Goal: Task Accomplishment & Management: Manage account settings

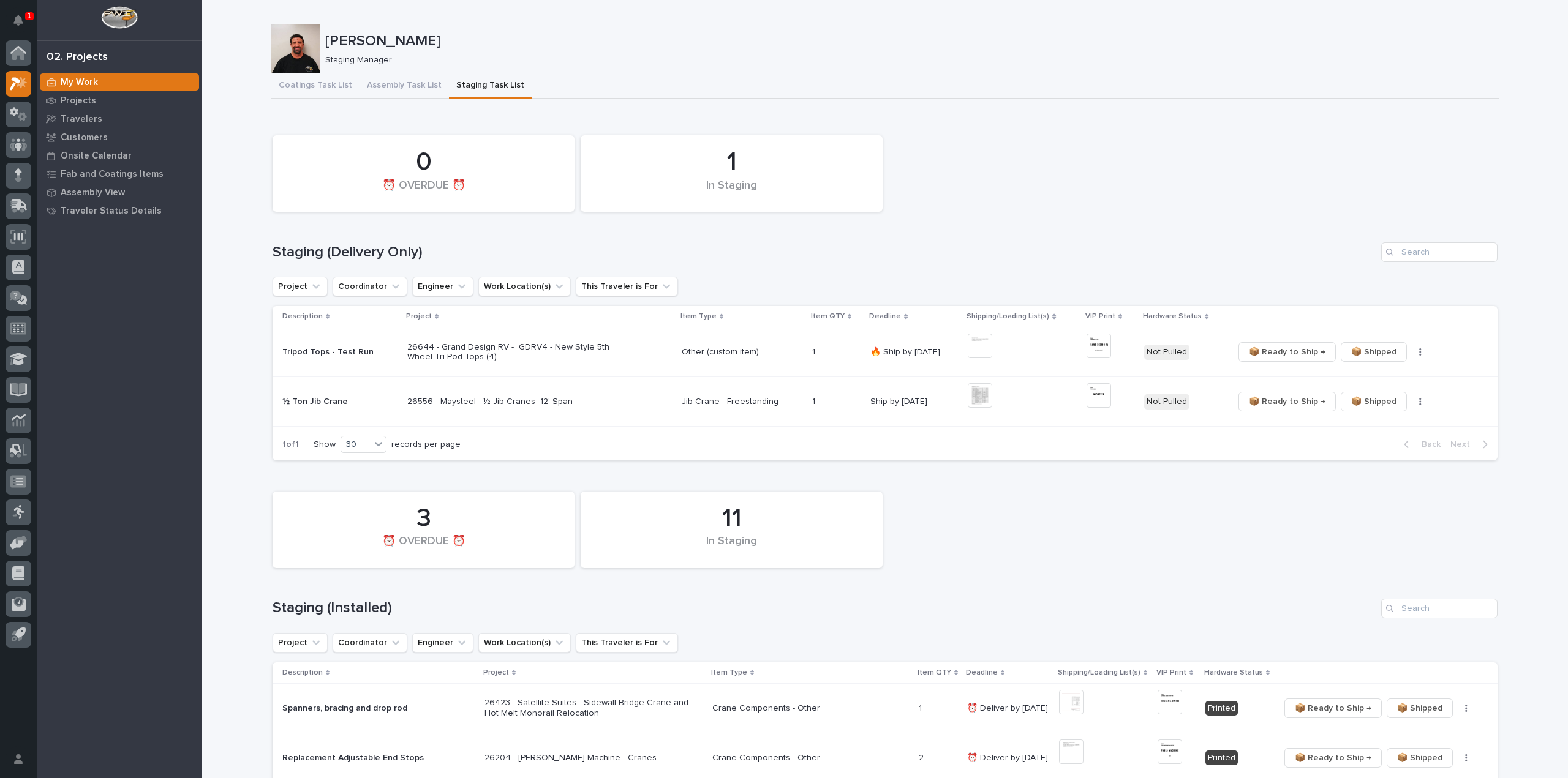
click at [1255, 209] on div "1 In Staging 0 ⏰ OVERDUE ⏰" at bounding box center [885, 174] width 1237 height 89
click at [1419, 402] on icon "button" at bounding box center [1420, 401] width 2 height 8
click at [1383, 450] on span "🔩 Hardware" at bounding box center [1369, 445] width 51 height 15
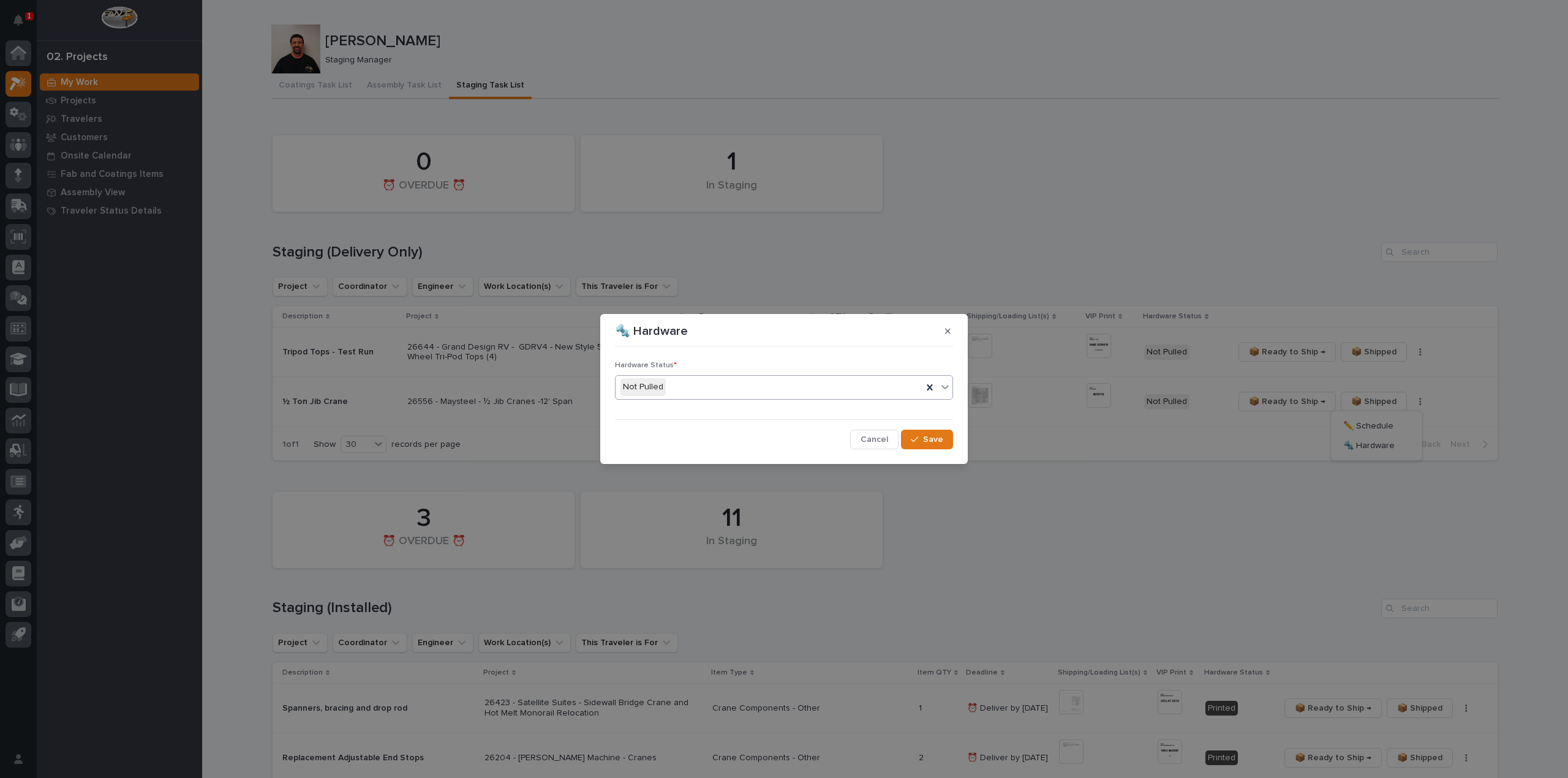
click at [677, 387] on div "Not Pulled" at bounding box center [769, 387] width 307 height 20
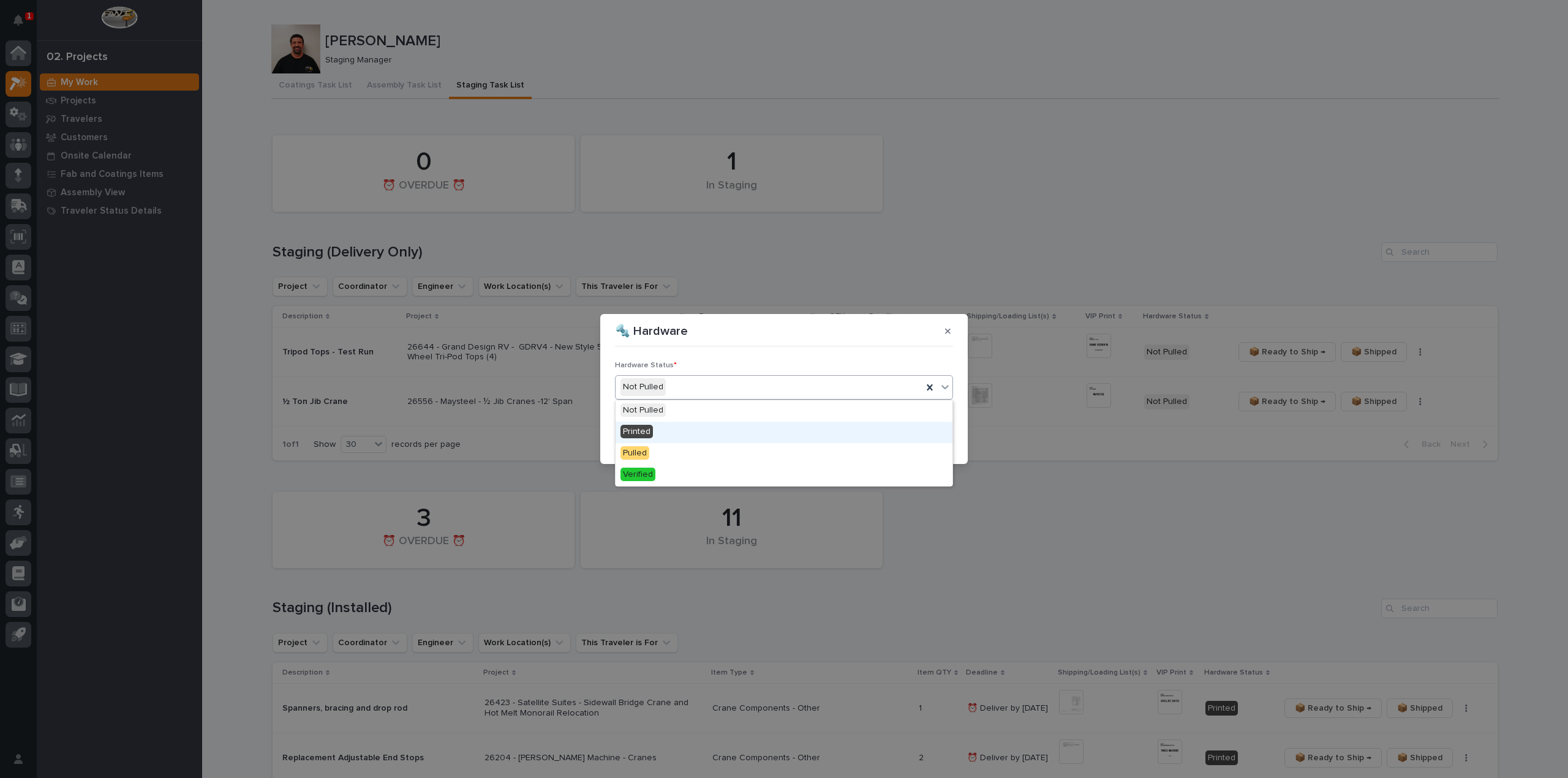
drag, startPoint x: 670, startPoint y: 438, endPoint x: 757, endPoint y: 446, distance: 87.4
click at [674, 438] on div "Printed" at bounding box center [784, 432] width 337 height 21
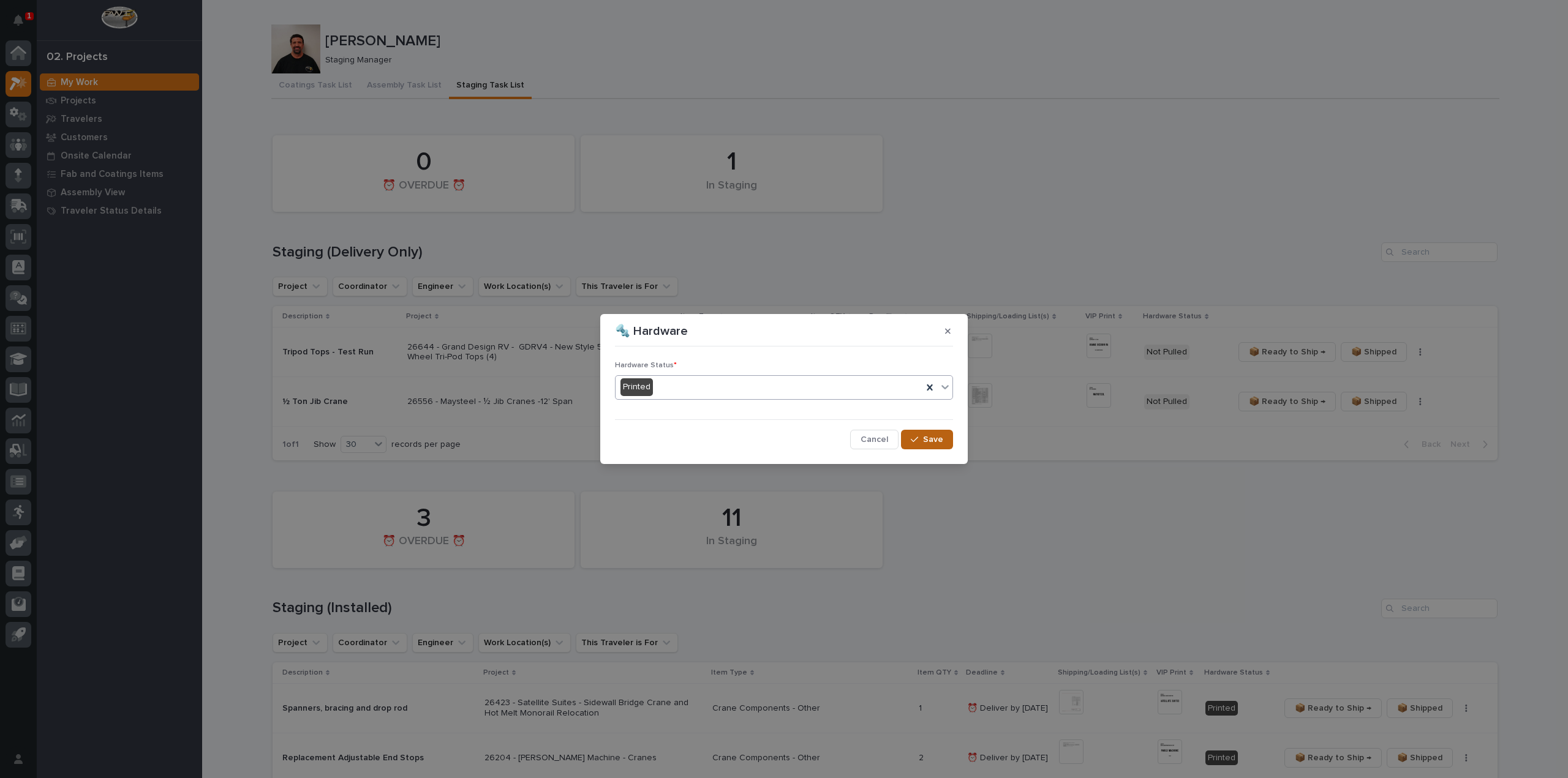
click at [932, 437] on span "Save" at bounding box center [933, 440] width 20 height 11
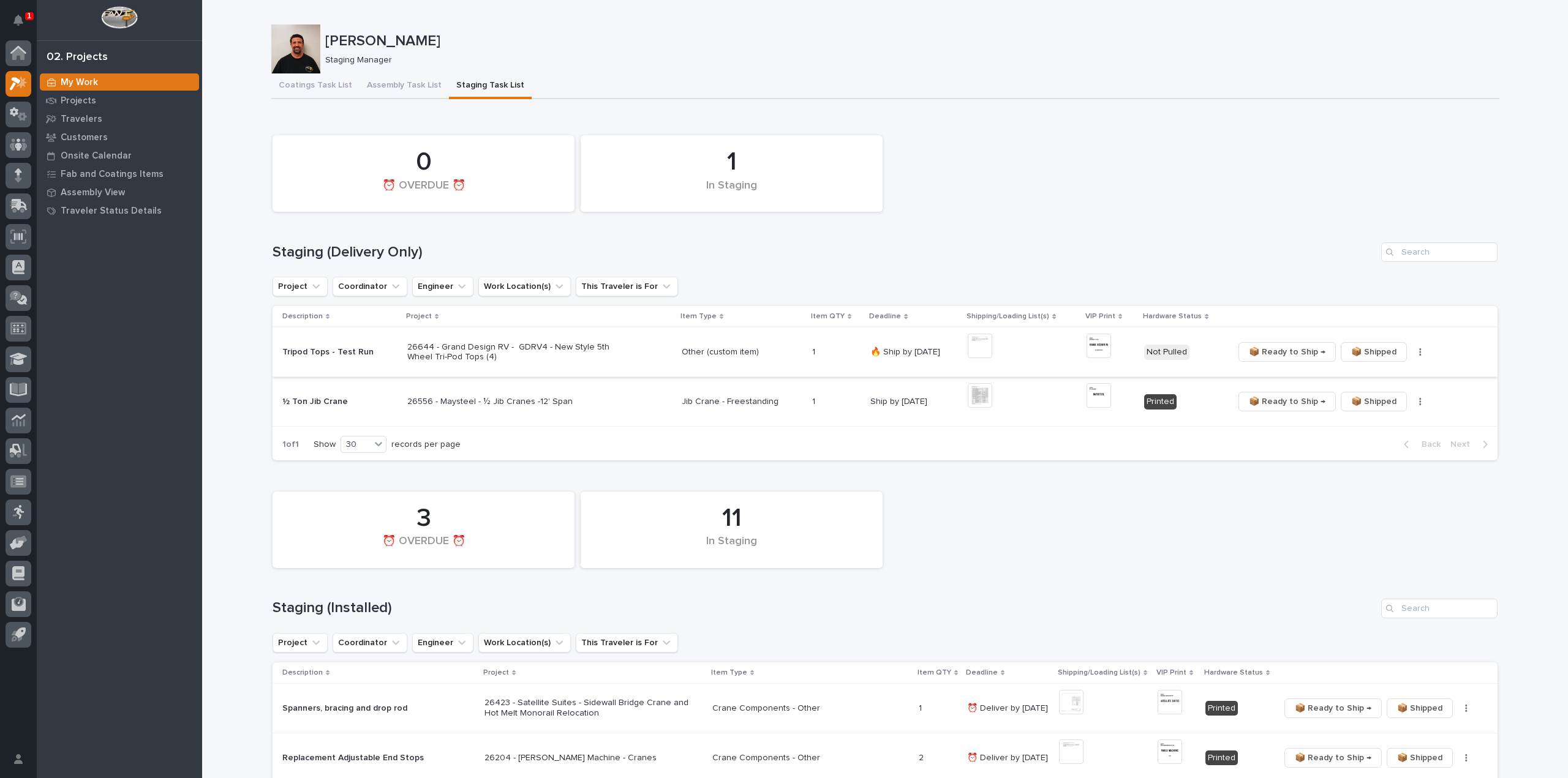
click at [1419, 353] on icon "button" at bounding box center [1420, 352] width 2 height 8
click at [1370, 395] on span "🔩 Hardware" at bounding box center [1369, 396] width 51 height 15
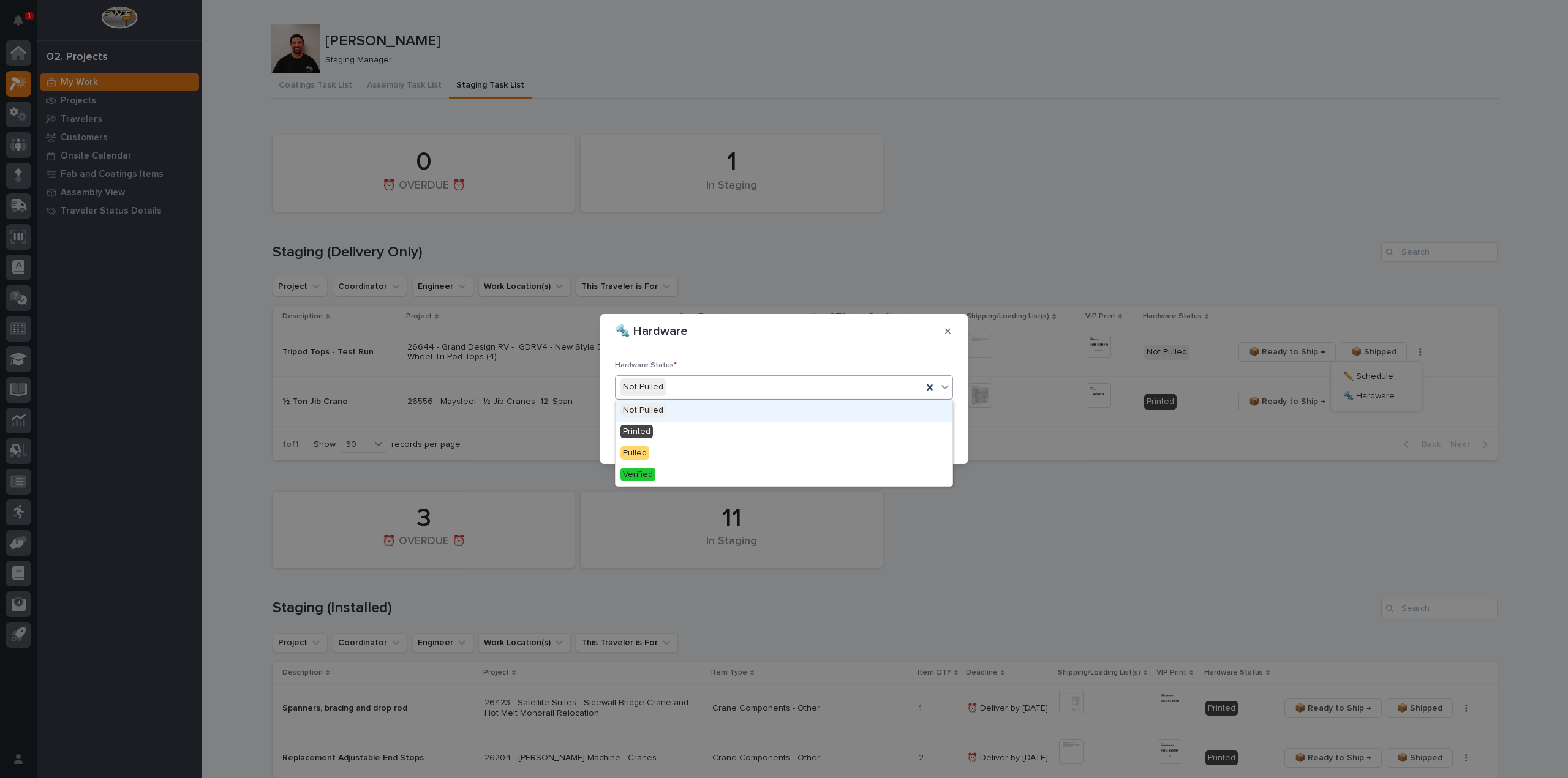
click at [669, 391] on div "Not Pulled" at bounding box center [769, 387] width 307 height 20
click at [660, 436] on div "Printed" at bounding box center [784, 432] width 337 height 21
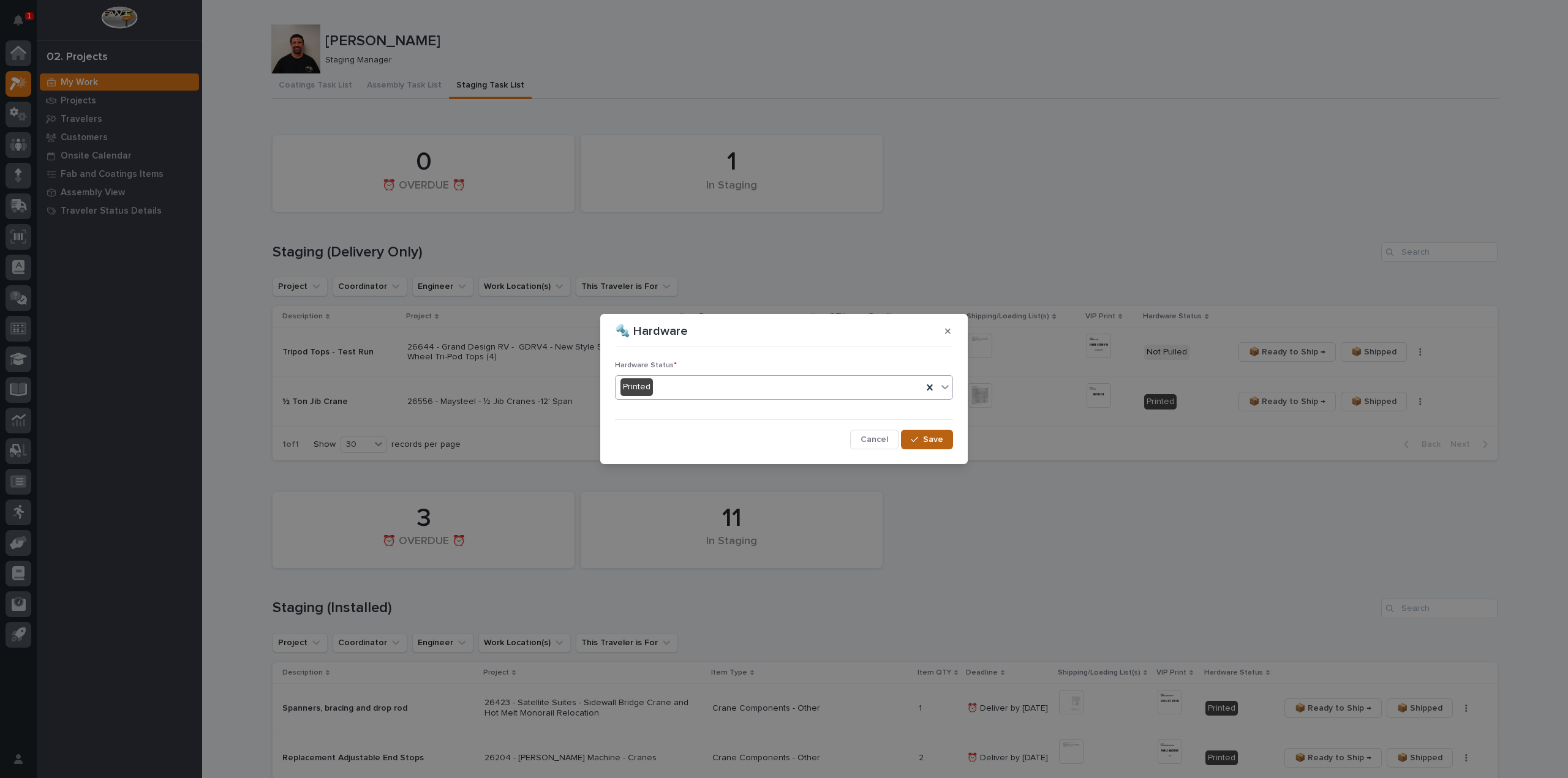
click at [927, 443] on span "Save" at bounding box center [933, 440] width 20 height 11
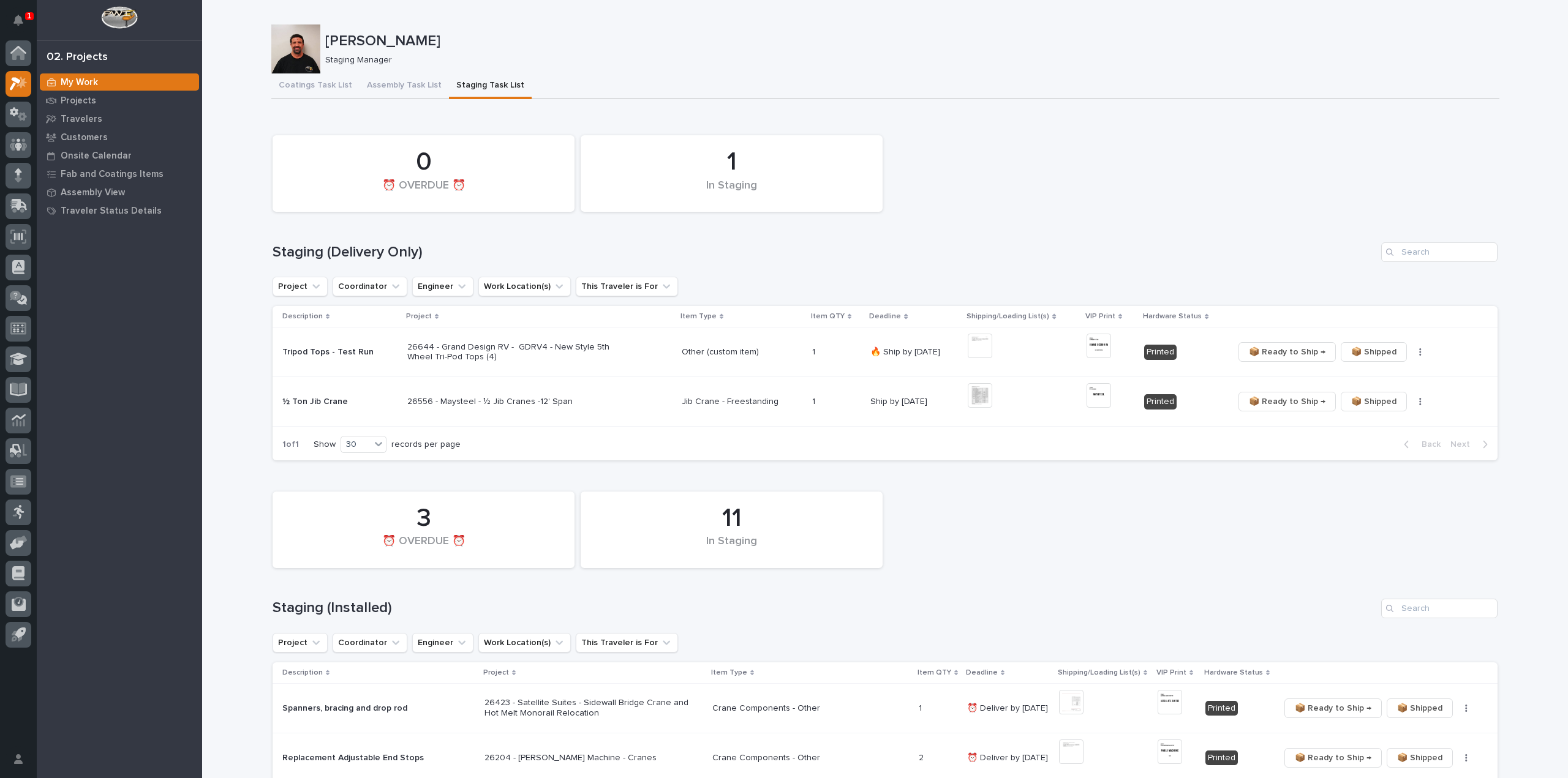
click at [1093, 125] on div "Loading... Saving… 1 In Staging 0 ⏰ OVERDUE ⏰ Staging (Delivery Only) Project C…" at bounding box center [885, 292] width 1225 height 356
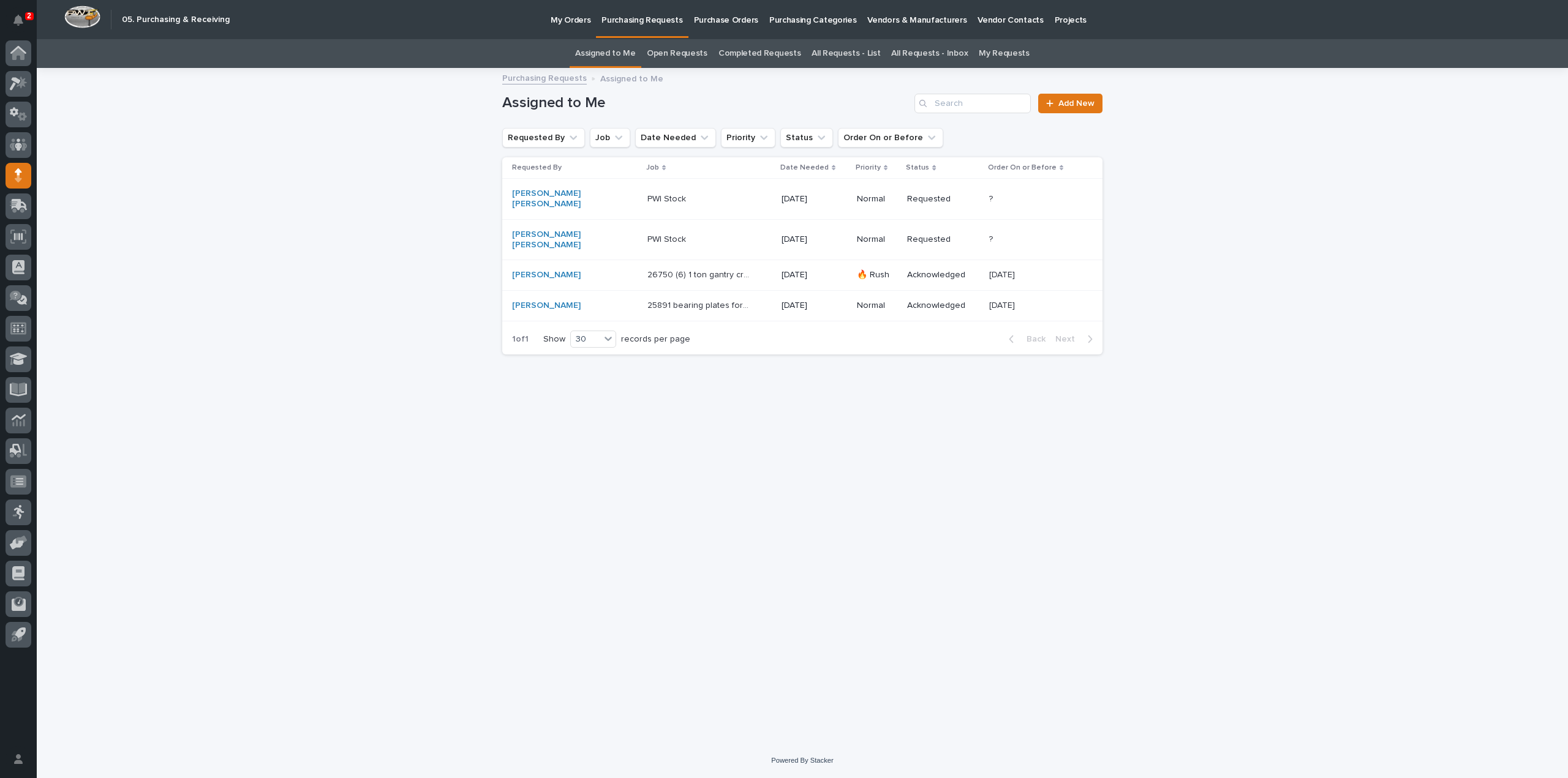
click at [655, 268] on p "26750 (6) 1 ton gantry cranes" at bounding box center [700, 274] width 104 height 13
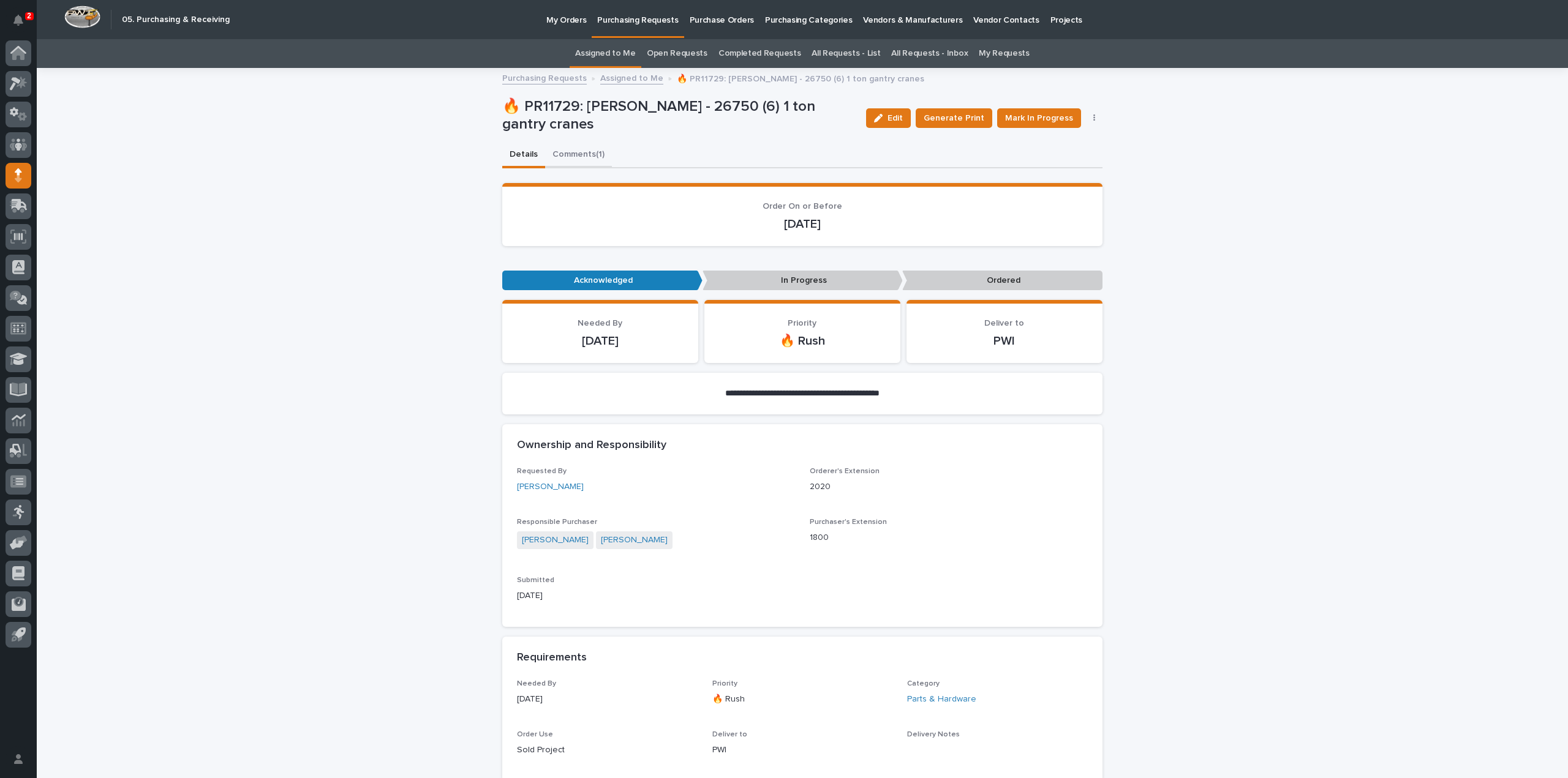
click at [584, 152] on button "Comments (1)" at bounding box center [578, 155] width 66 height 26
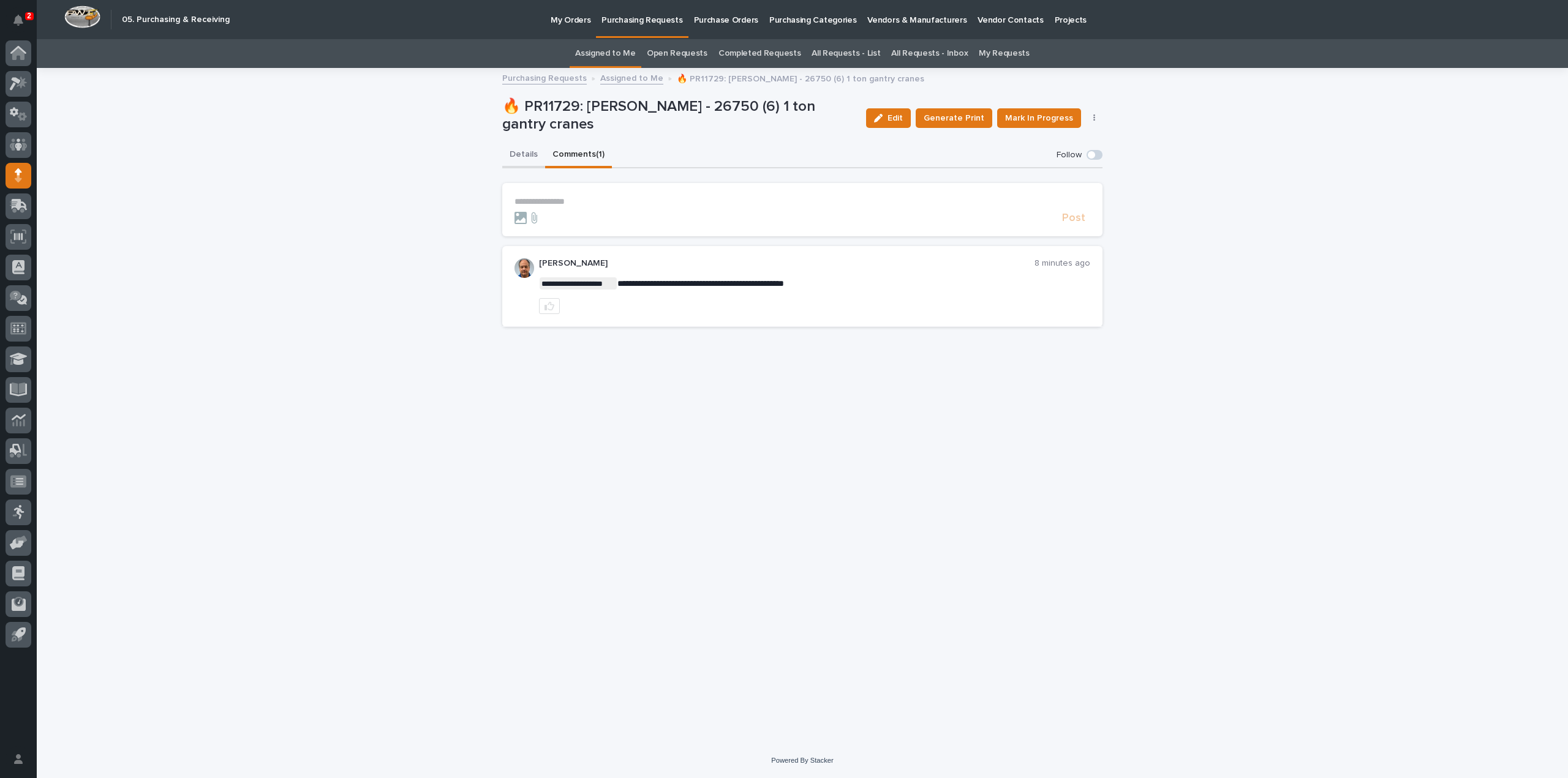
click at [522, 156] on button "Details" at bounding box center [524, 155] width 43 height 26
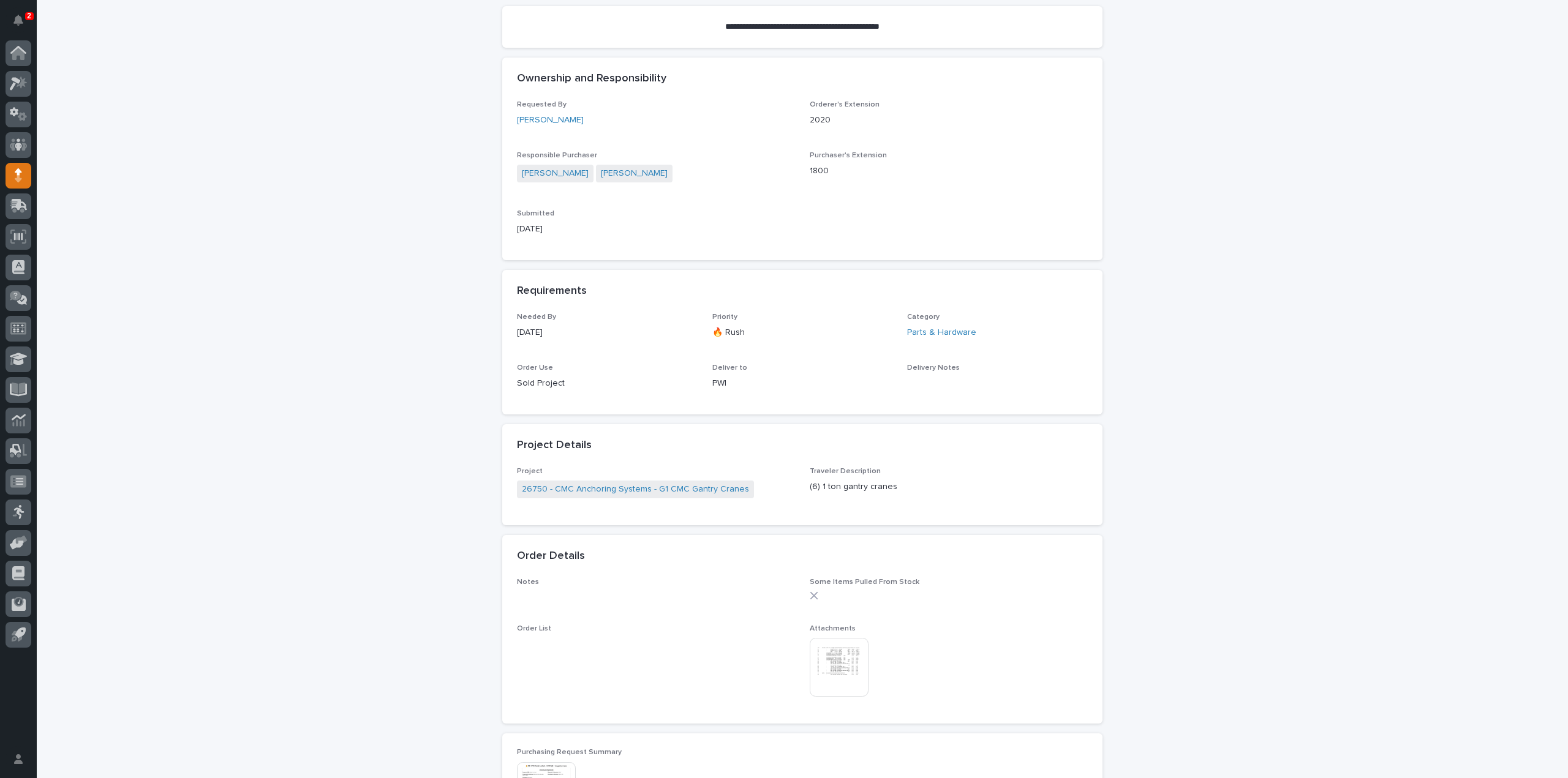
scroll to position [367, 0]
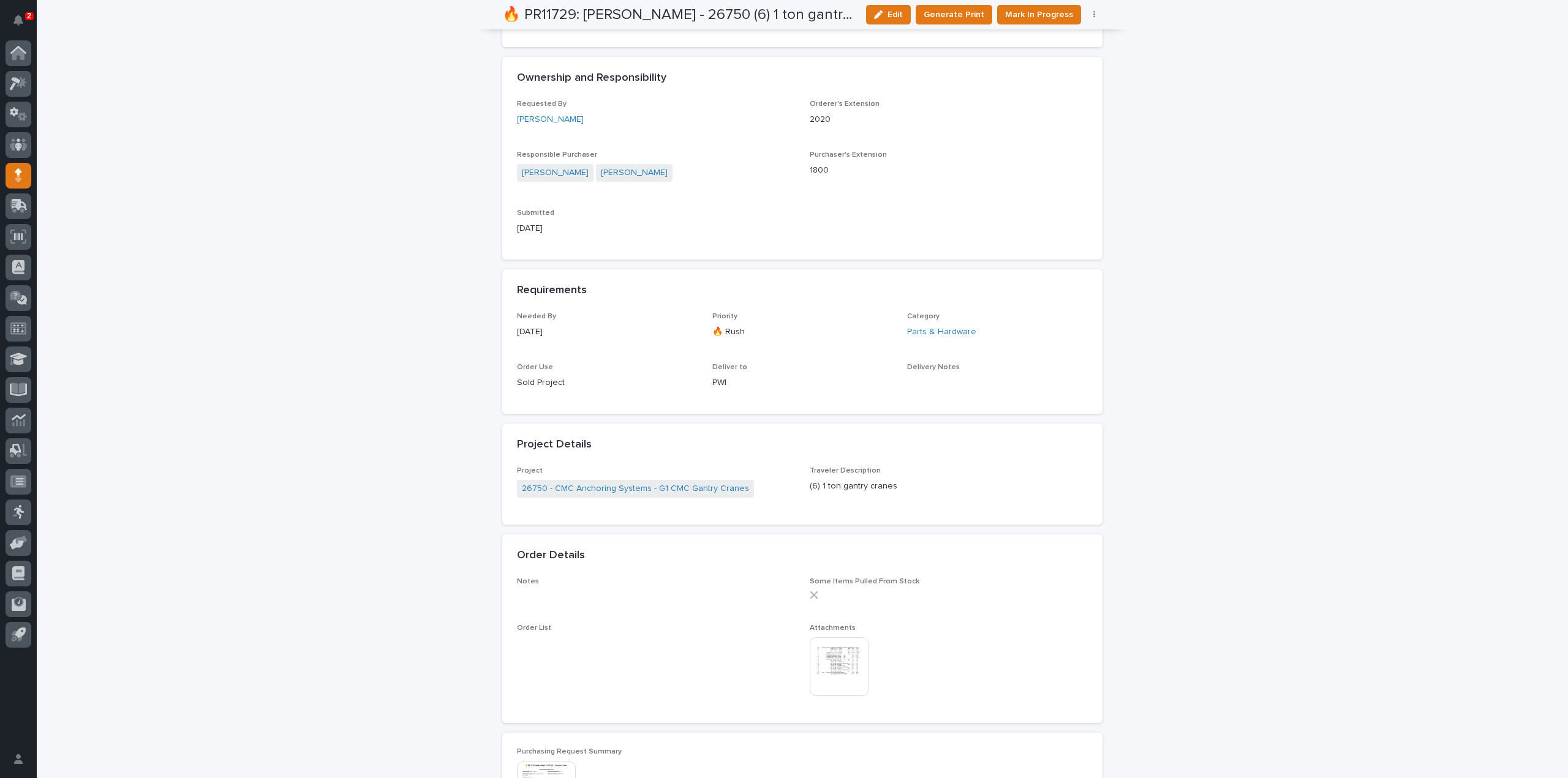
click at [836, 672] on img at bounding box center [839, 667] width 59 height 59
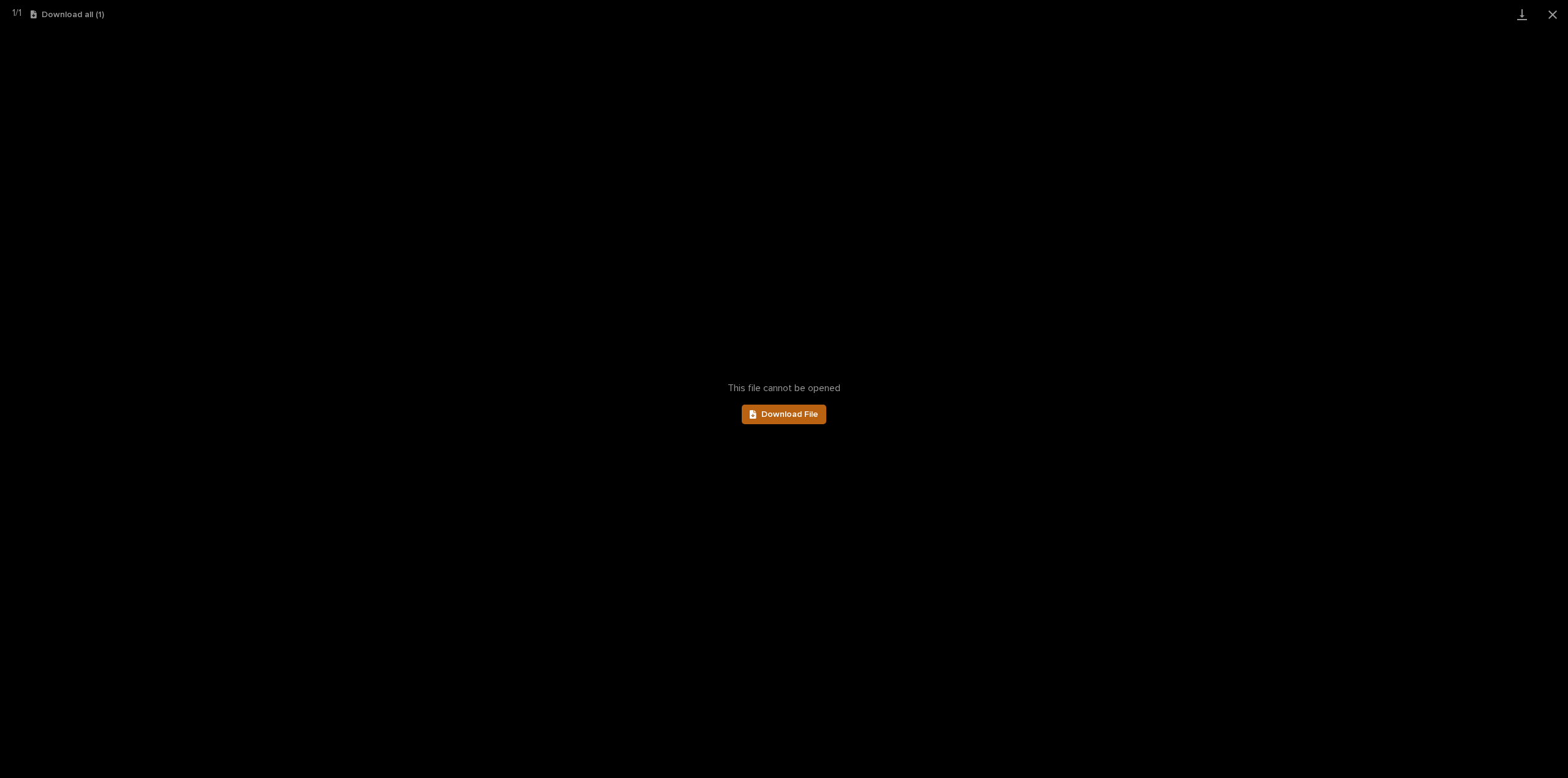
click at [798, 422] on link "Download File" at bounding box center [784, 414] width 84 height 19
click at [806, 416] on span "Download File" at bounding box center [790, 414] width 57 height 8
drag, startPoint x: 1556, startPoint y: 19, endPoint x: 1536, endPoint y: 35, distance: 25.6
click at [1556, 19] on button "Close gallery" at bounding box center [1553, 15] width 30 height 29
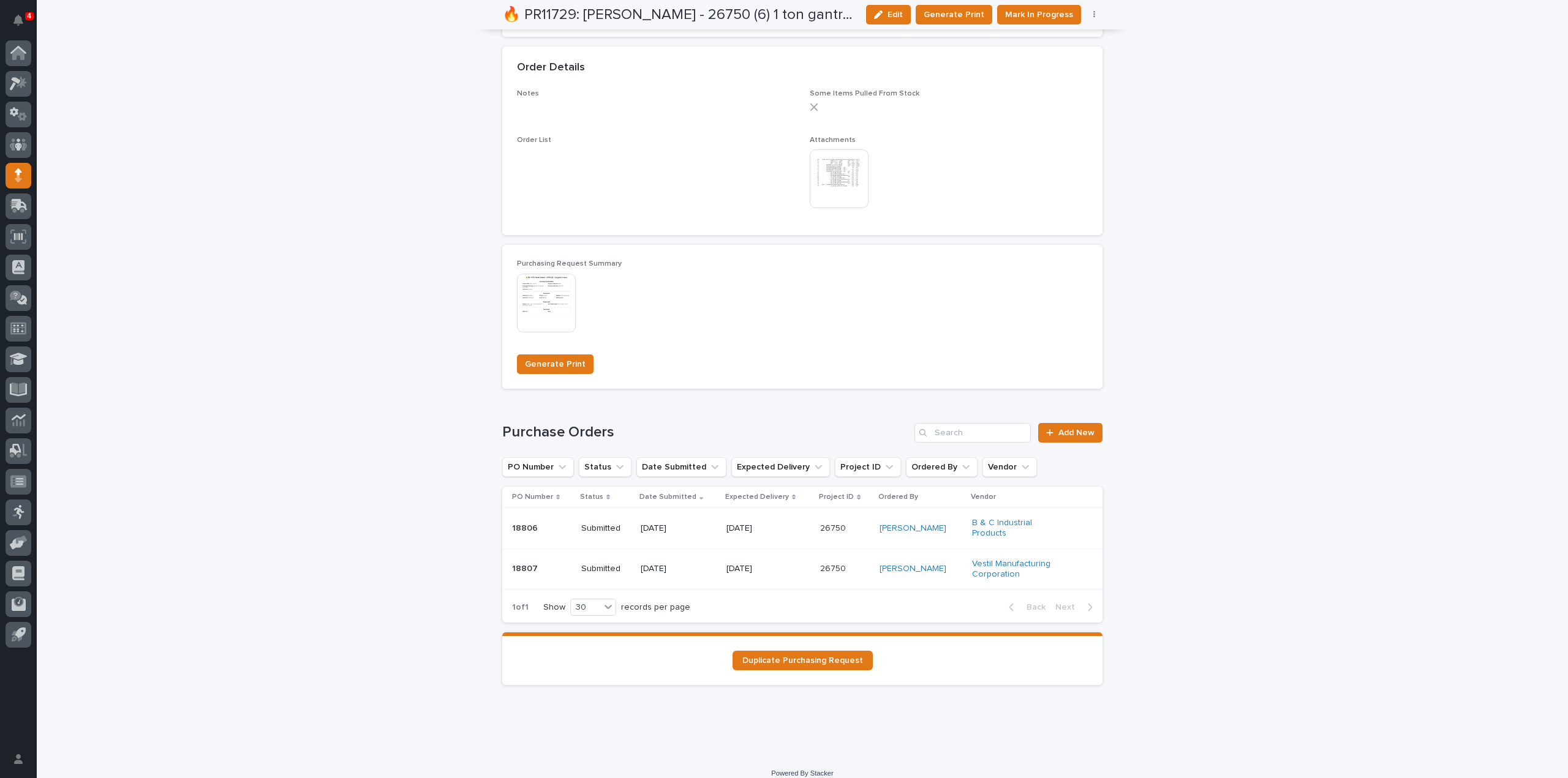
scroll to position [867, 0]
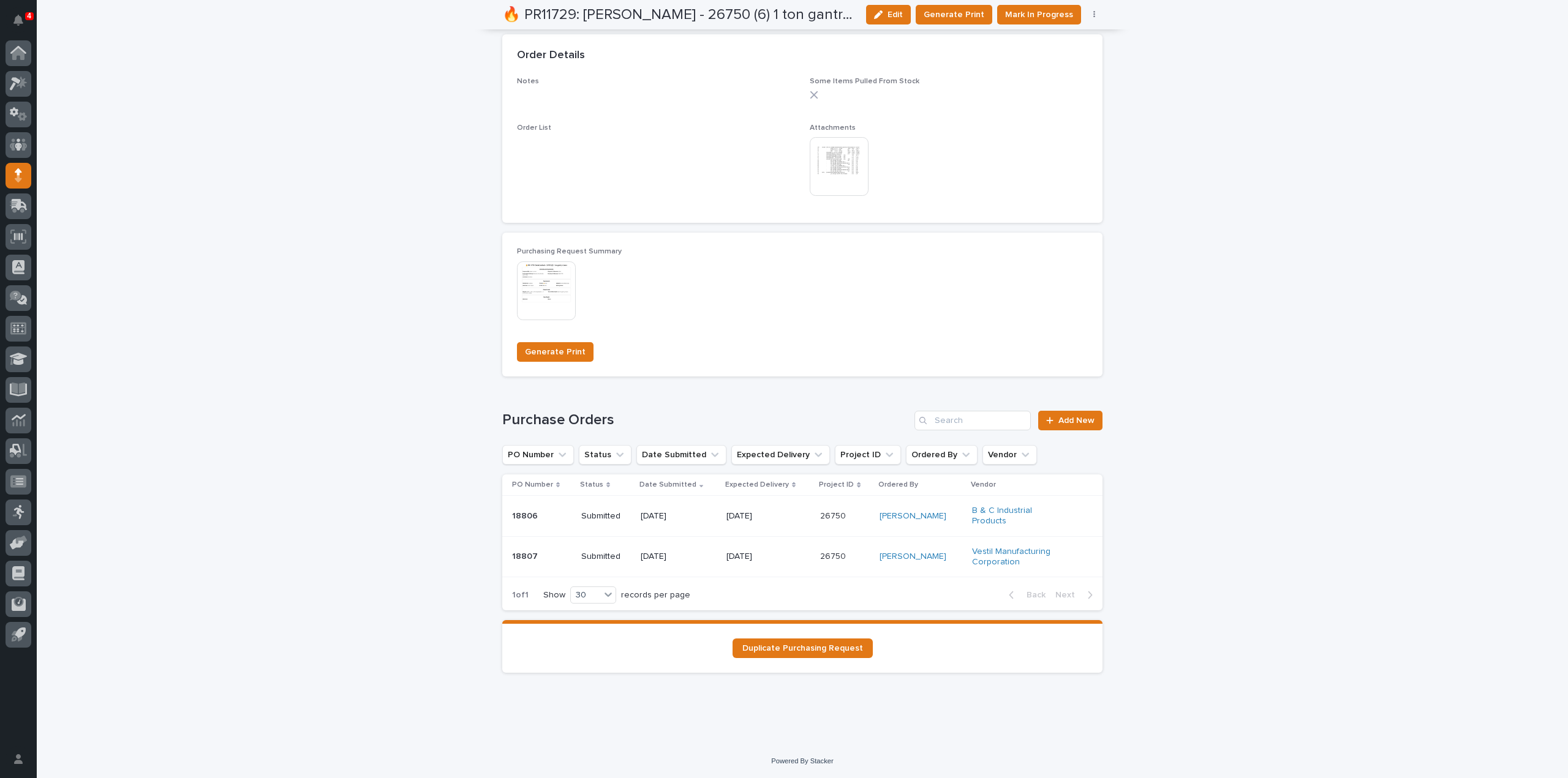
click at [603, 508] on div "Submitted" at bounding box center [606, 516] width 50 height 20
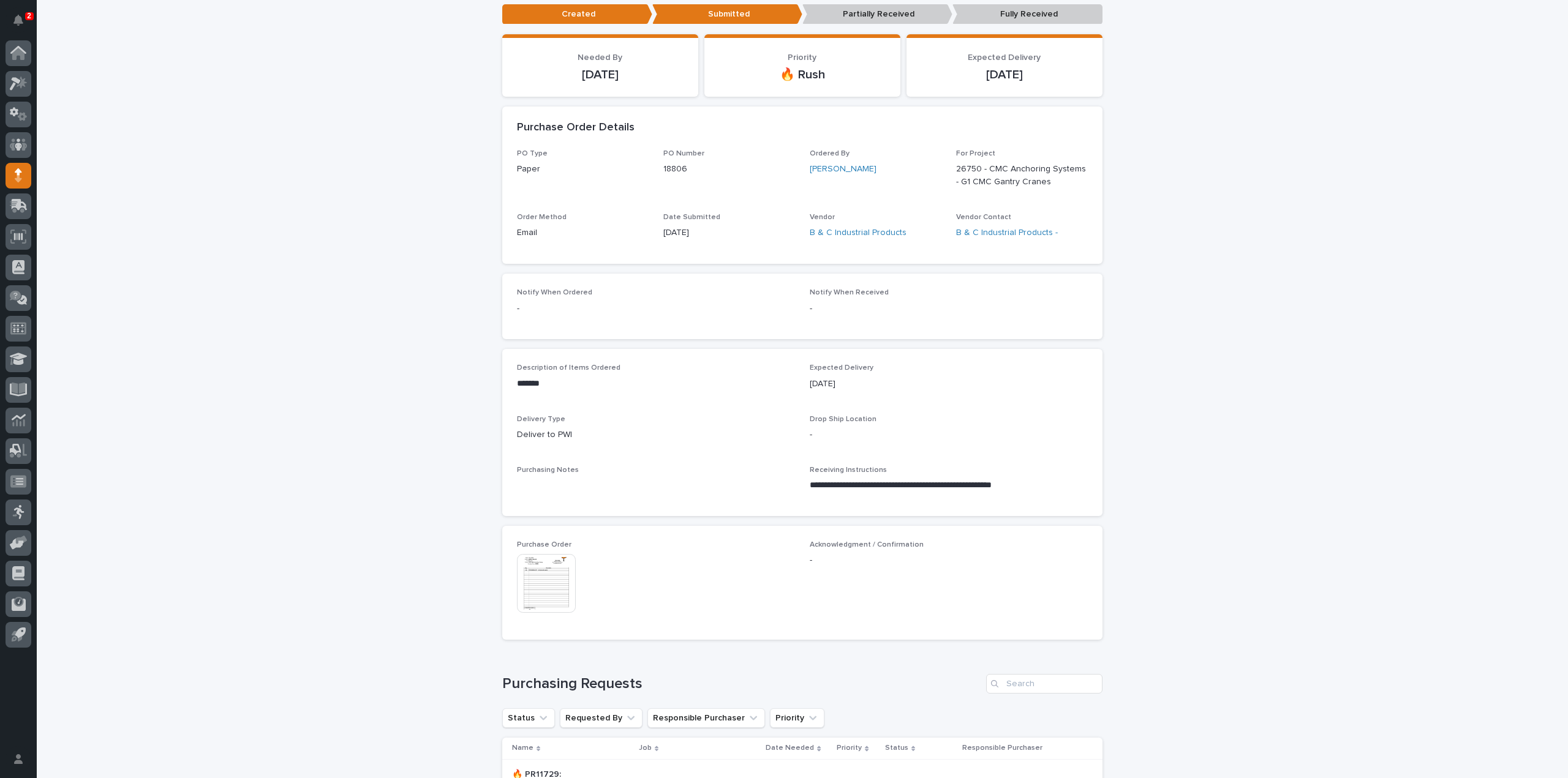
scroll to position [364, 0]
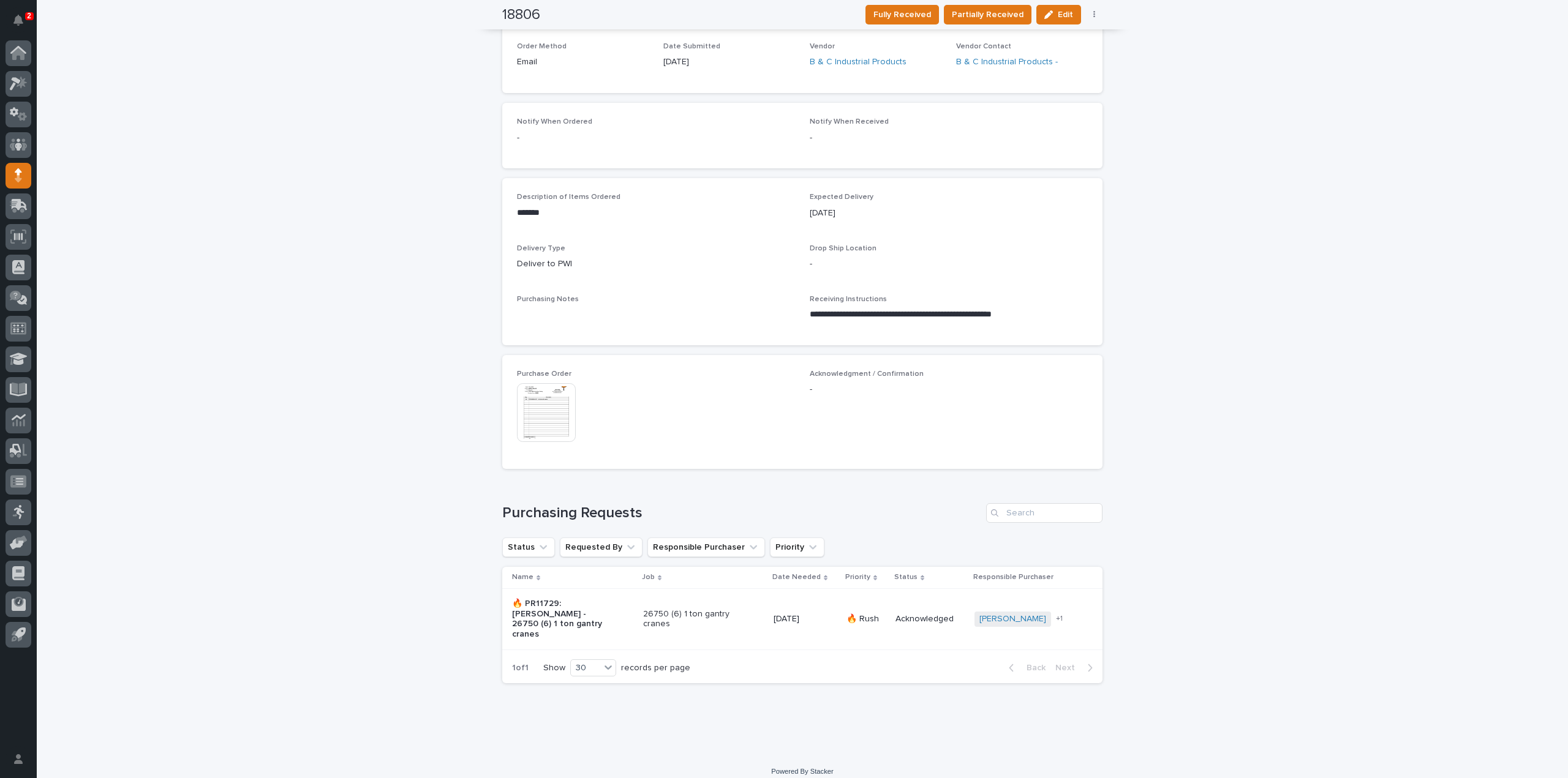
click at [542, 411] on img at bounding box center [546, 412] width 59 height 59
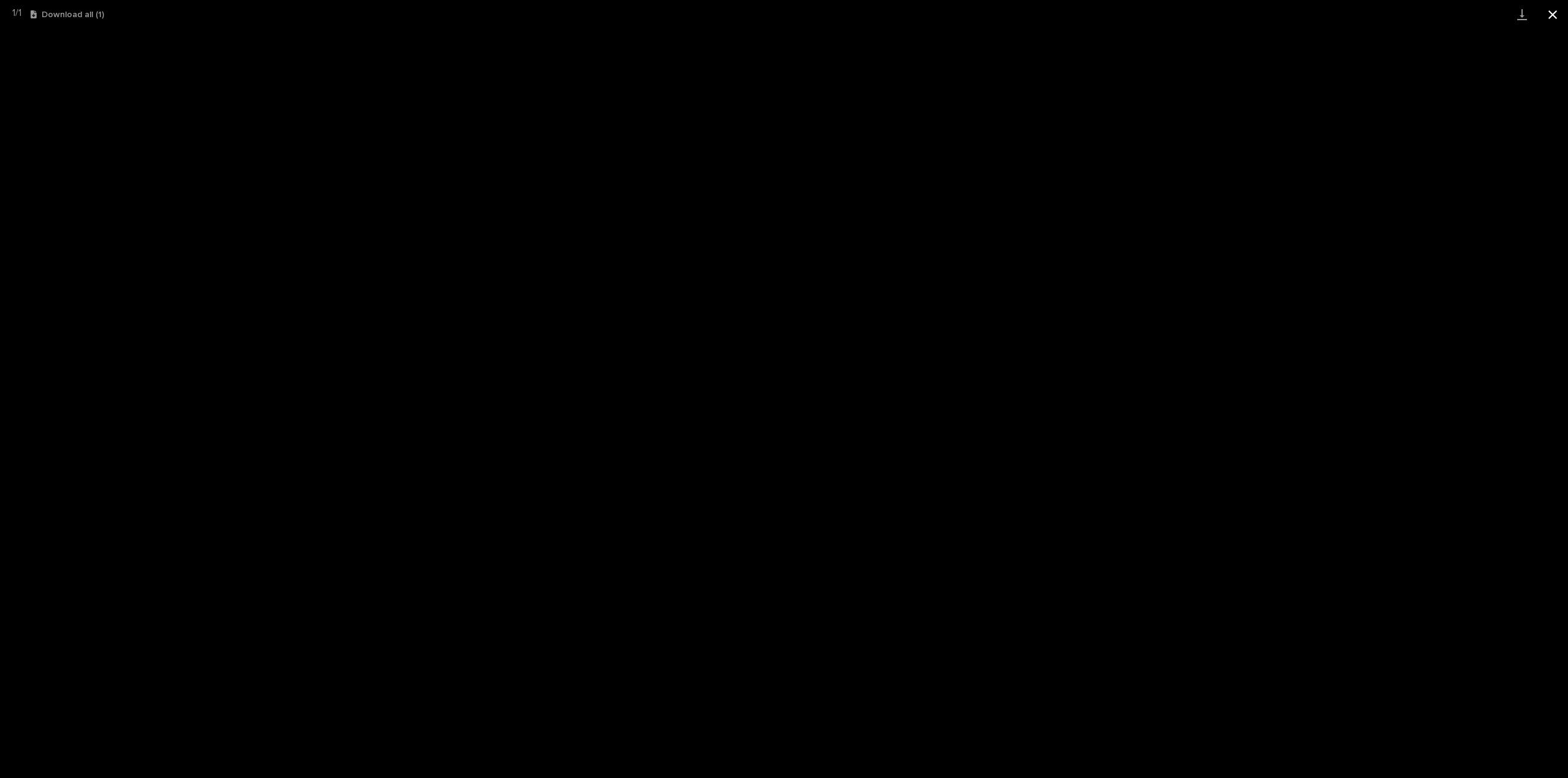
click at [1553, 13] on button "Close gallery" at bounding box center [1553, 15] width 30 height 29
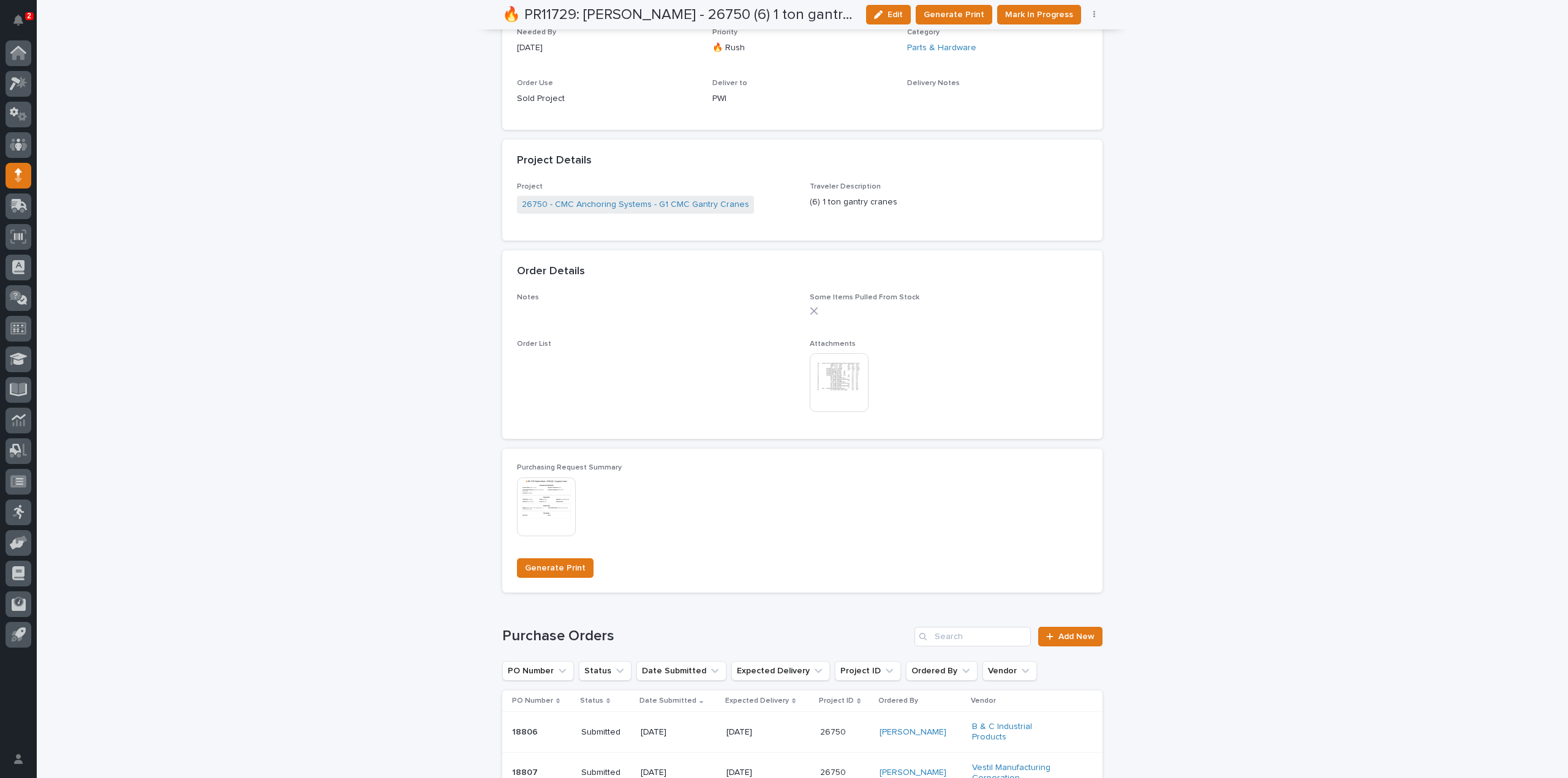
scroll to position [867, 0]
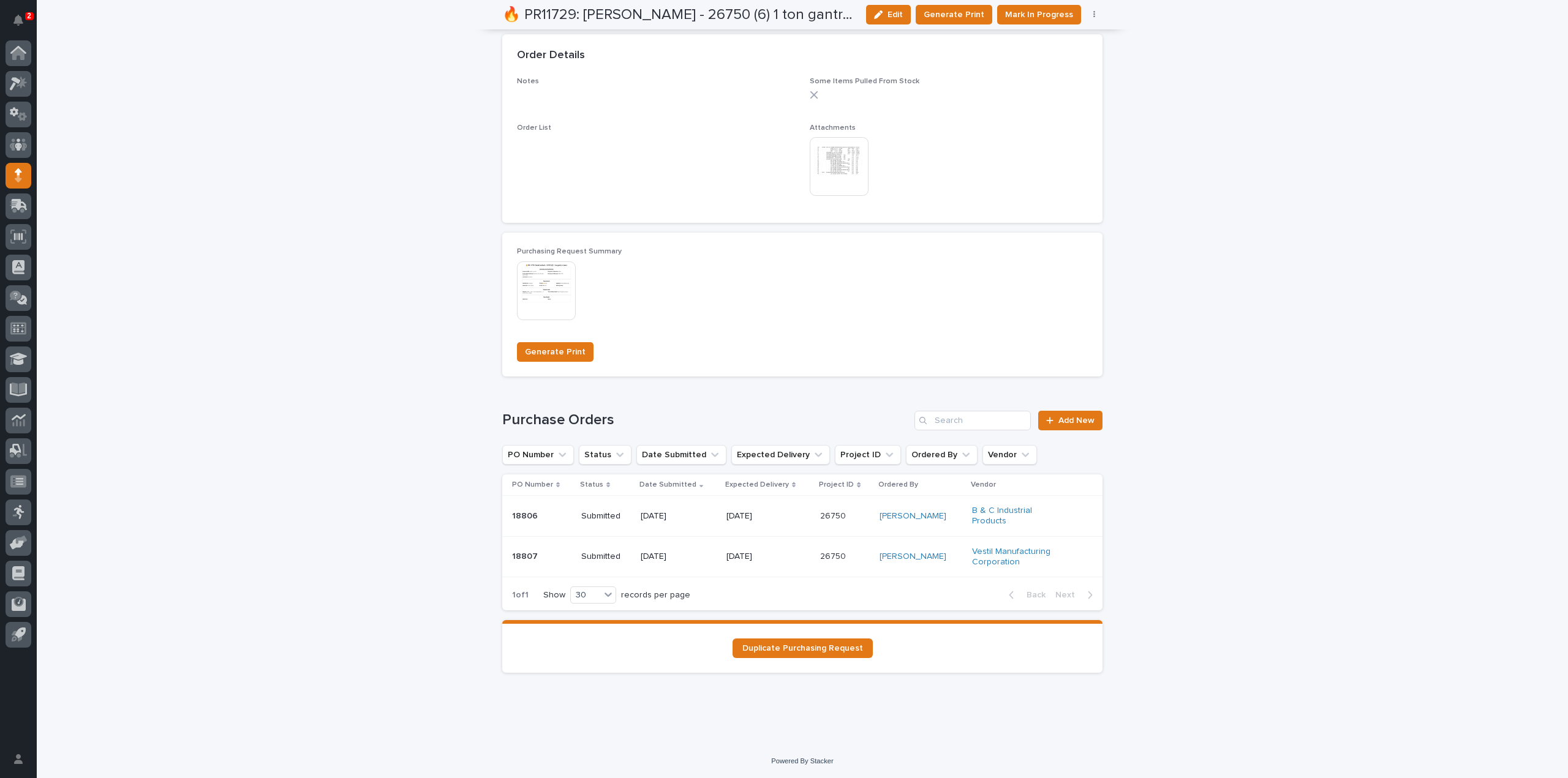
click at [612, 557] on p "Submitted" at bounding box center [606, 557] width 50 height 10
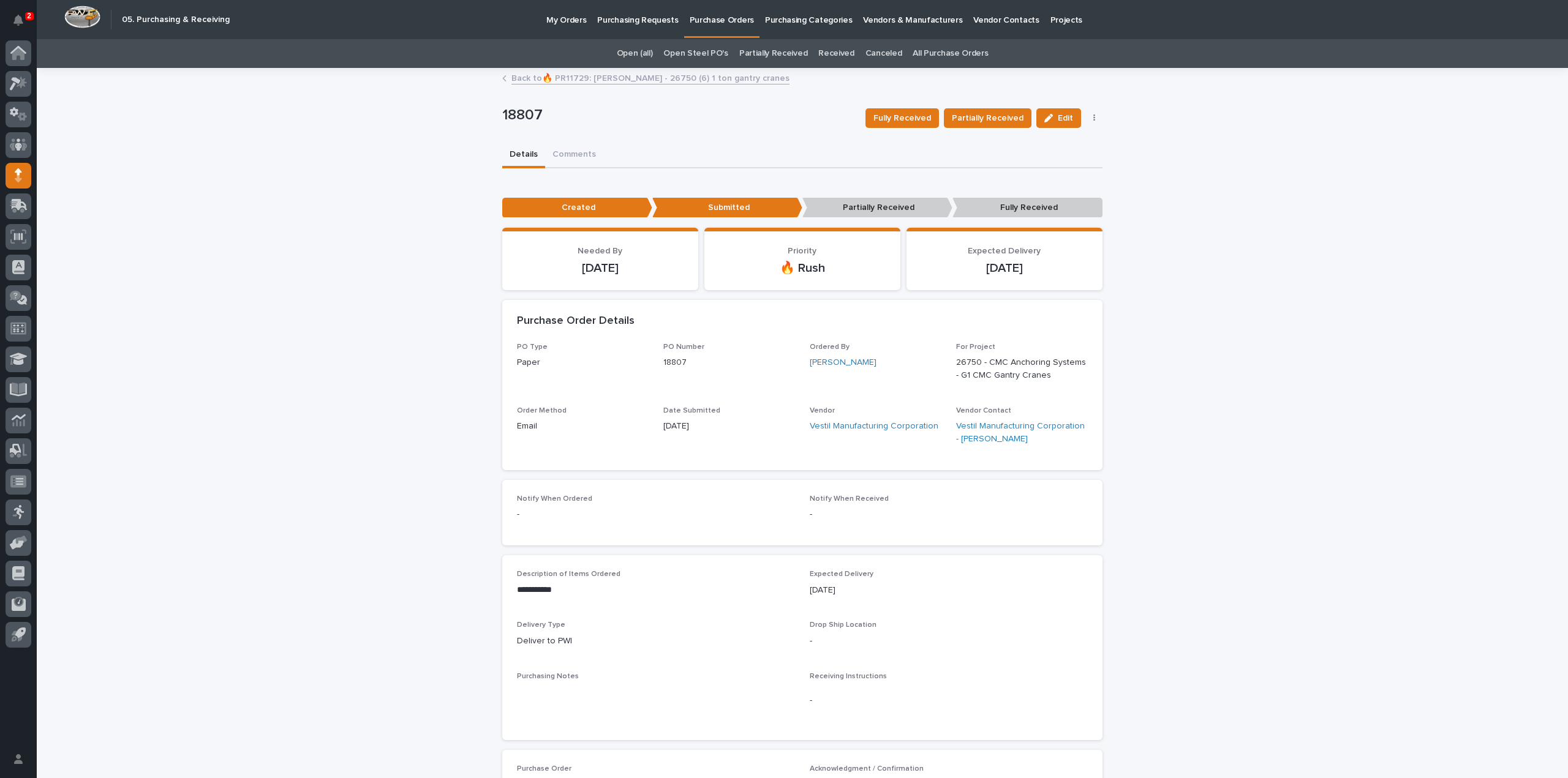
scroll to position [245, 0]
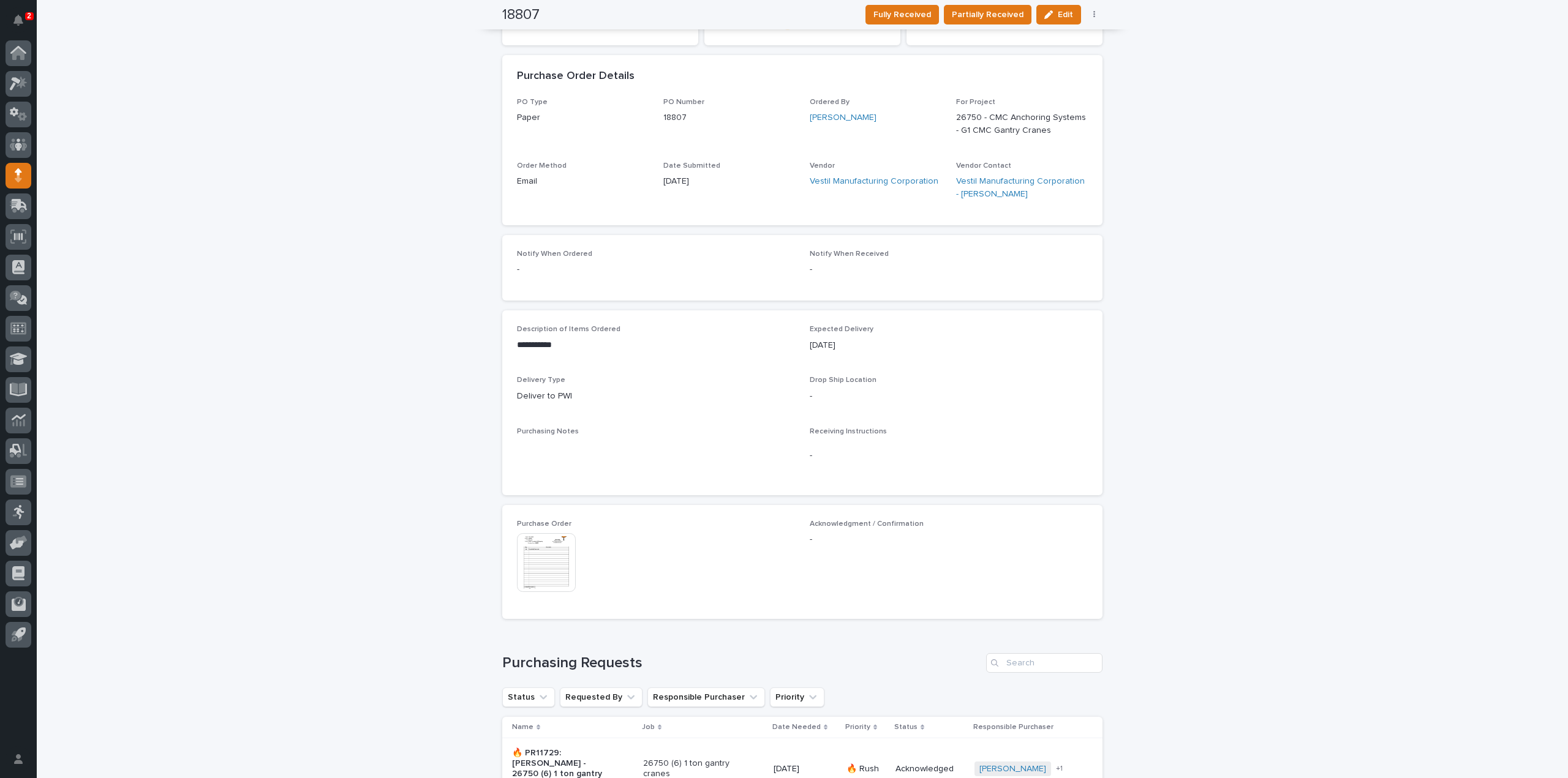
click at [549, 569] on img at bounding box center [546, 562] width 59 height 59
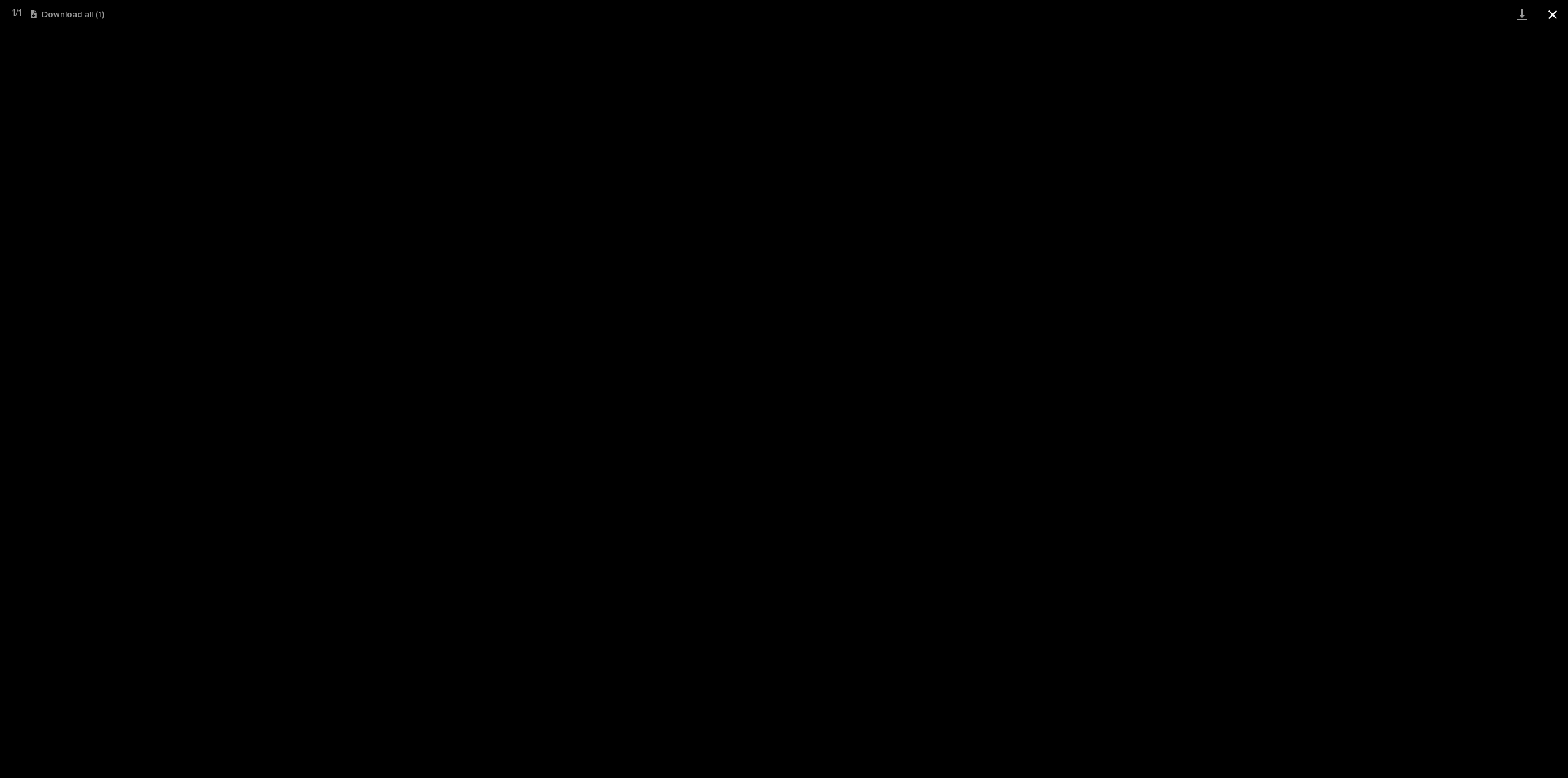
click at [1557, 14] on button "Close gallery" at bounding box center [1553, 15] width 30 height 29
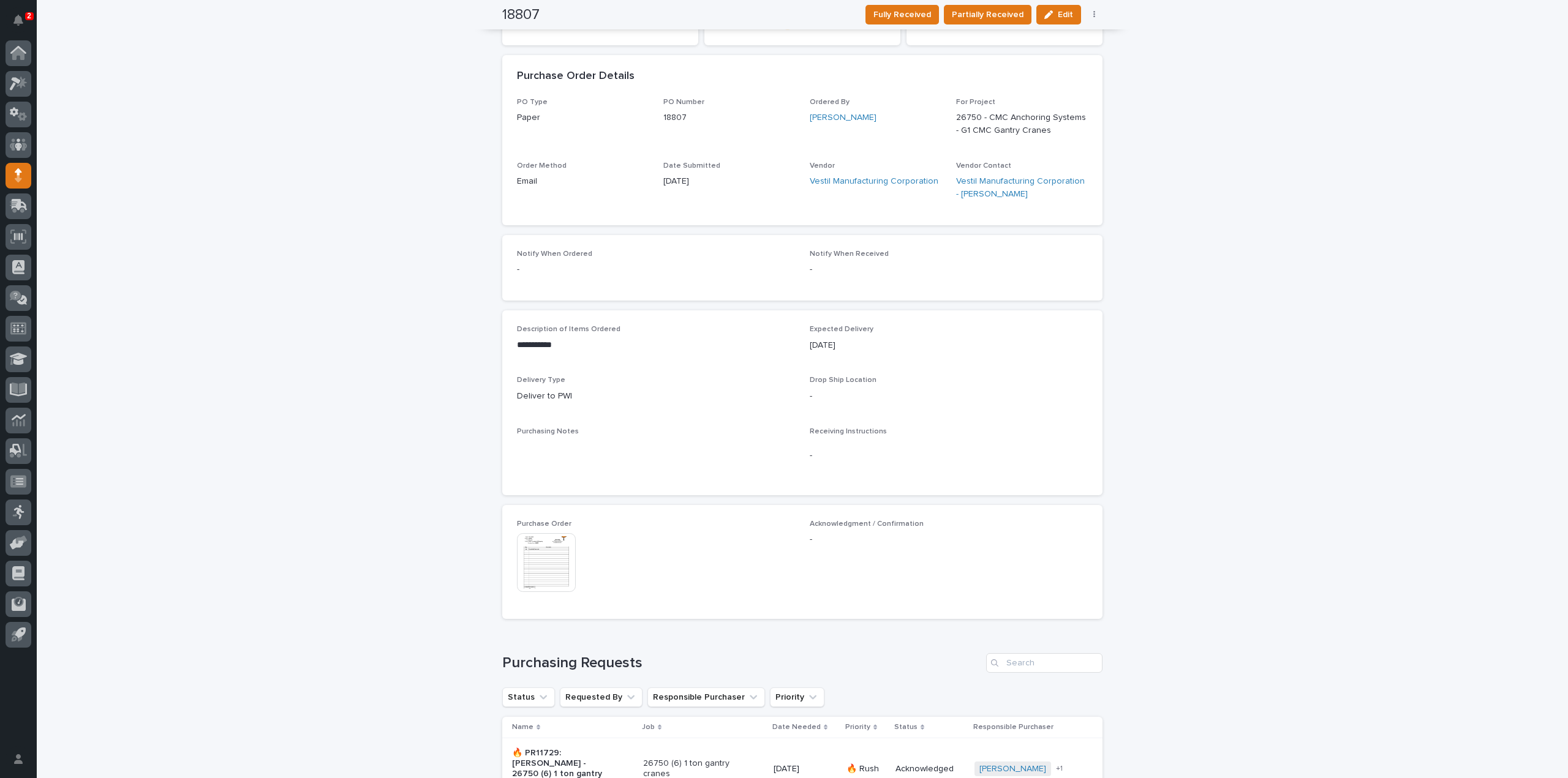
scroll to position [0, 0]
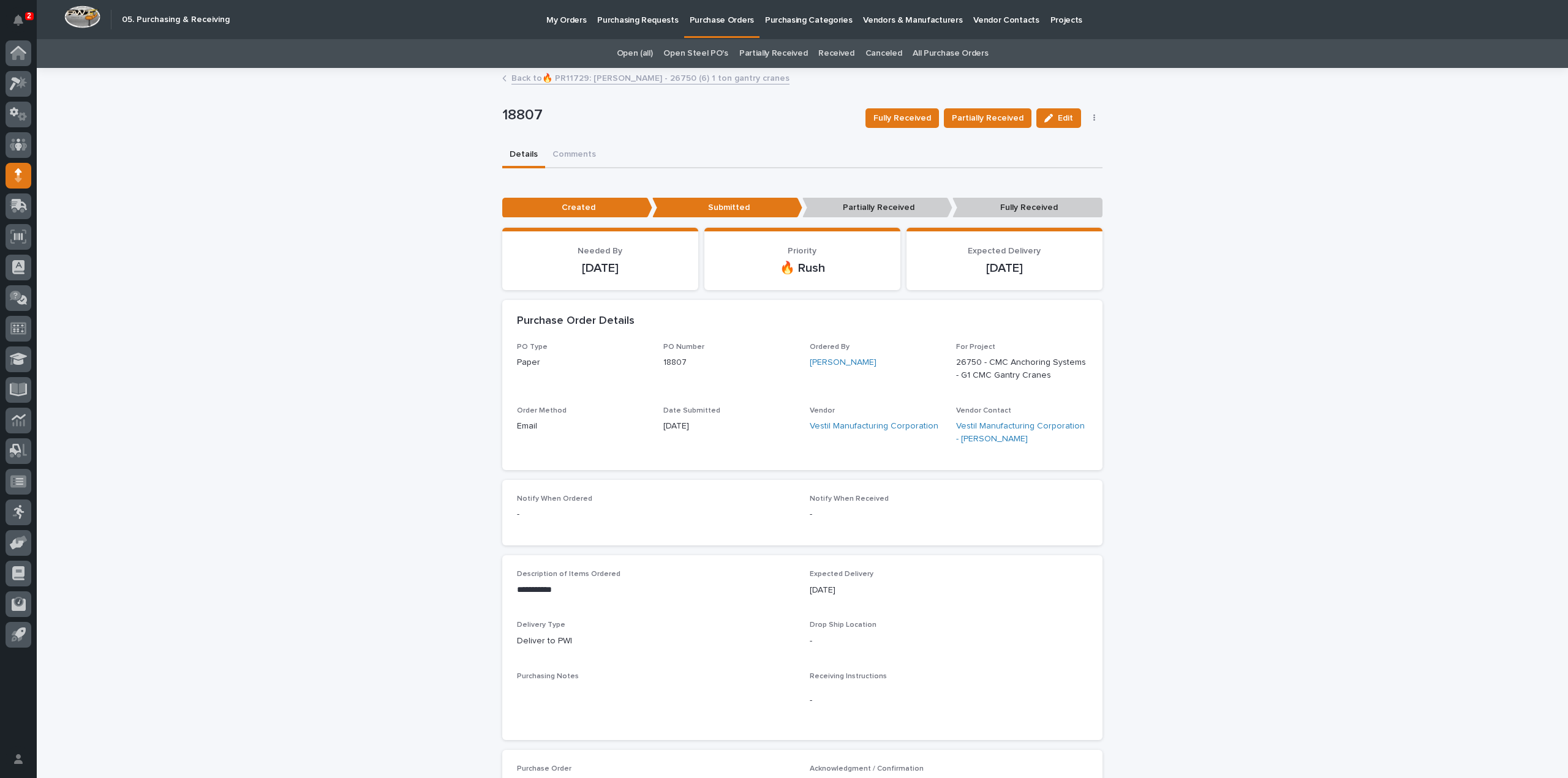
click at [522, 154] on button "Details" at bounding box center [524, 155] width 43 height 26
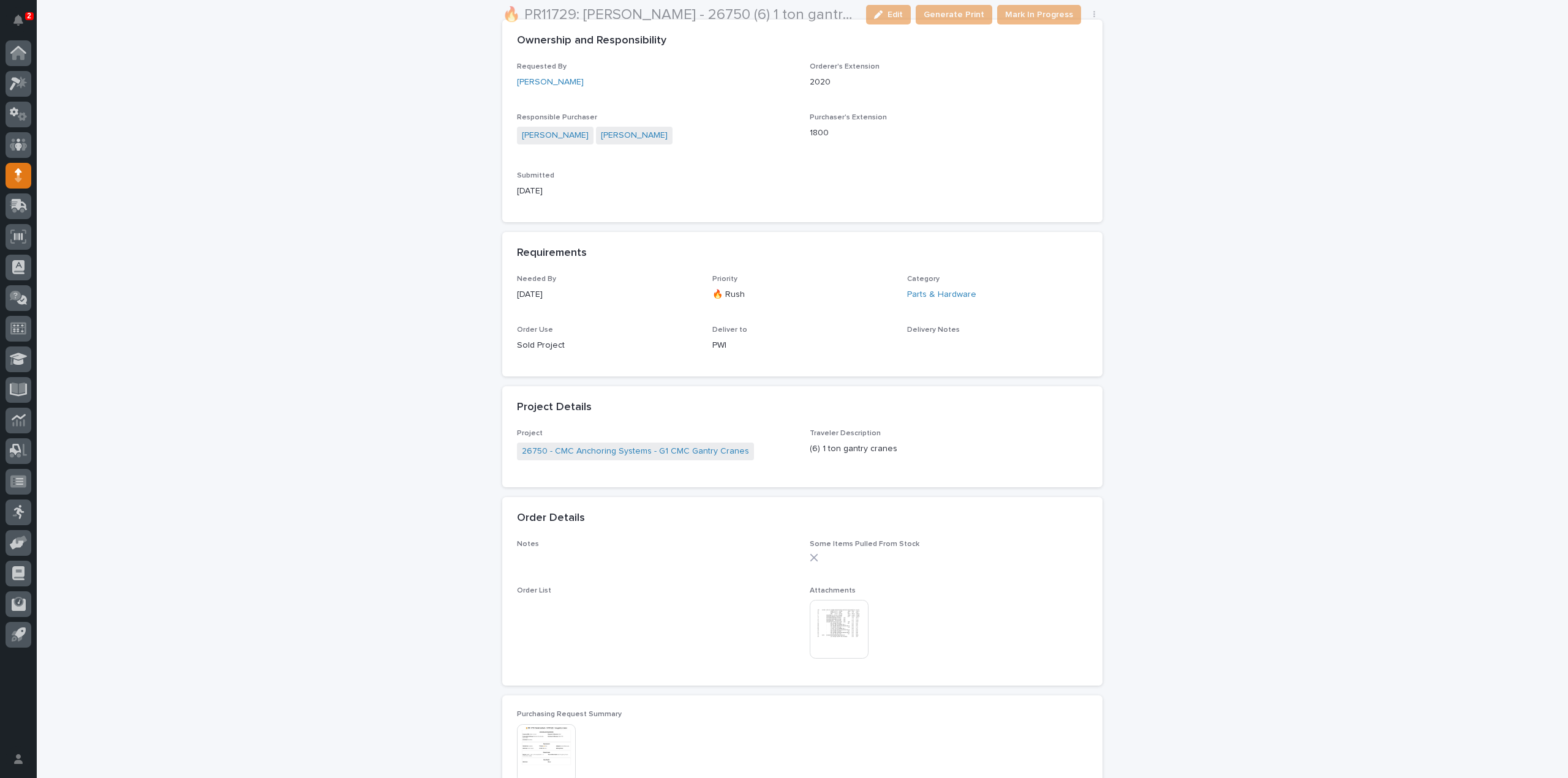
scroll to position [529, 0]
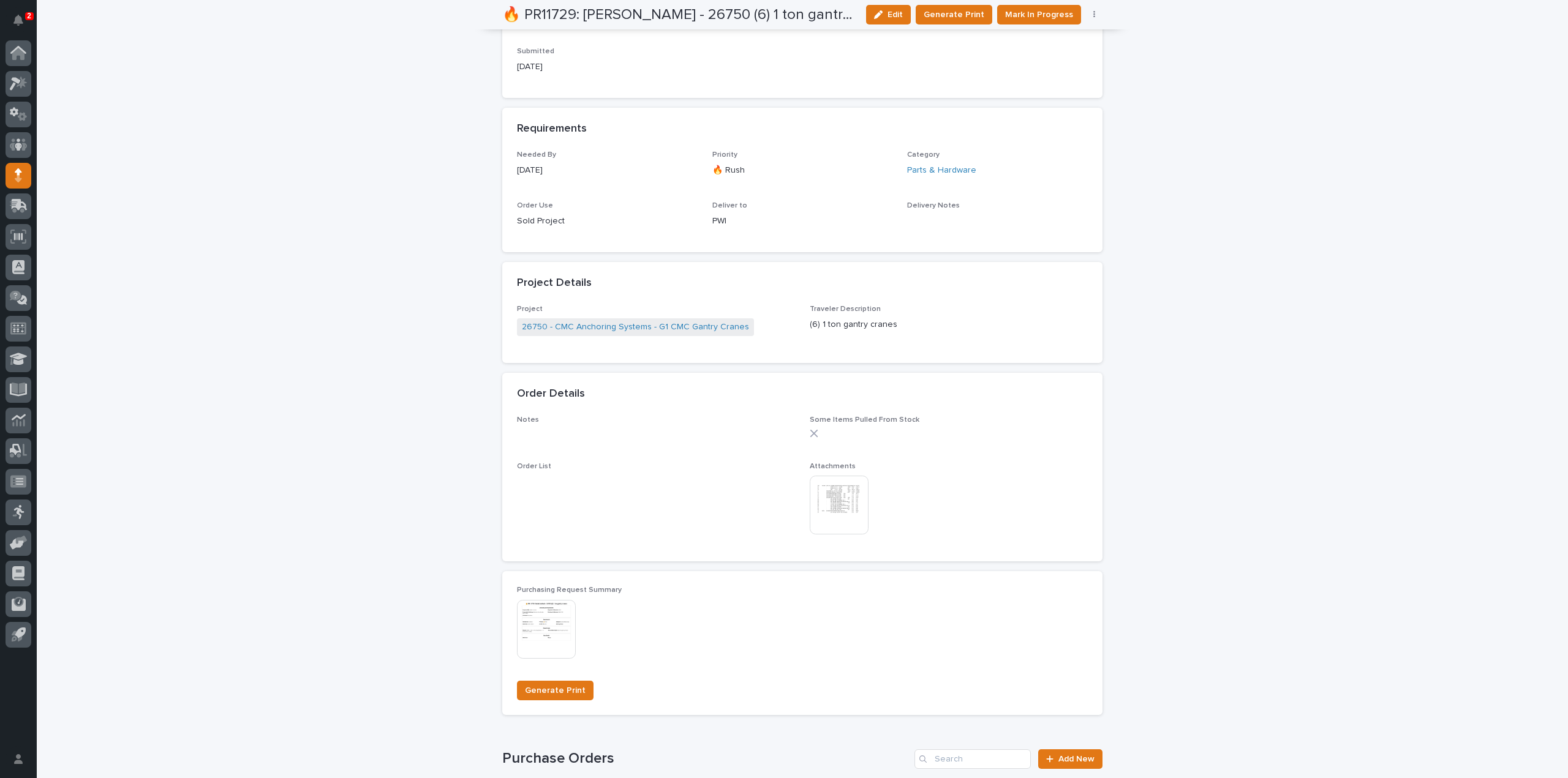
click at [841, 511] on img at bounding box center [839, 505] width 59 height 59
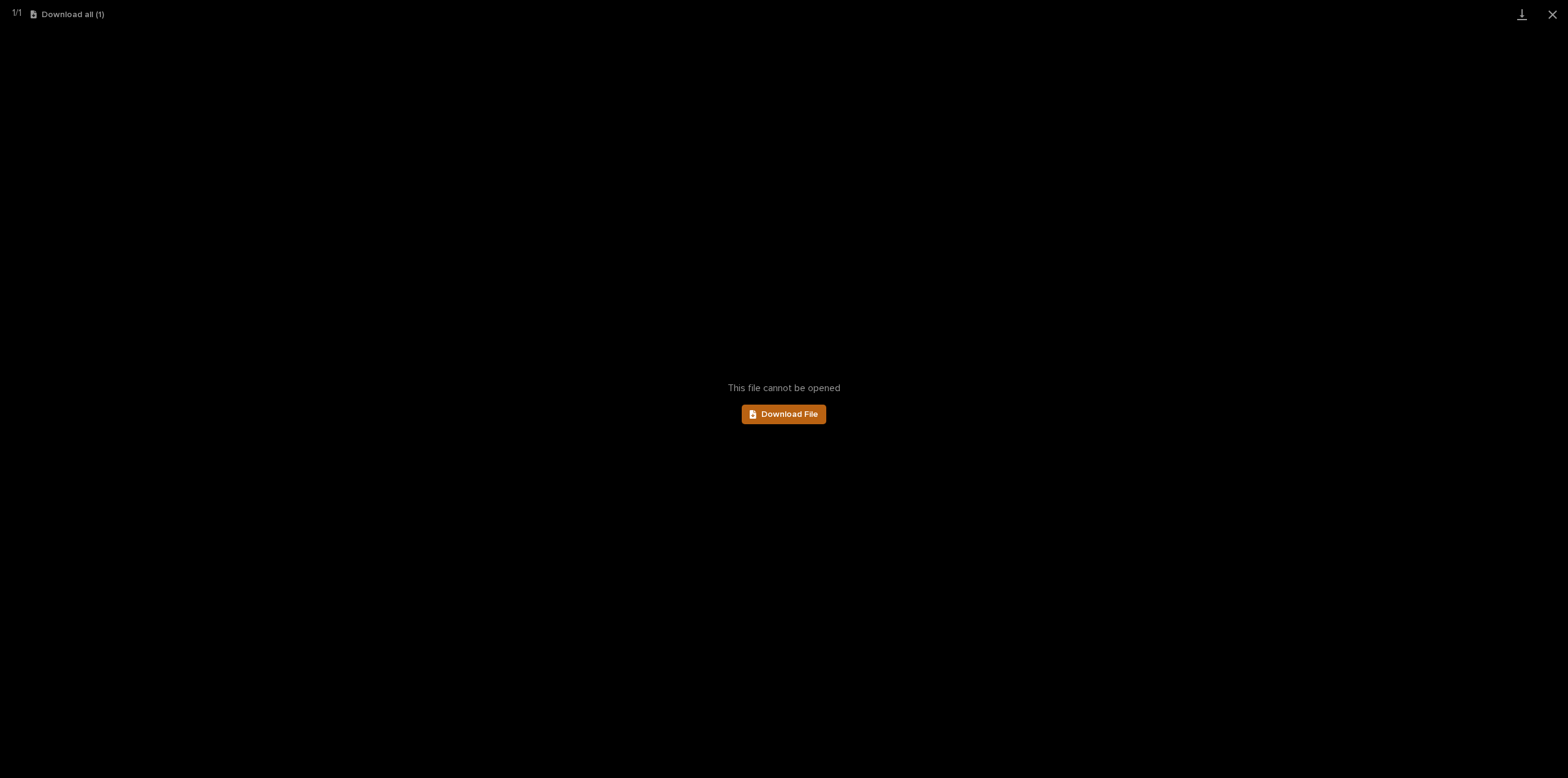
click at [817, 419] on link "Download File" at bounding box center [784, 414] width 84 height 19
click at [1551, 15] on button "Close gallery" at bounding box center [1553, 15] width 30 height 29
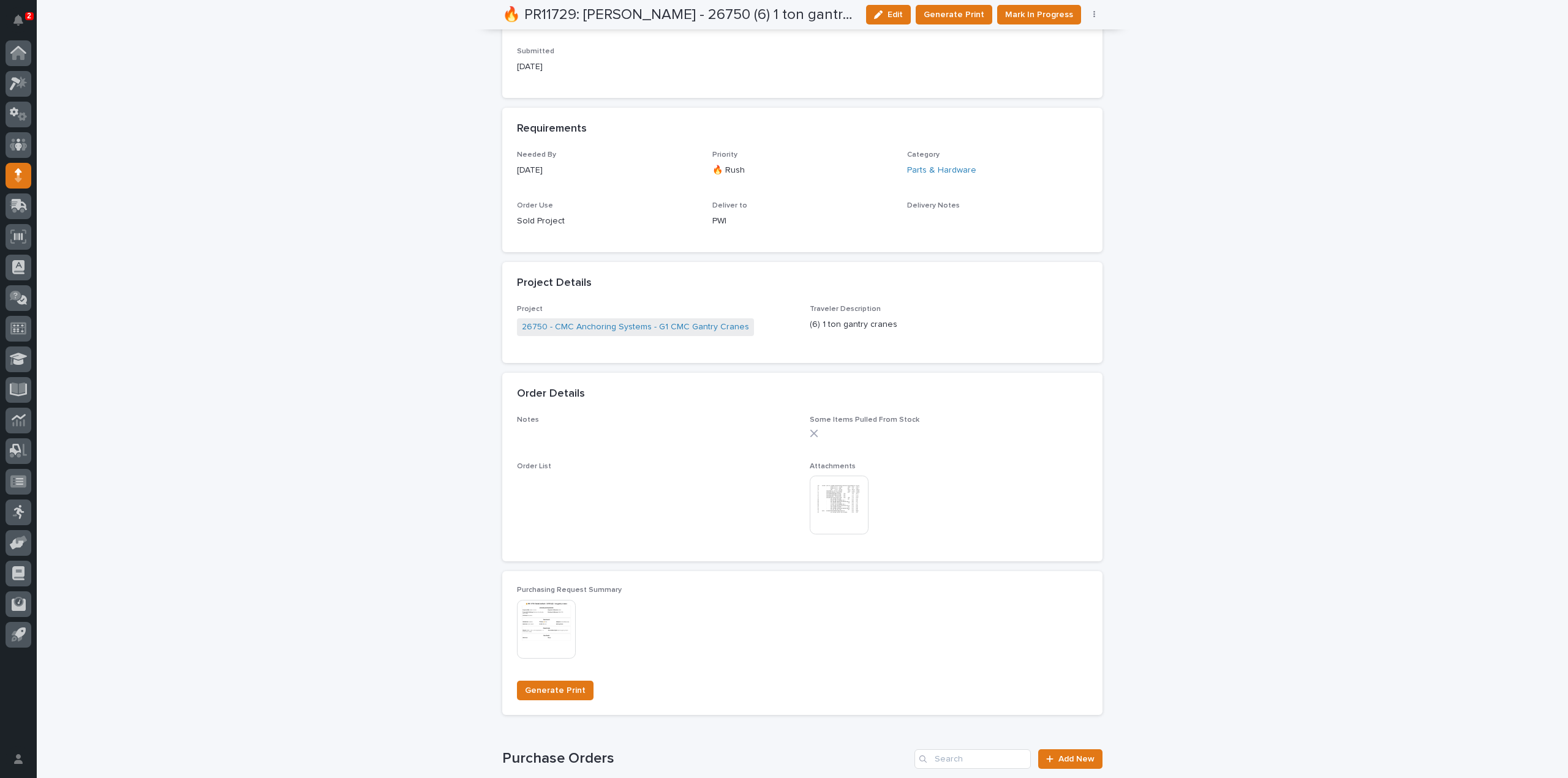
scroll to position [0, 0]
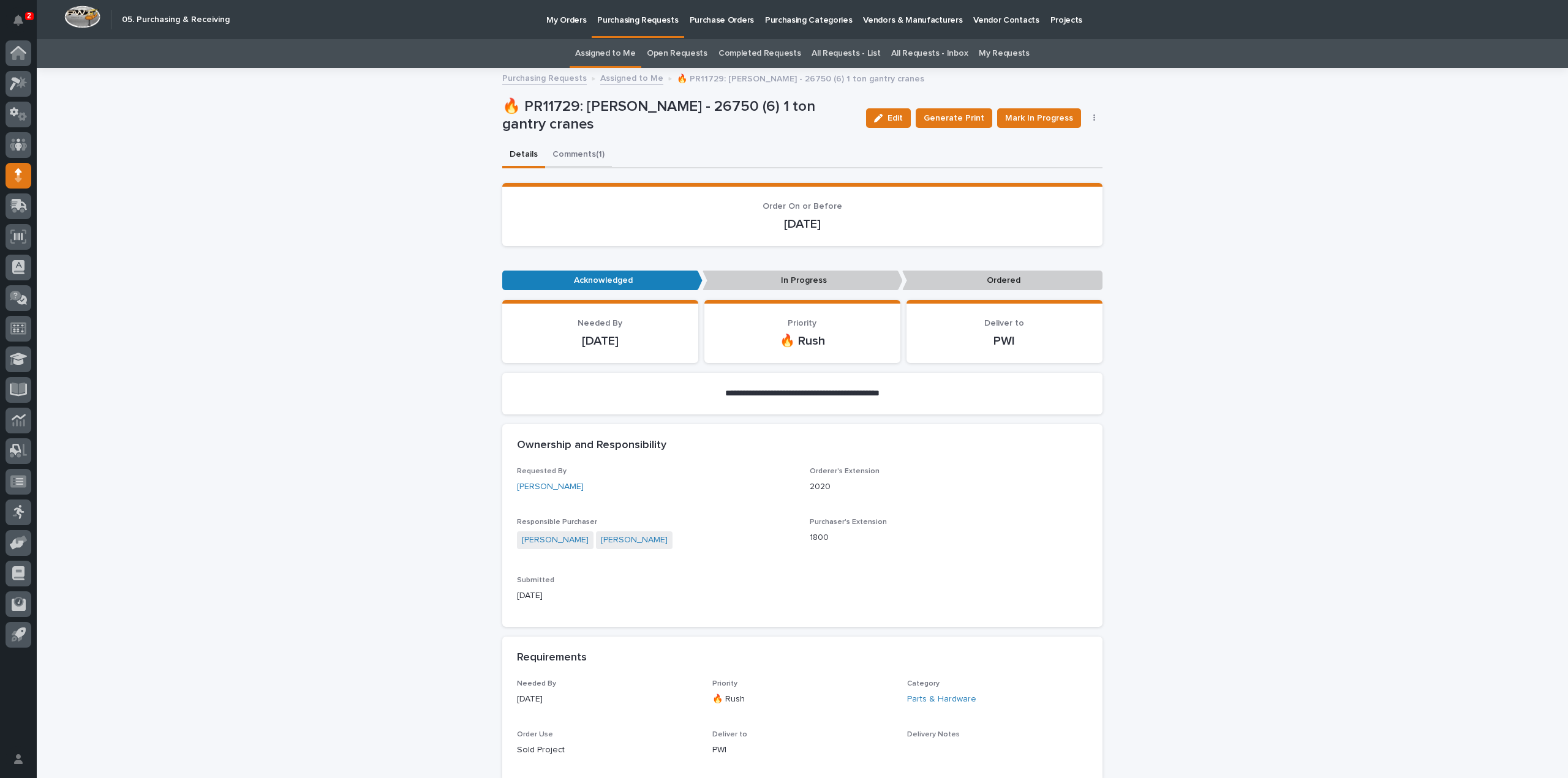
click at [574, 154] on button "Comments (1)" at bounding box center [578, 155] width 66 height 26
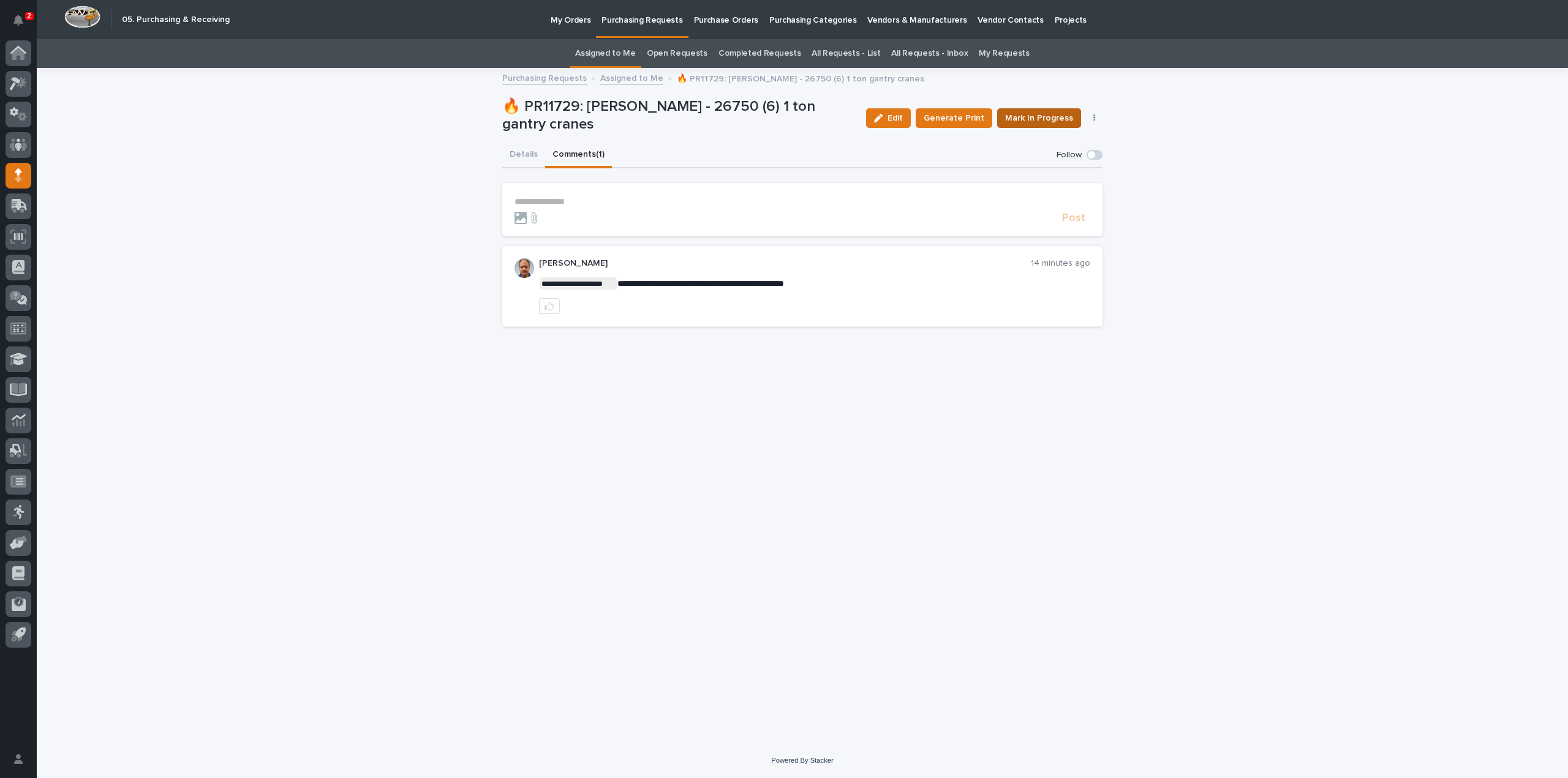
click at [1048, 118] on span "Mark In Progress" at bounding box center [1039, 118] width 68 height 12
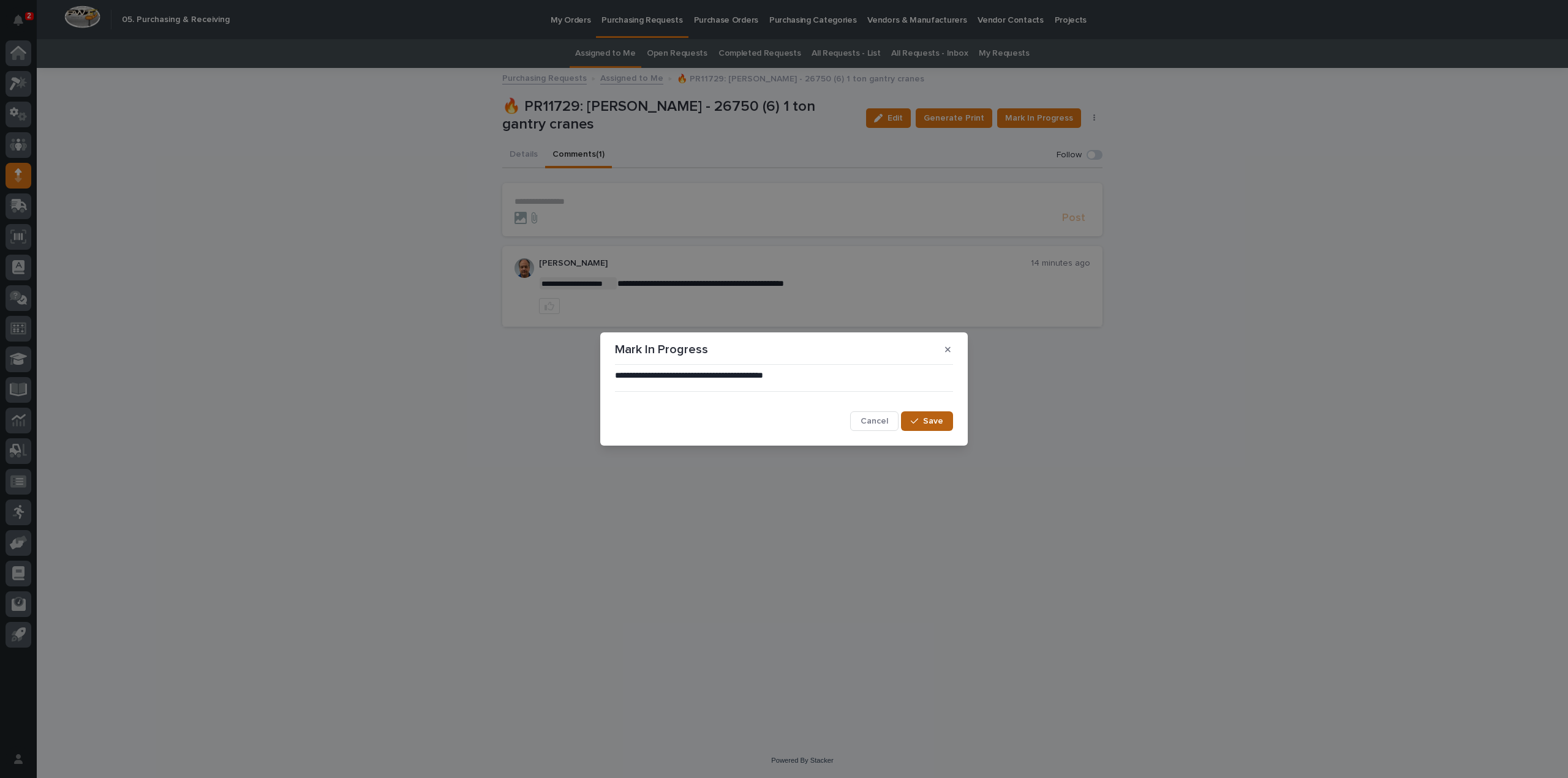
click at [940, 420] on span "Save" at bounding box center [933, 421] width 20 height 8
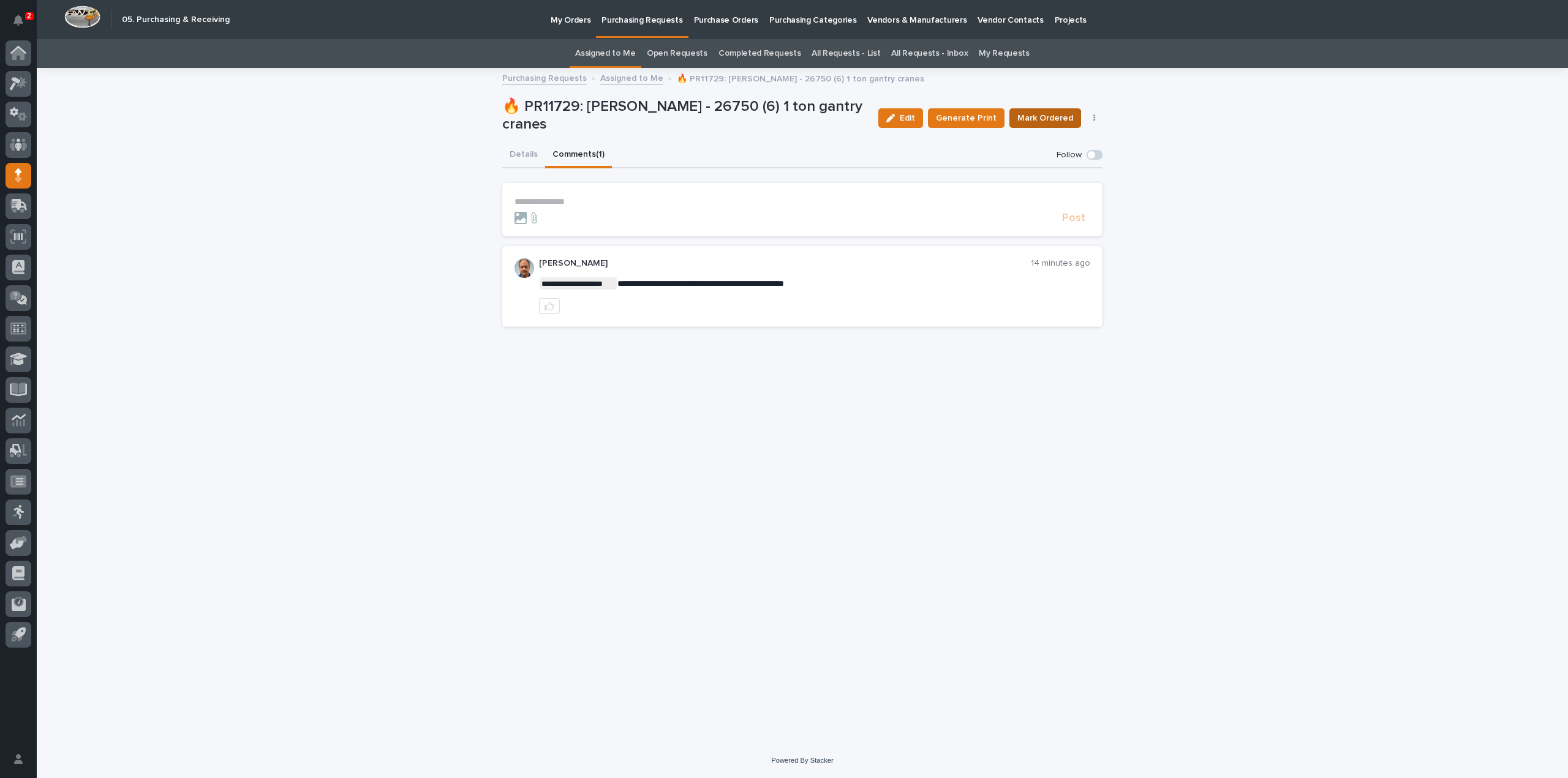
click at [1064, 119] on span "Mark Ordered" at bounding box center [1046, 118] width 56 height 12
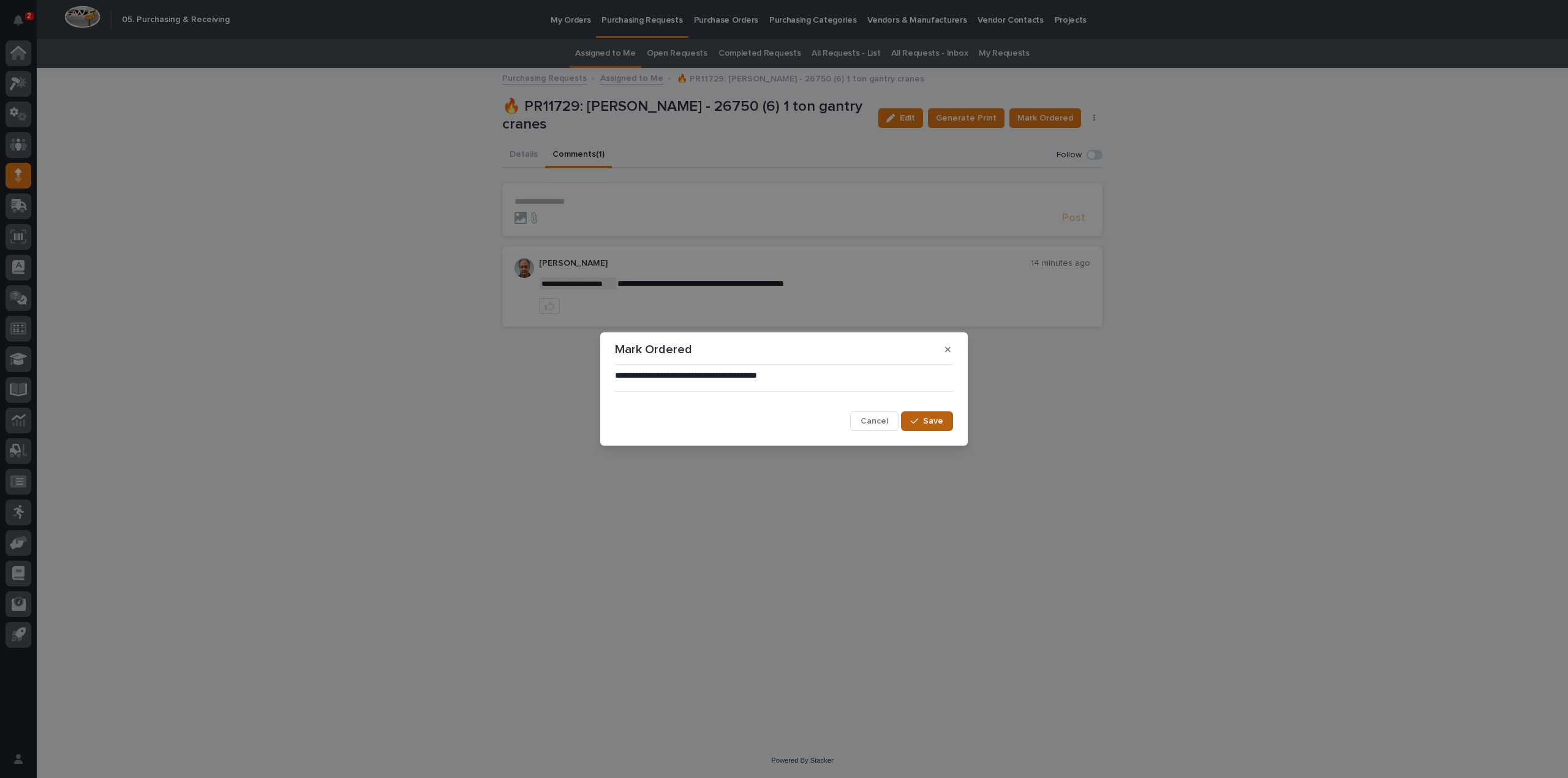
click at [930, 421] on span "Save" at bounding box center [933, 421] width 20 height 8
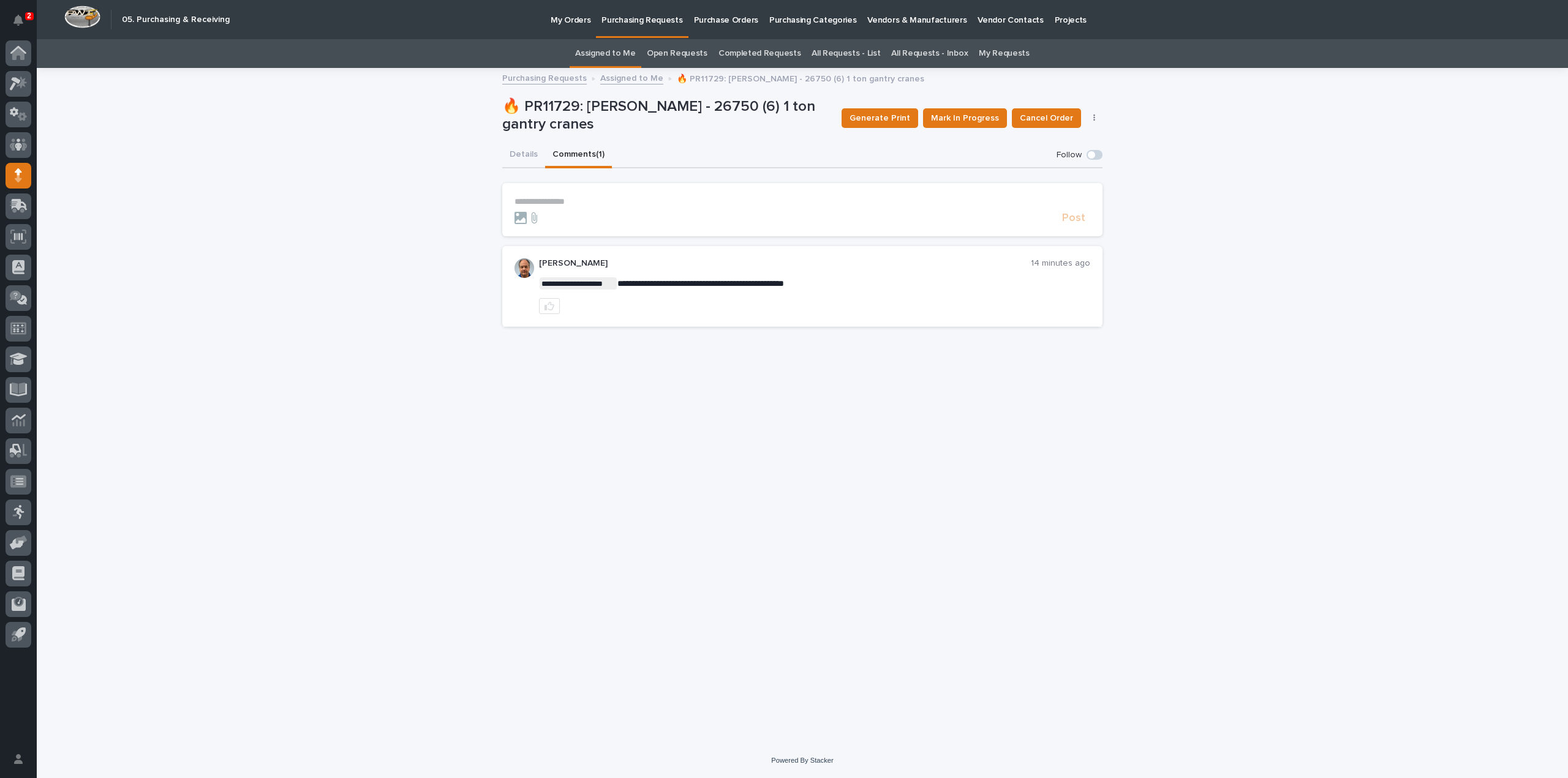
click at [624, 56] on link "Assigned to Me" at bounding box center [605, 54] width 61 height 29
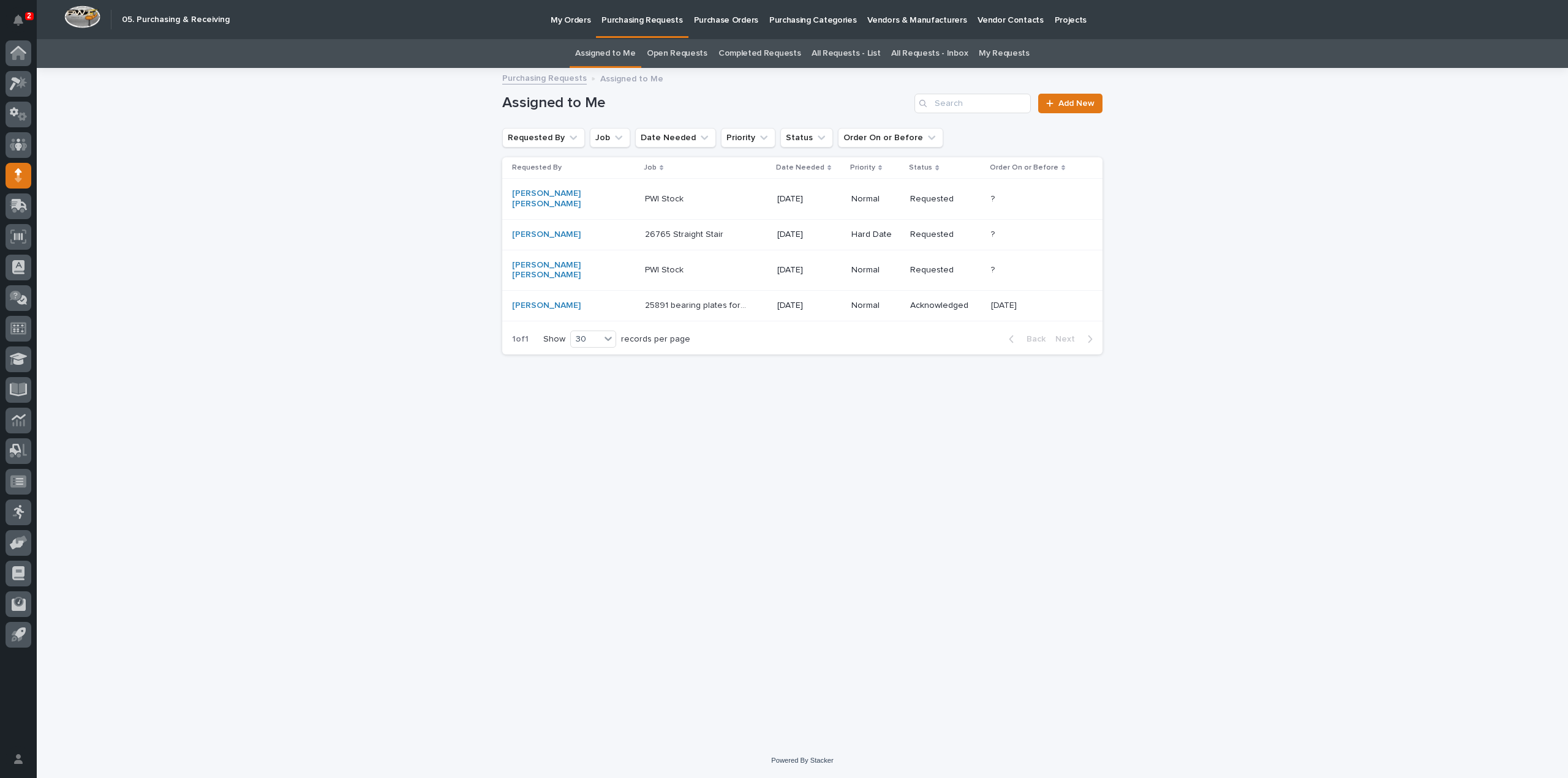
click at [550, 296] on div "Tim Ergle" at bounding box center [574, 306] width 123 height 20
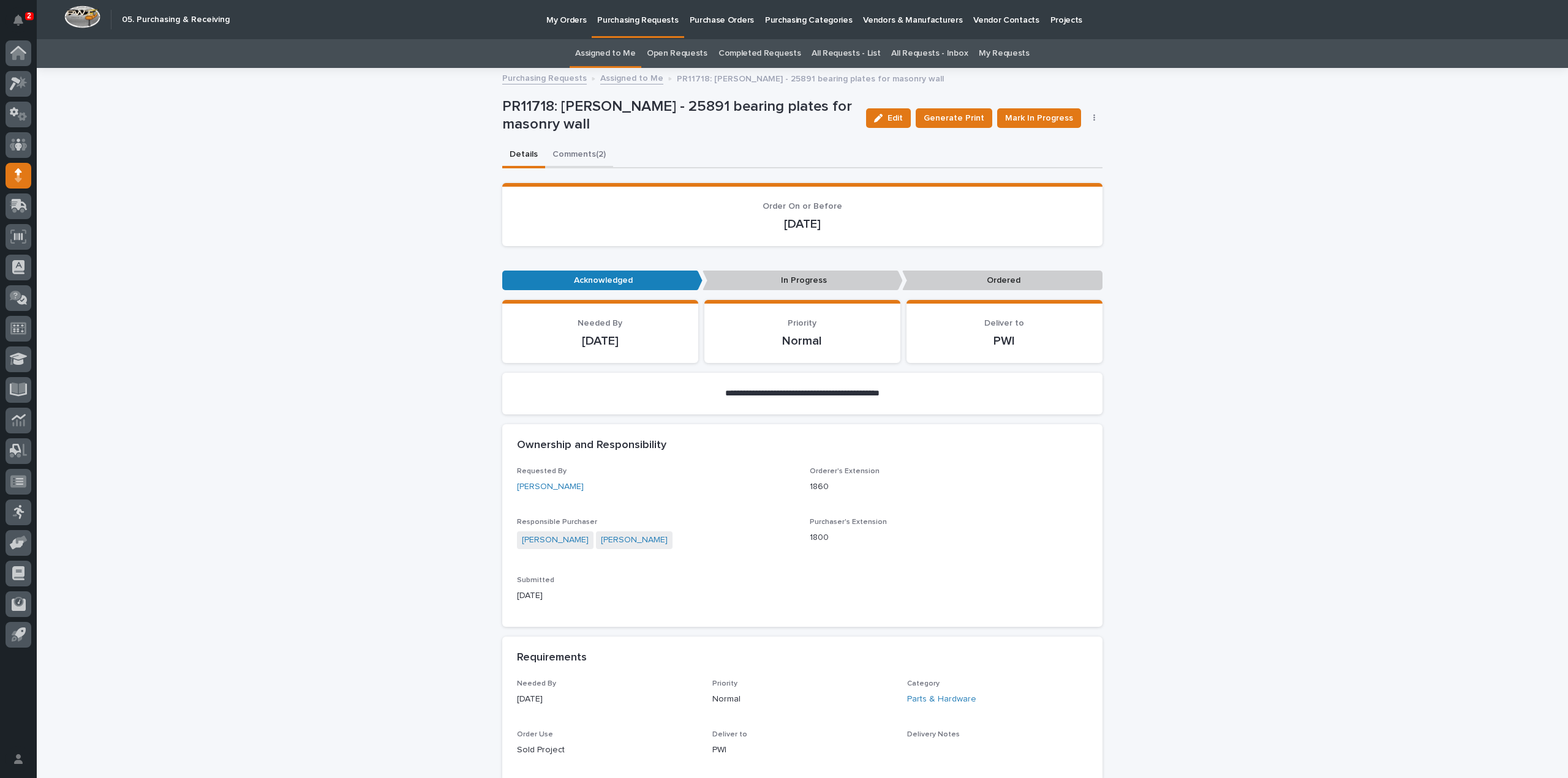
click at [578, 156] on button "Comments (2)" at bounding box center [579, 155] width 68 height 26
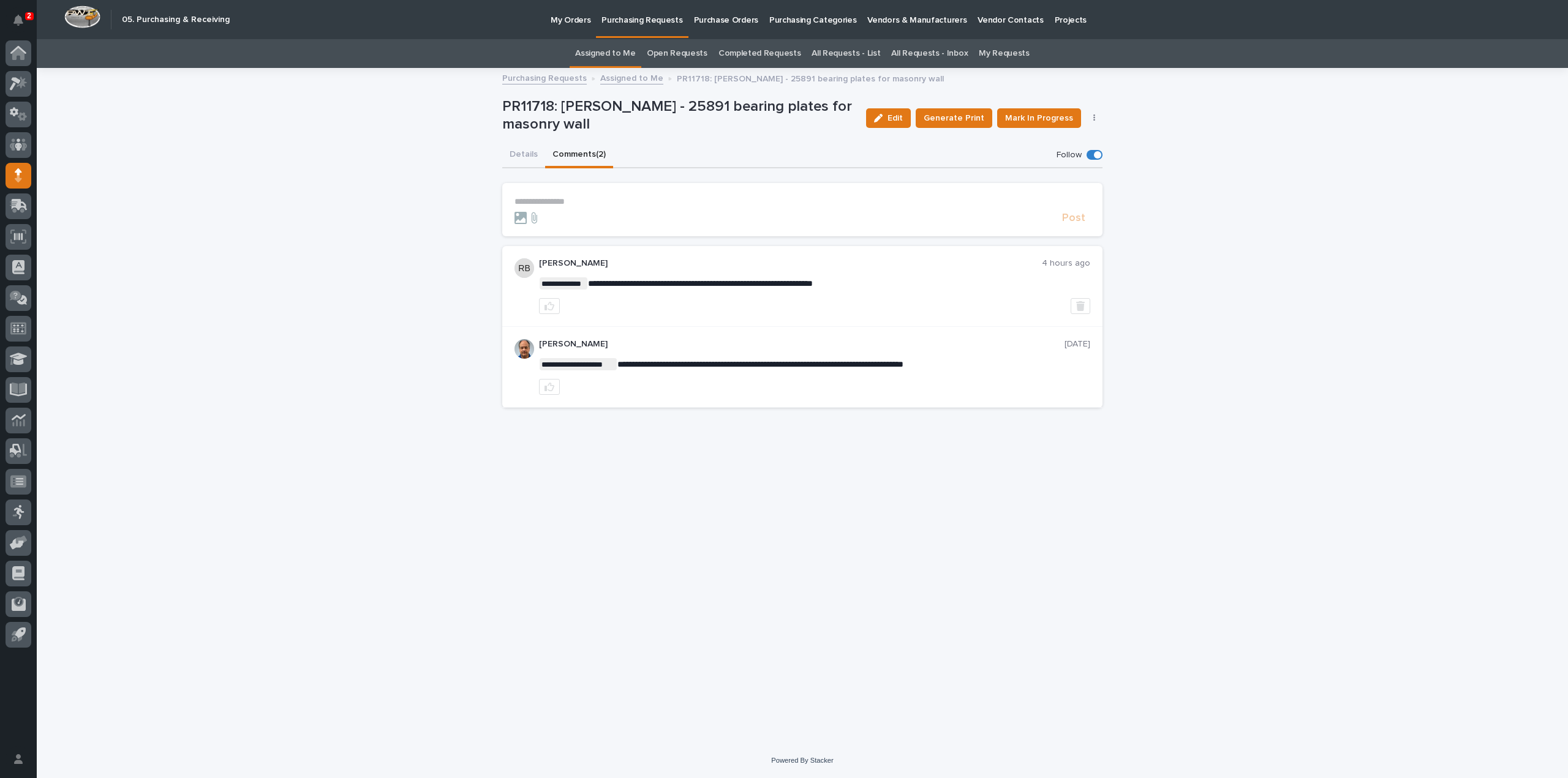
click at [534, 155] on button "Details" at bounding box center [524, 155] width 43 height 26
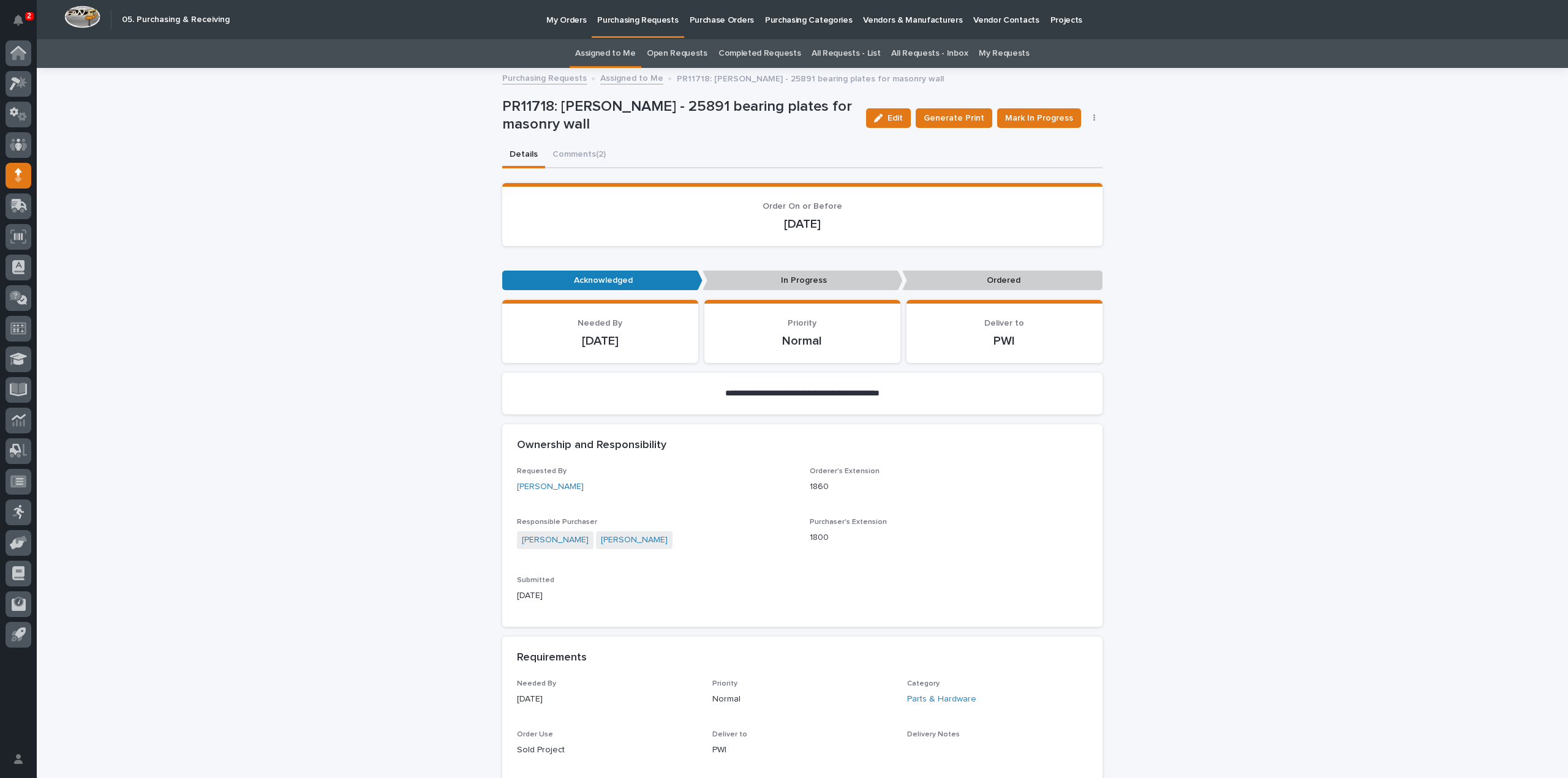
click at [622, 53] on link "Assigned to Me" at bounding box center [605, 54] width 61 height 29
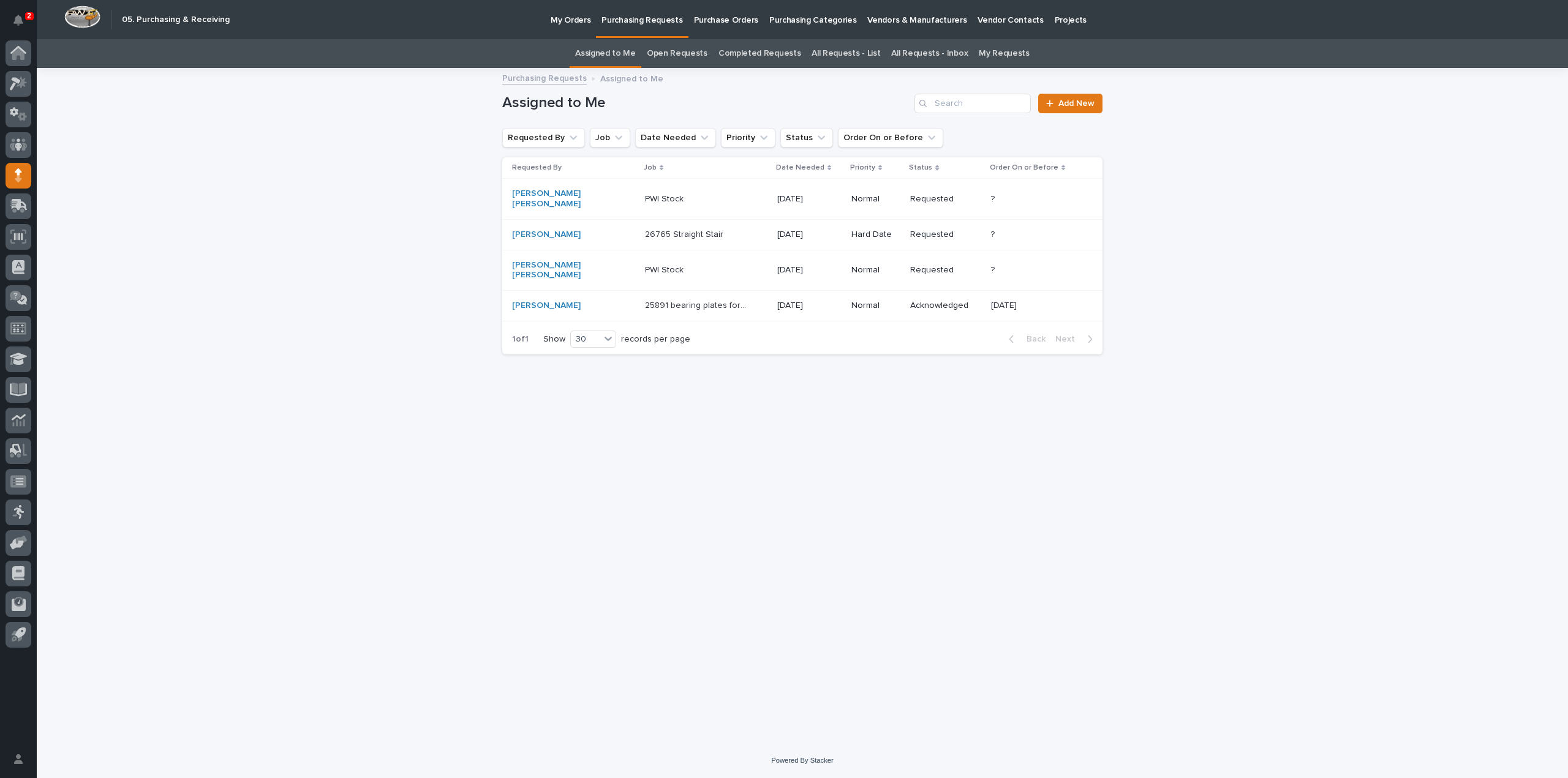
click at [667, 227] on p "26765 Straight Stair" at bounding box center [685, 233] width 81 height 13
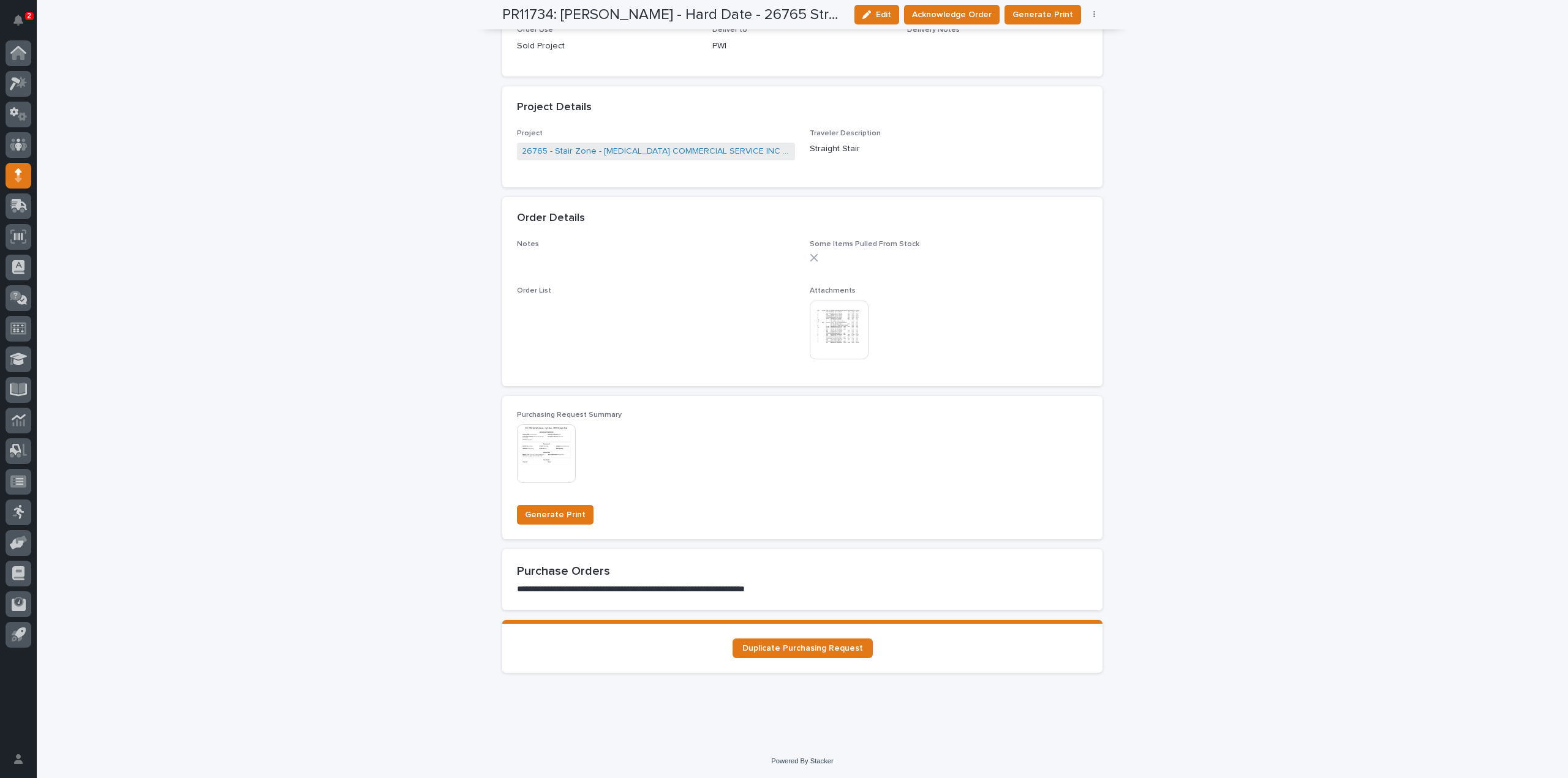
scroll to position [510, 0]
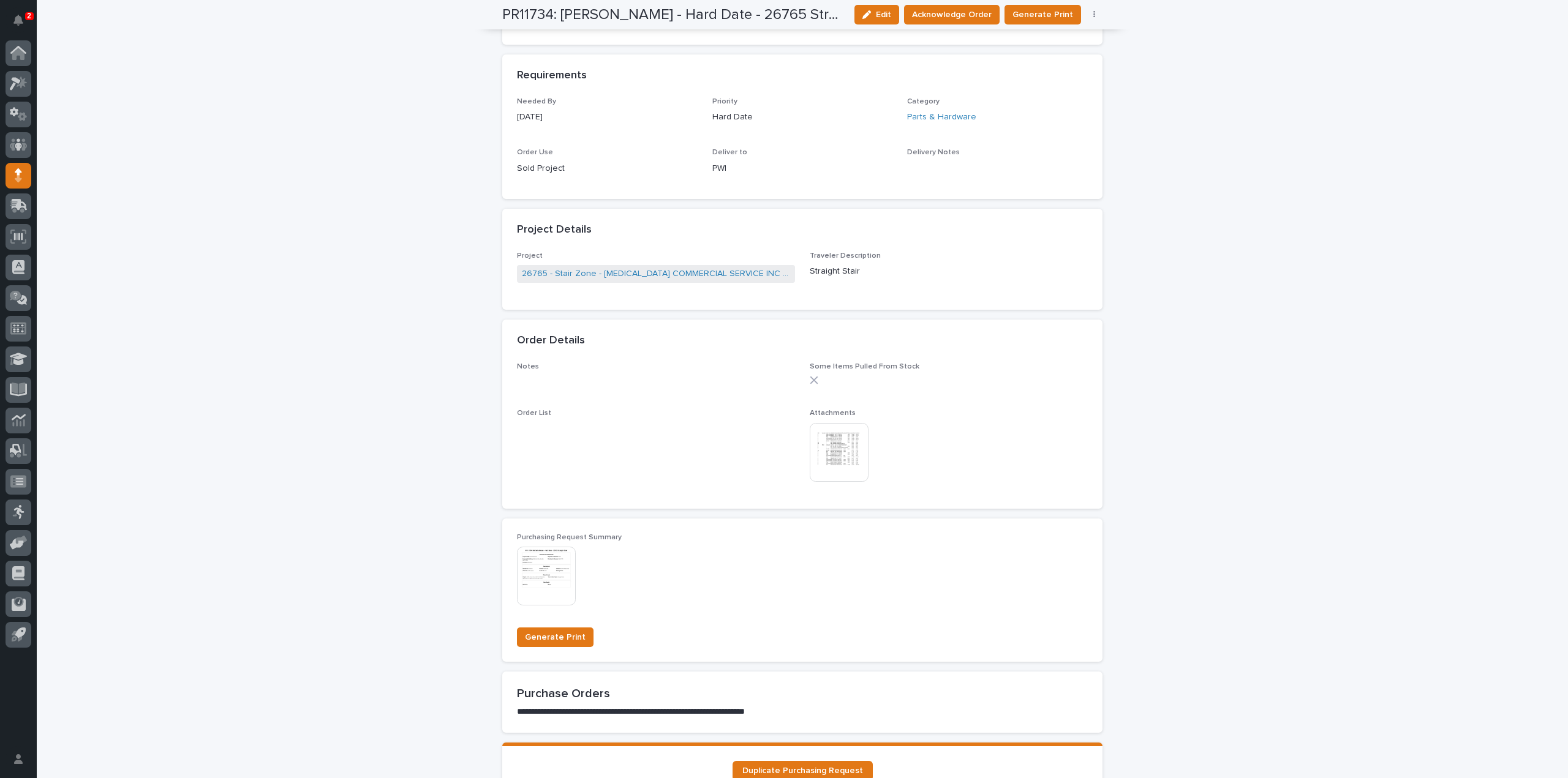
click at [822, 445] on img at bounding box center [839, 452] width 59 height 59
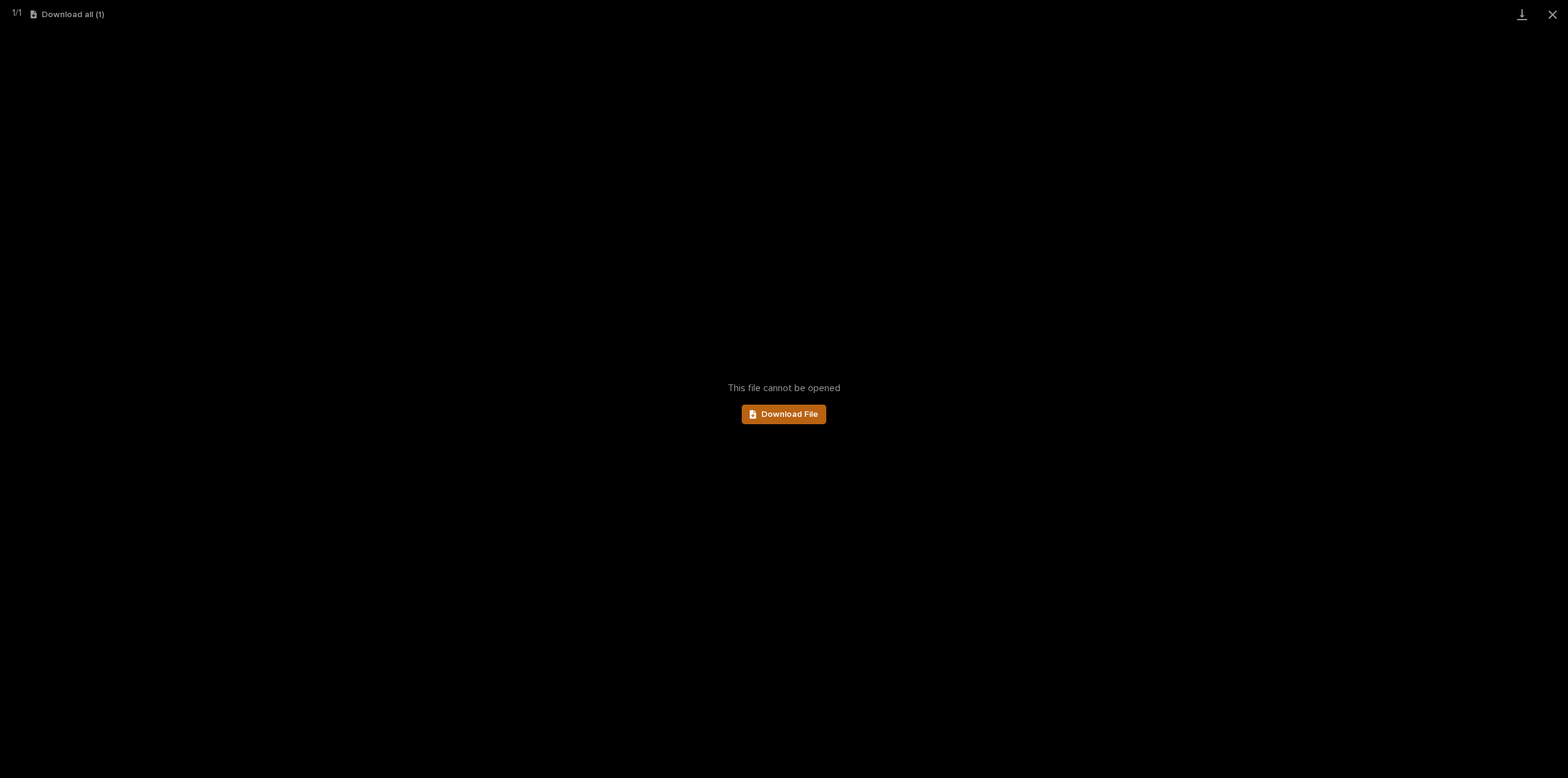
click at [804, 422] on link "Download File" at bounding box center [784, 414] width 84 height 19
click at [1555, 14] on button "Close gallery" at bounding box center [1553, 15] width 30 height 29
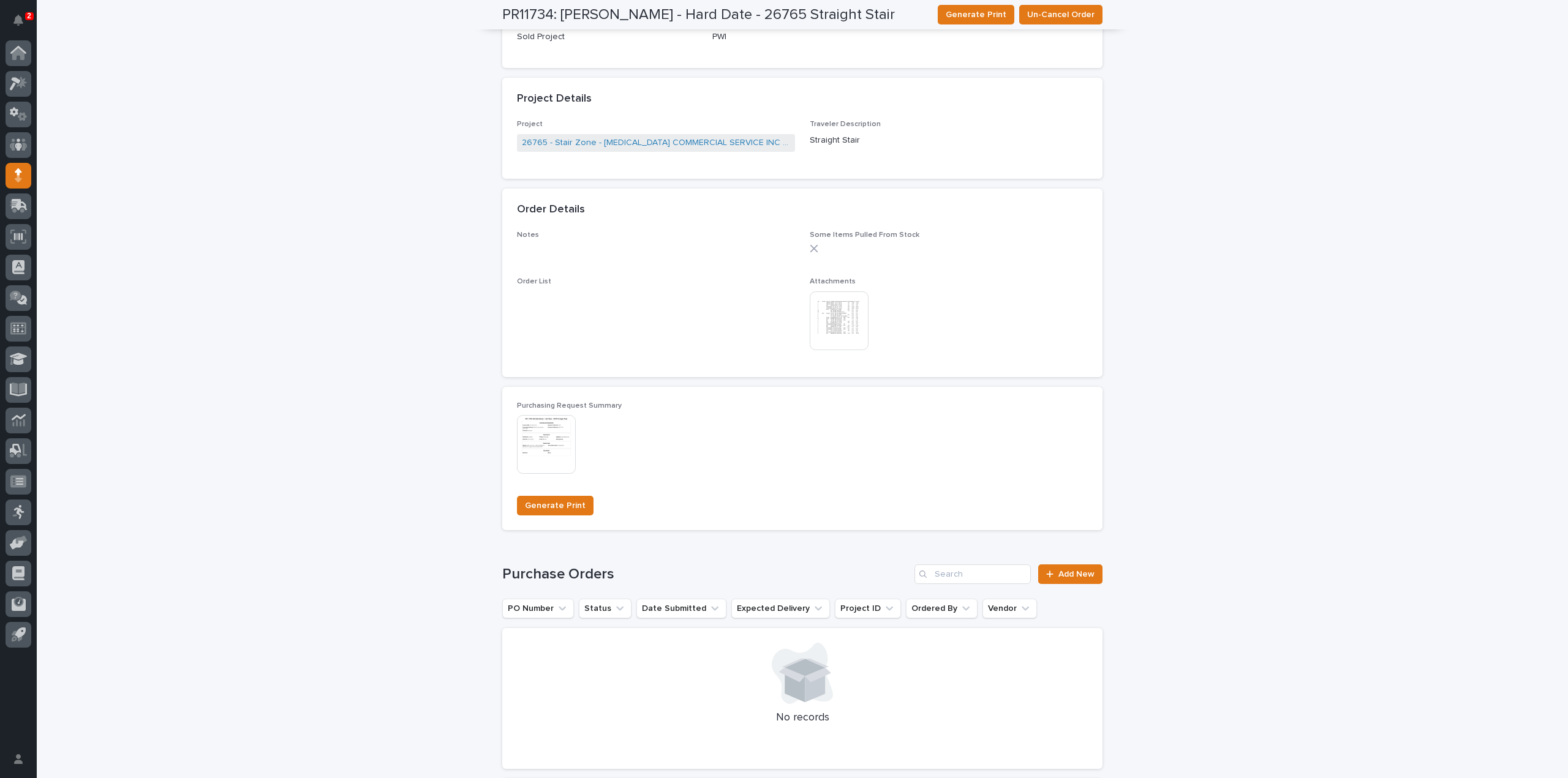
scroll to position [0, 0]
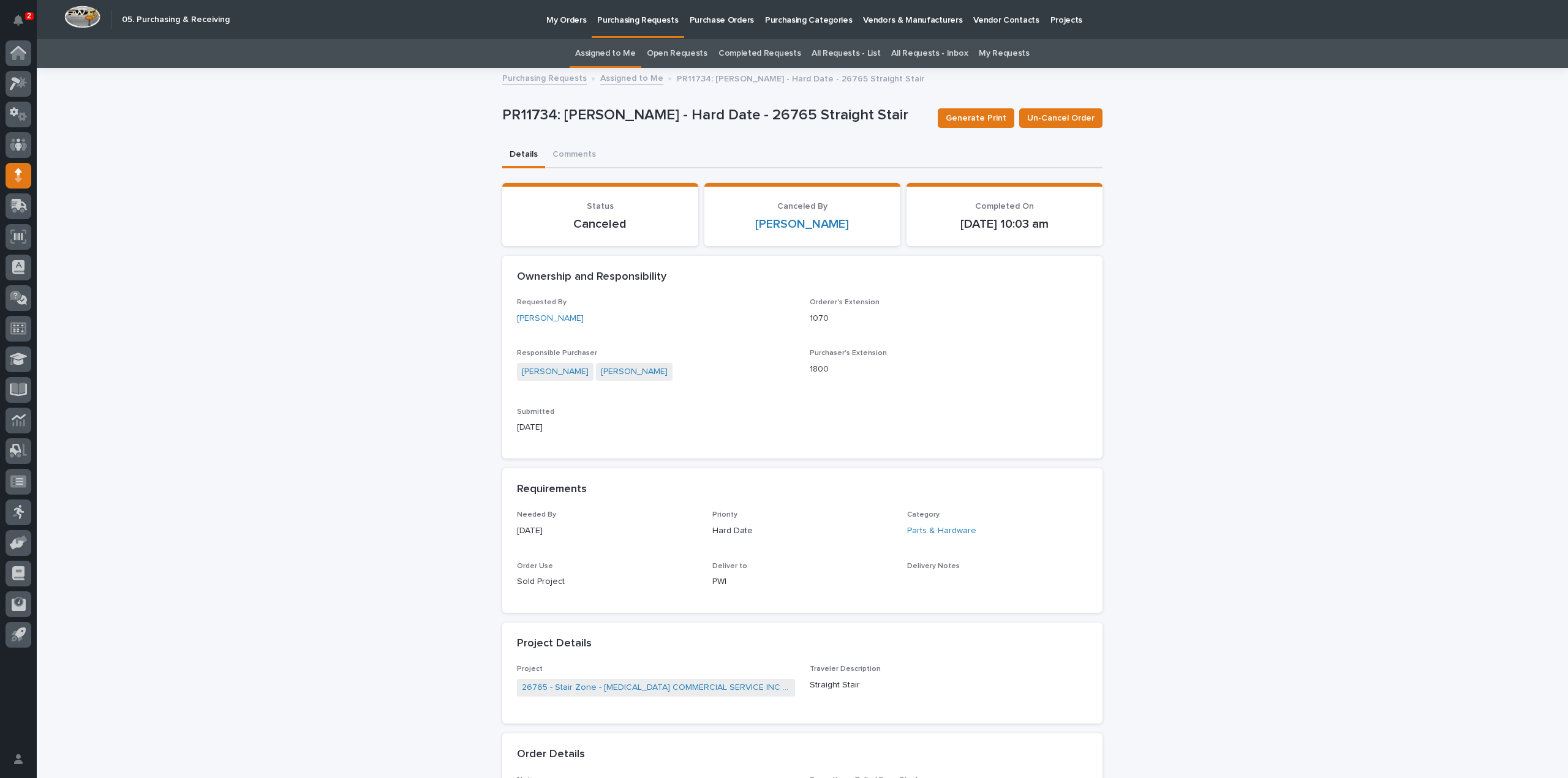
click at [632, 53] on link "Assigned to Me" at bounding box center [605, 54] width 61 height 29
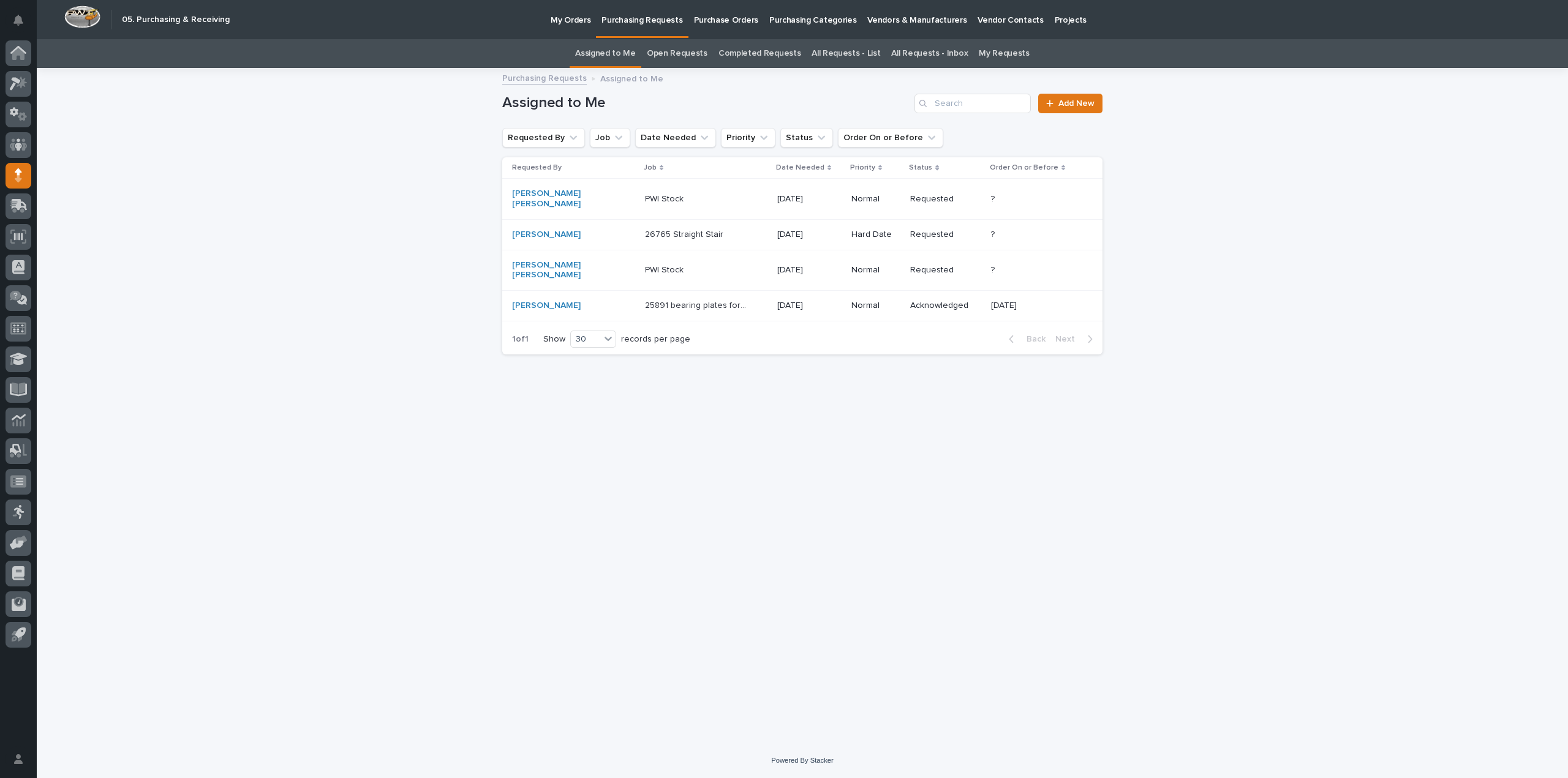
click at [645, 227] on p "26765 Straight Stair" at bounding box center [685, 233] width 81 height 13
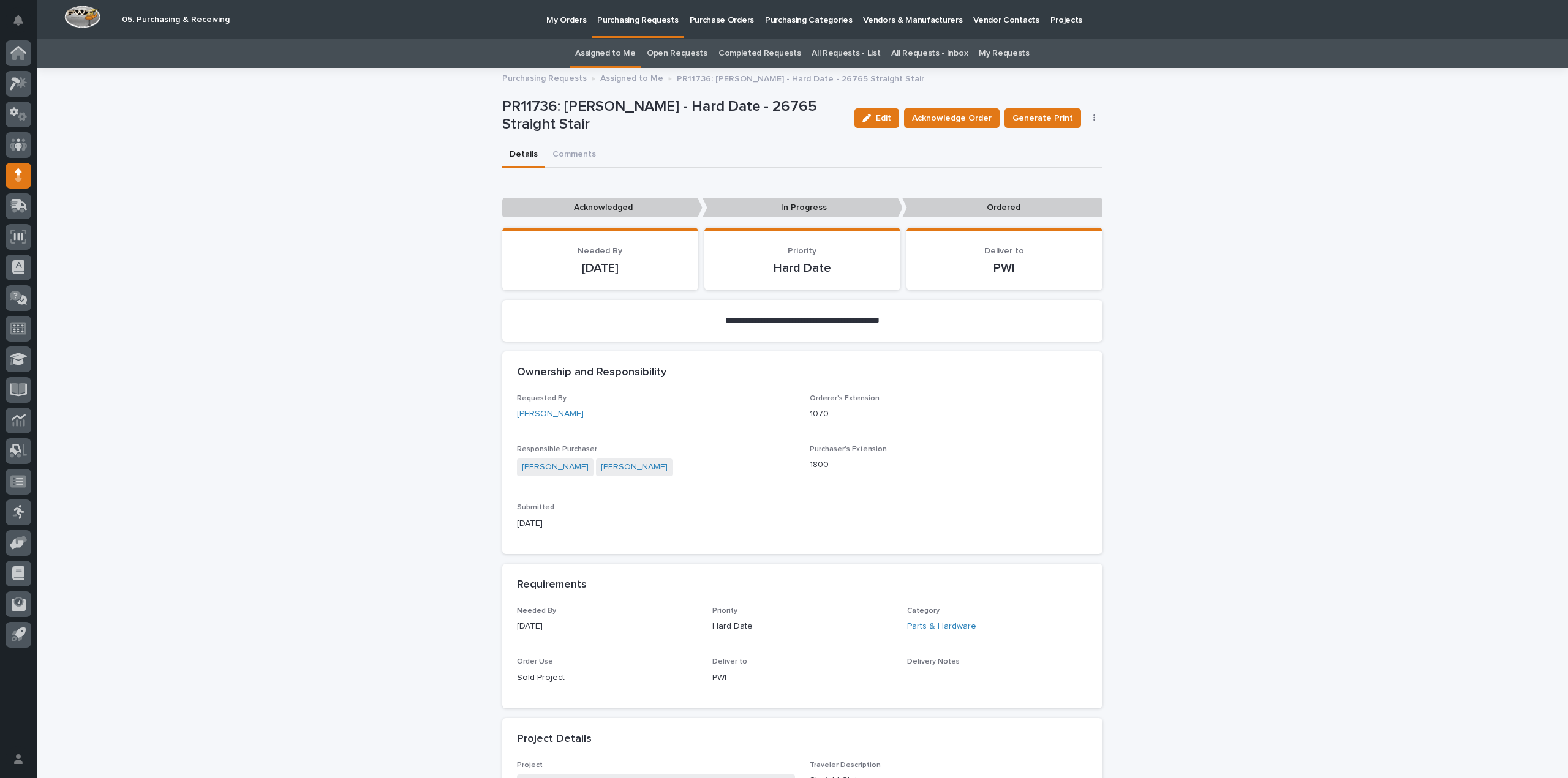
scroll to position [490, 0]
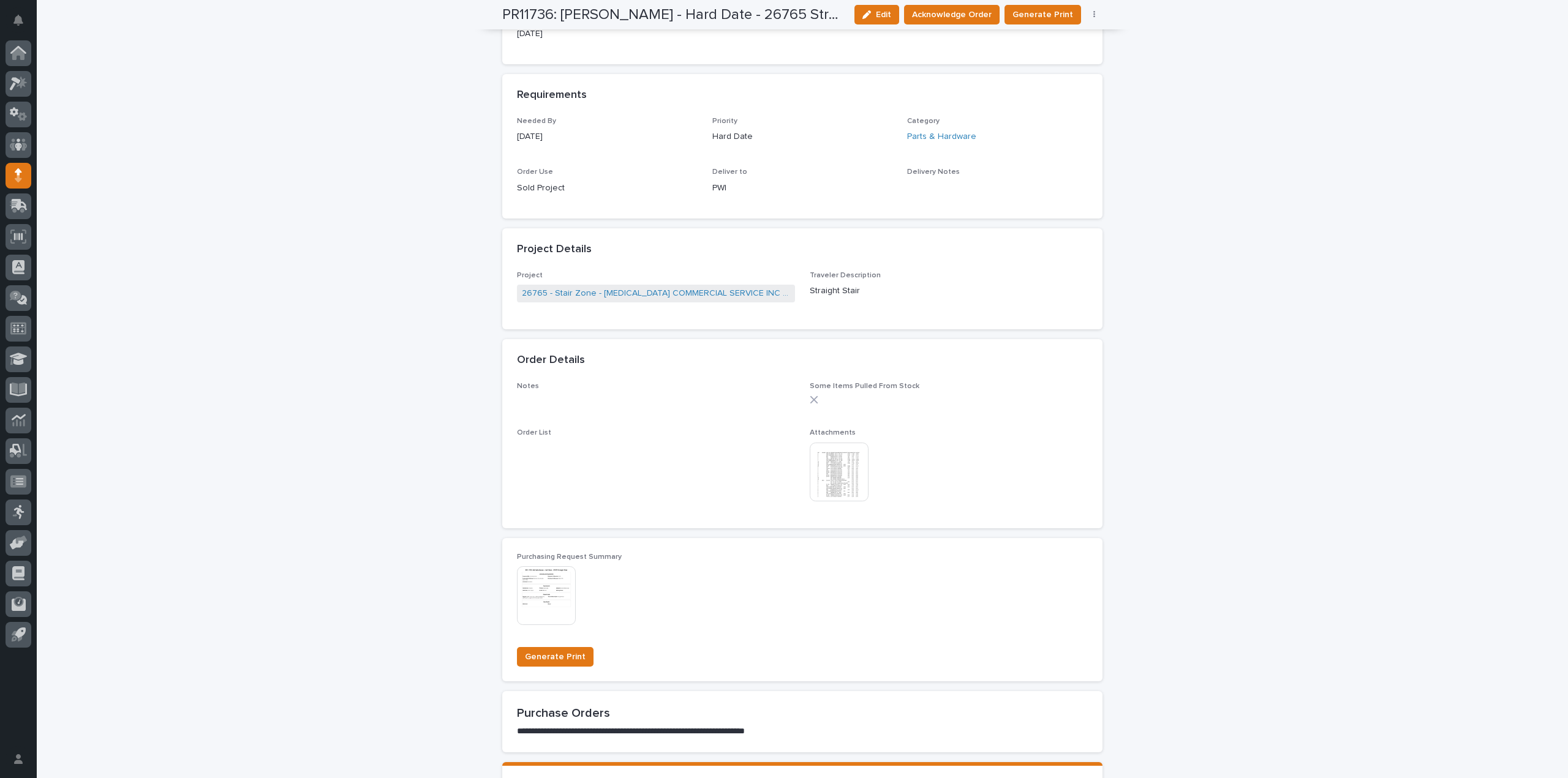
click at [832, 463] on img at bounding box center [839, 472] width 59 height 59
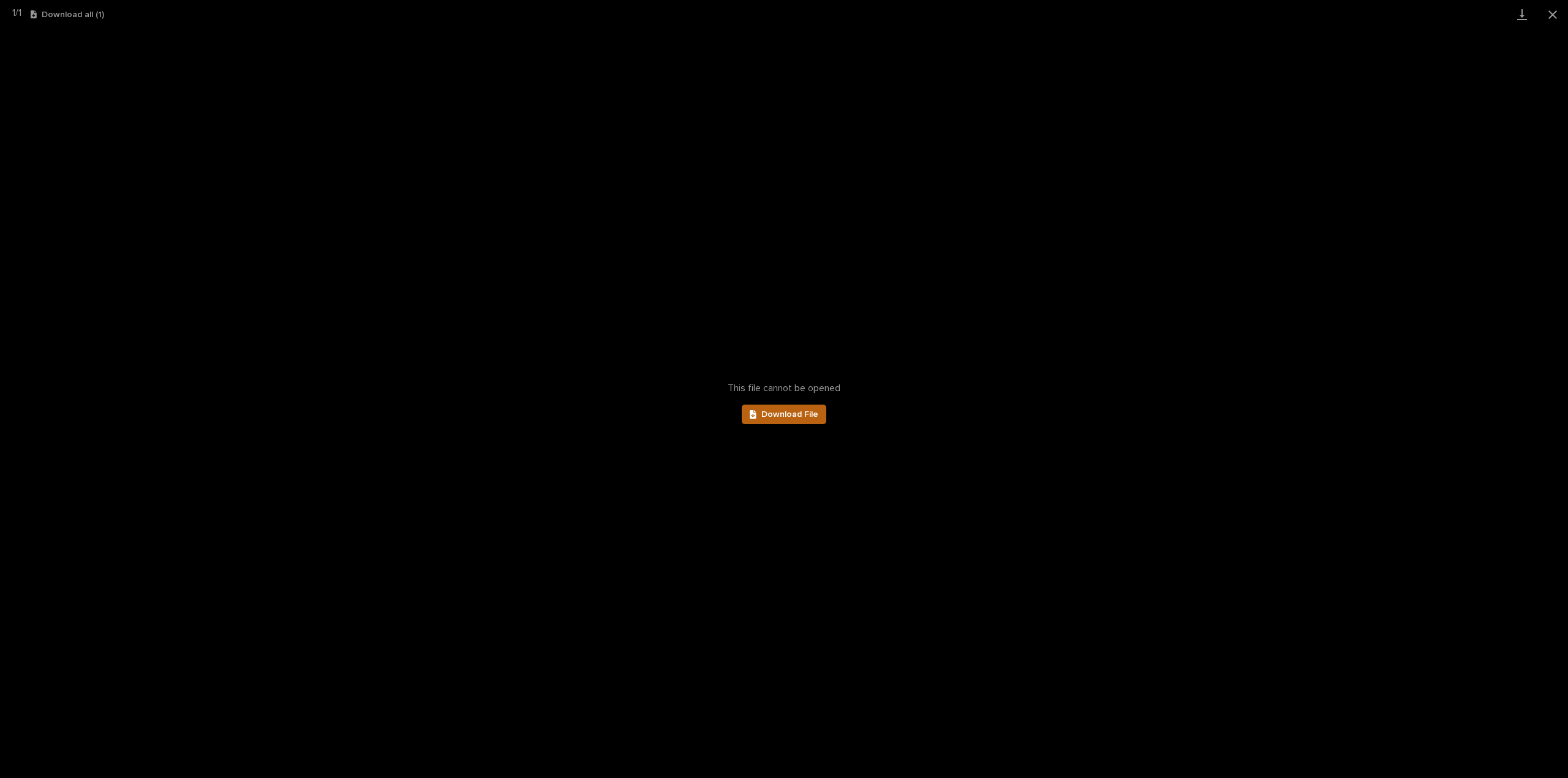
click at [775, 414] on span "Download File" at bounding box center [790, 414] width 57 height 8
click at [1552, 16] on button "Close gallery" at bounding box center [1553, 15] width 30 height 29
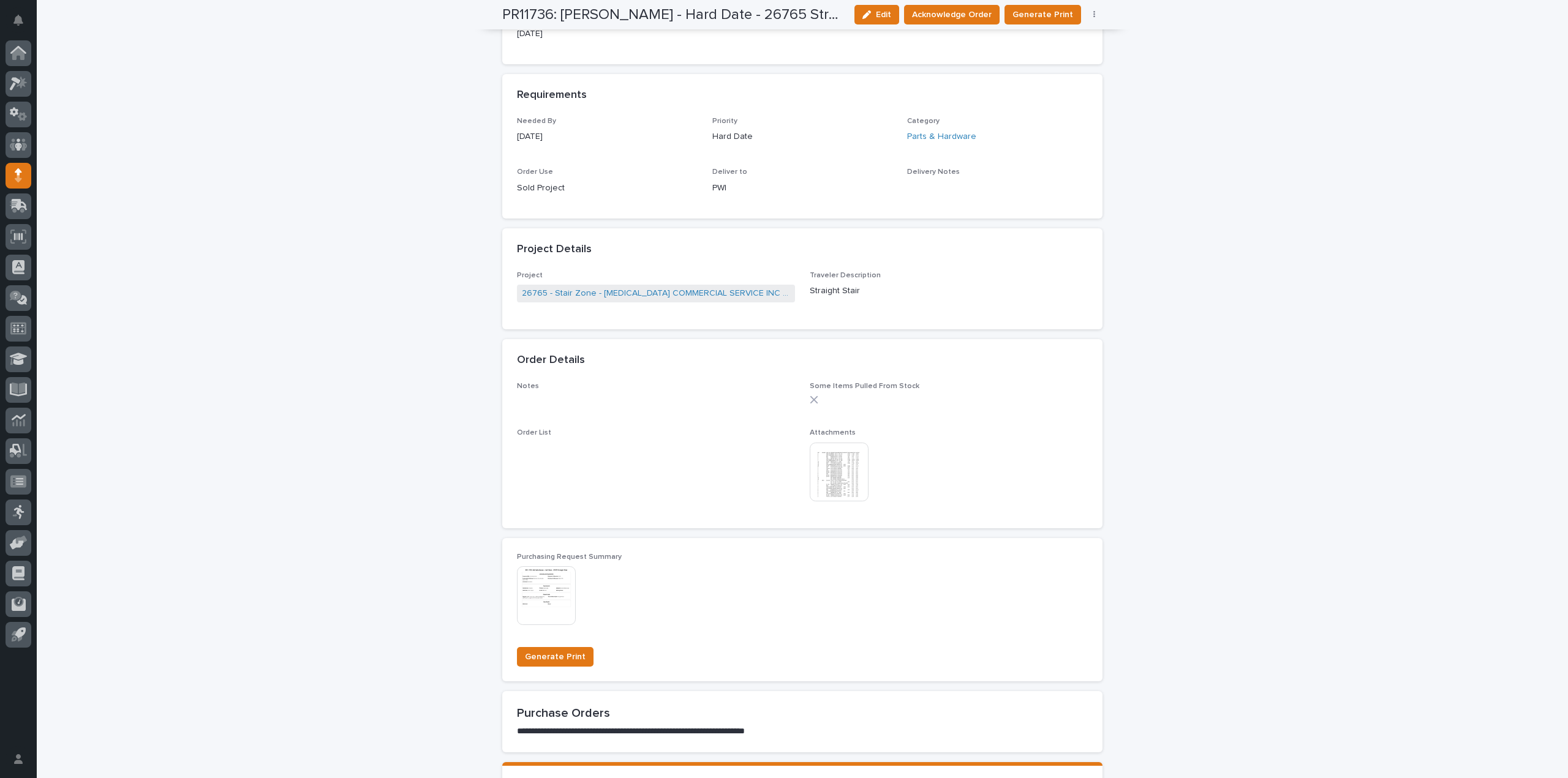
scroll to position [0, 0]
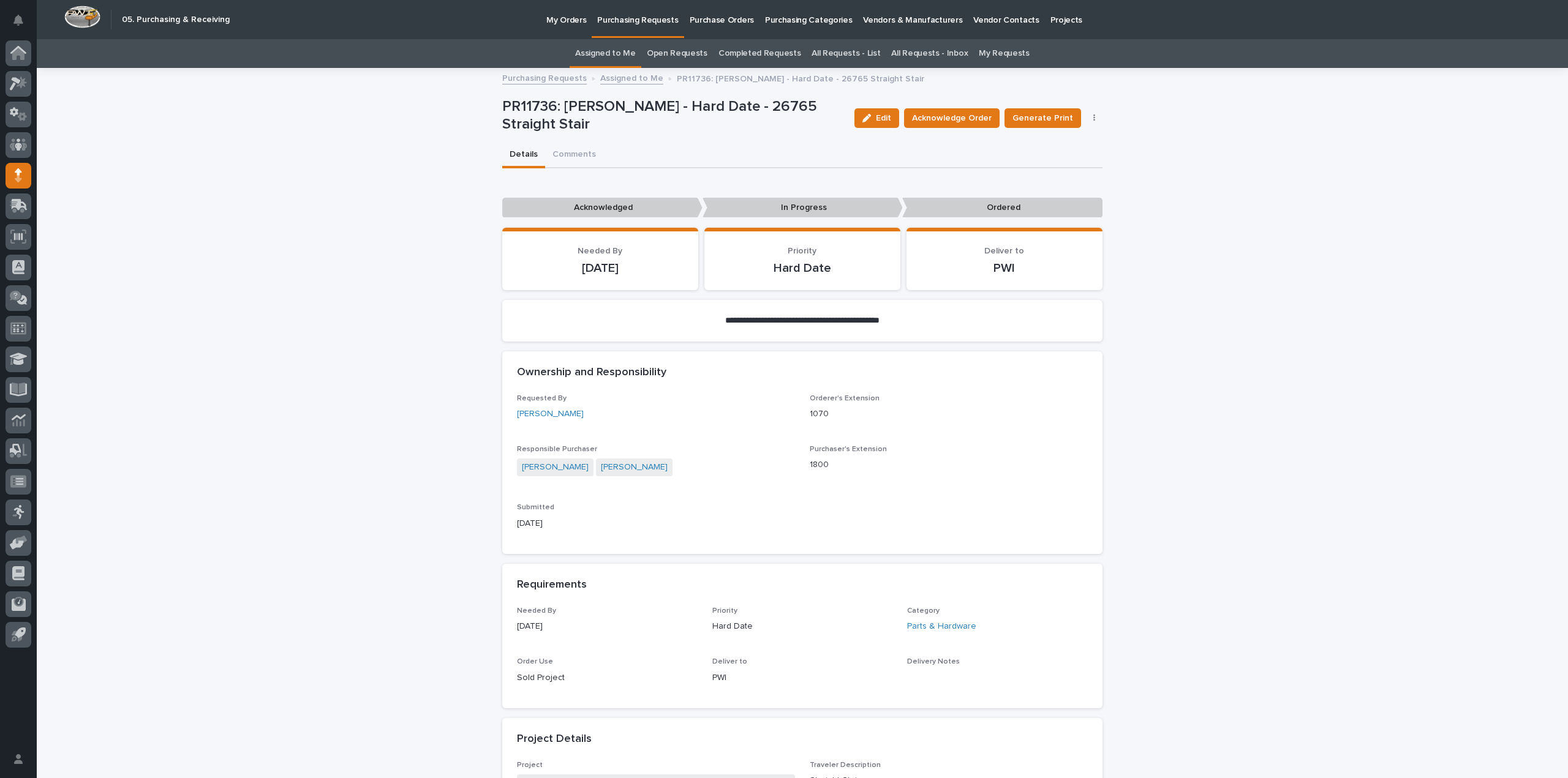
click at [855, 53] on link "All Requests - List" at bounding box center [846, 54] width 69 height 29
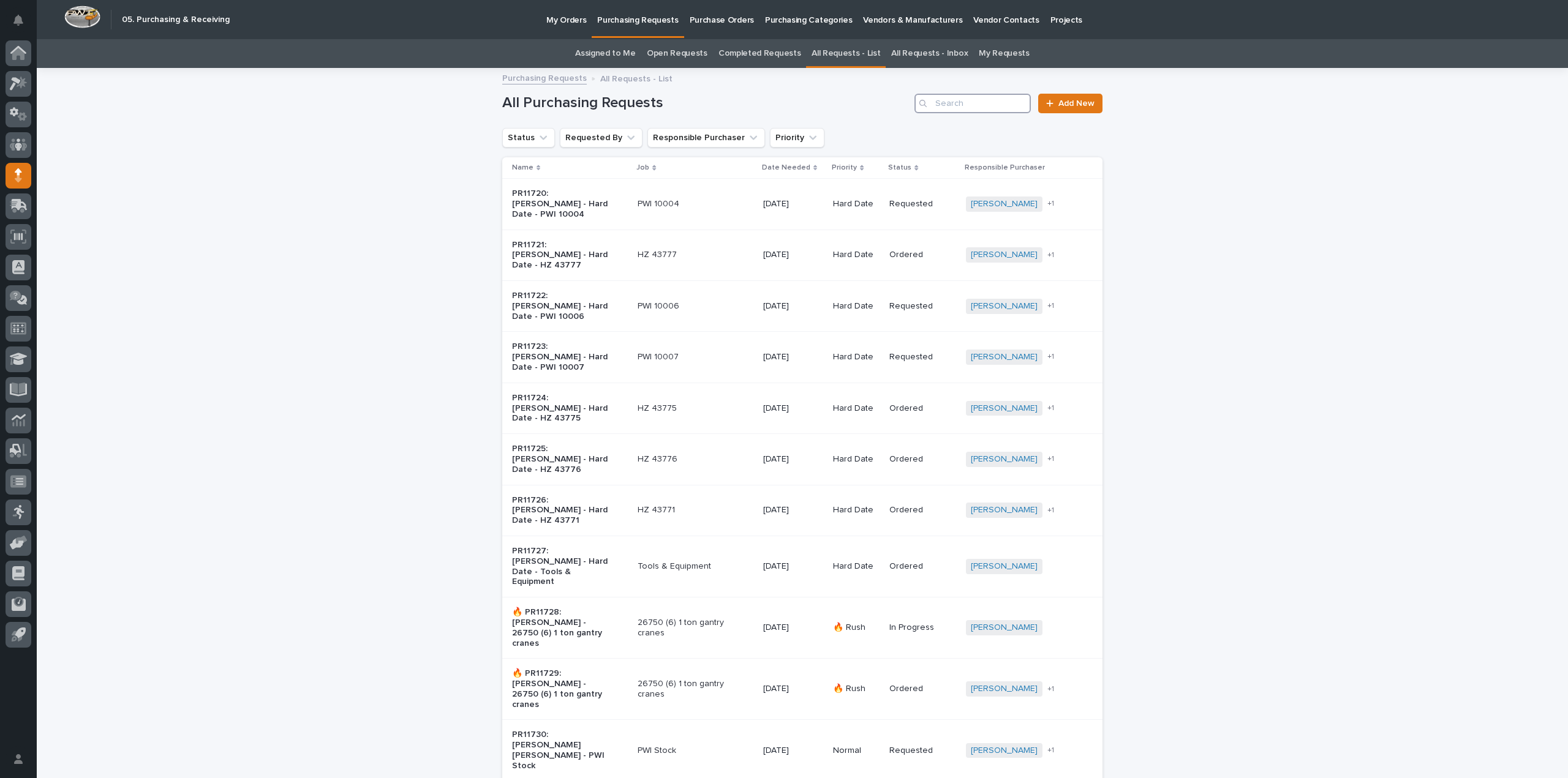
click at [957, 106] on input "Search" at bounding box center [973, 103] width 116 height 19
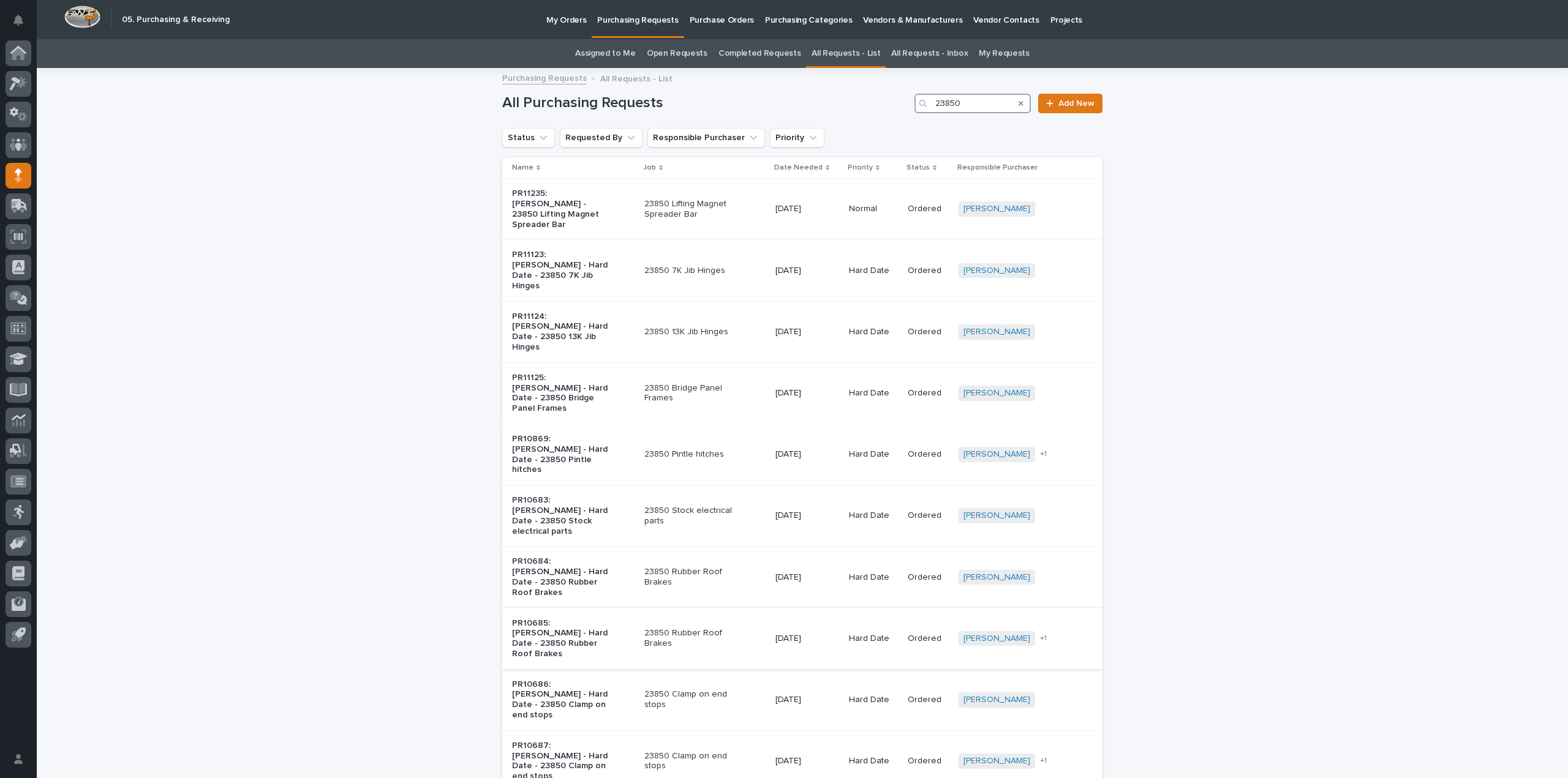
type input "23850"
click at [673, 628] on p "23850 Rubber Roof Brakes" at bounding box center [695, 638] width 102 height 21
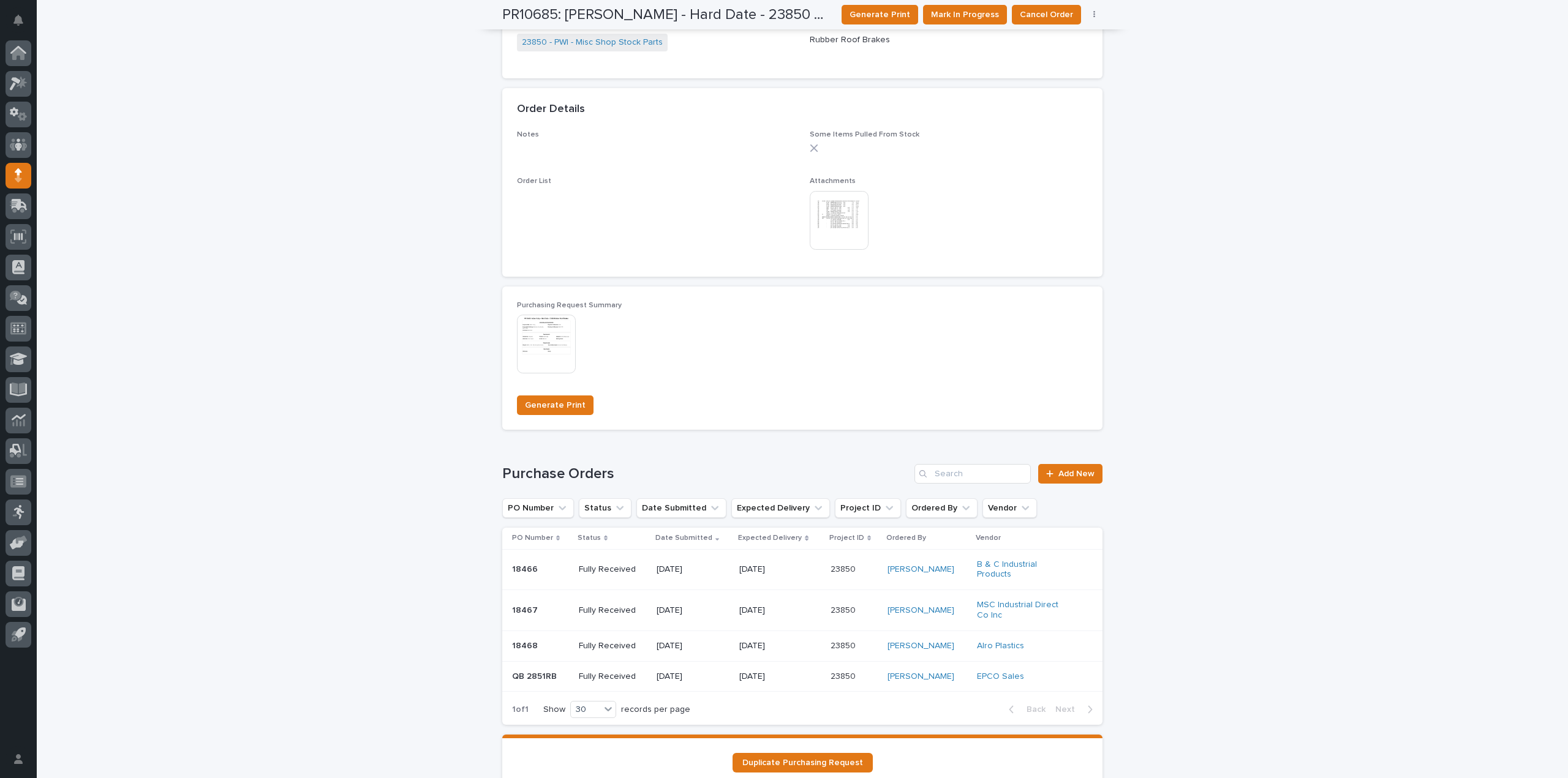
scroll to position [645, 0]
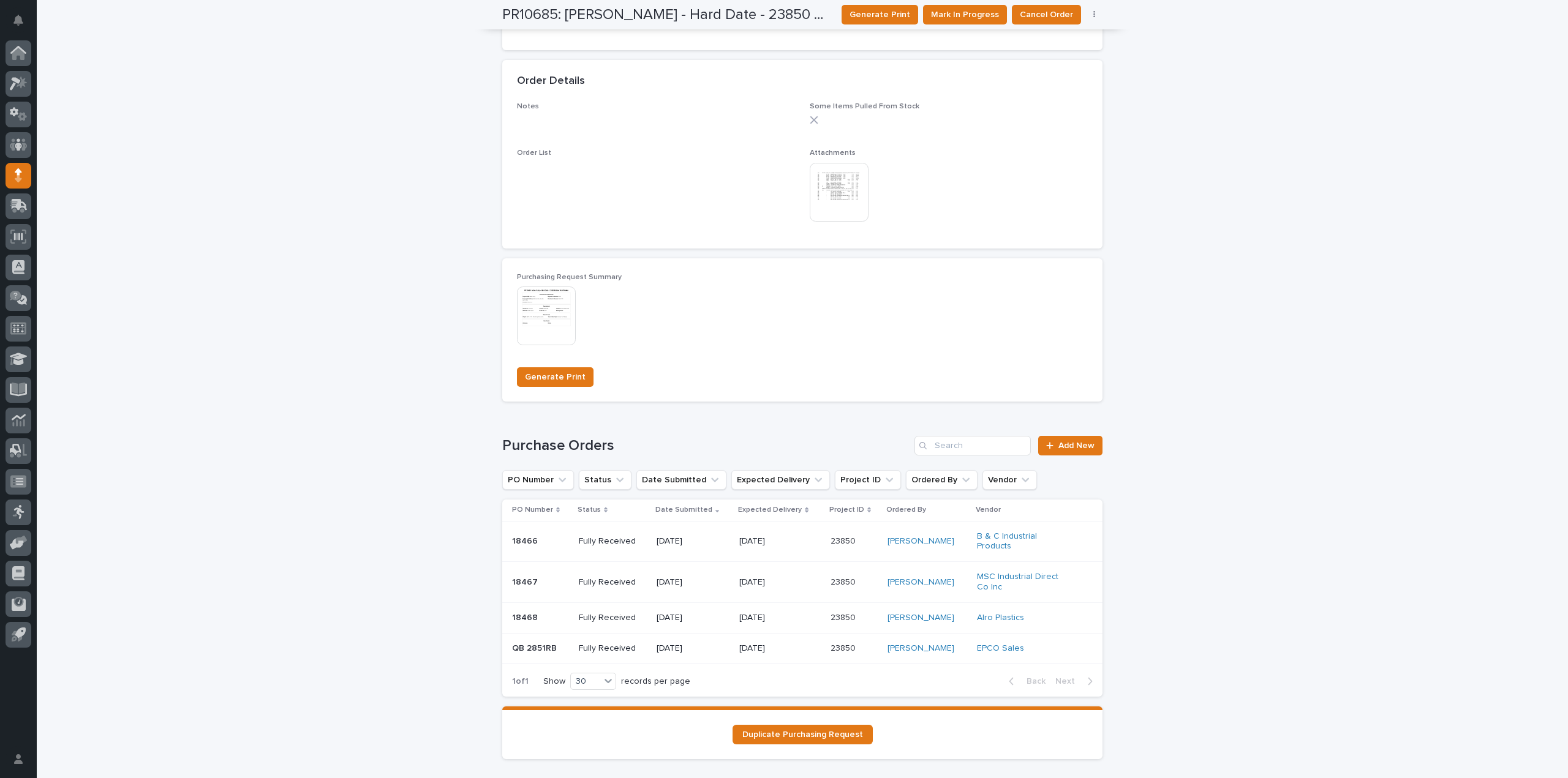
click at [537, 643] on p "QB 2851RB" at bounding box center [536, 647] width 47 height 13
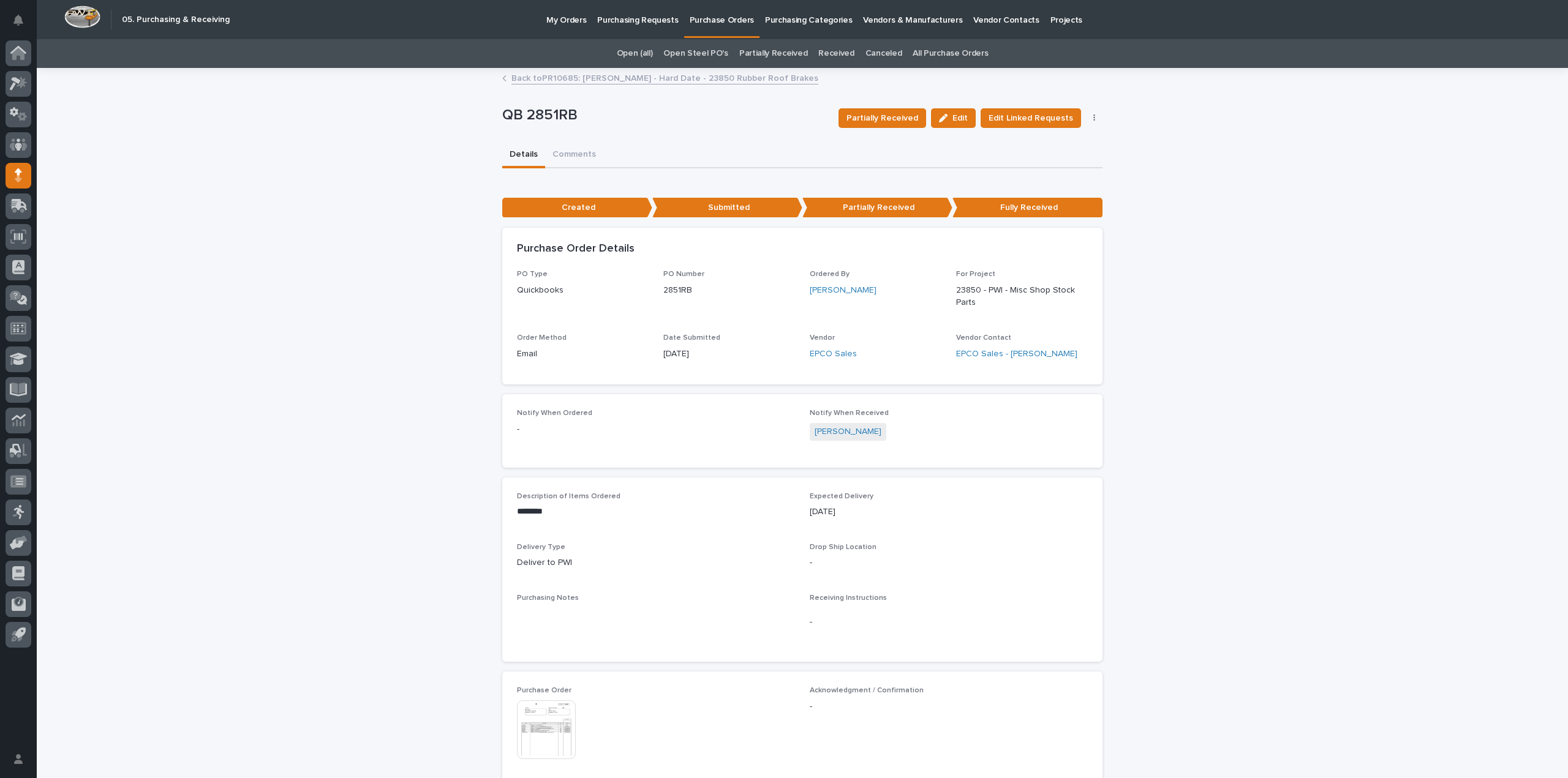
scroll to position [371, 0]
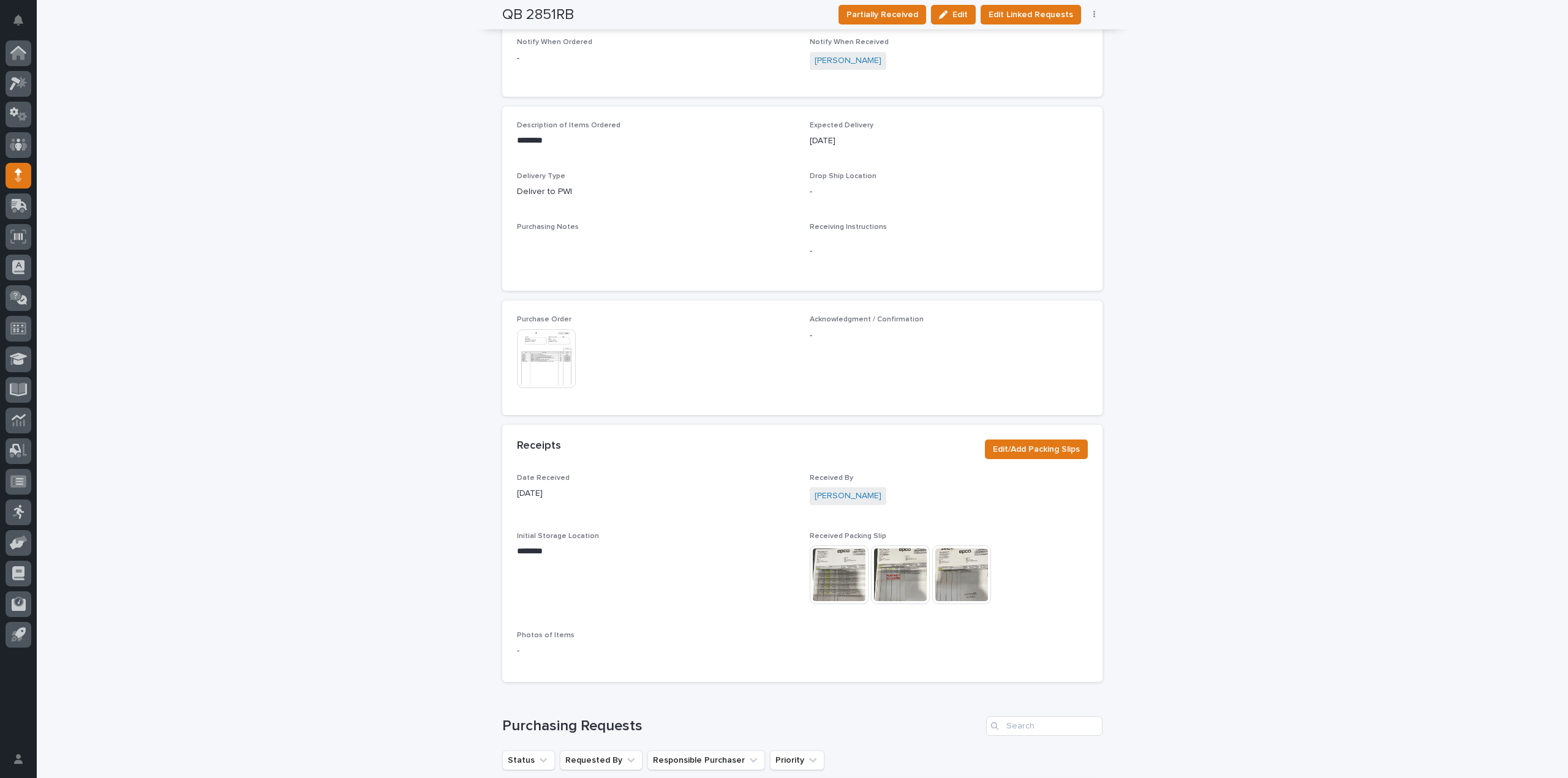
click at [531, 353] on img at bounding box center [546, 358] width 59 height 59
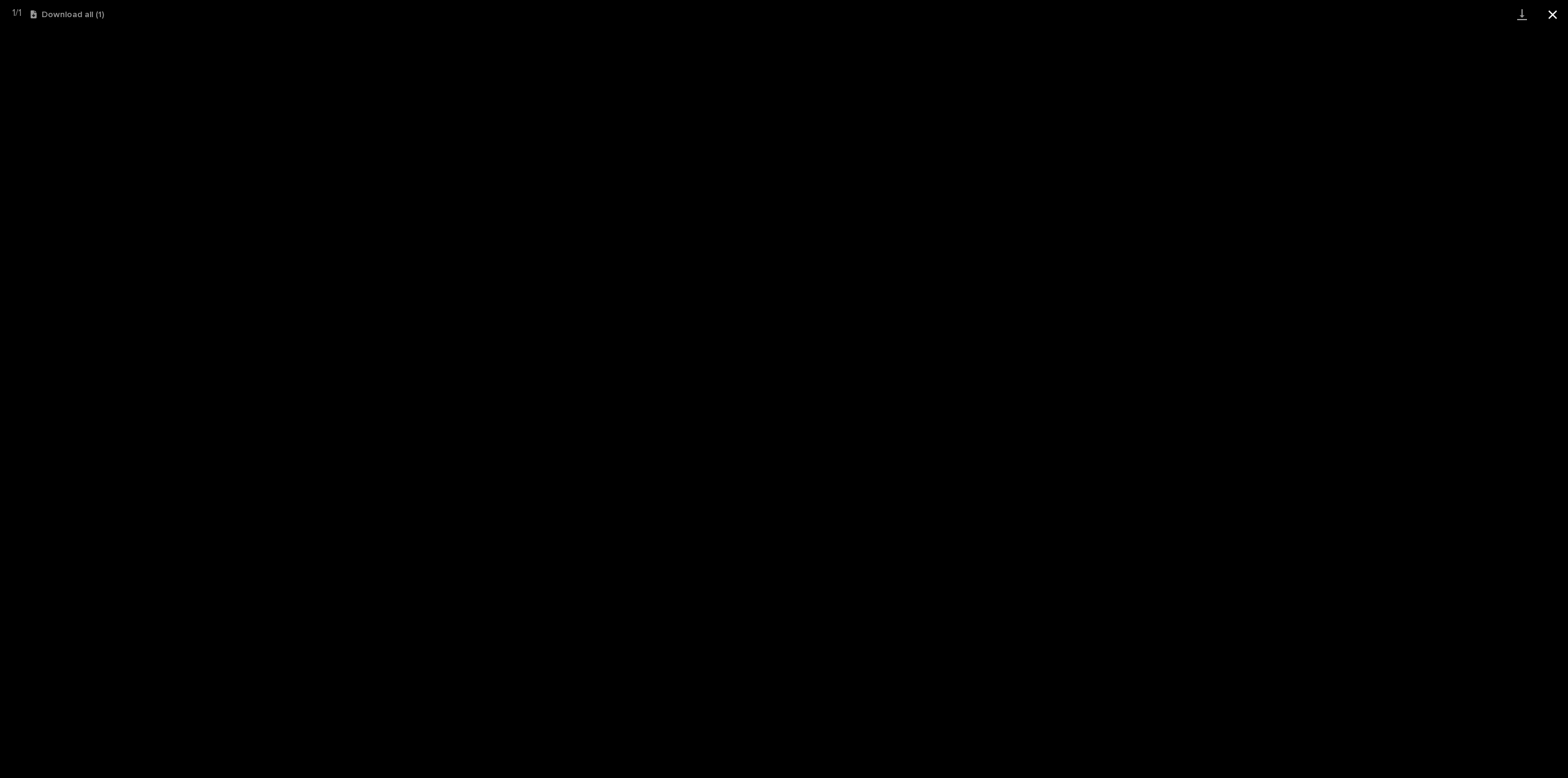
click at [1552, 17] on button "Close gallery" at bounding box center [1553, 15] width 30 height 29
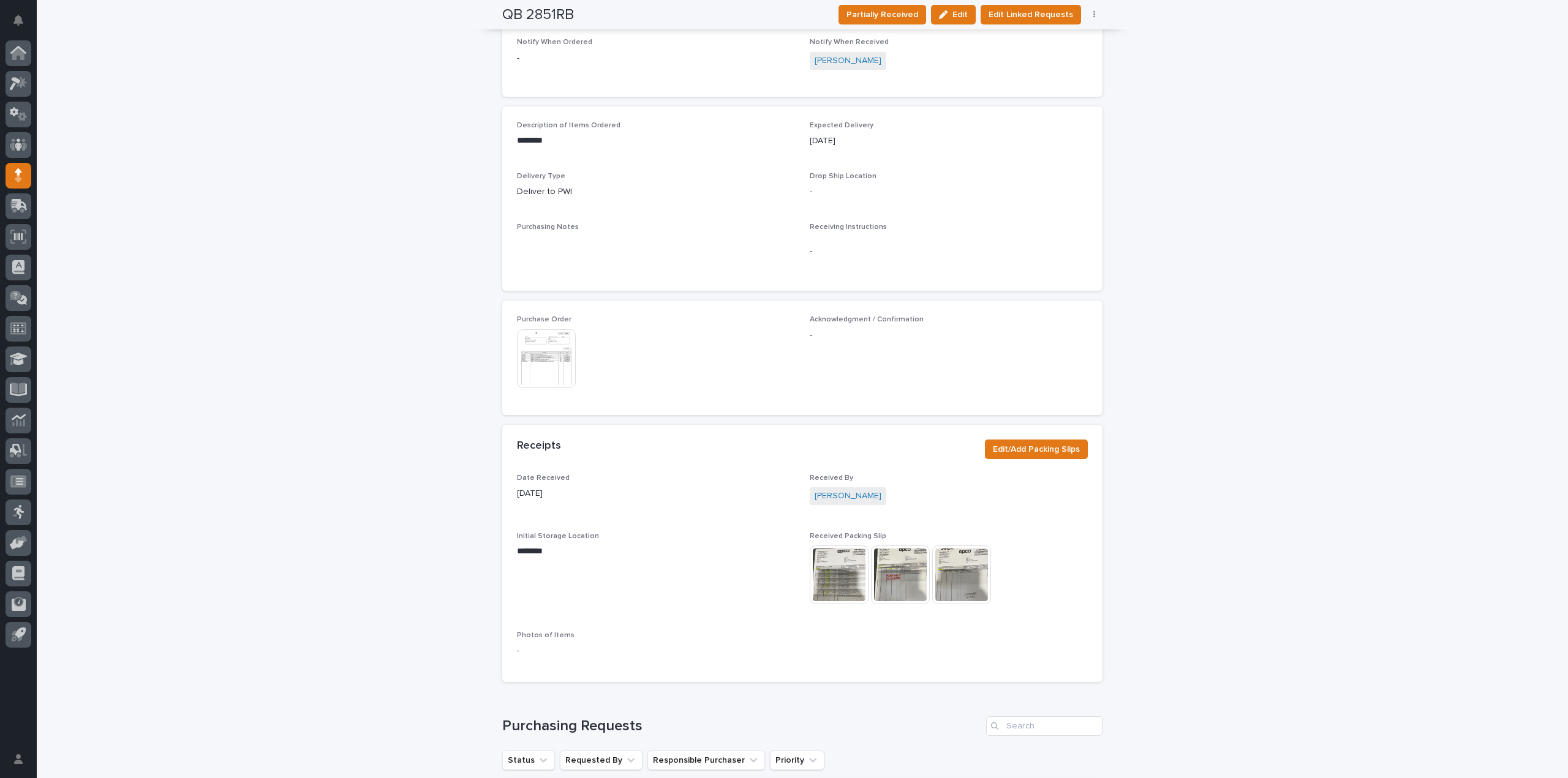
click at [1482, 90] on div "**********" at bounding box center [802, 333] width 1531 height 1269
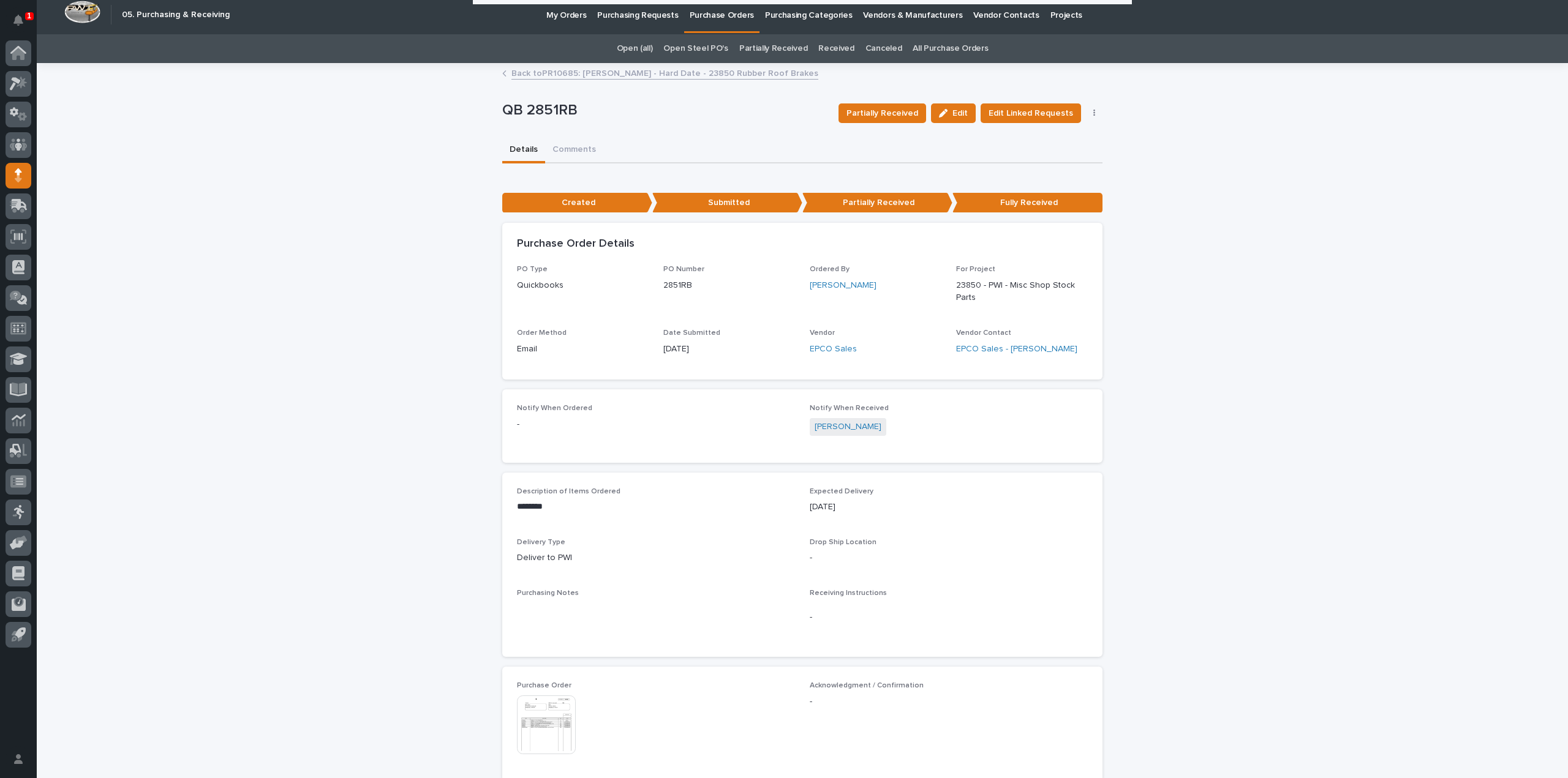
scroll to position [0, 0]
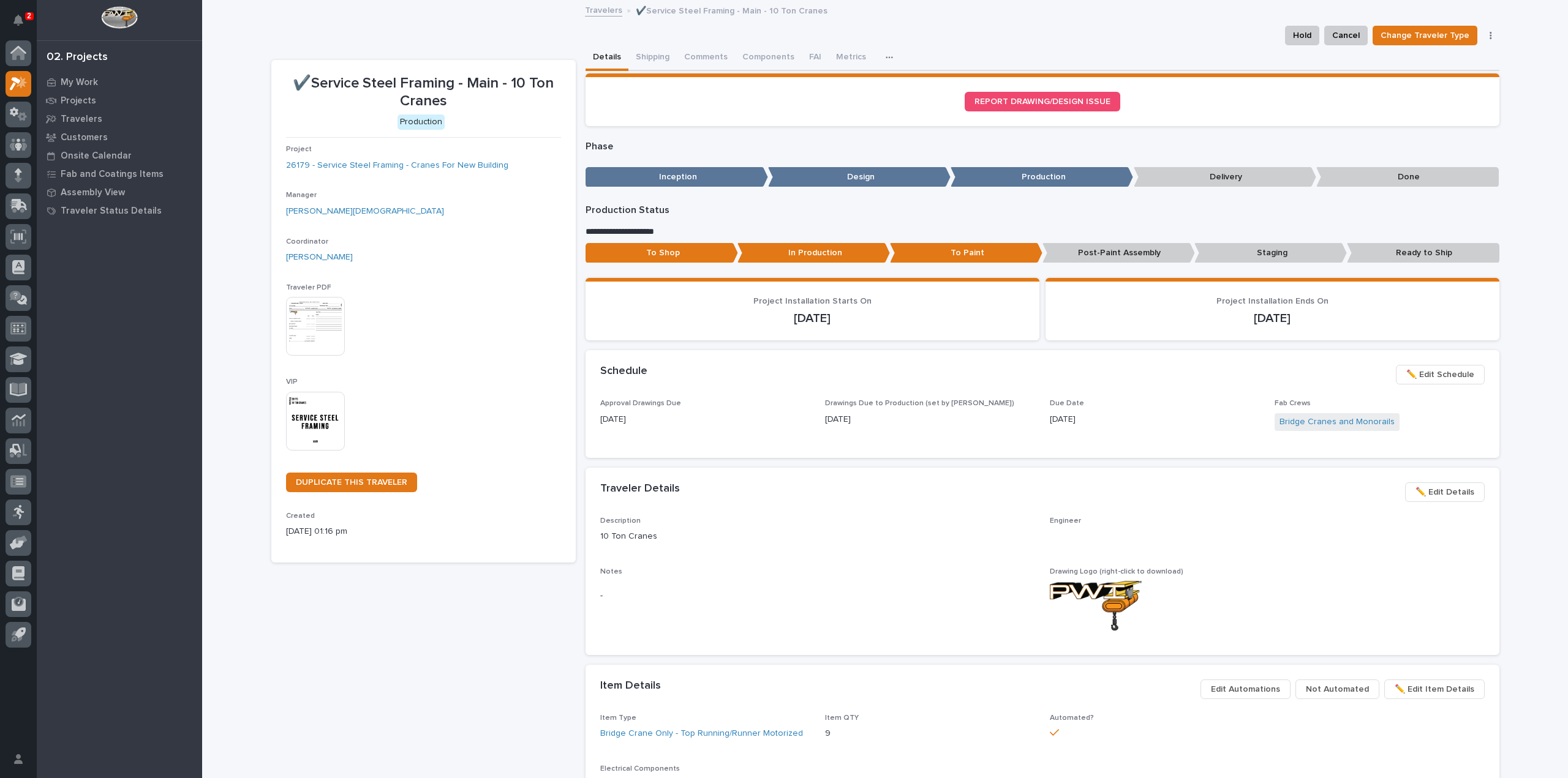
click at [318, 425] on img at bounding box center [315, 421] width 59 height 59
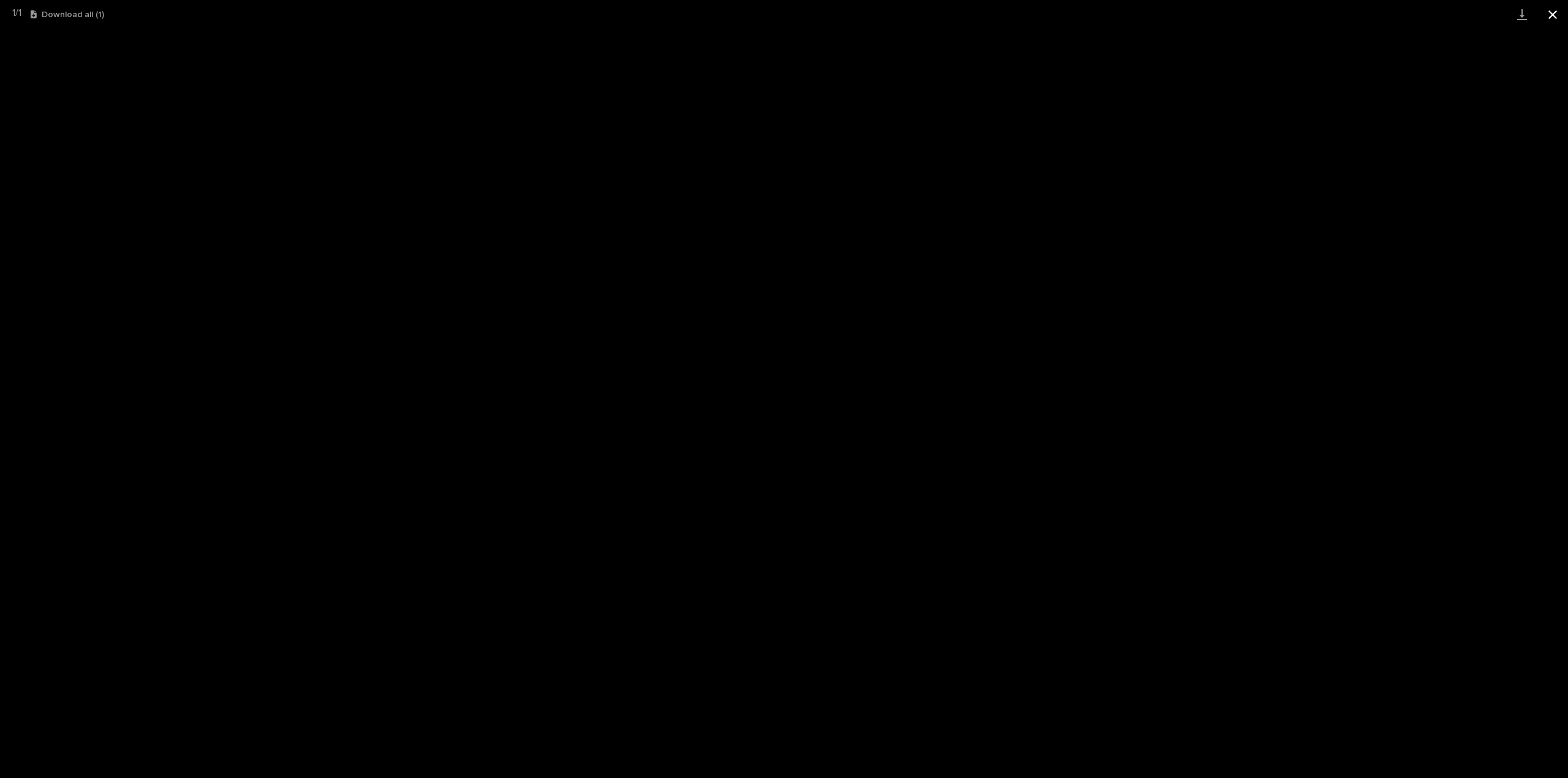
click at [1553, 17] on button "Close gallery" at bounding box center [1553, 15] width 30 height 29
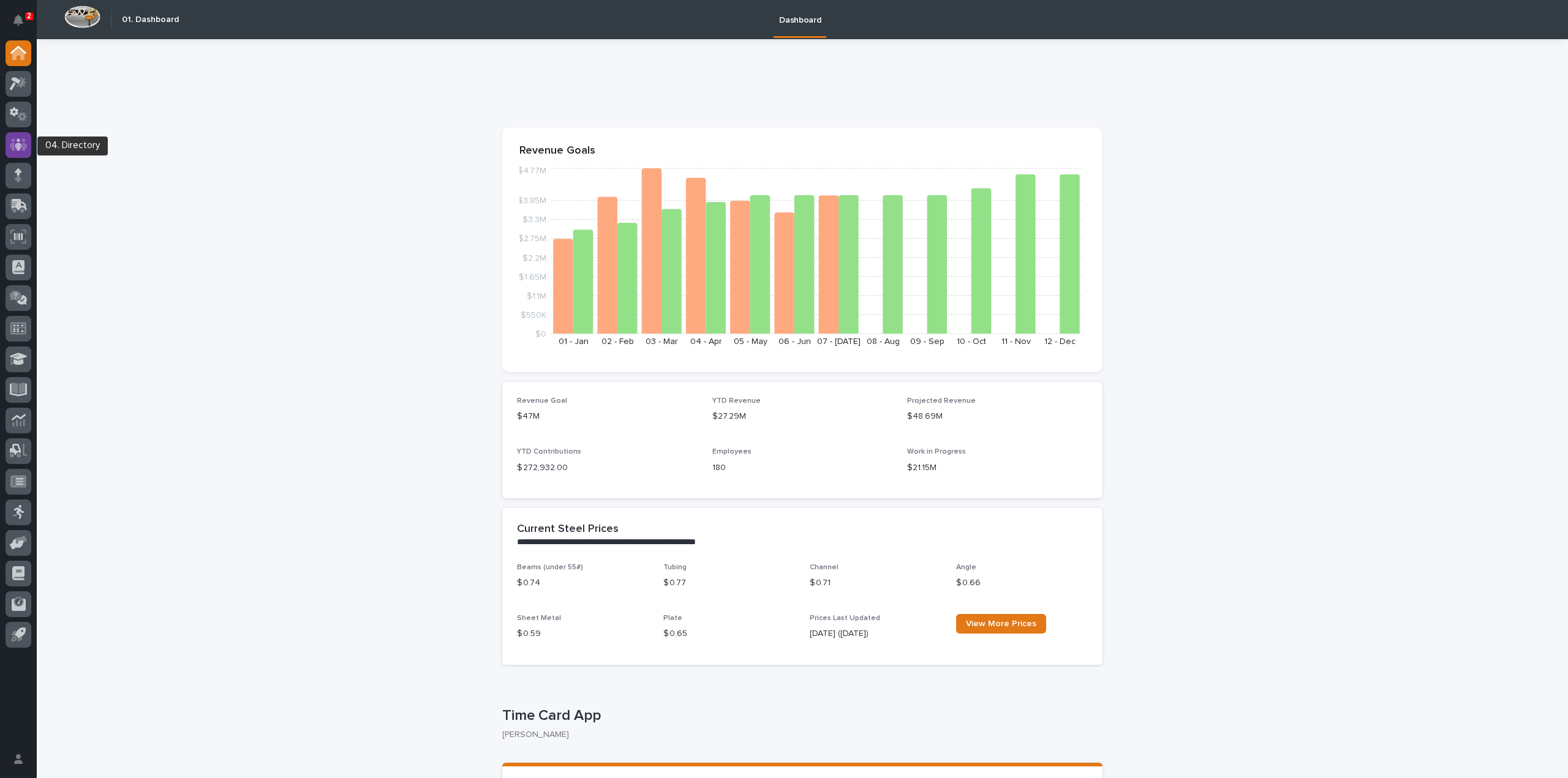
click at [21, 136] on div at bounding box center [18, 145] width 26 height 26
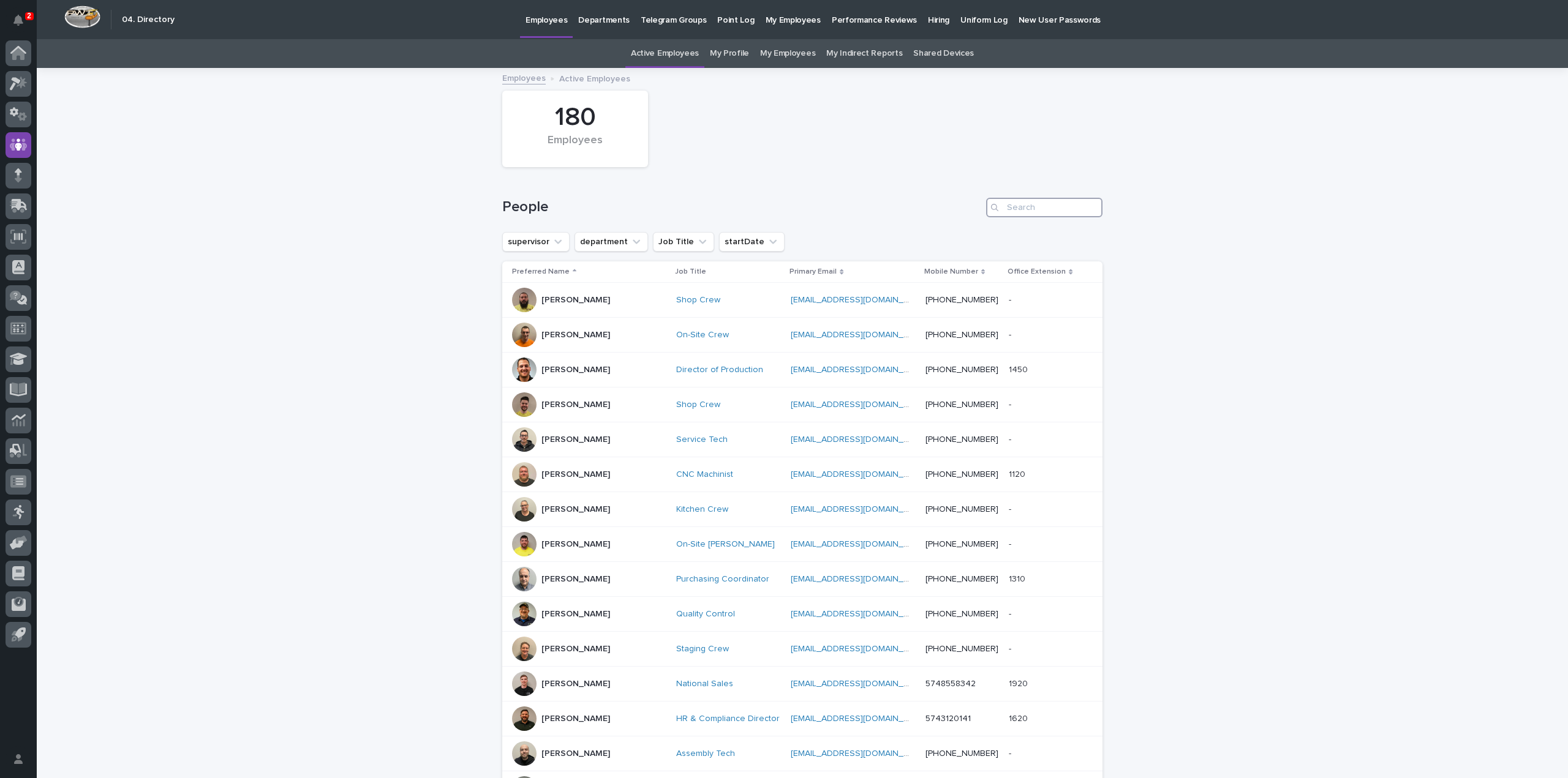
click at [1043, 207] on input "Search" at bounding box center [1044, 207] width 116 height 19
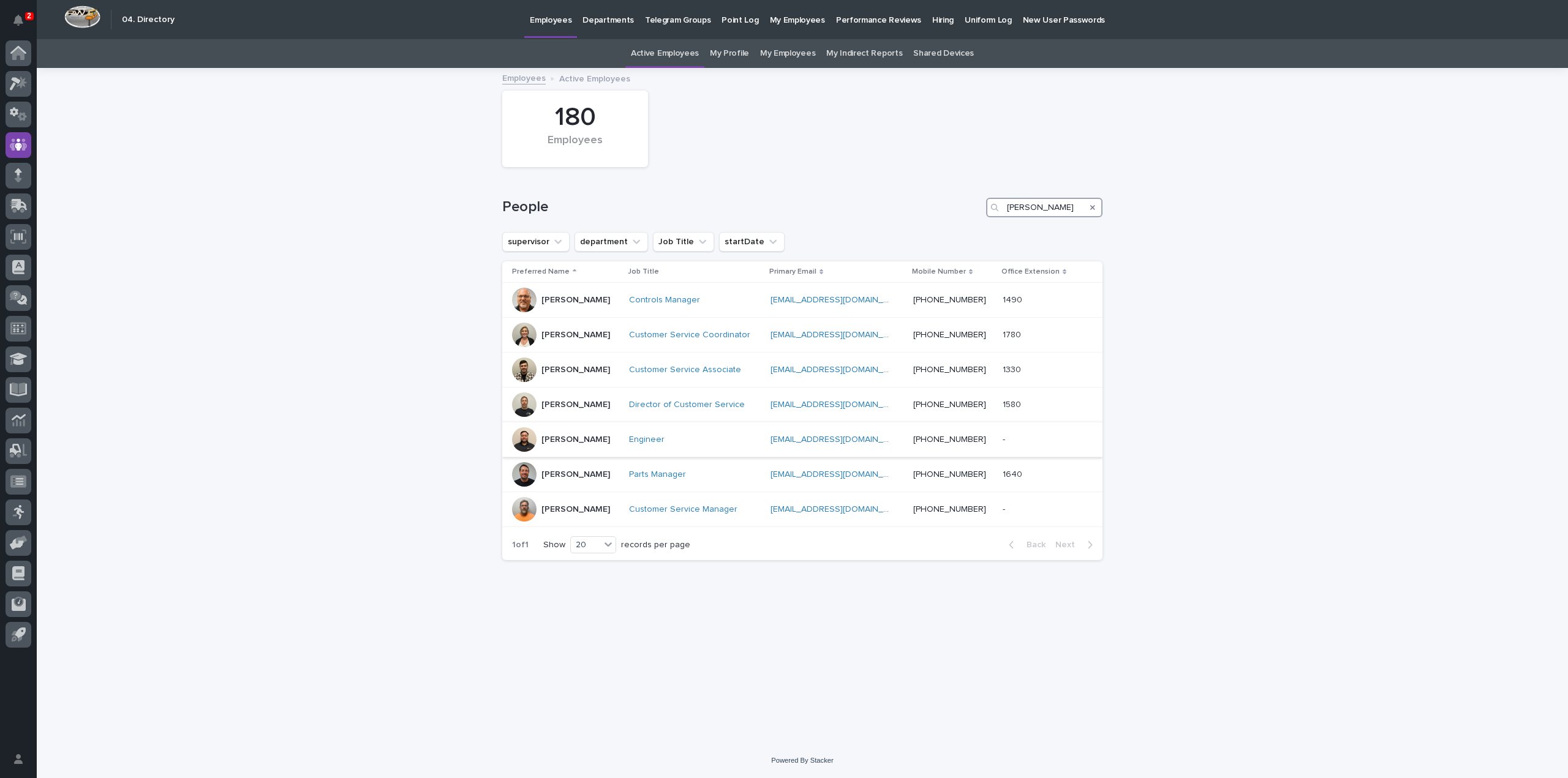
type input "josh"
click at [596, 441] on p "Josh Nakasone" at bounding box center [576, 440] width 69 height 10
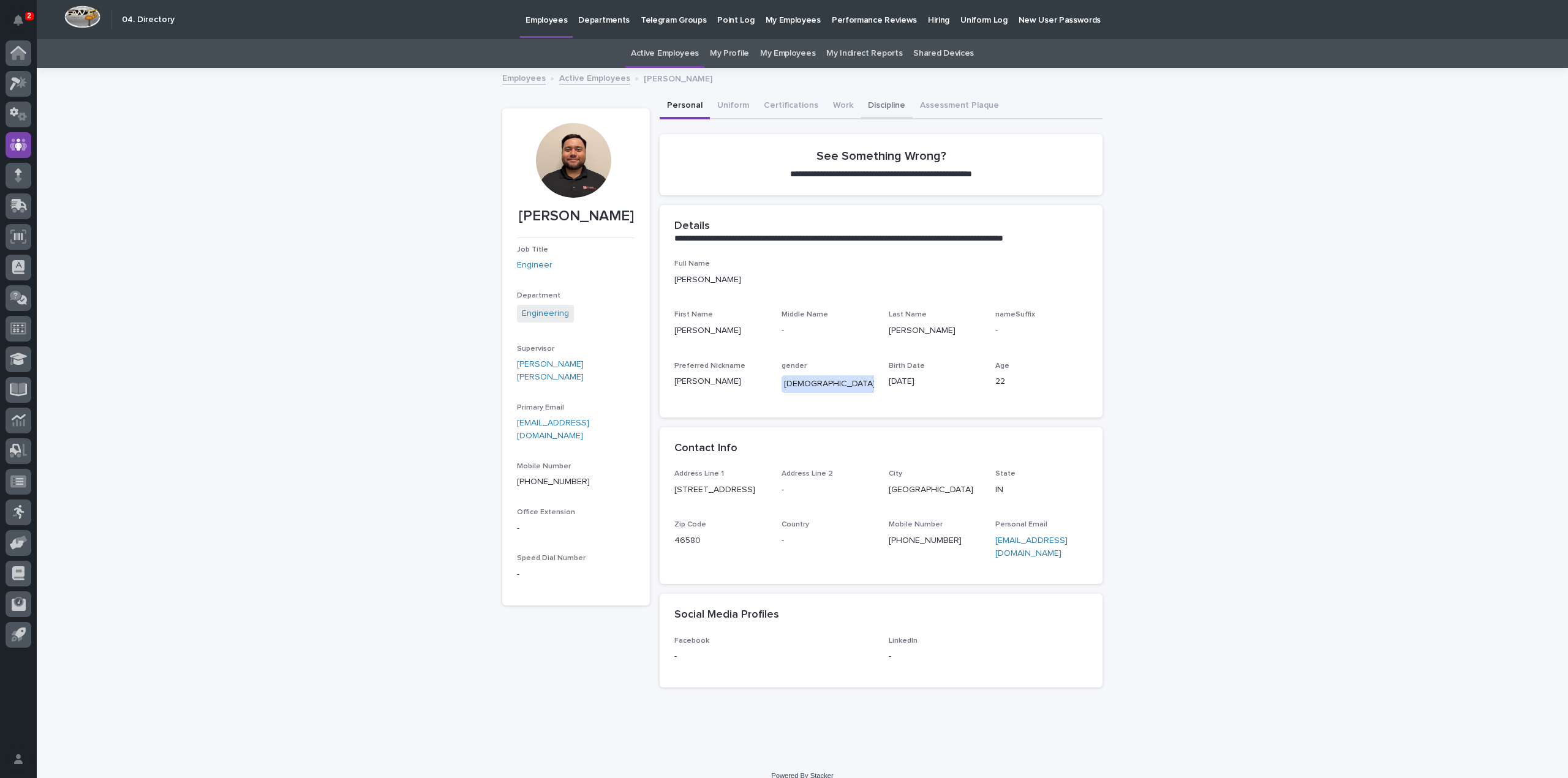
click at [882, 109] on button "Discipline" at bounding box center [886, 106] width 52 height 26
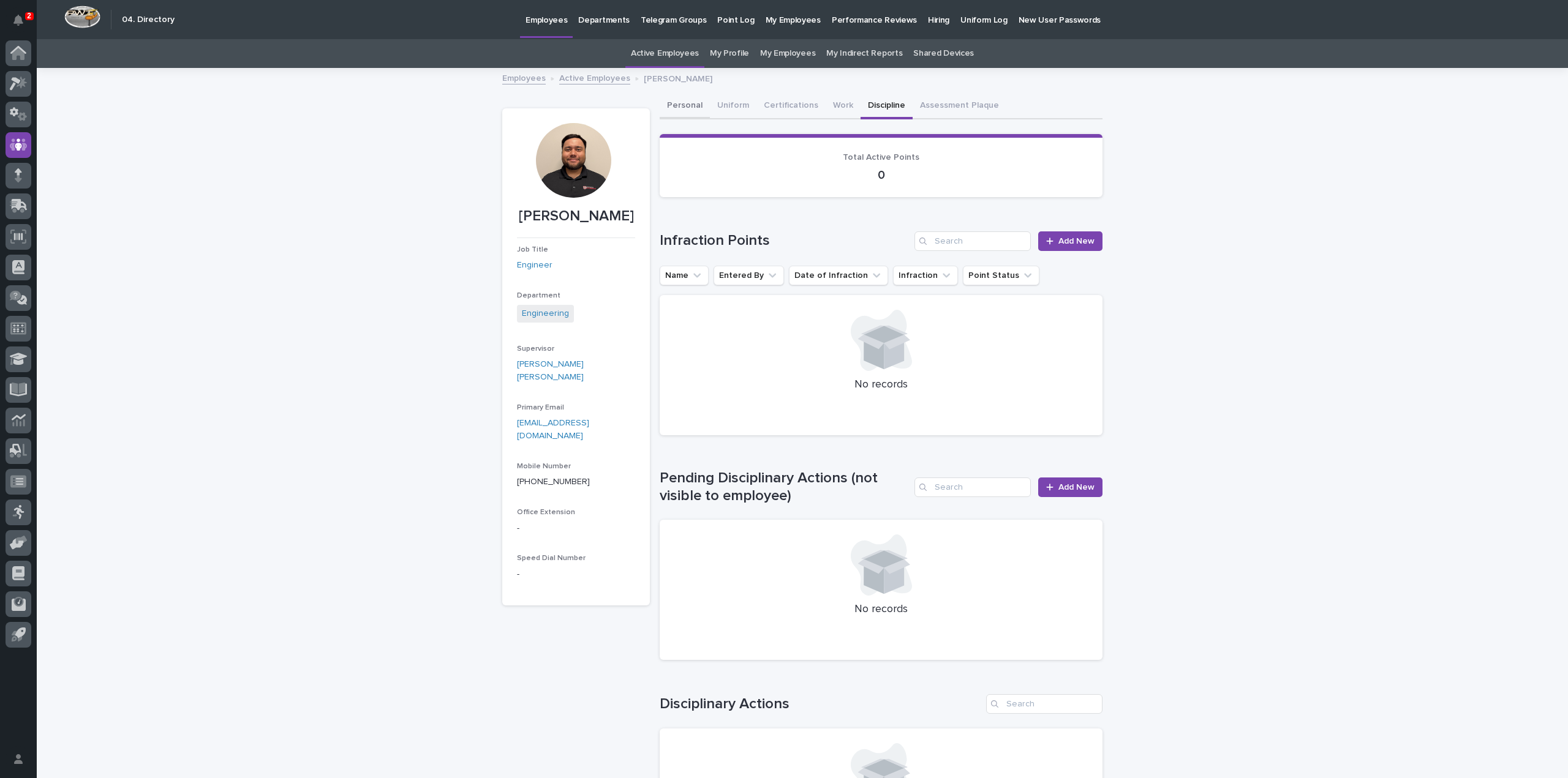
click at [684, 106] on button "Personal" at bounding box center [684, 106] width 51 height 26
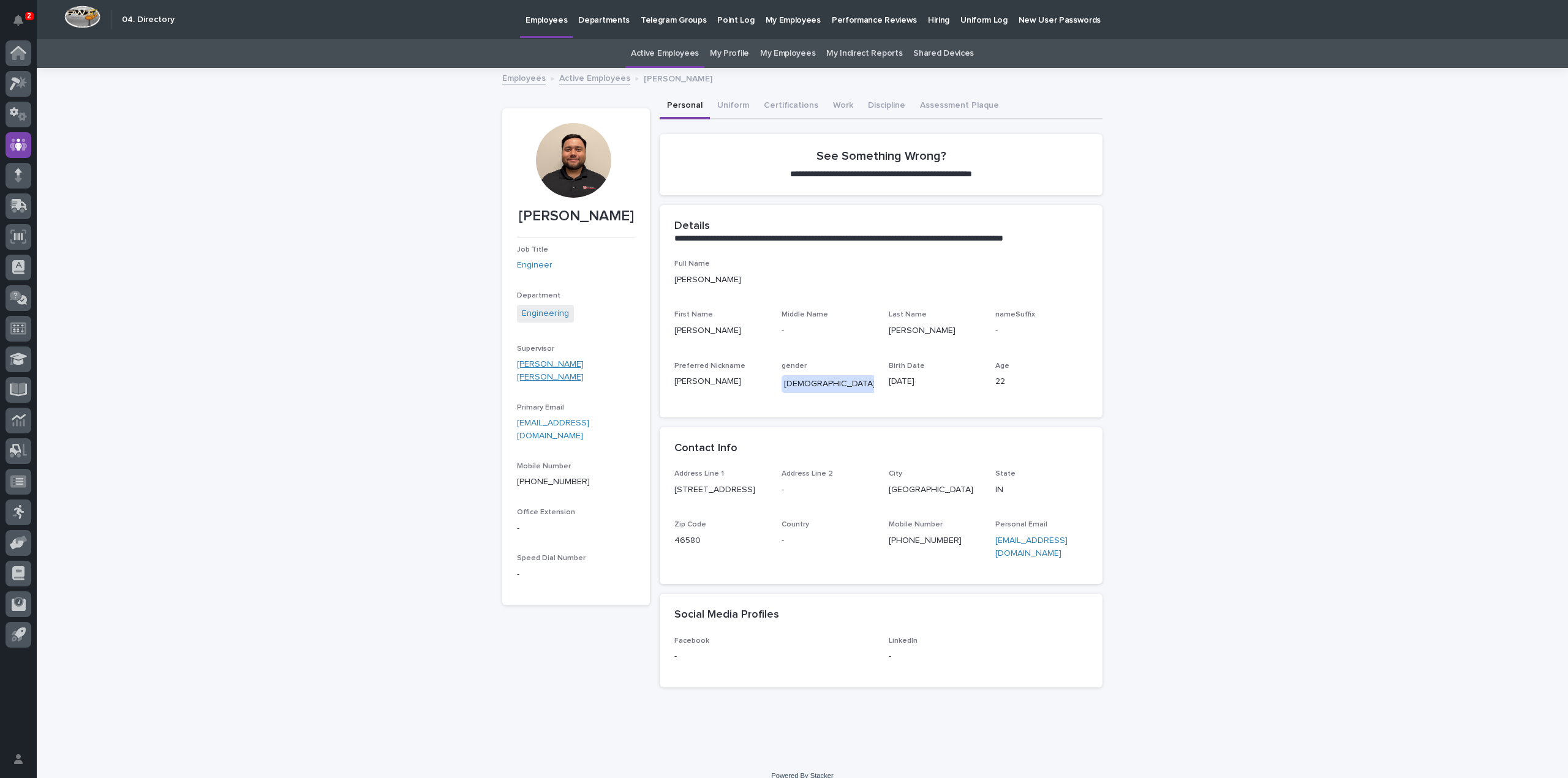
click at [542, 365] on link "Ben Lee Miller" at bounding box center [576, 371] width 118 height 26
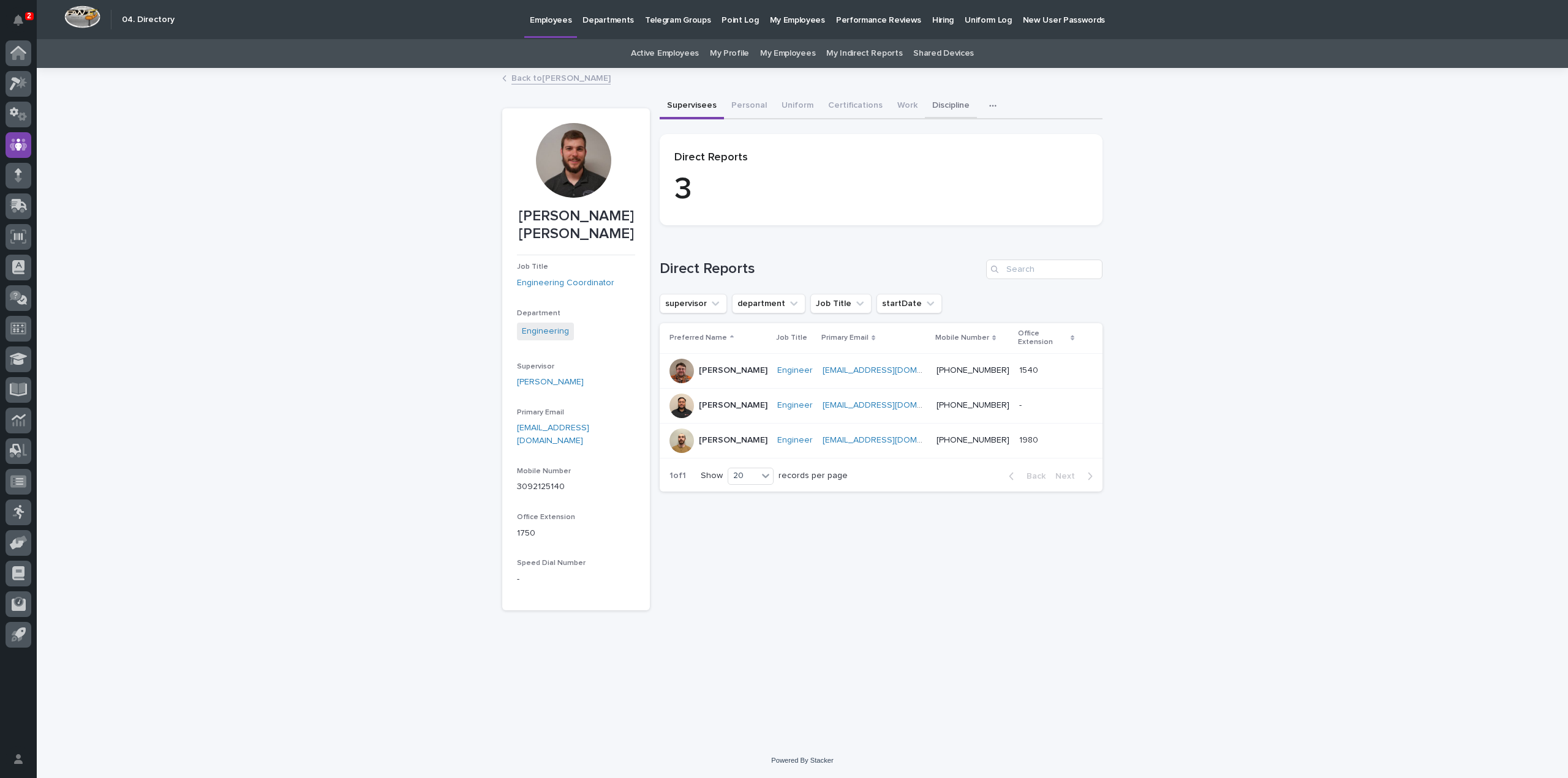
click at [942, 106] on button "Discipline" at bounding box center [951, 106] width 52 height 26
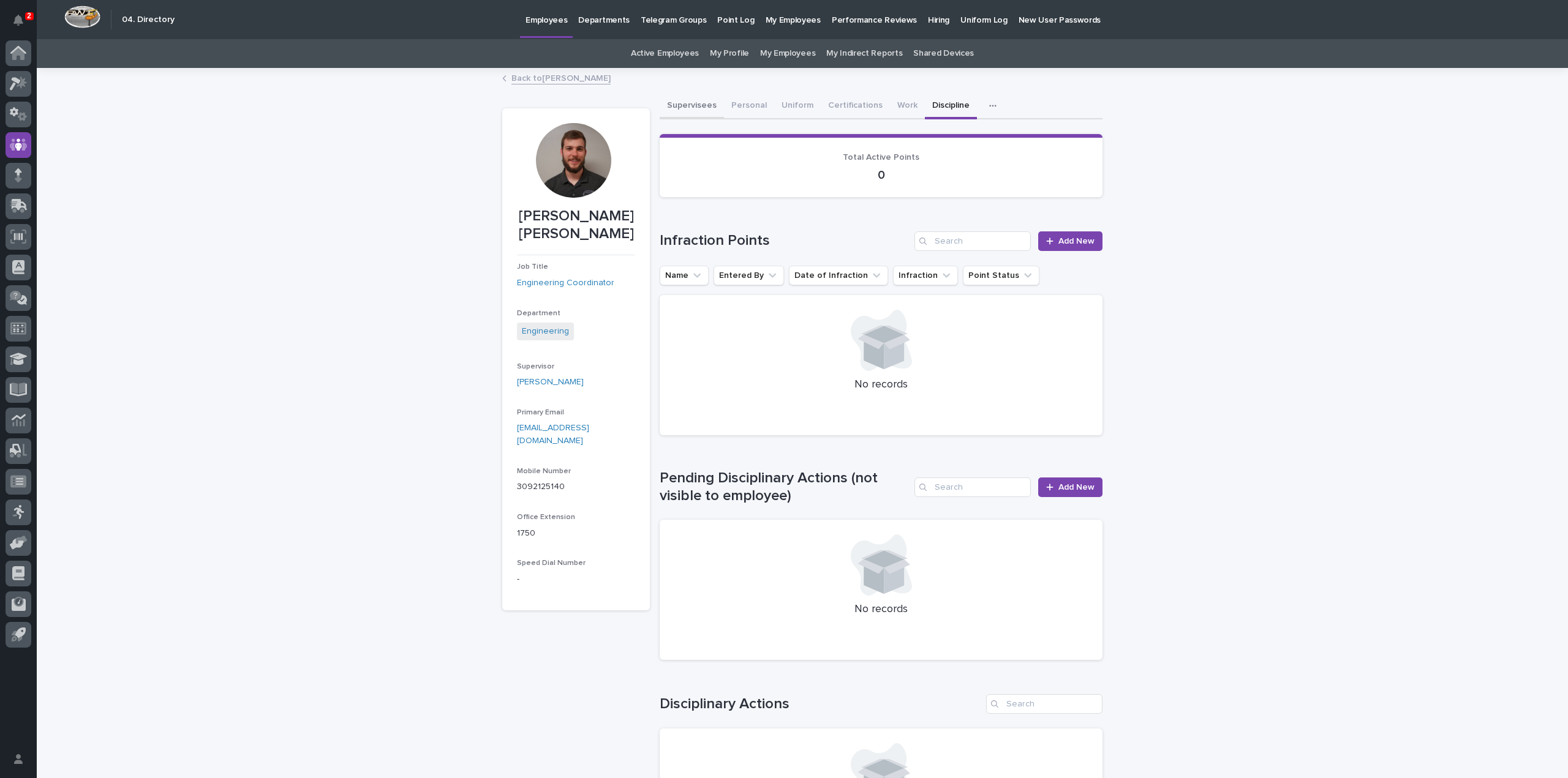
click at [685, 109] on button "Supervisees" at bounding box center [691, 106] width 64 height 26
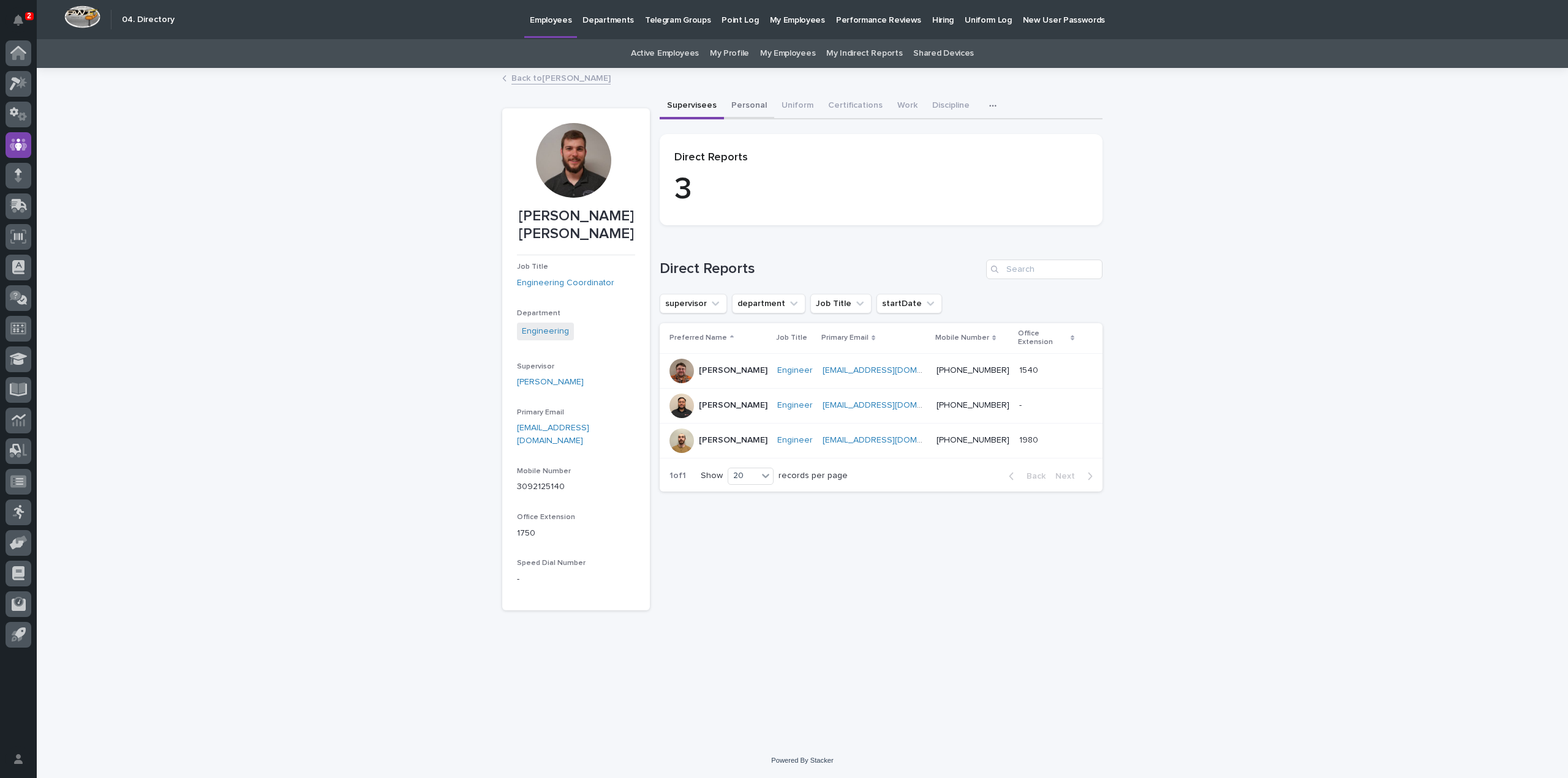
click at [737, 104] on button "Personal" at bounding box center [749, 106] width 51 height 26
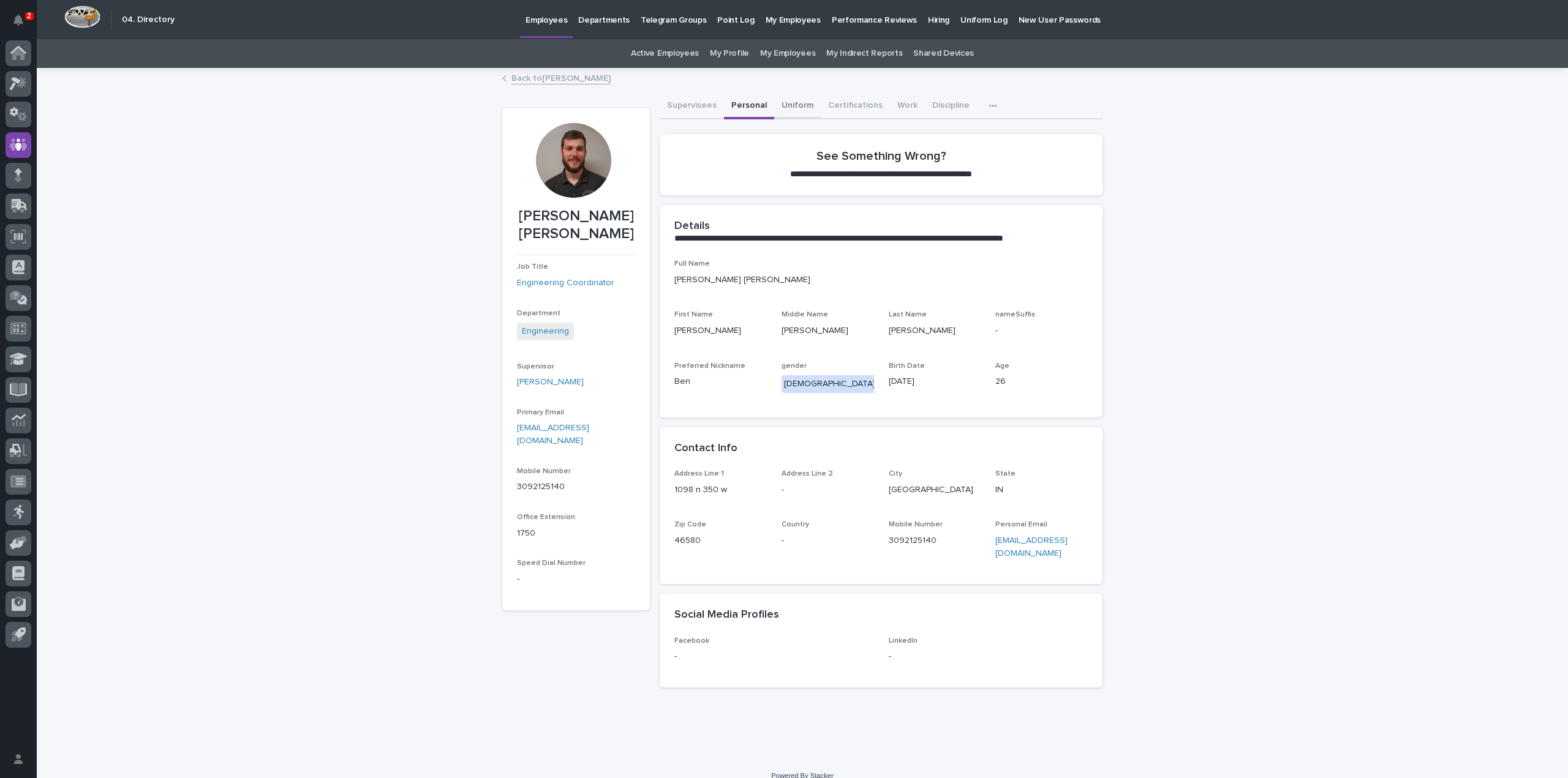
click at [788, 104] on button "Uniform" at bounding box center [797, 106] width 46 height 26
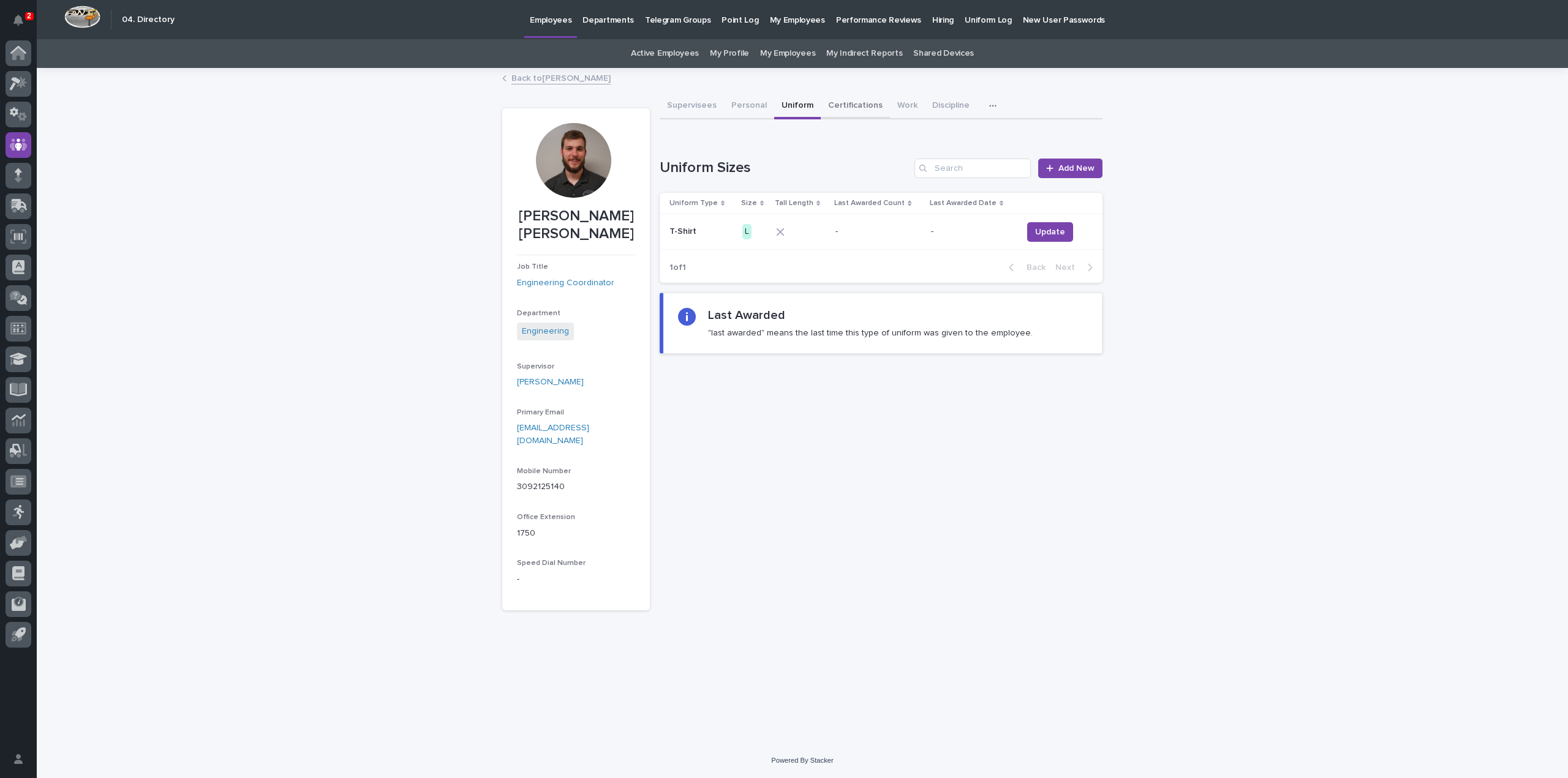
click at [853, 109] on button "Certifications" at bounding box center [855, 106] width 69 height 26
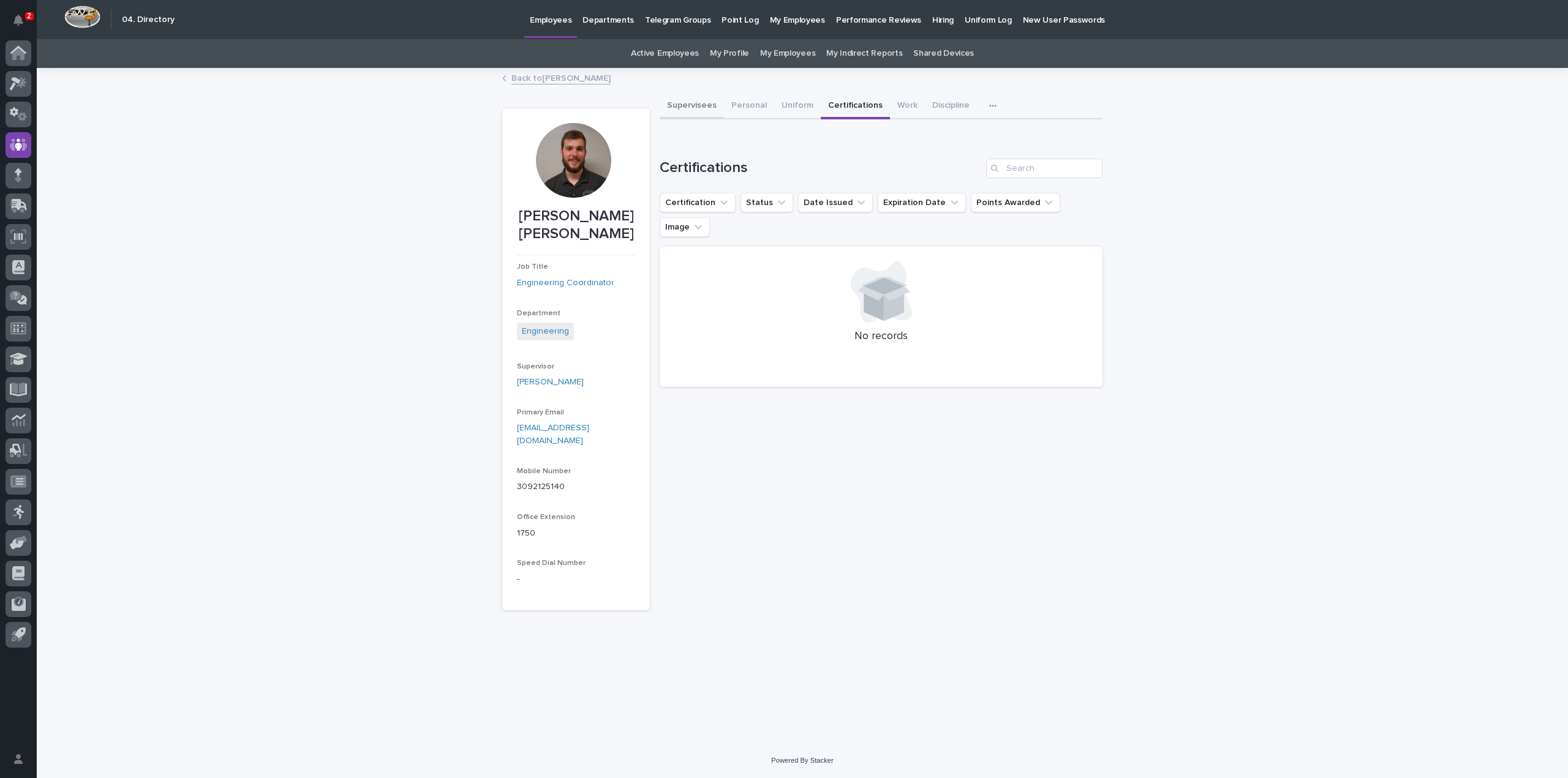
click at [698, 104] on button "Supervisees" at bounding box center [691, 106] width 64 height 26
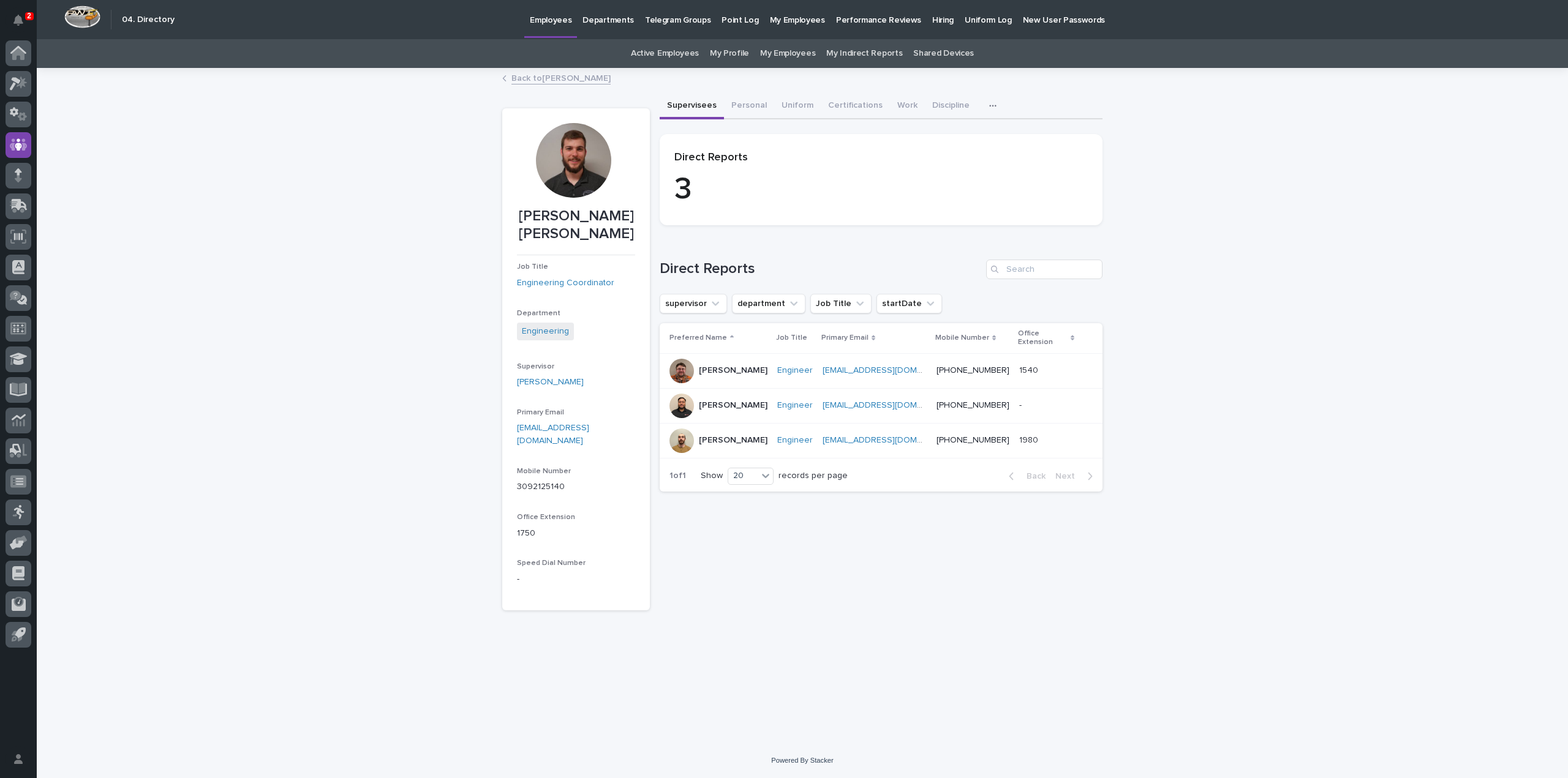
click at [671, 53] on link "Active Employees" at bounding box center [665, 54] width 68 height 29
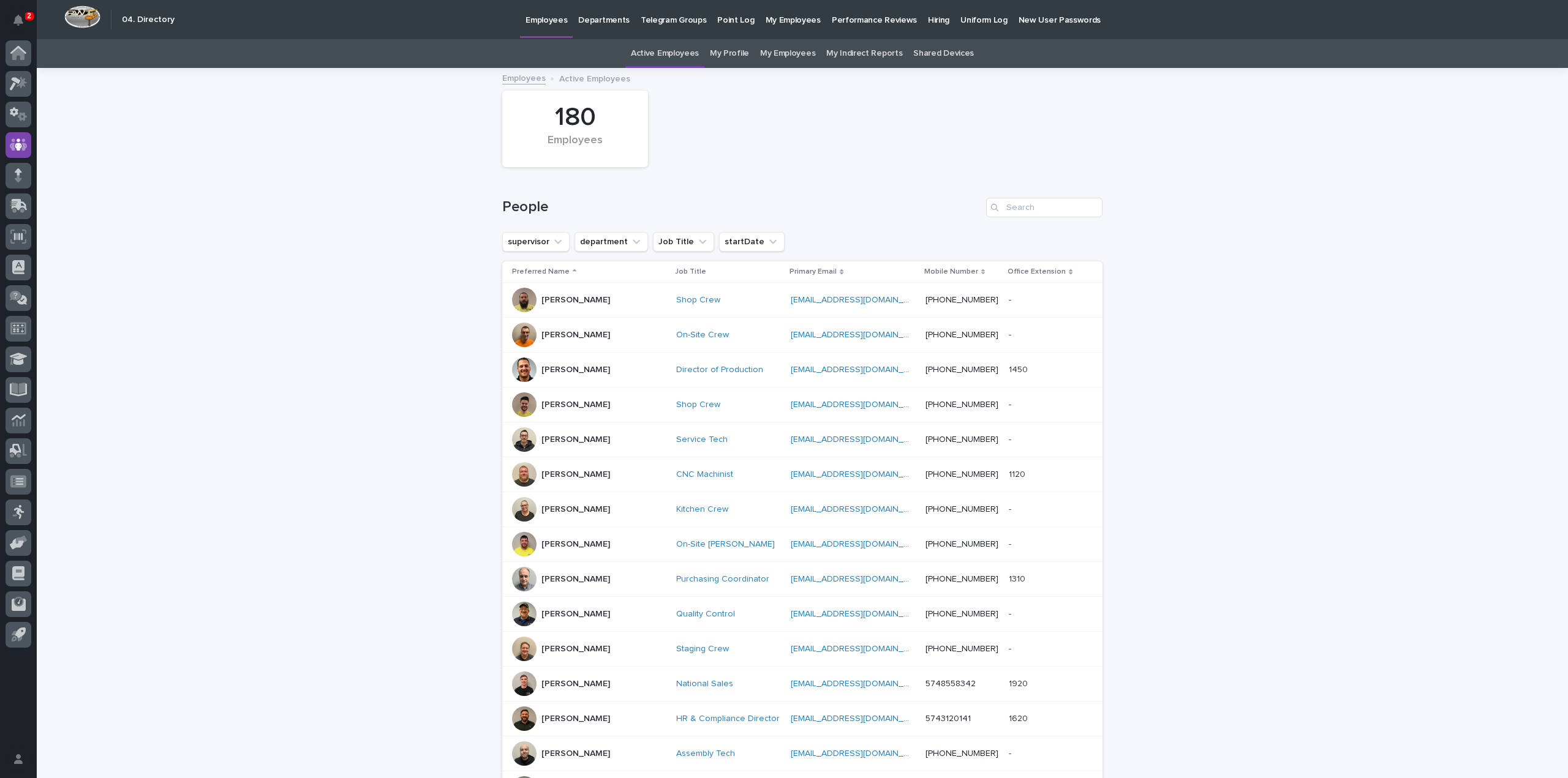
click at [307, 340] on div "Loading... Saving… Loading... Saving… 180 Employees People supervisor departmen…" at bounding box center [802, 580] width 1531 height 1022
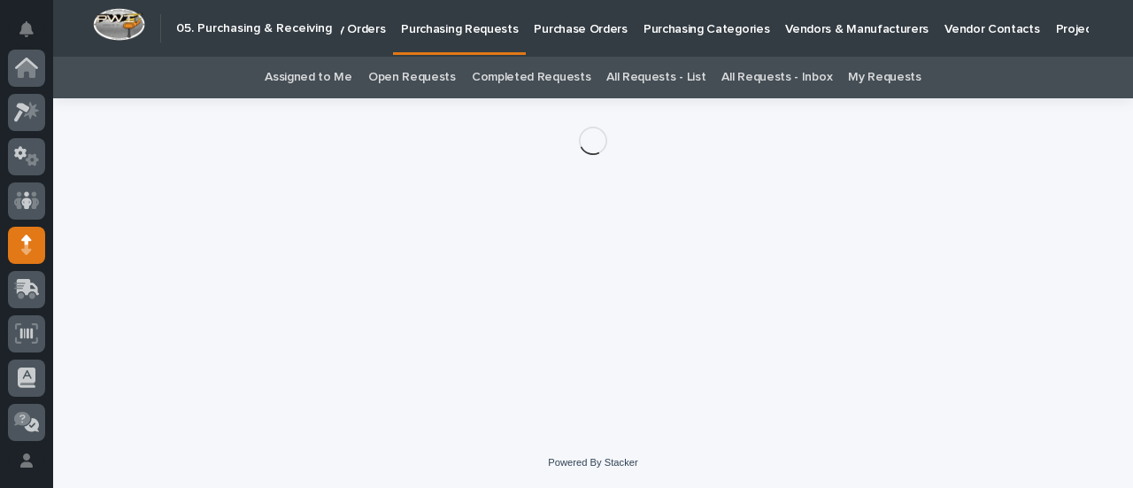
scroll to position [177, 0]
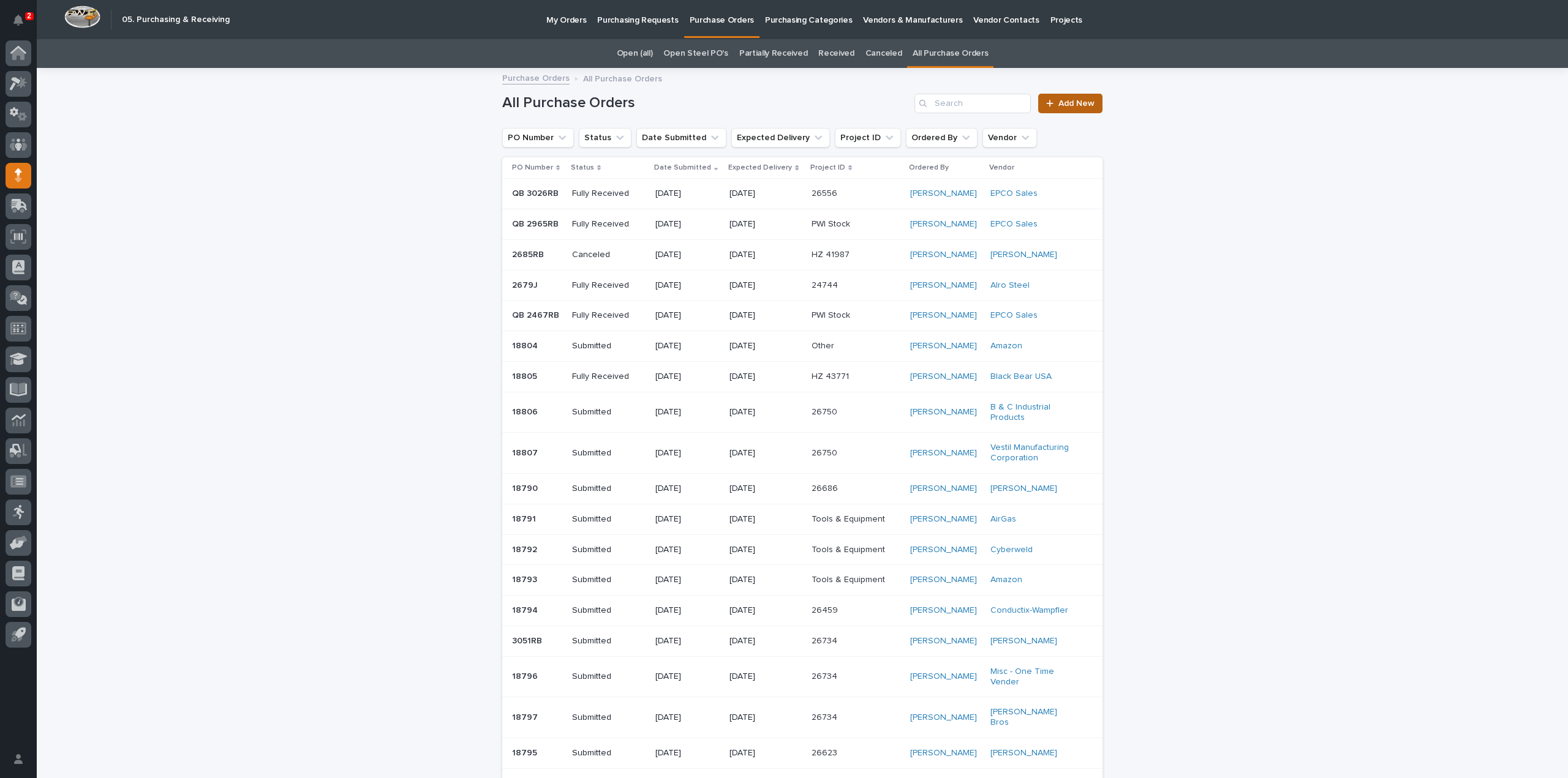
click at [1089, 109] on link "Add New" at bounding box center [1070, 103] width 64 height 19
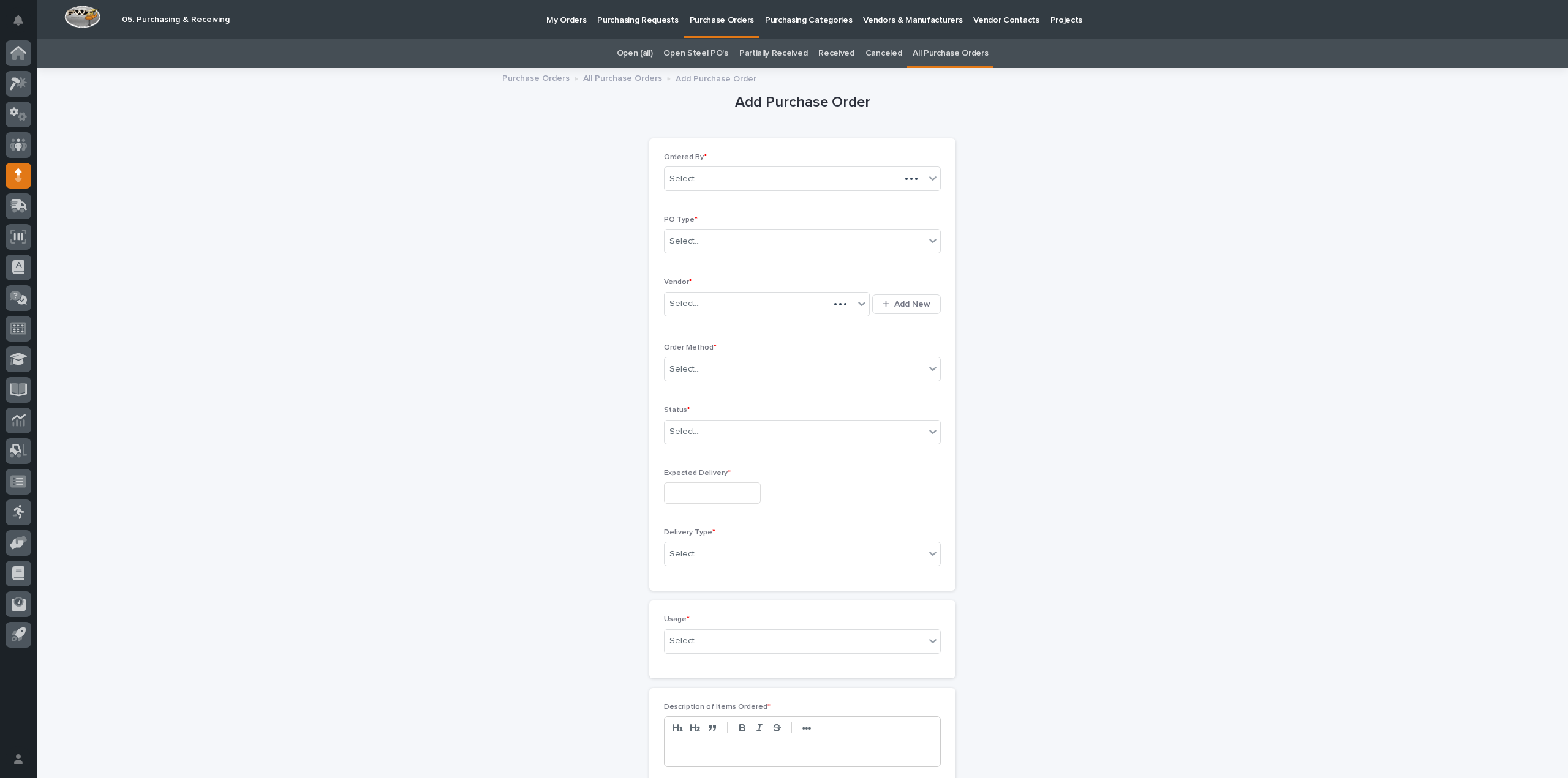
scroll to position [39, 0]
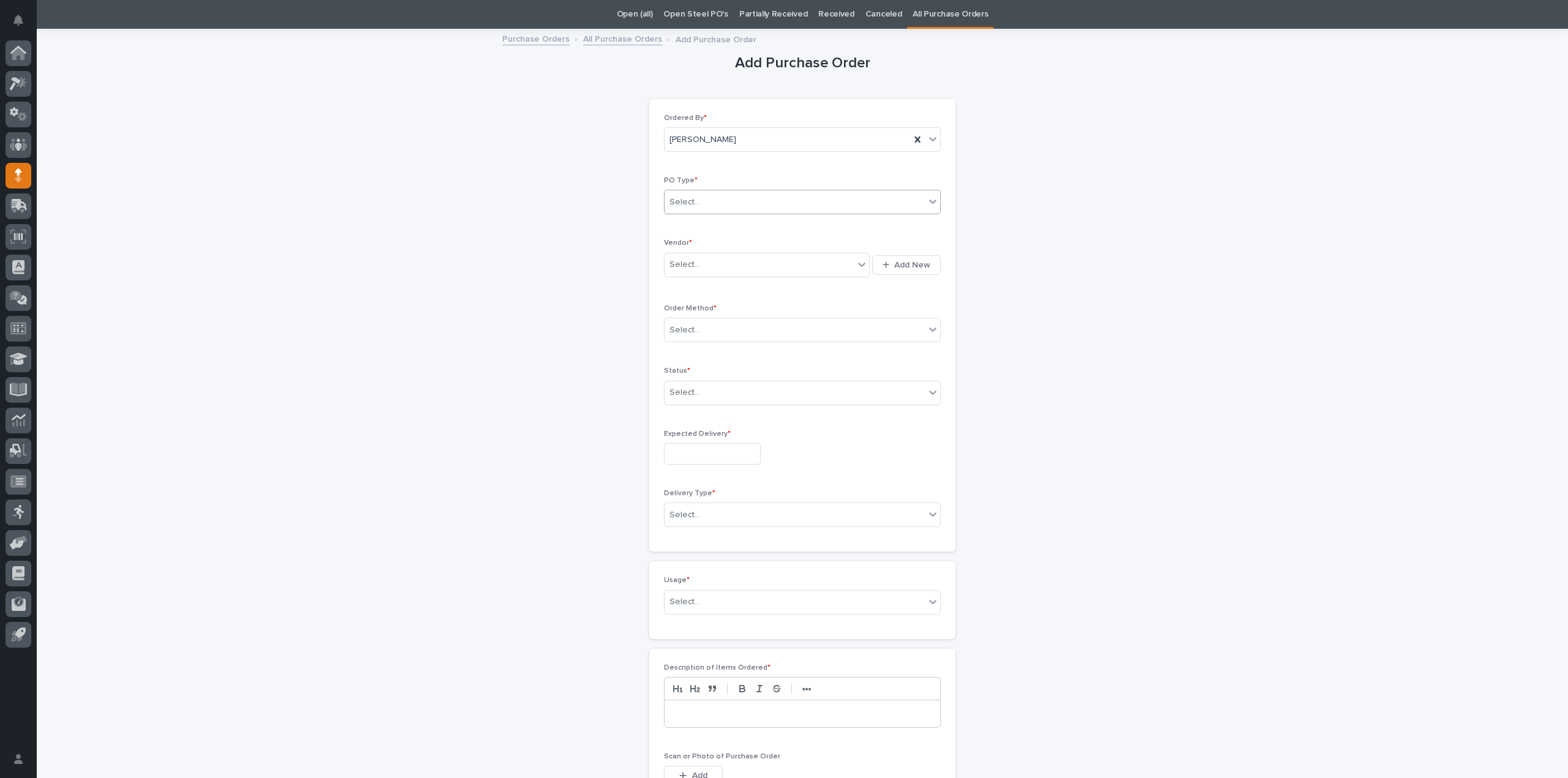
click at [730, 203] on div "Select..." at bounding box center [795, 202] width 260 height 20
type input "*"
click at [712, 221] on div "Quickbooks" at bounding box center [797, 225] width 275 height 21
click at [693, 268] on div "Select..." at bounding box center [685, 265] width 30 height 13
type input "****"
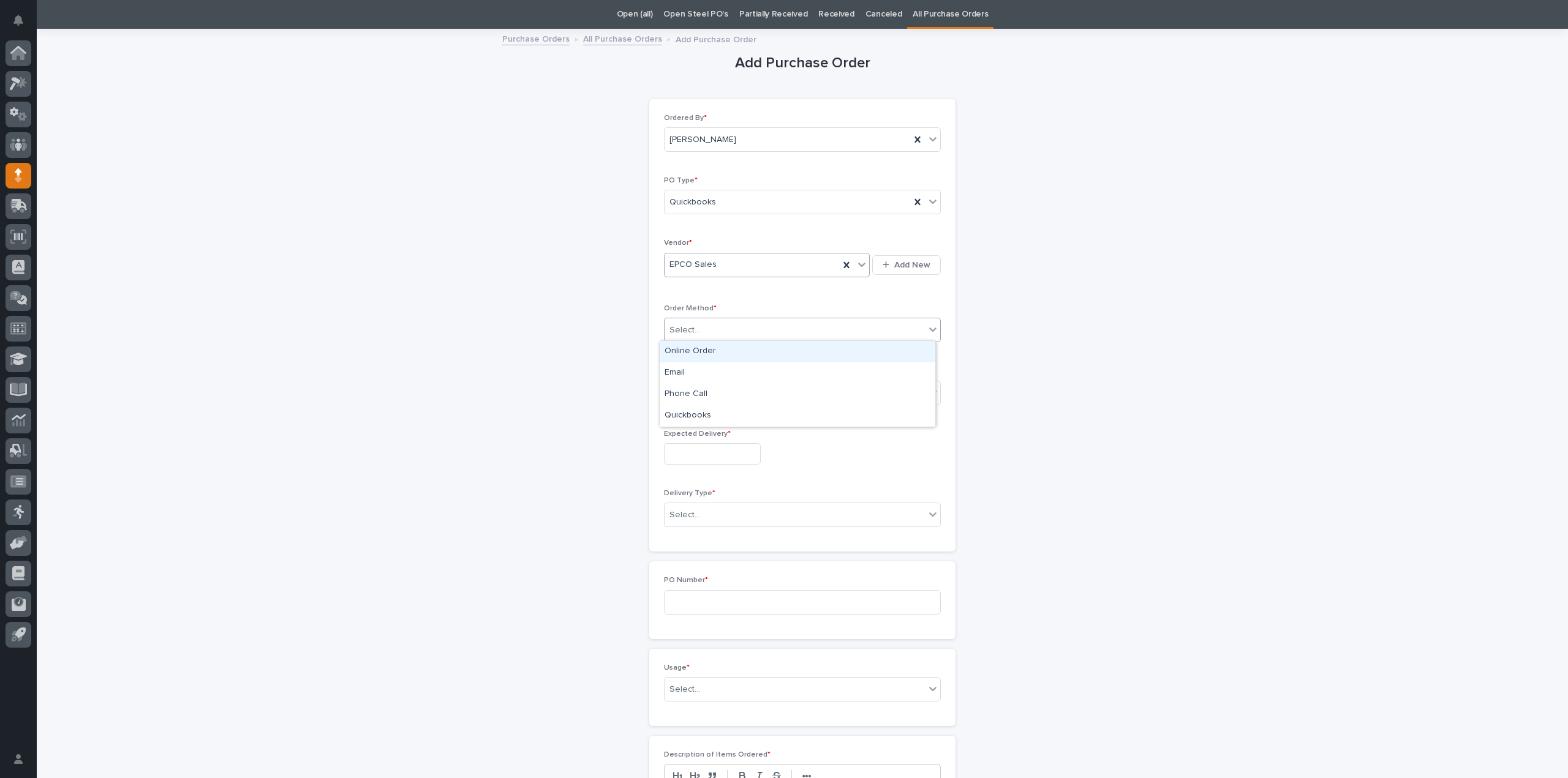
click at [691, 327] on div "Select..." at bounding box center [685, 330] width 30 height 13
click at [690, 373] on div "Email" at bounding box center [797, 373] width 275 height 21
click at [698, 387] on div "Select..." at bounding box center [795, 392] width 260 height 20
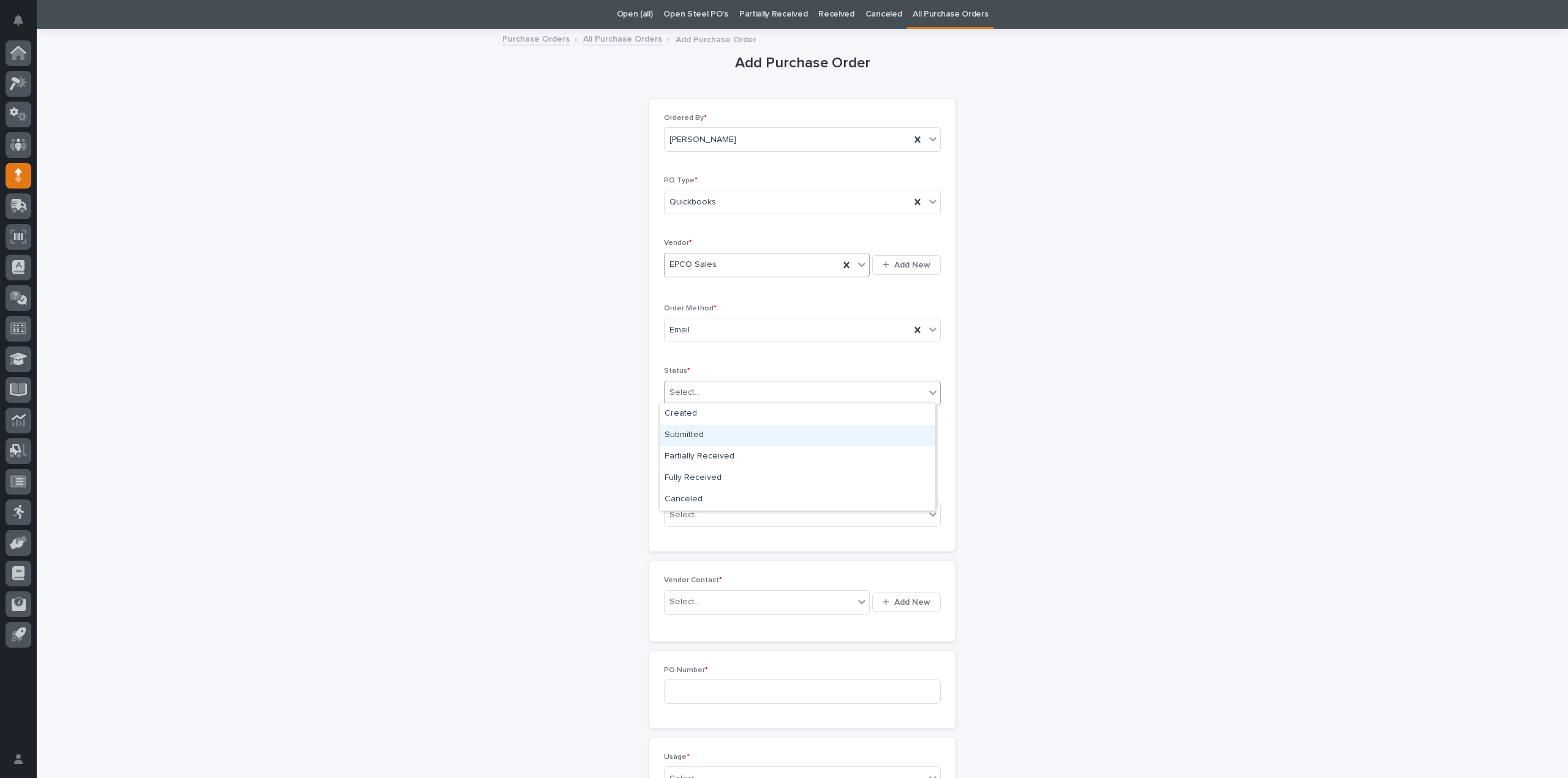
drag, startPoint x: 689, startPoint y: 432, endPoint x: 652, endPoint y: 432, distance: 37.0
click at [689, 432] on div "Submitted" at bounding box center [797, 435] width 275 height 21
click at [726, 451] on input "text" at bounding box center [713, 454] width 97 height 21
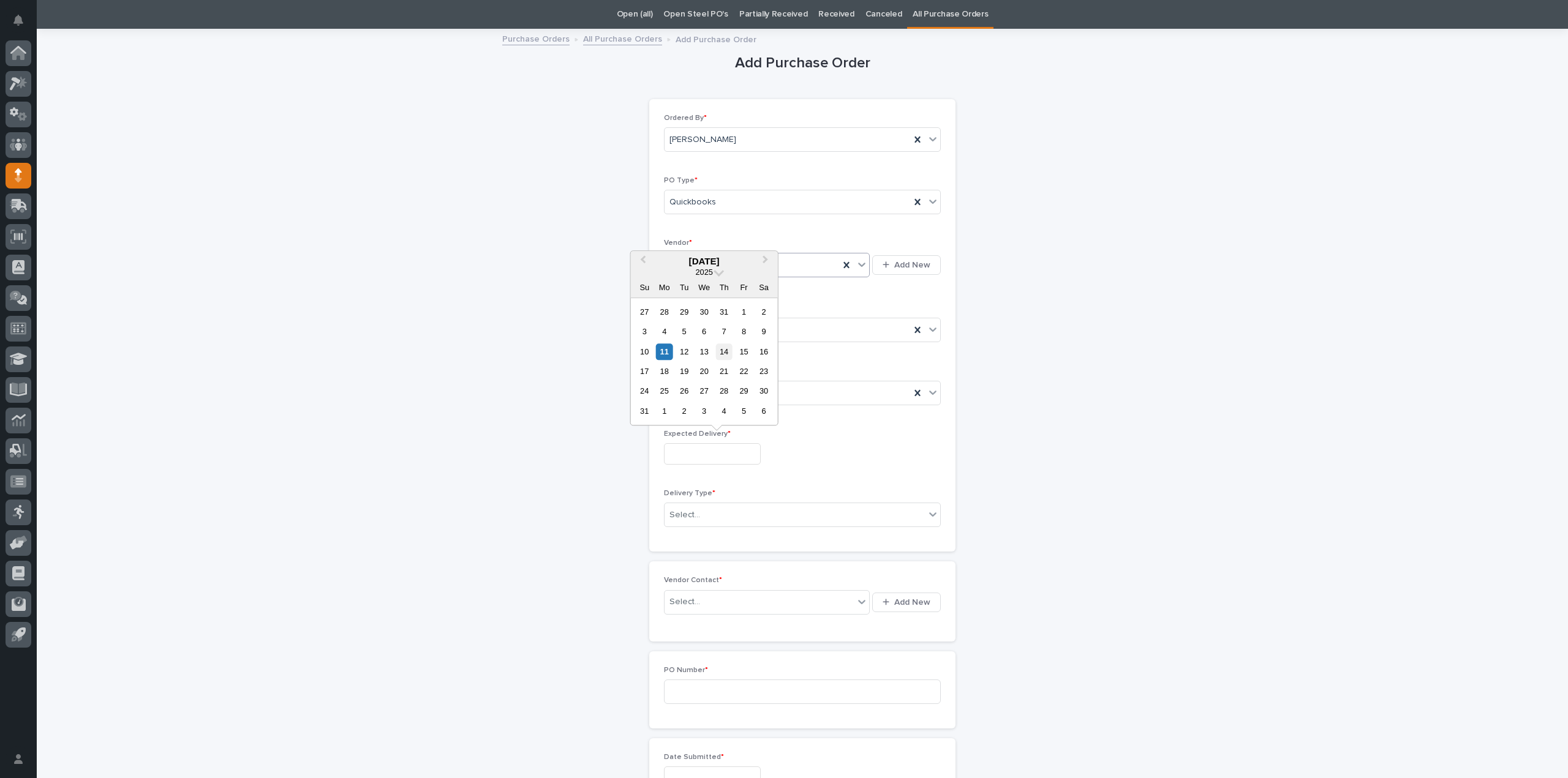
click at [727, 355] on div "14" at bounding box center [724, 352] width 17 height 17
type input "**********"
click at [695, 517] on div "Select..." at bounding box center [795, 515] width 260 height 20
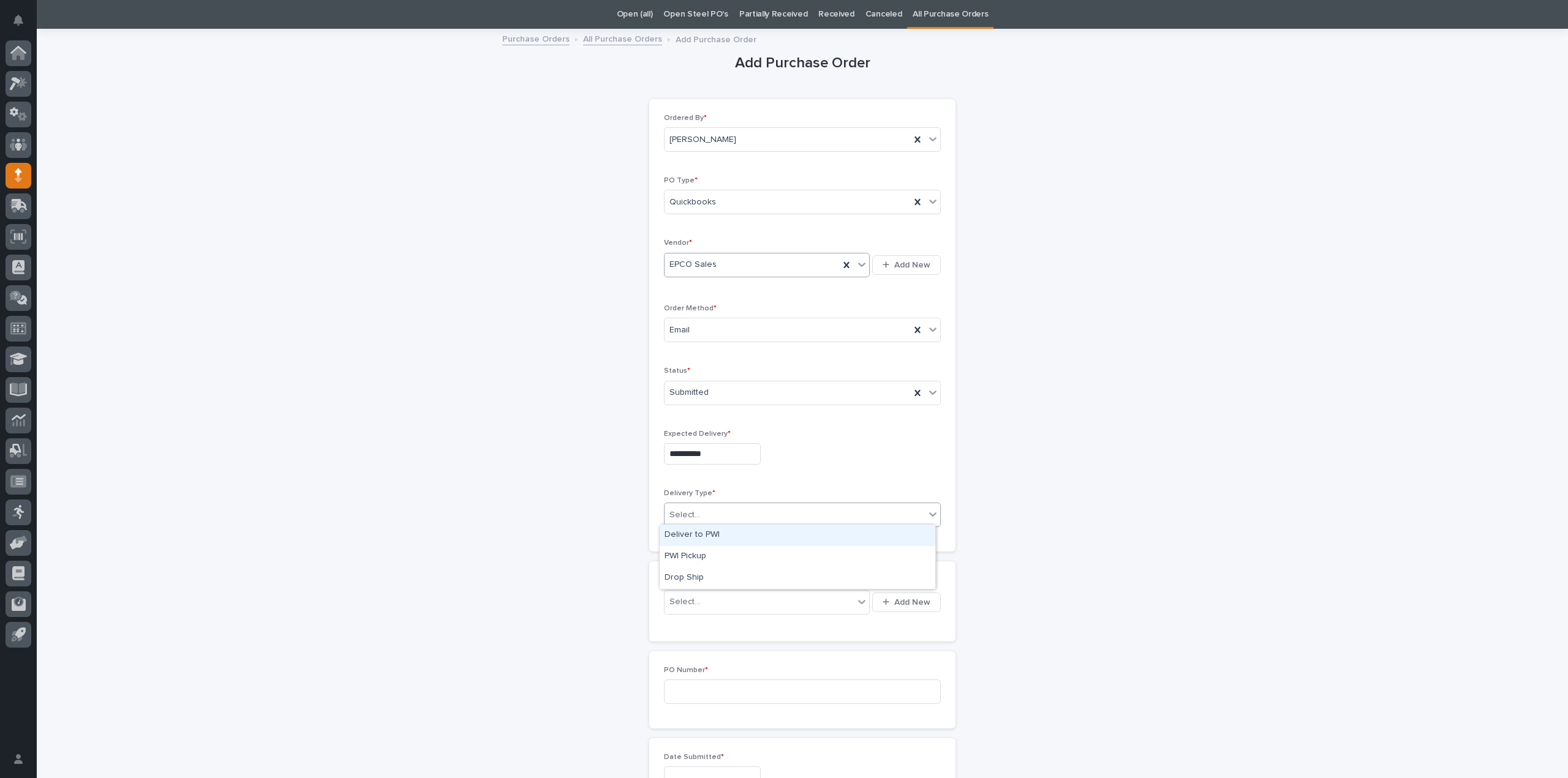
click at [700, 537] on div "Deliver to PWI" at bounding box center [797, 535] width 275 height 21
click at [689, 602] on div "Select..." at bounding box center [685, 602] width 30 height 13
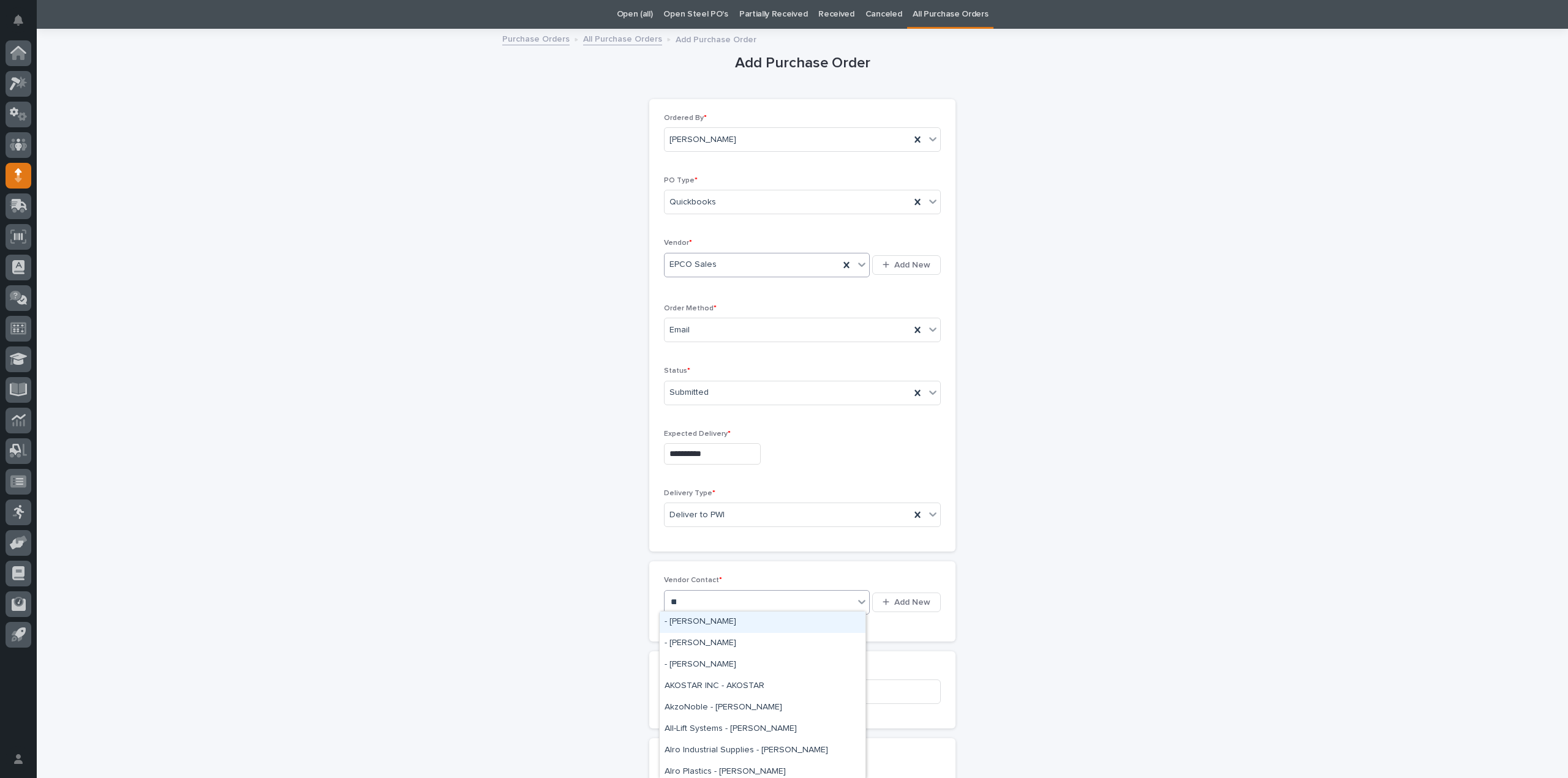
type input "***"
click at [692, 620] on div "EPCO Sales - Keith Schrock" at bounding box center [762, 622] width 206 height 21
click at [693, 689] on input at bounding box center [803, 692] width 277 height 24
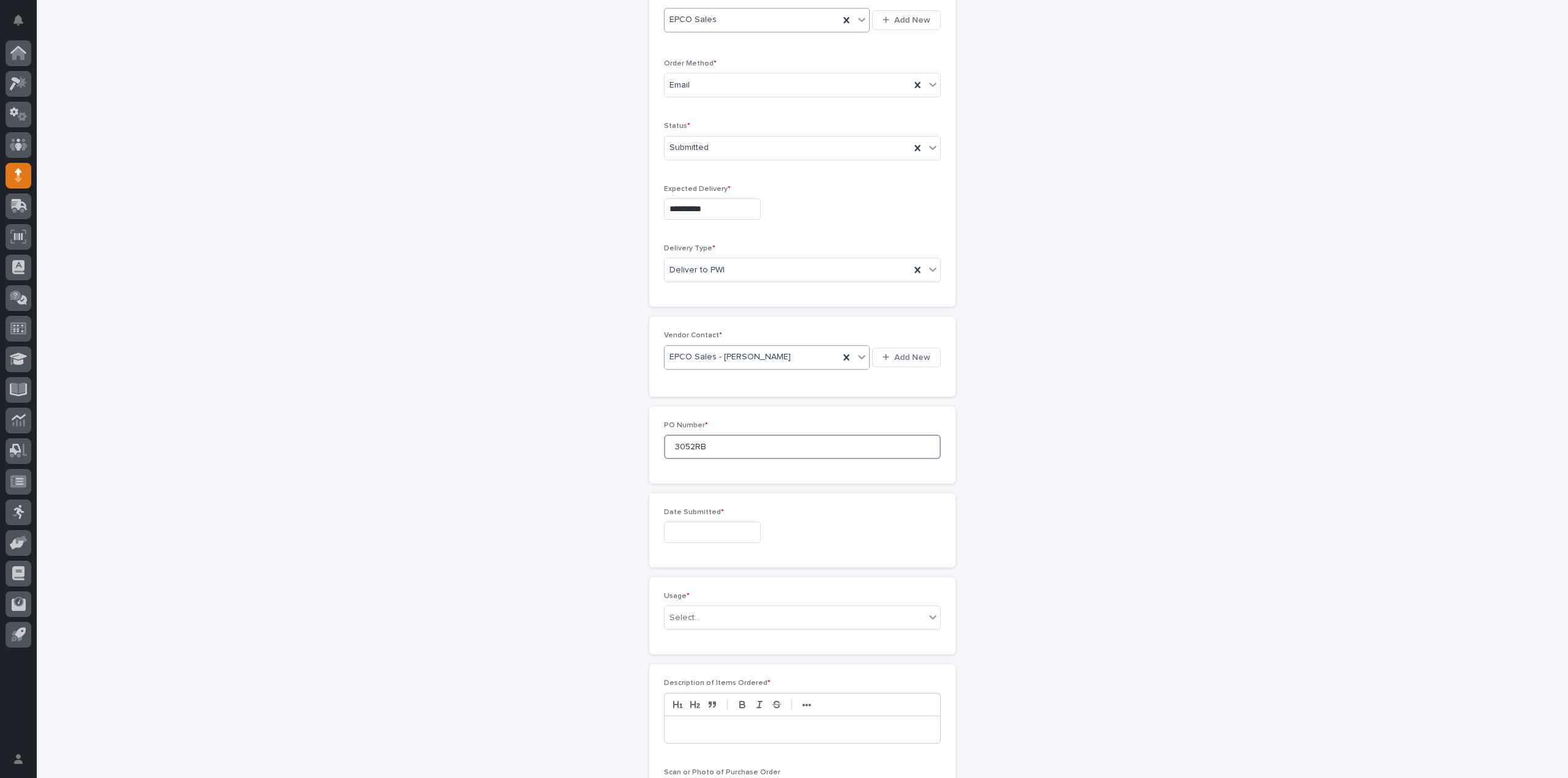
type input "3052RB"
click at [702, 524] on input "text" at bounding box center [713, 532] width 97 height 21
click at [662, 428] on div "11" at bounding box center [664, 429] width 17 height 17
type input "**********"
click at [709, 617] on div "Select..." at bounding box center [795, 618] width 260 height 20
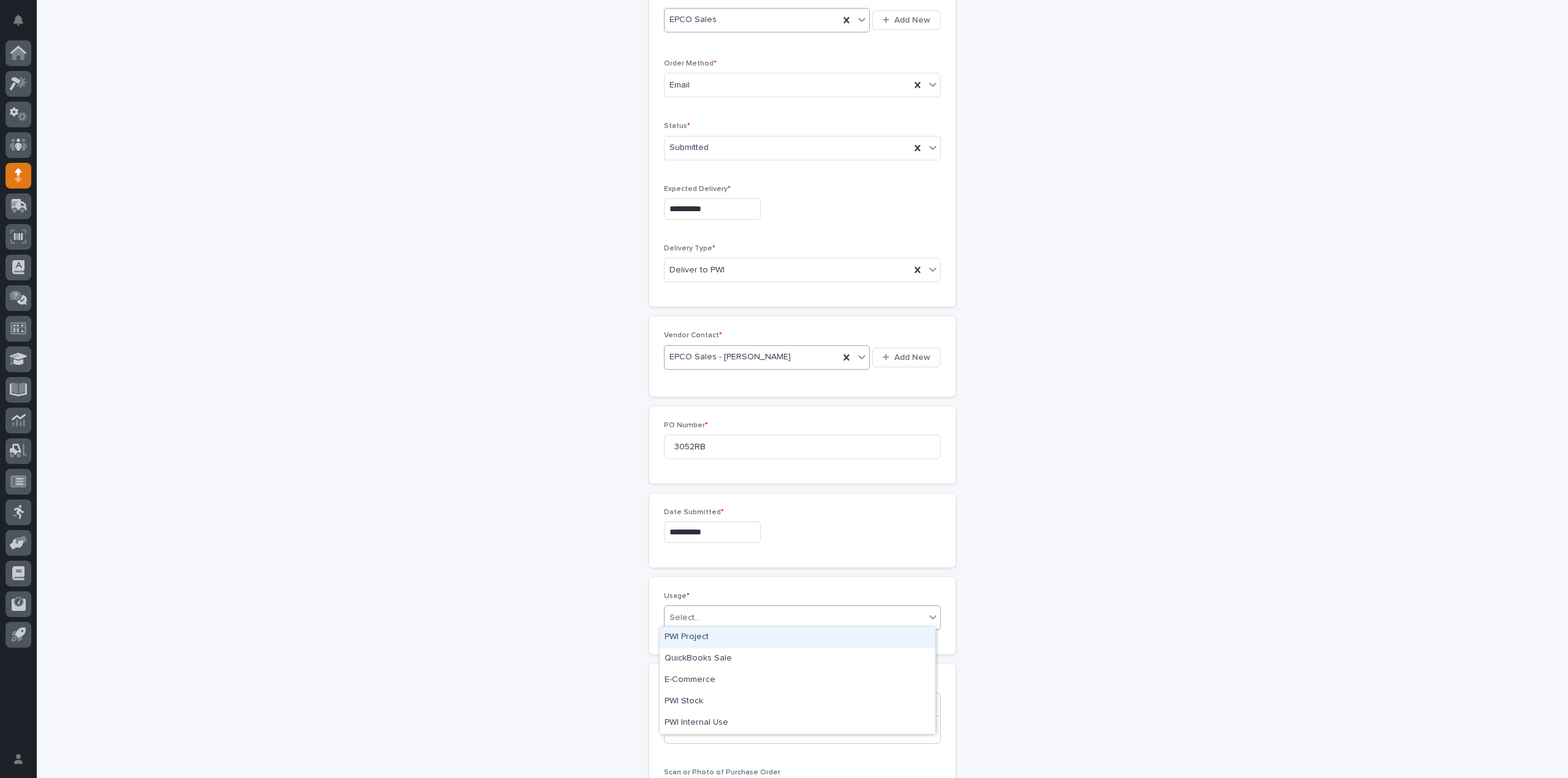
click at [686, 636] on div "PWI Project" at bounding box center [797, 638] width 275 height 21
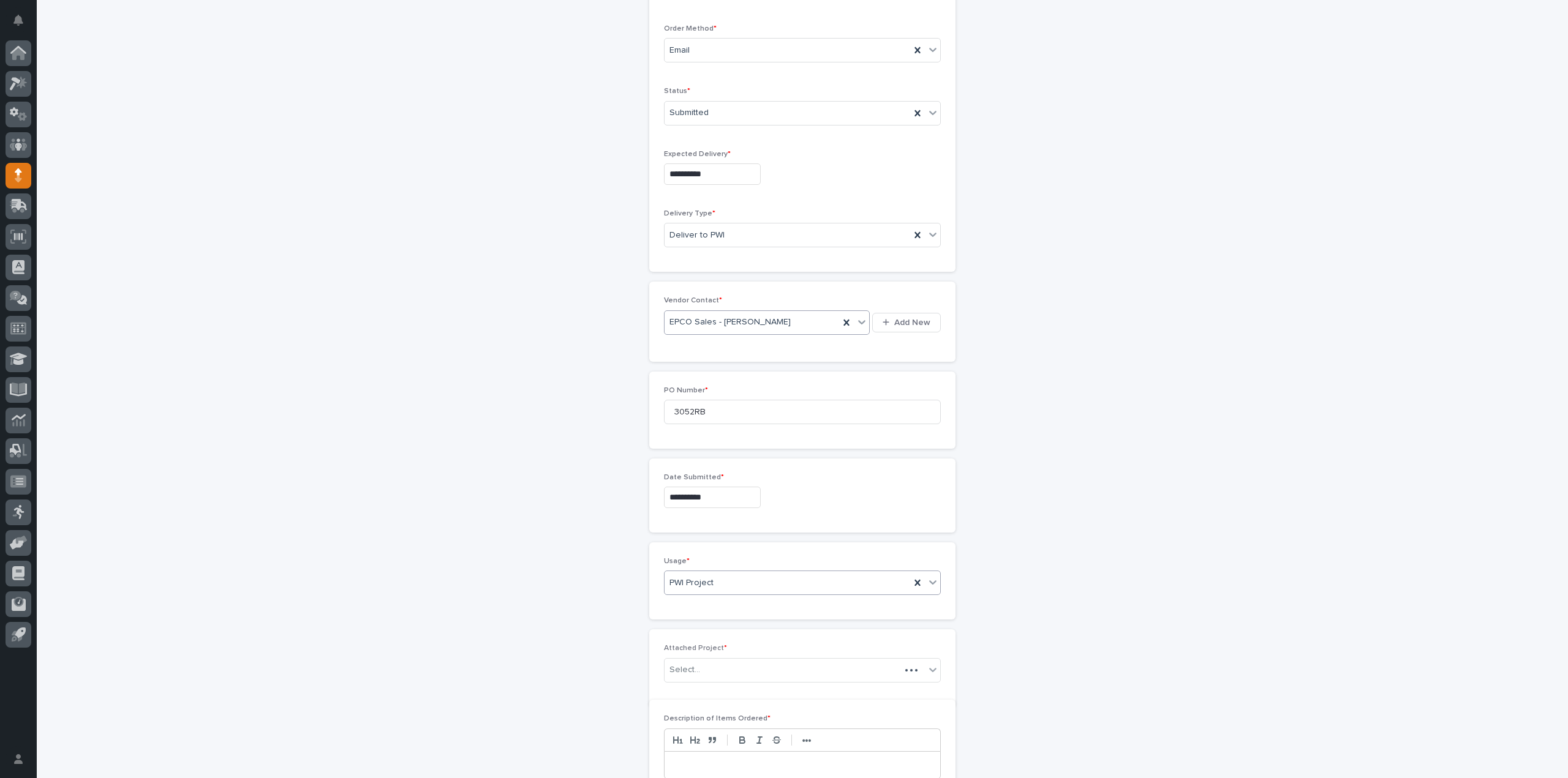
scroll to position [327, 0]
click at [705, 571] on span "PWI Project" at bounding box center [692, 575] width 44 height 13
click at [686, 660] on div "PWI Stock" at bounding box center [797, 658] width 275 height 21
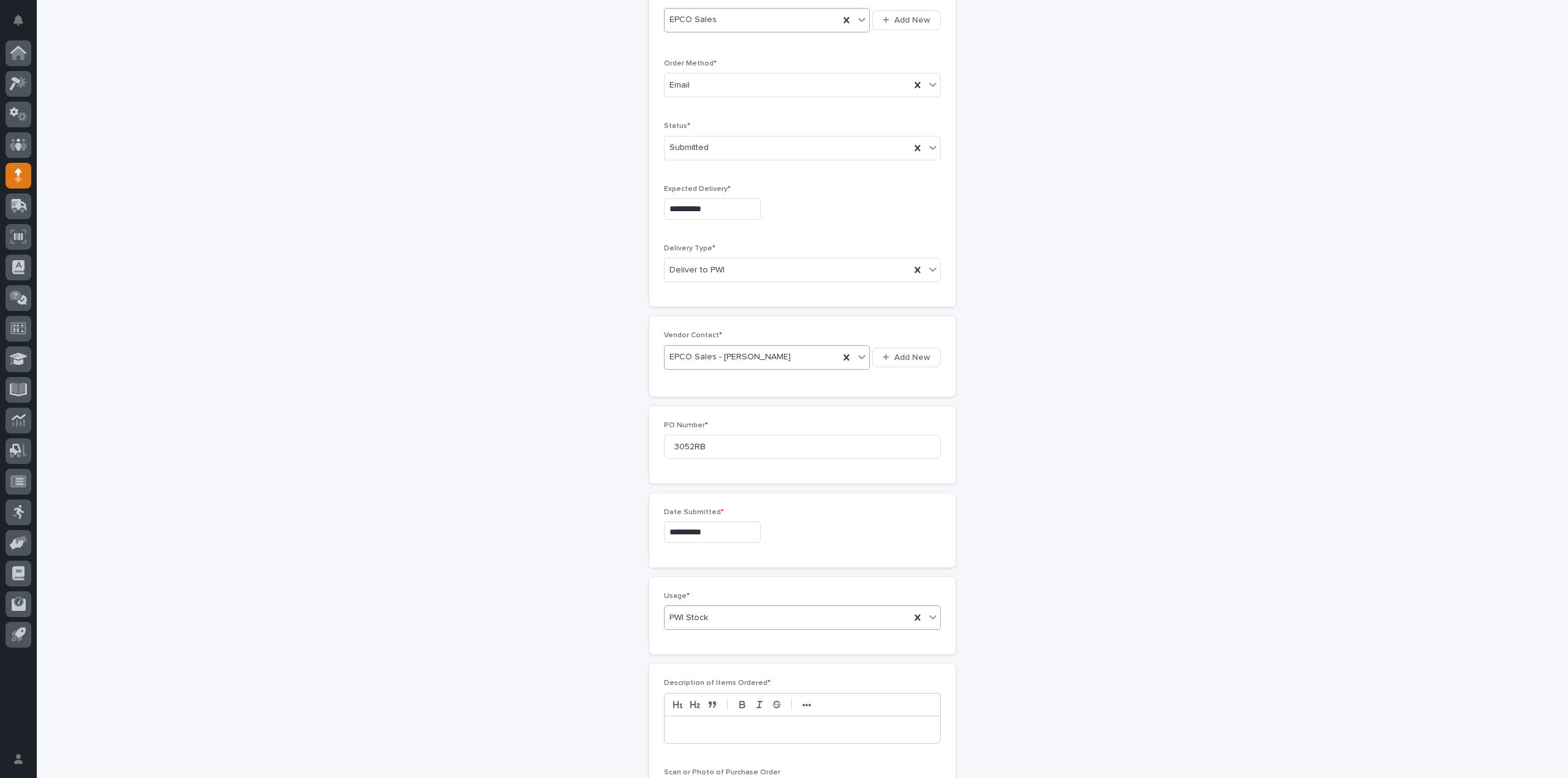
scroll to position [529, 0]
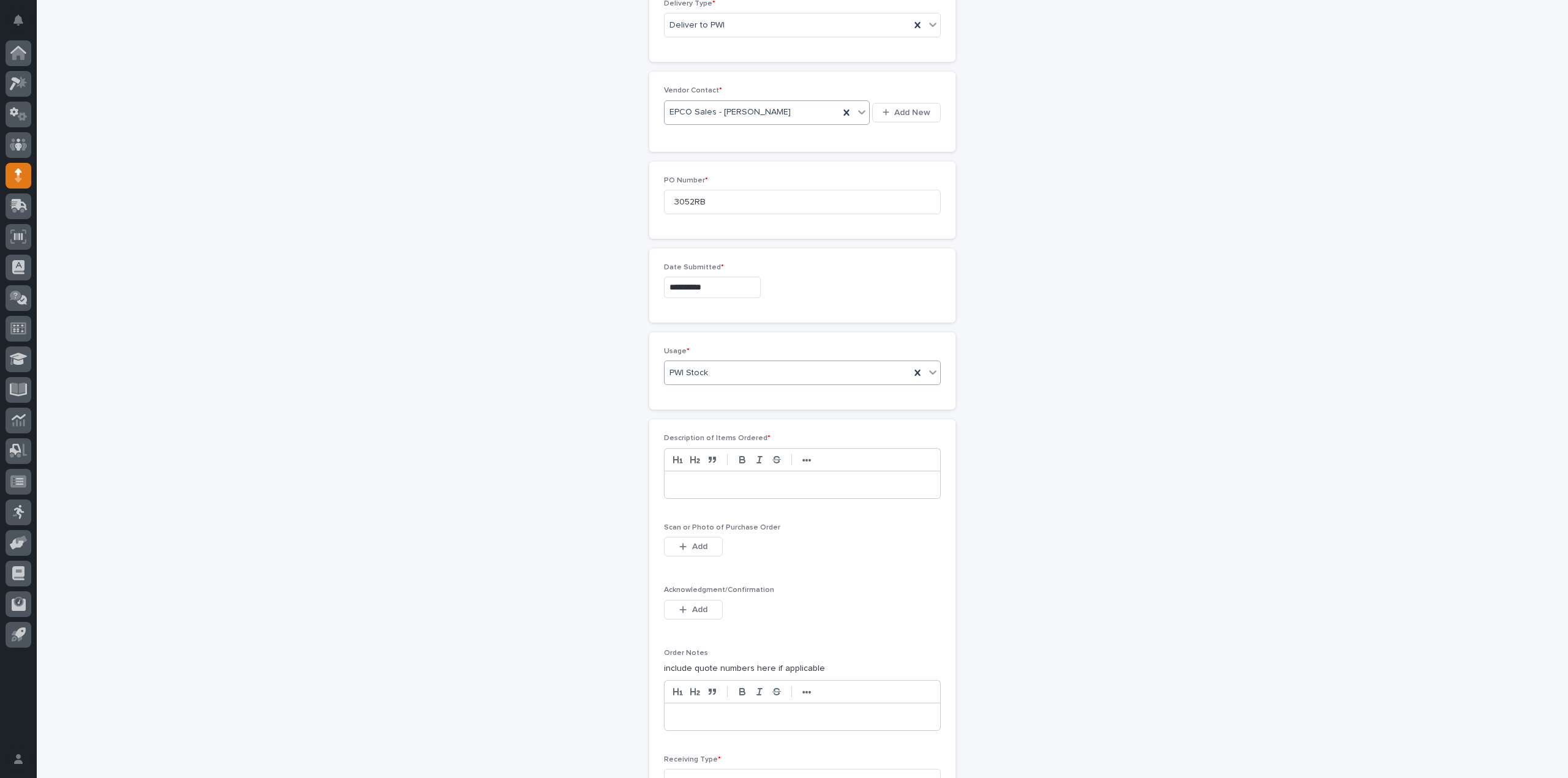
click at [701, 483] on p at bounding box center [803, 485] width 257 height 12
click at [680, 544] on icon "button" at bounding box center [683, 546] width 8 height 8
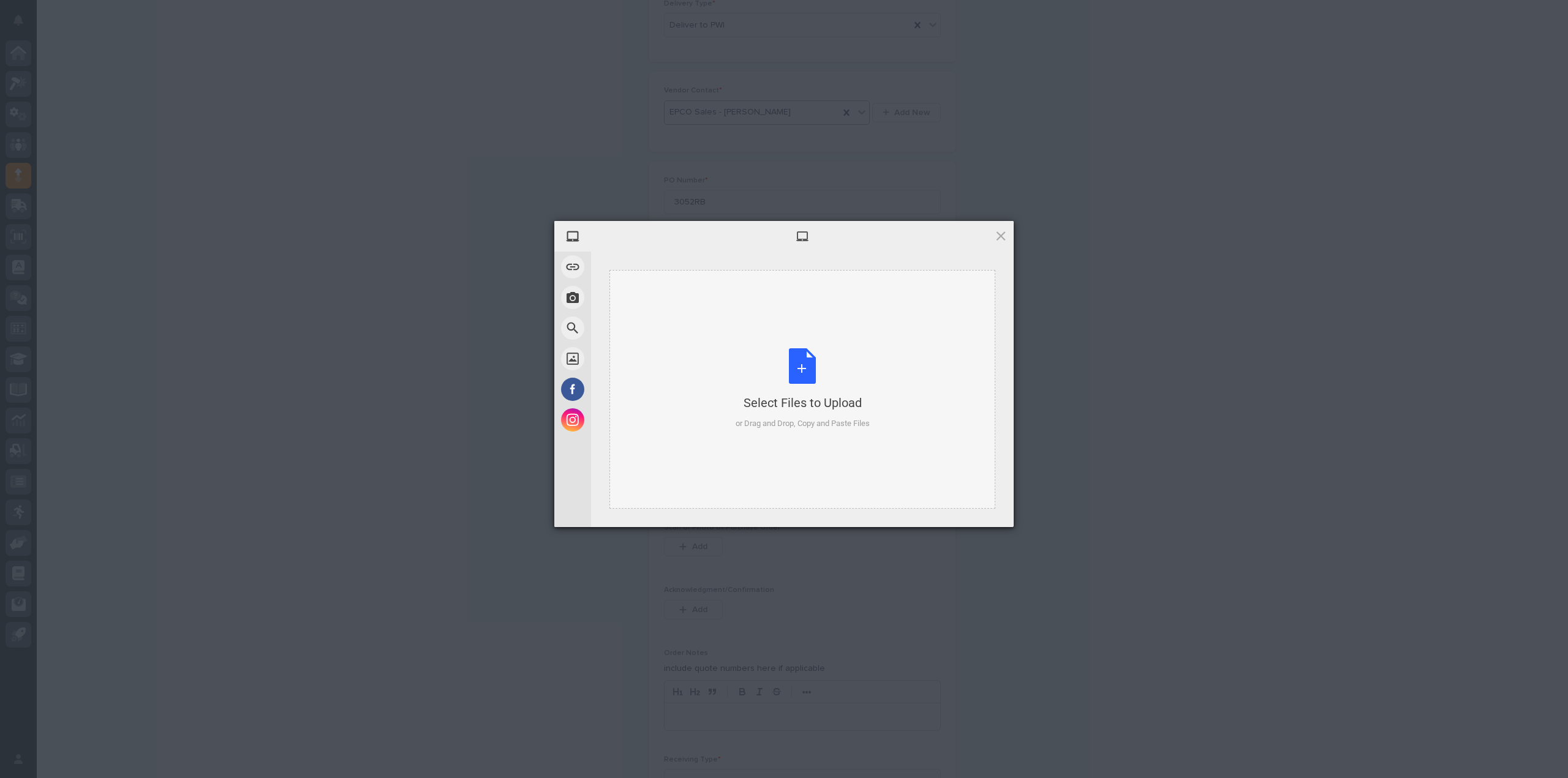
click at [810, 375] on div "Select Files to Upload or Drag and Drop, Copy and Paste Files" at bounding box center [803, 389] width 134 height 82
click at [1005, 241] on span at bounding box center [1001, 235] width 13 height 13
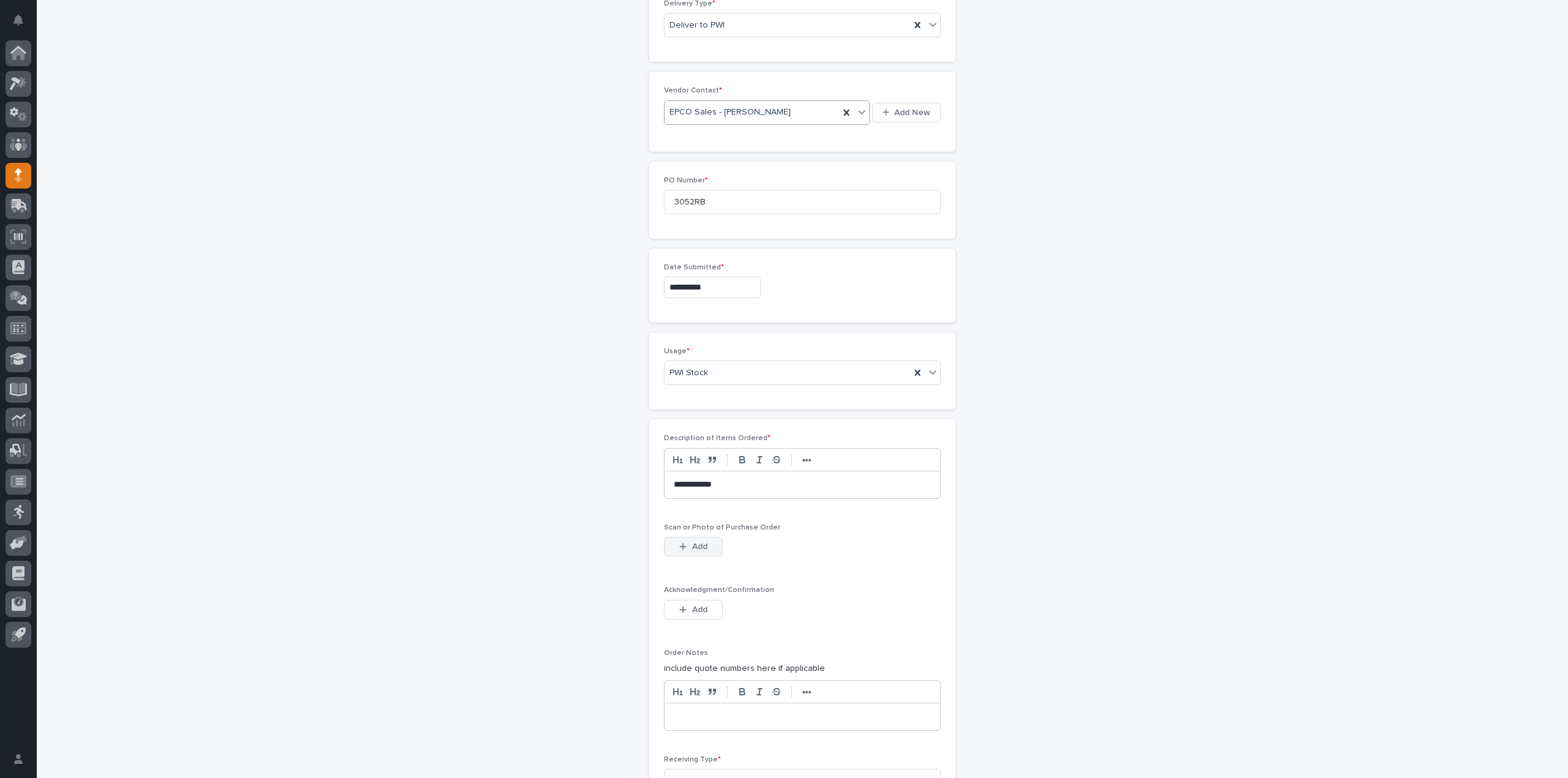
click at [697, 543] on span "Add" at bounding box center [700, 546] width 15 height 8
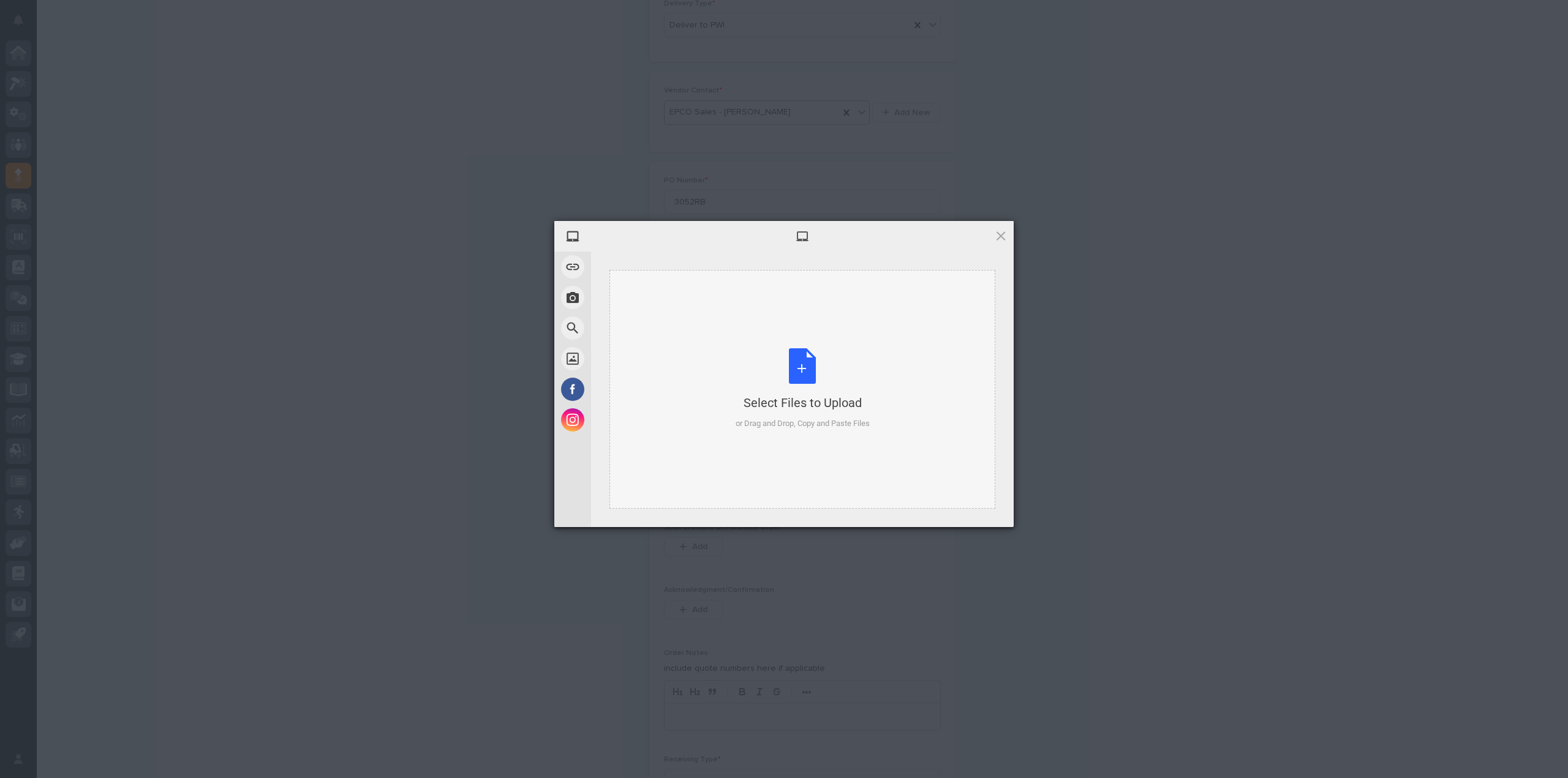
click at [797, 378] on div "Select Files to Upload or Drag and Drop, Copy and Paste Files" at bounding box center [803, 389] width 134 height 82
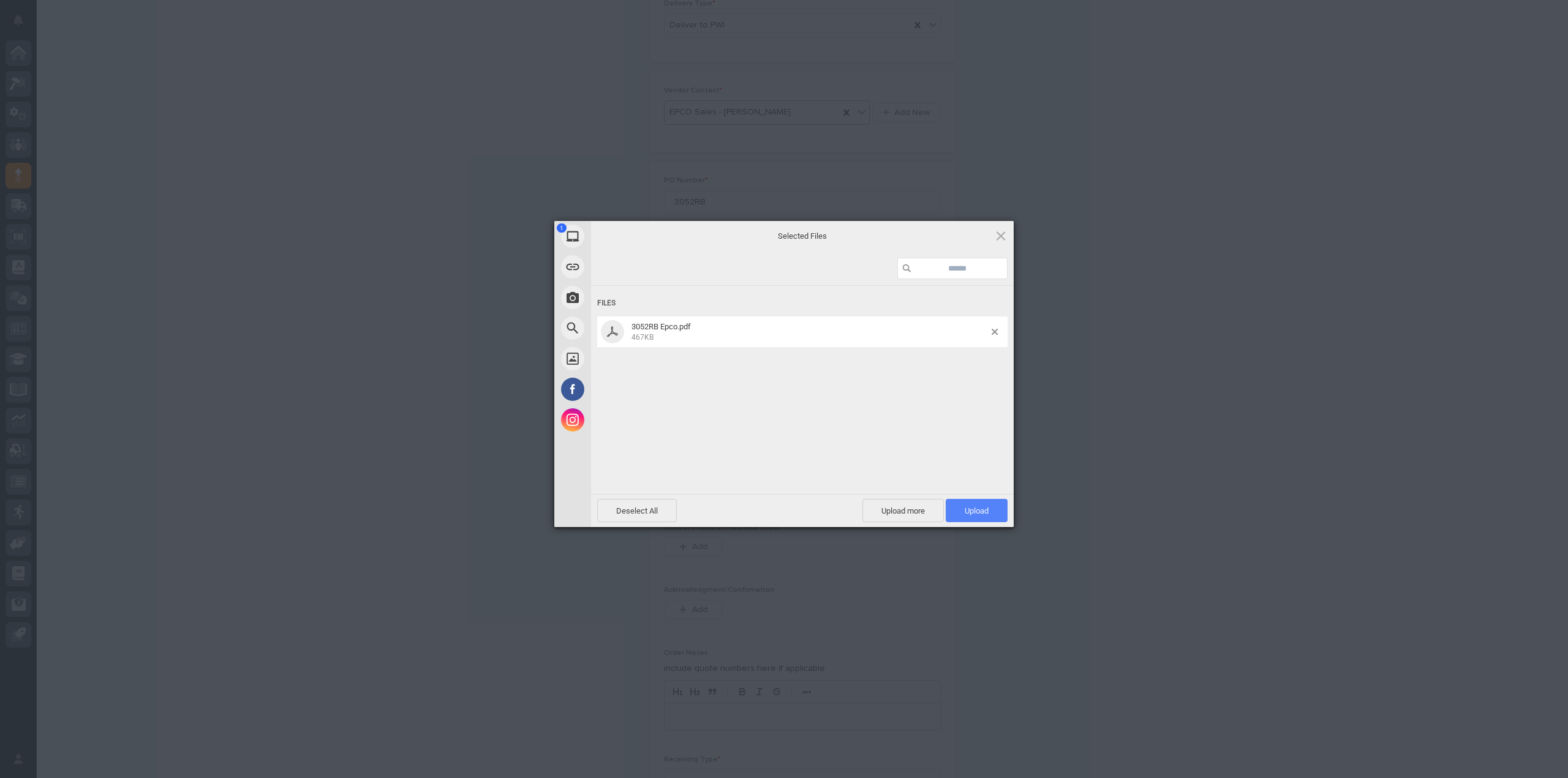
click at [981, 506] on span "Upload 1" at bounding box center [976, 510] width 24 height 9
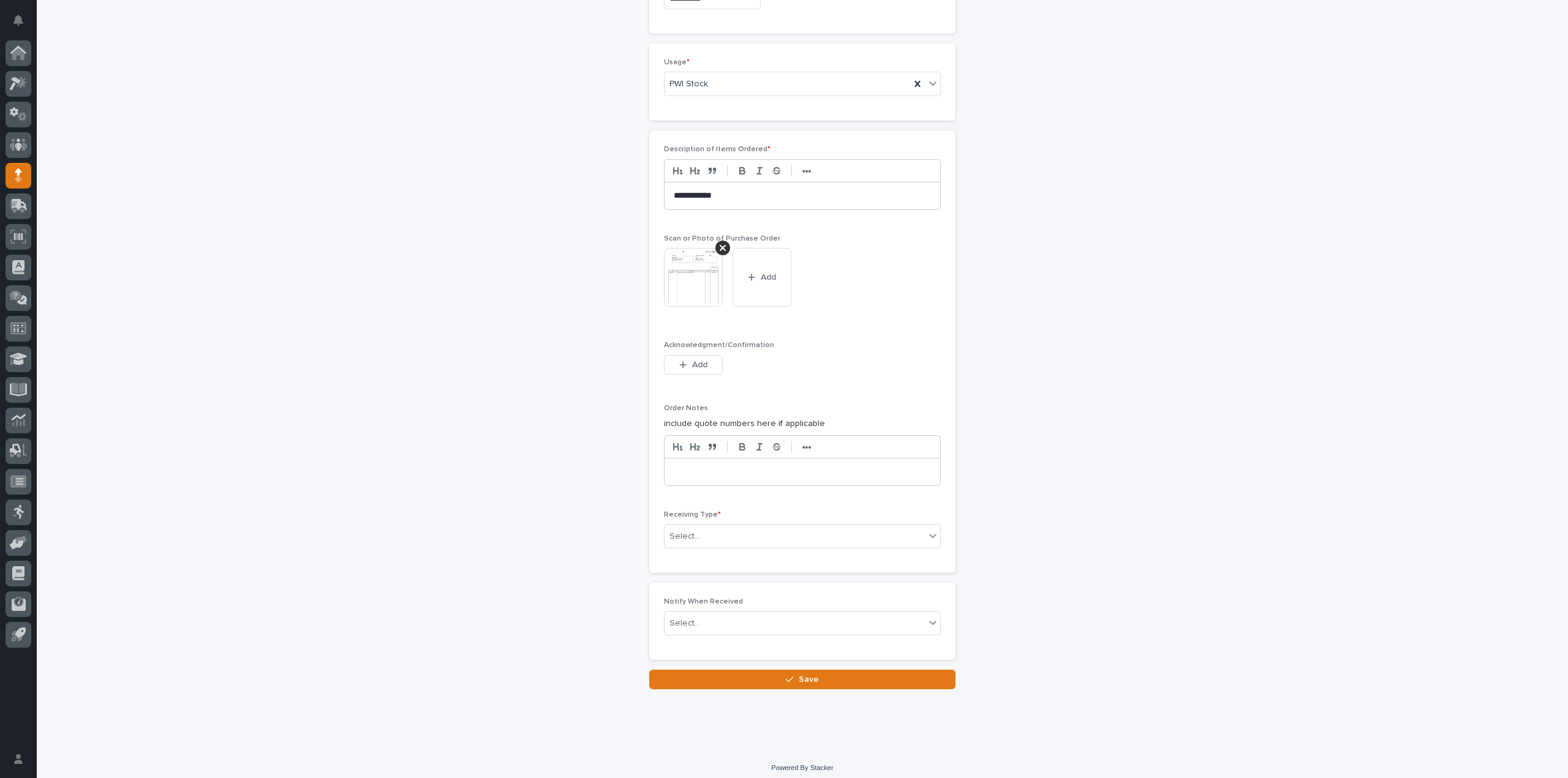
scroll to position [819, 0]
click at [709, 531] on div "Select..." at bounding box center [795, 535] width 260 height 20
click at [687, 618] on div "Deliver to" at bounding box center [797, 617] width 275 height 21
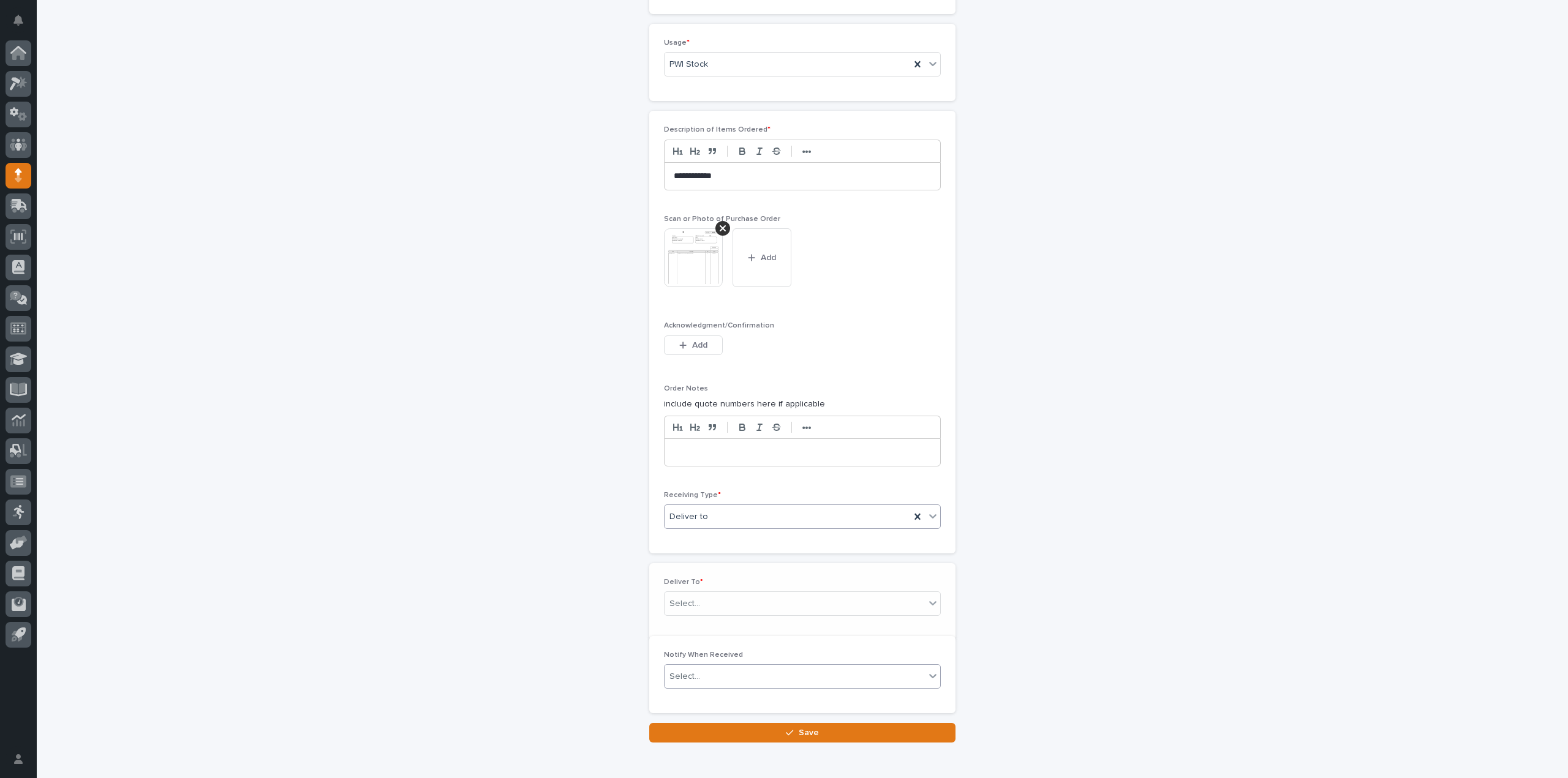
scroll to position [862, 0]
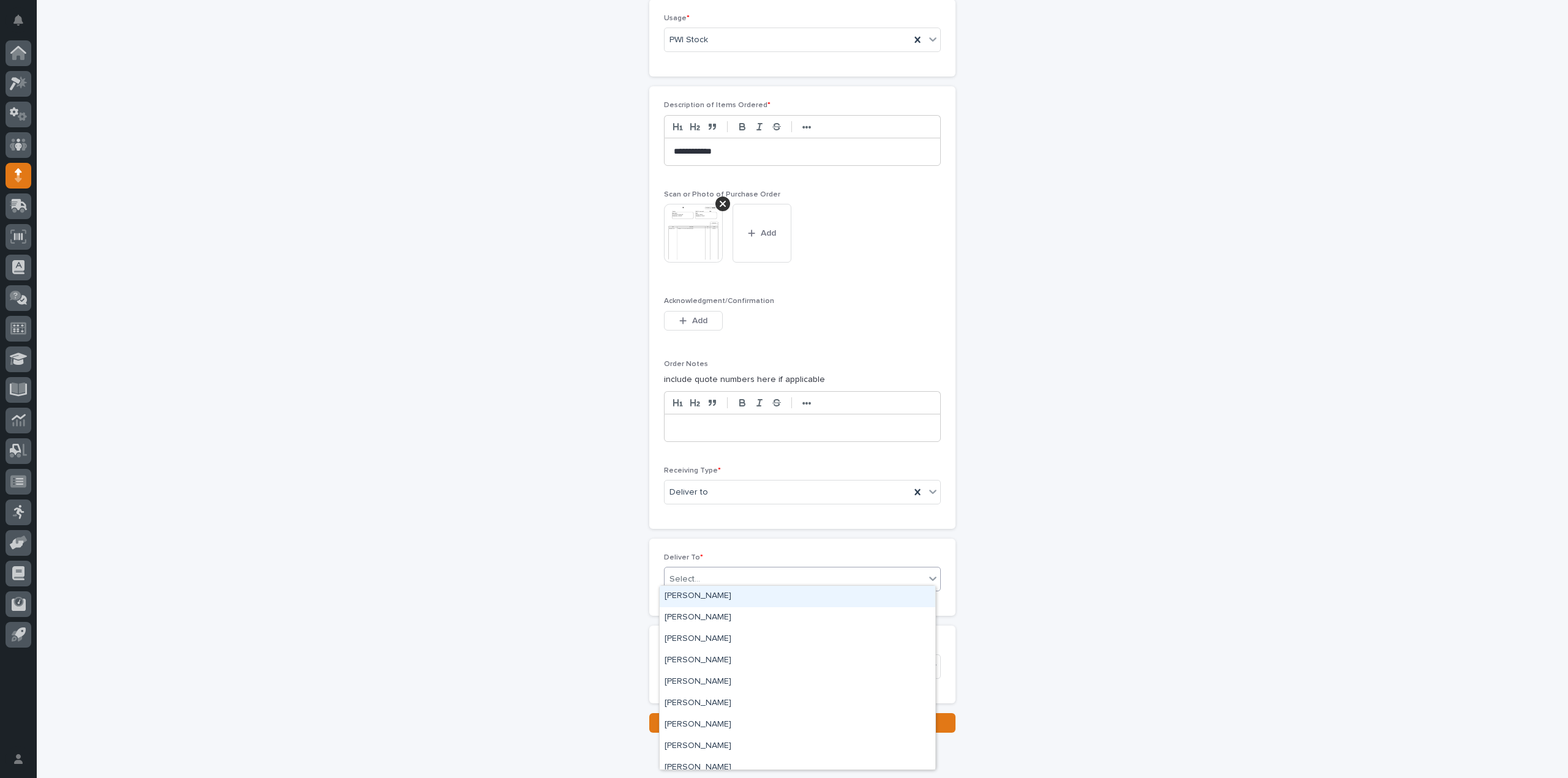
click at [698, 577] on div "Select..." at bounding box center [795, 579] width 260 height 20
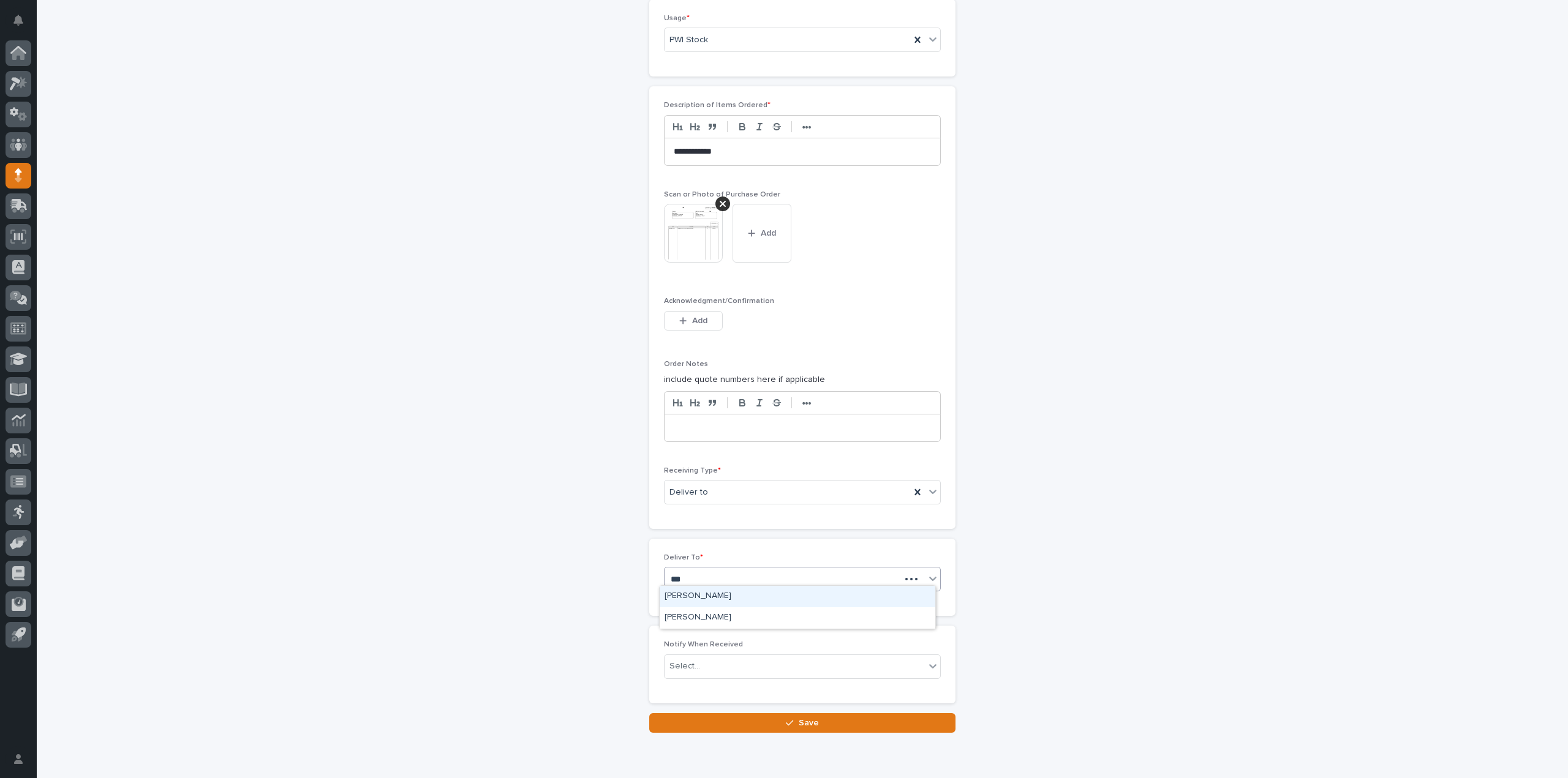
type input "****"
click at [683, 617] on div "Jake Rucker" at bounding box center [797, 618] width 275 height 21
click at [734, 576] on div "Jake Rucker" at bounding box center [787, 579] width 246 height 21
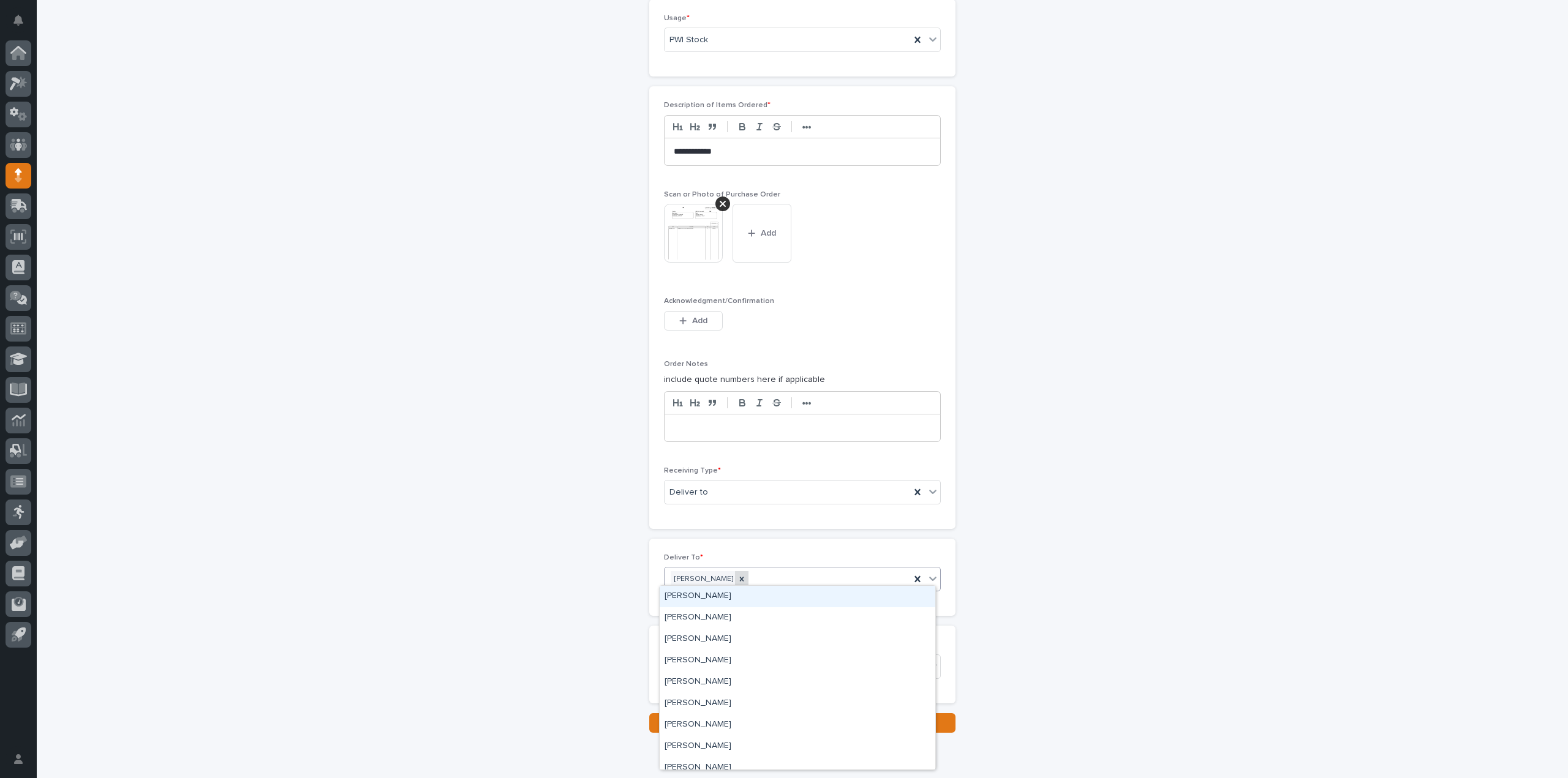
click at [738, 575] on icon at bounding box center [742, 579] width 8 height 8
type input "***"
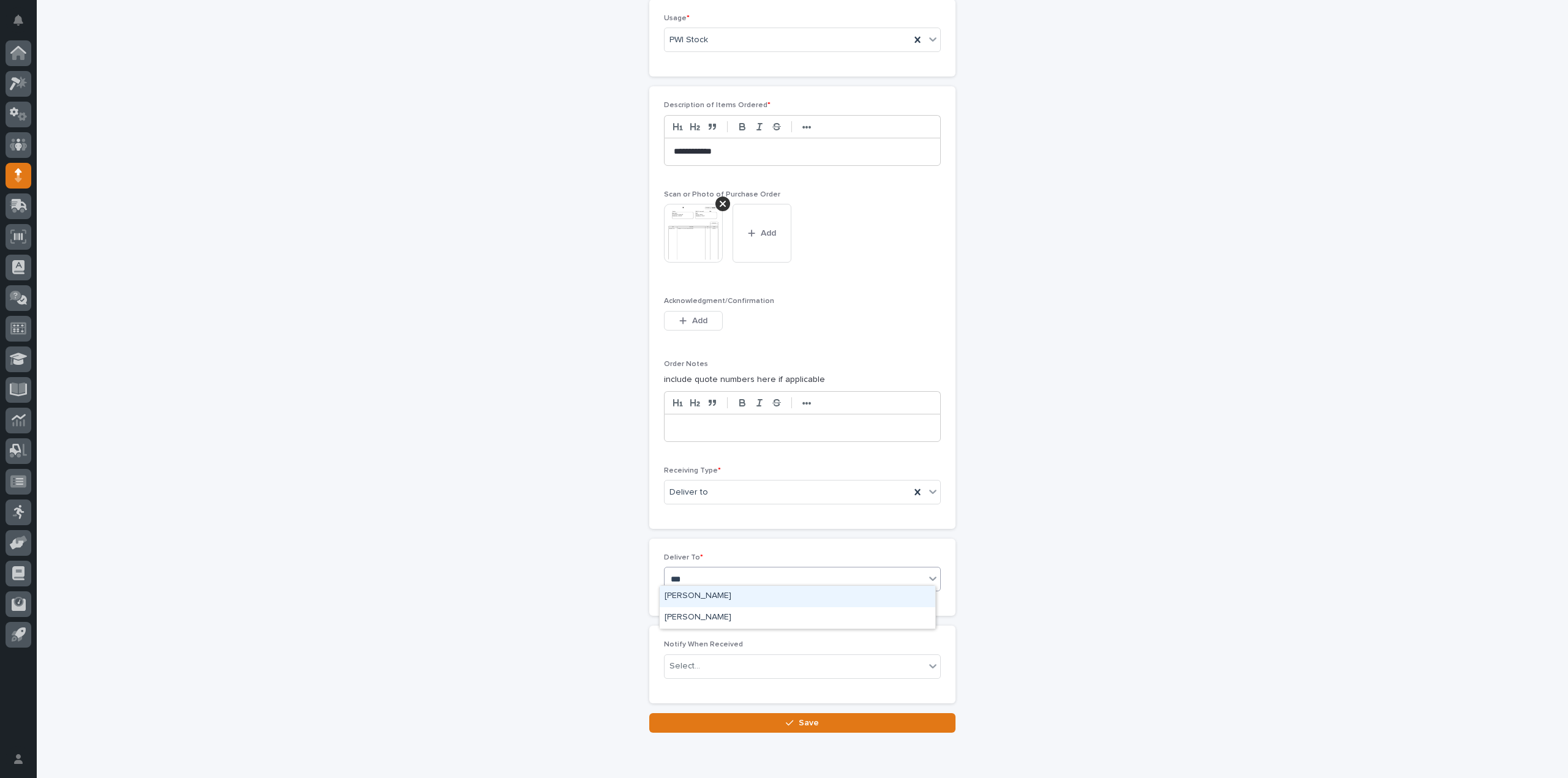
click at [720, 594] on div "Jake Hahn" at bounding box center [797, 596] width 275 height 21
click at [702, 665] on input "text" at bounding box center [702, 666] width 1 height 10
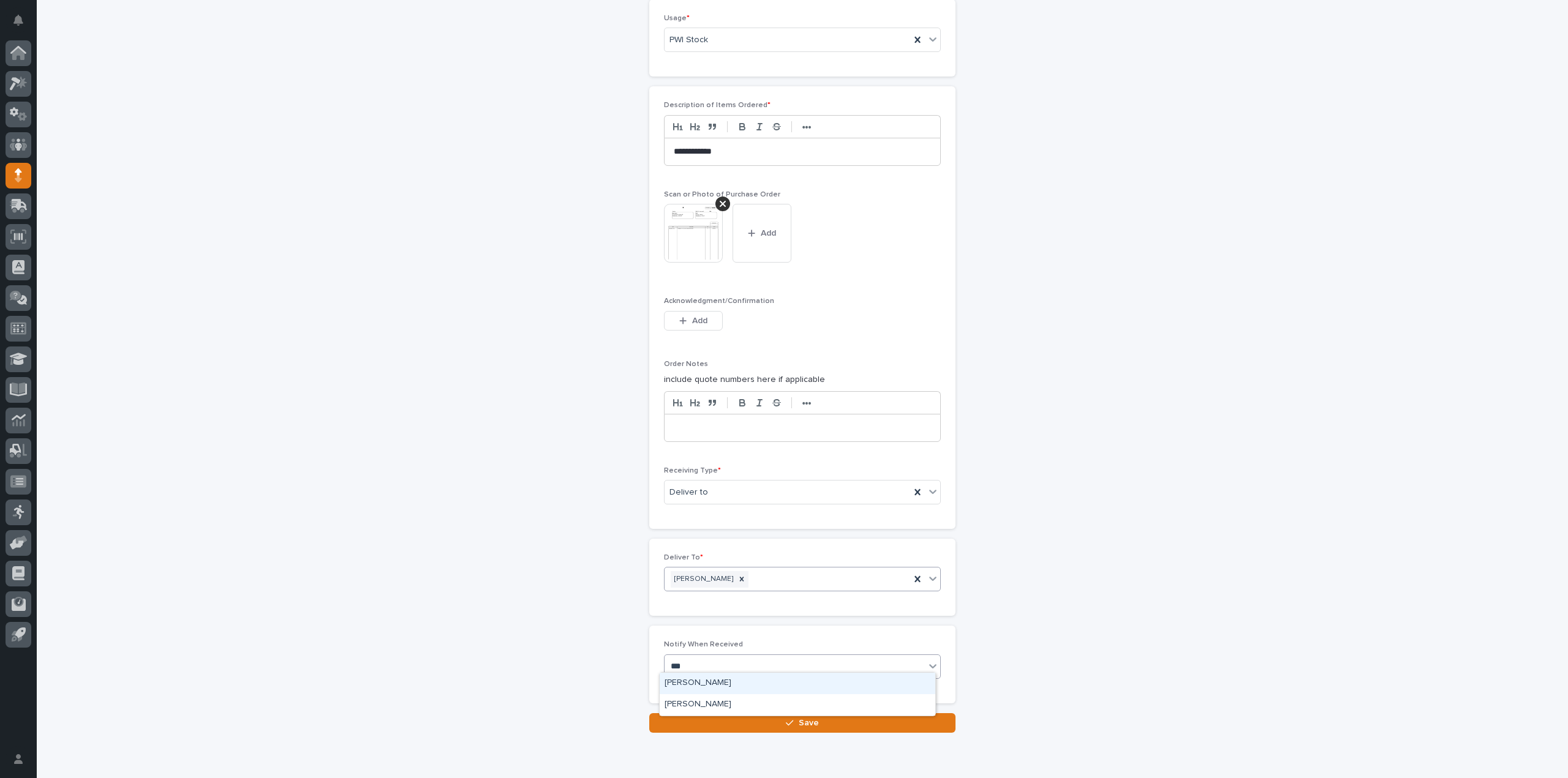
type input "****"
click at [718, 684] on div "Reinhart Burkholder" at bounding box center [797, 683] width 275 height 21
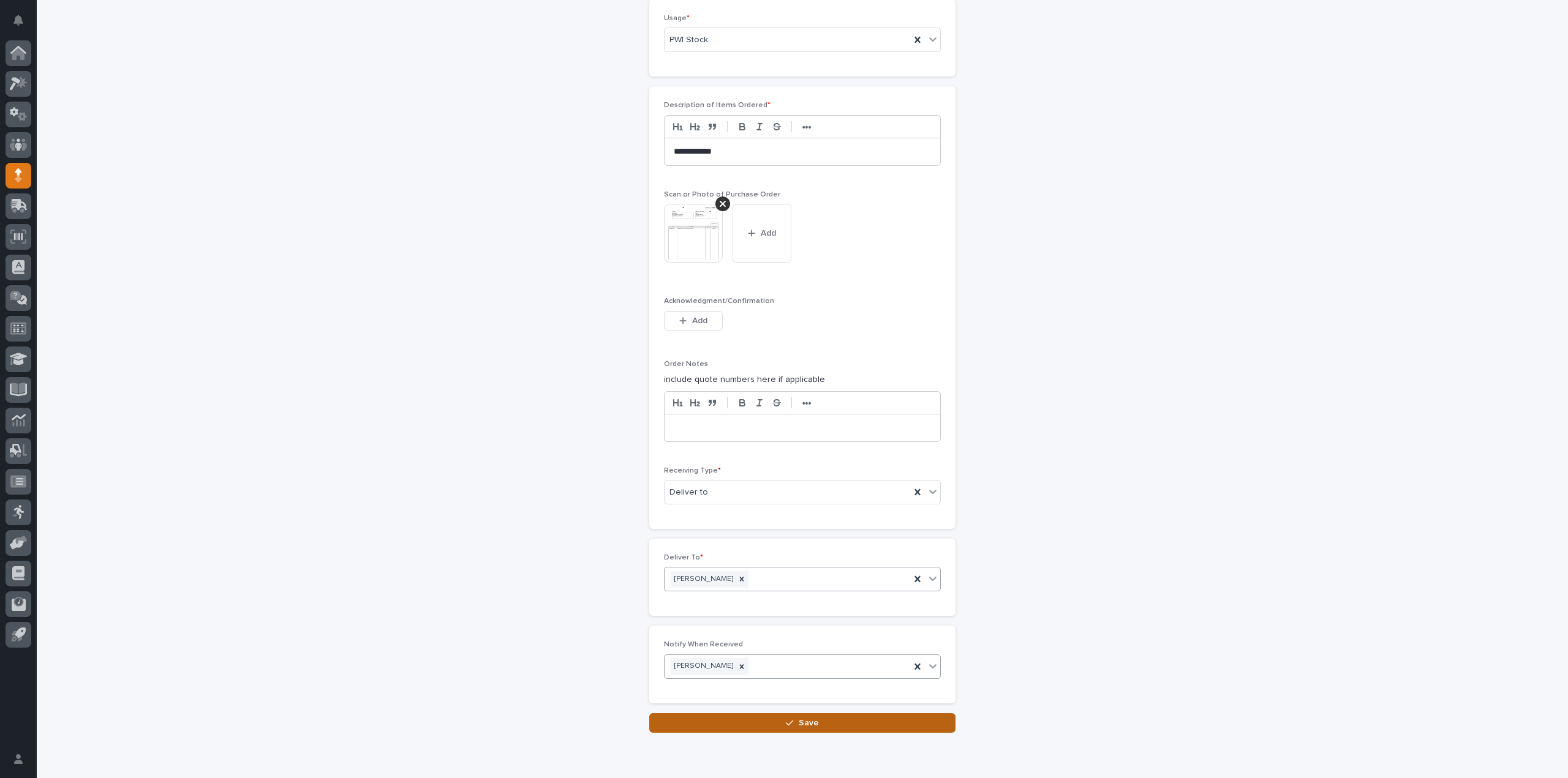
click at [857, 718] on button "Save" at bounding box center [802, 723] width 307 height 19
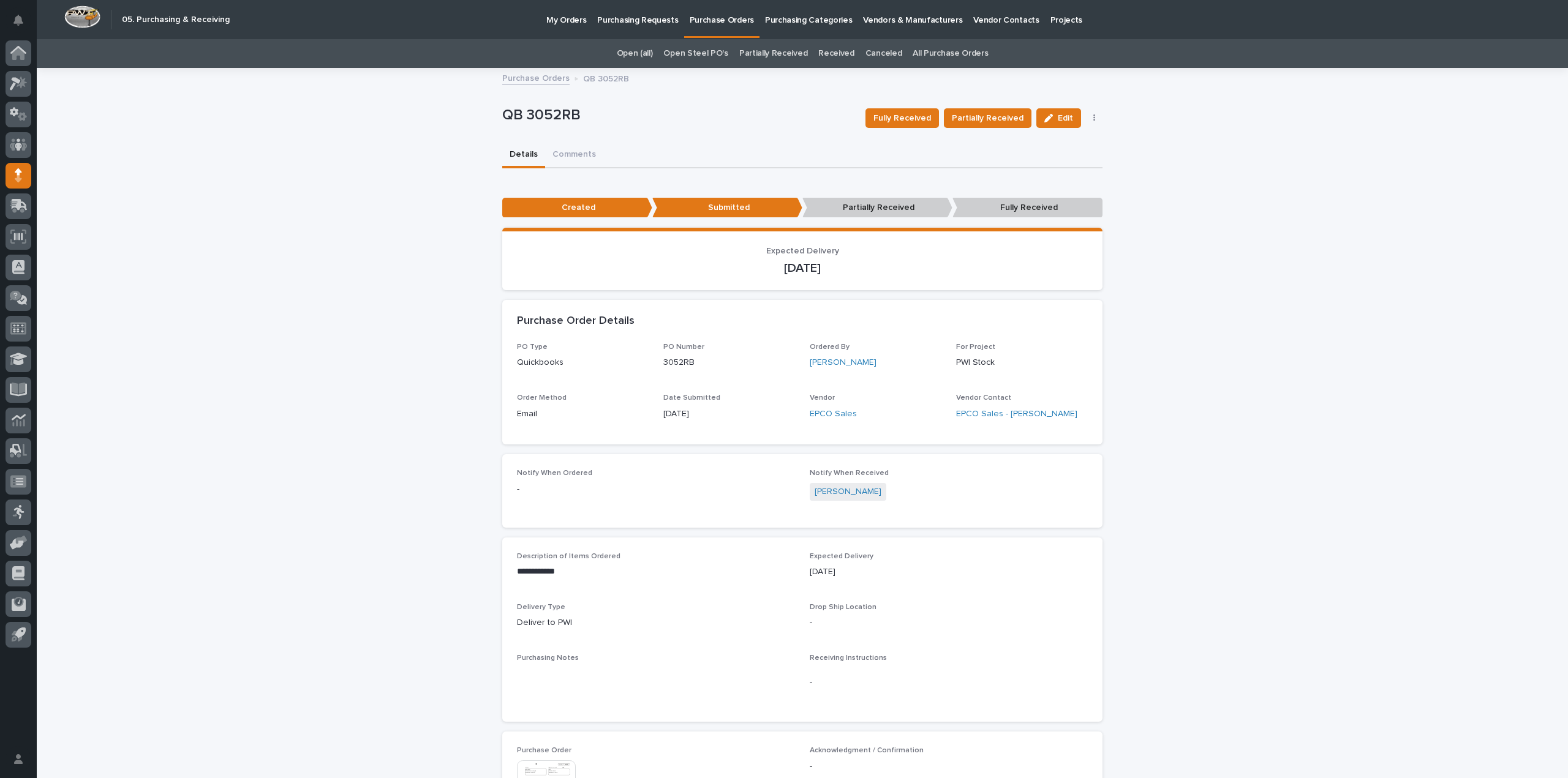
click at [913, 55] on link "All Purchase Orders" at bounding box center [950, 54] width 75 height 29
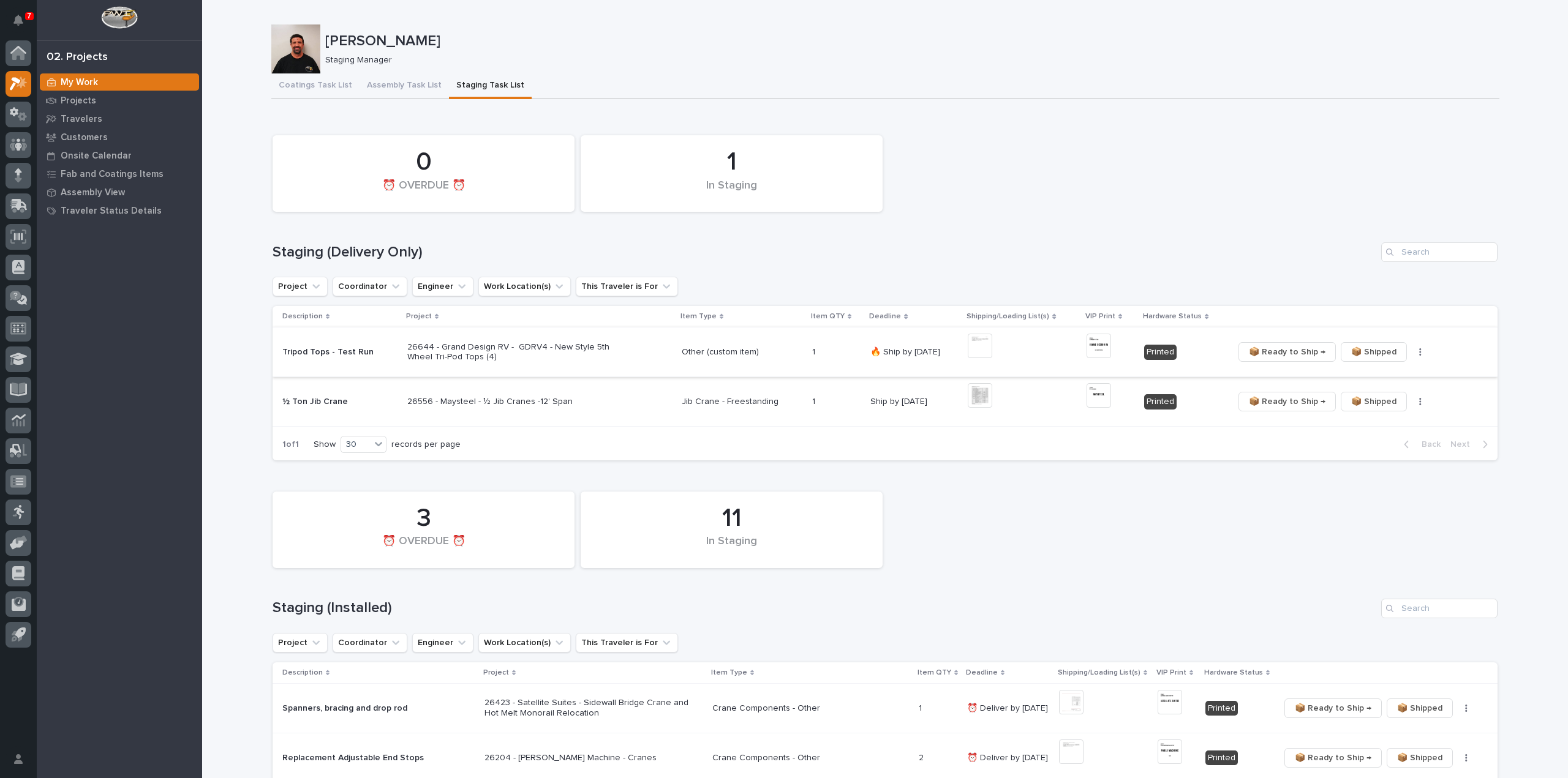
click at [979, 341] on img at bounding box center [980, 345] width 24 height 24
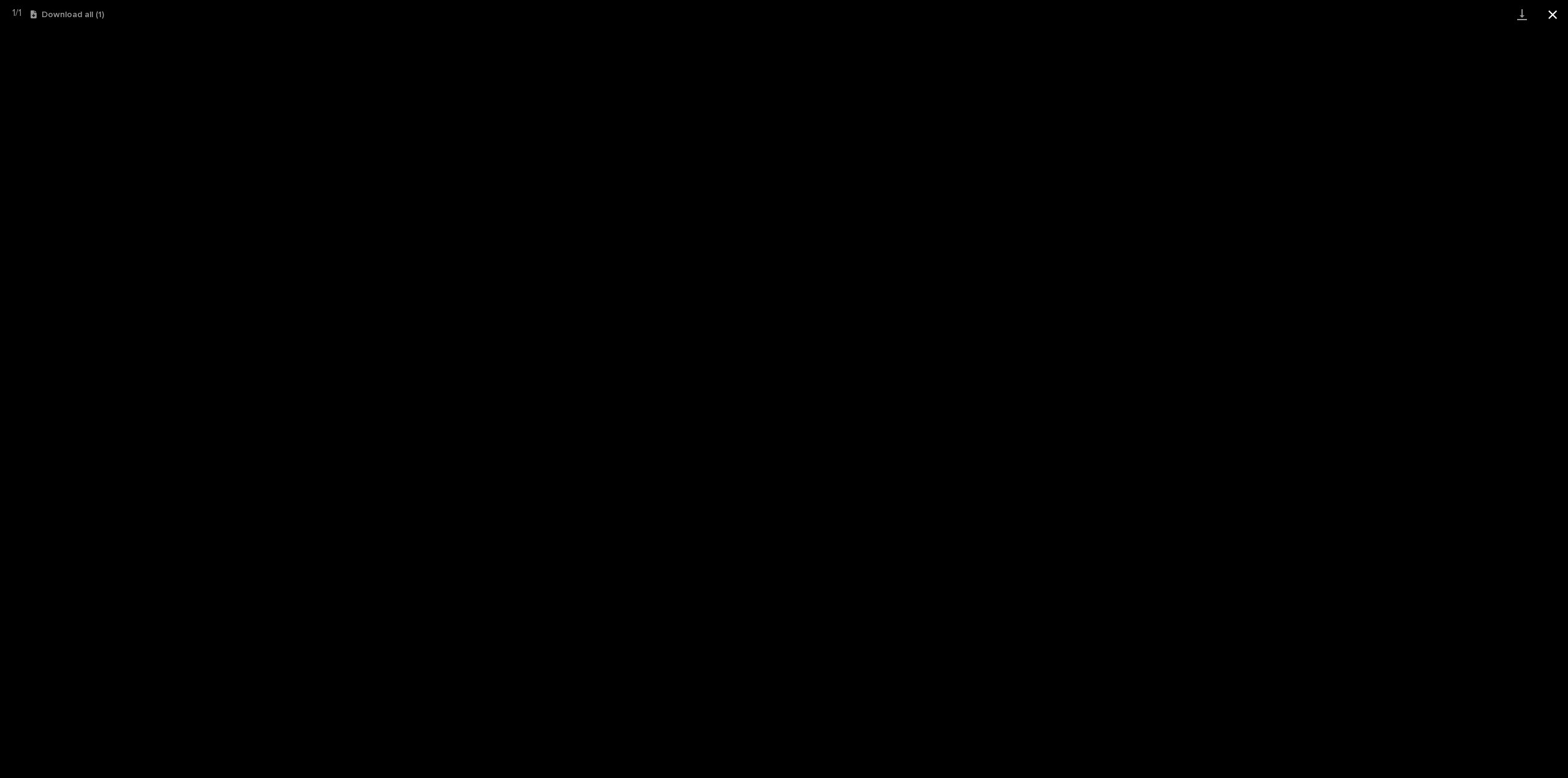
click at [1558, 21] on button "Close gallery" at bounding box center [1553, 15] width 30 height 29
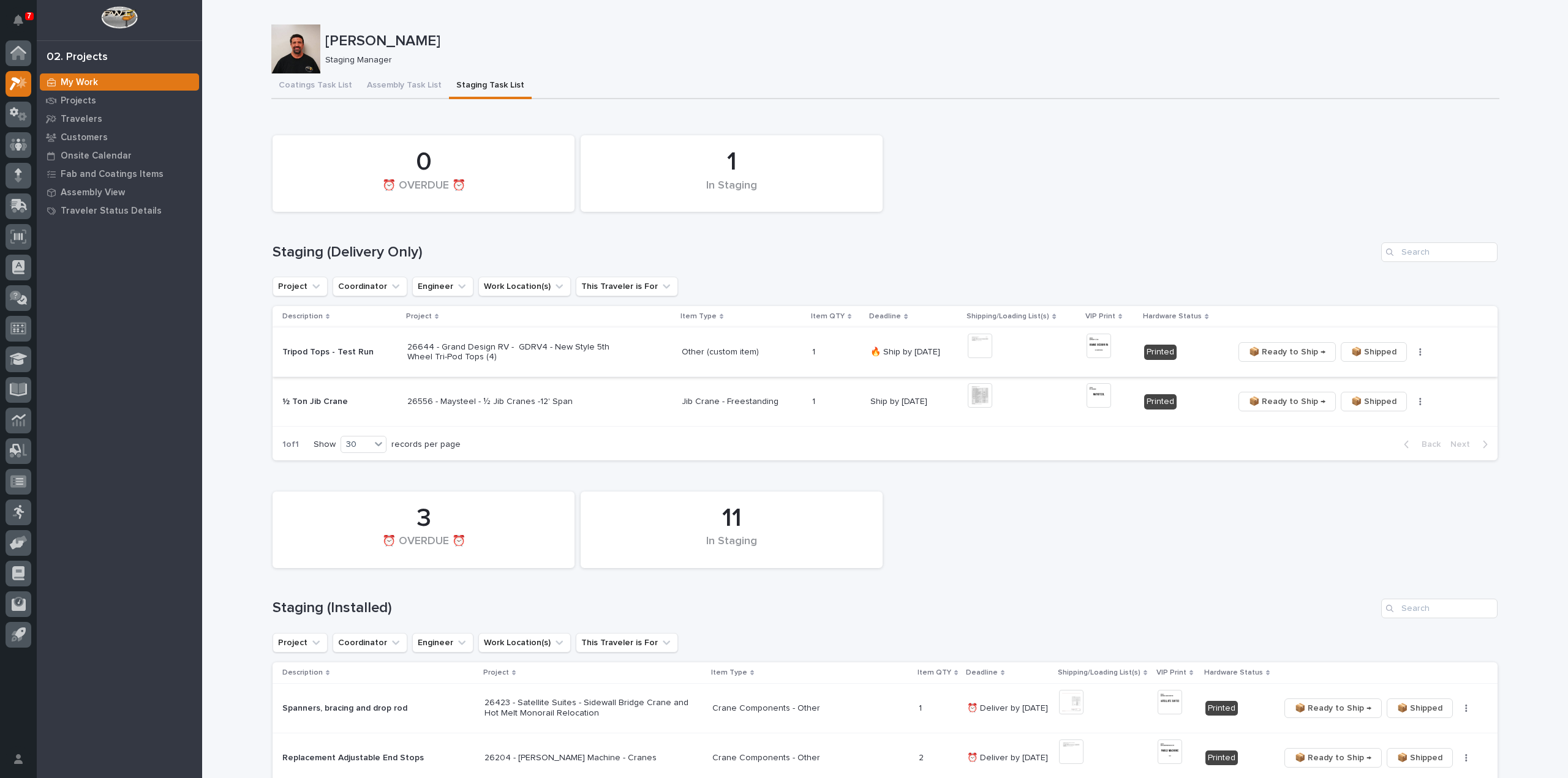
click at [1412, 353] on button "button" at bounding box center [1421, 352] width 17 height 8
click at [1396, 396] on button "🔩 Hardware" at bounding box center [1376, 396] width 81 height 19
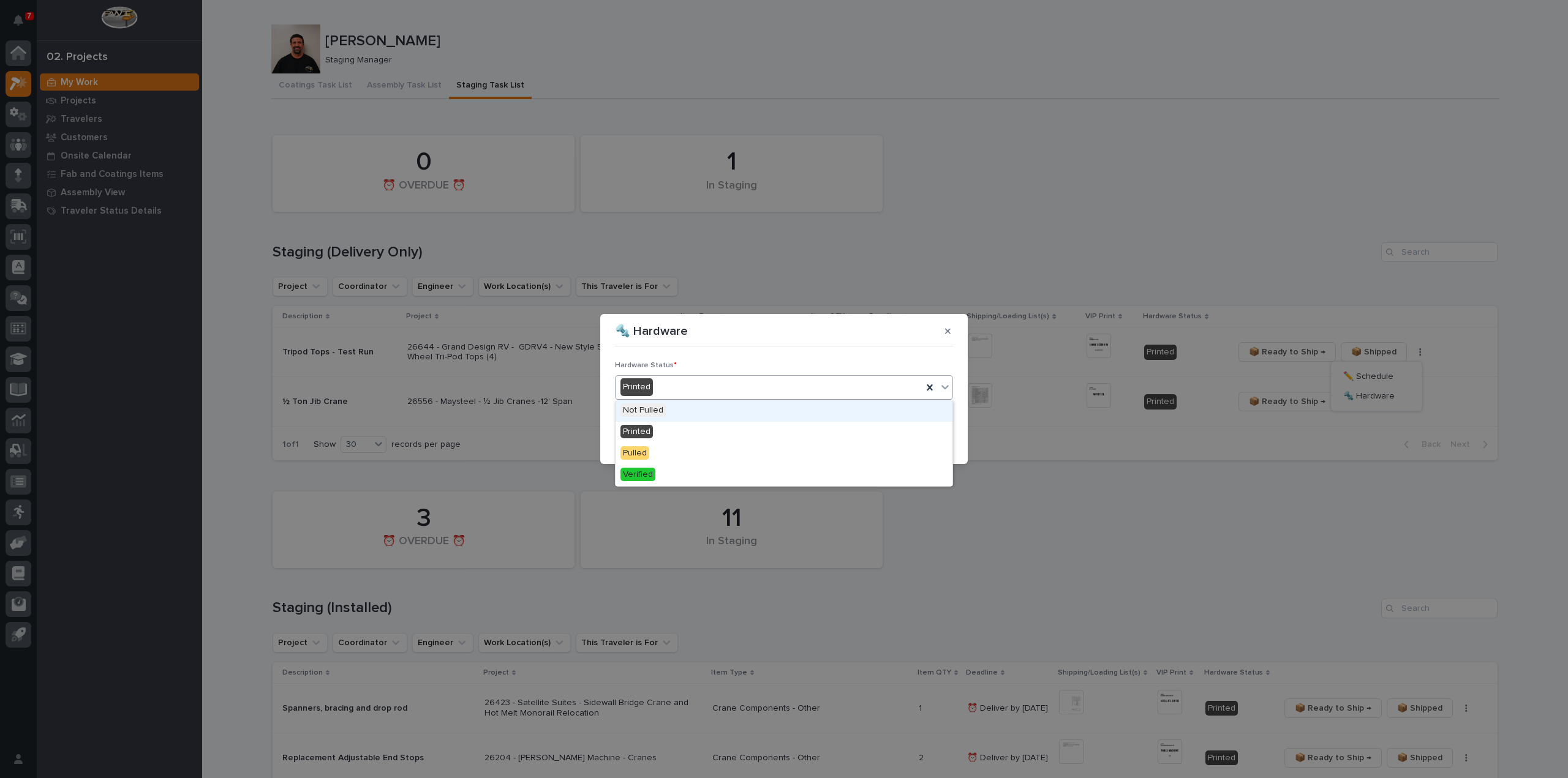
click at [675, 390] on div "Printed" at bounding box center [769, 387] width 307 height 20
click at [664, 474] on div "Verified" at bounding box center [784, 475] width 337 height 21
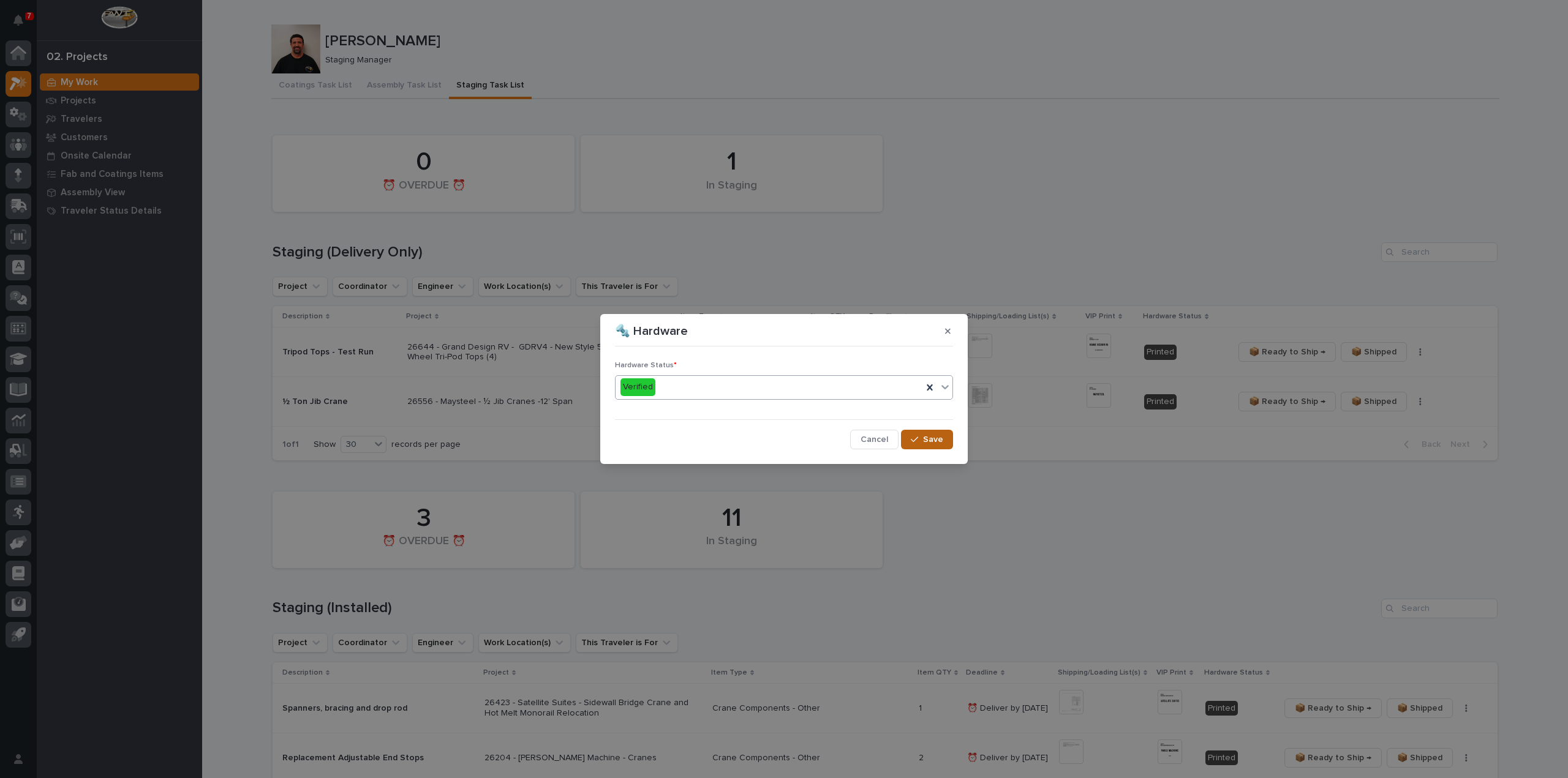
click at [942, 440] on span "Save" at bounding box center [933, 440] width 20 height 11
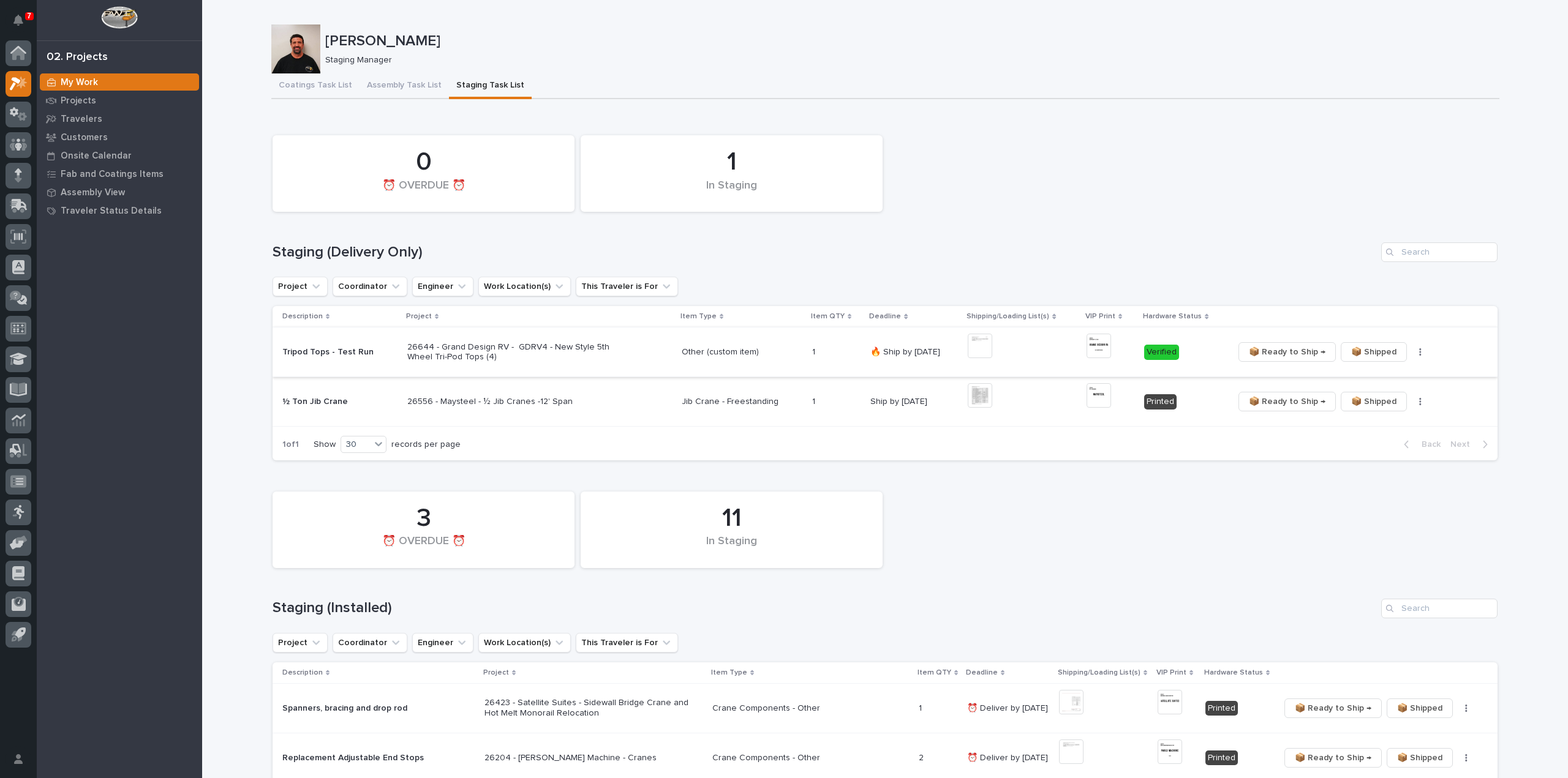
click at [1276, 355] on span "📦 Ready to Ship →" at bounding box center [1287, 351] width 77 height 15
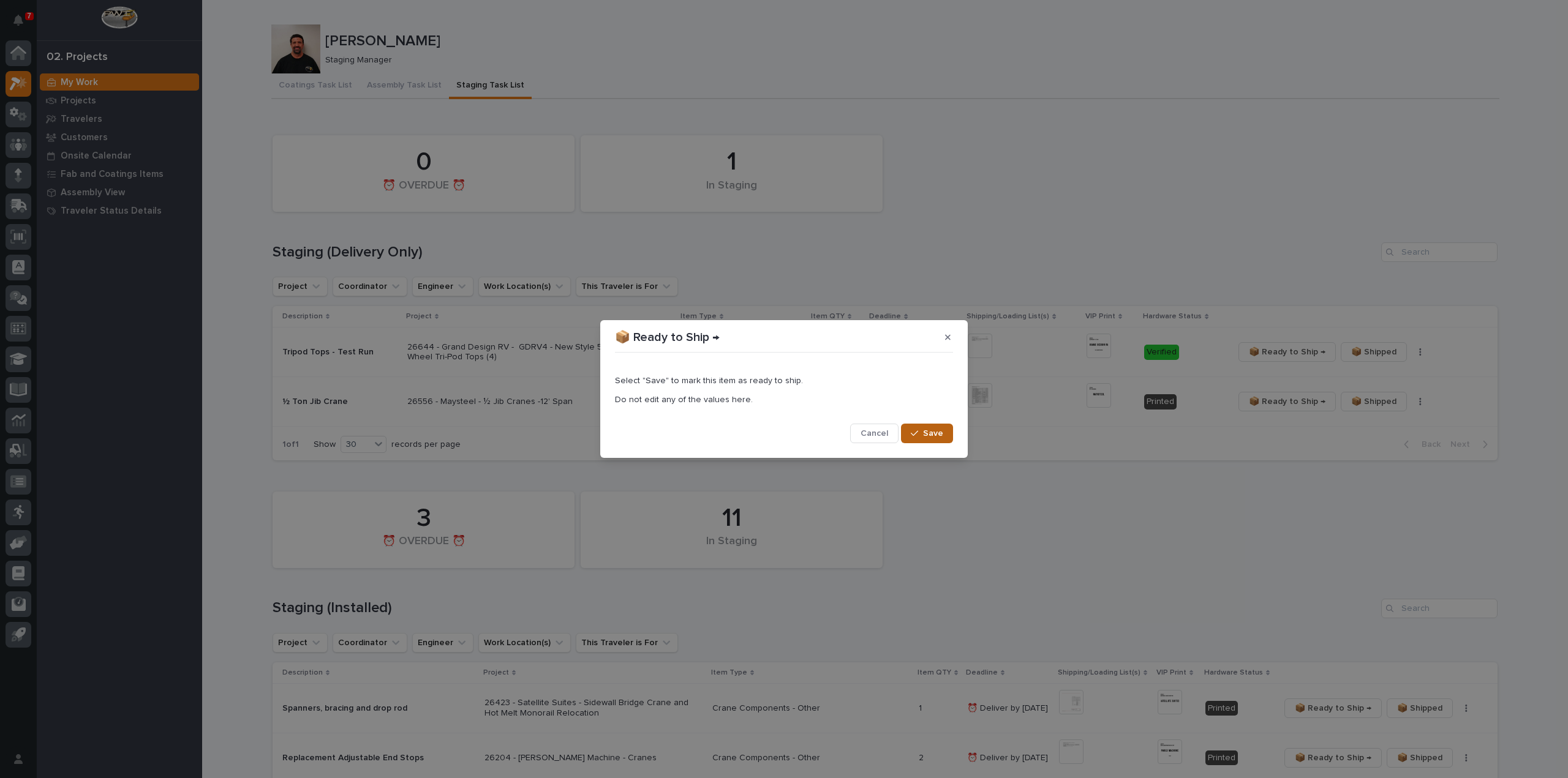
click at [929, 429] on span "Save" at bounding box center [933, 434] width 20 height 11
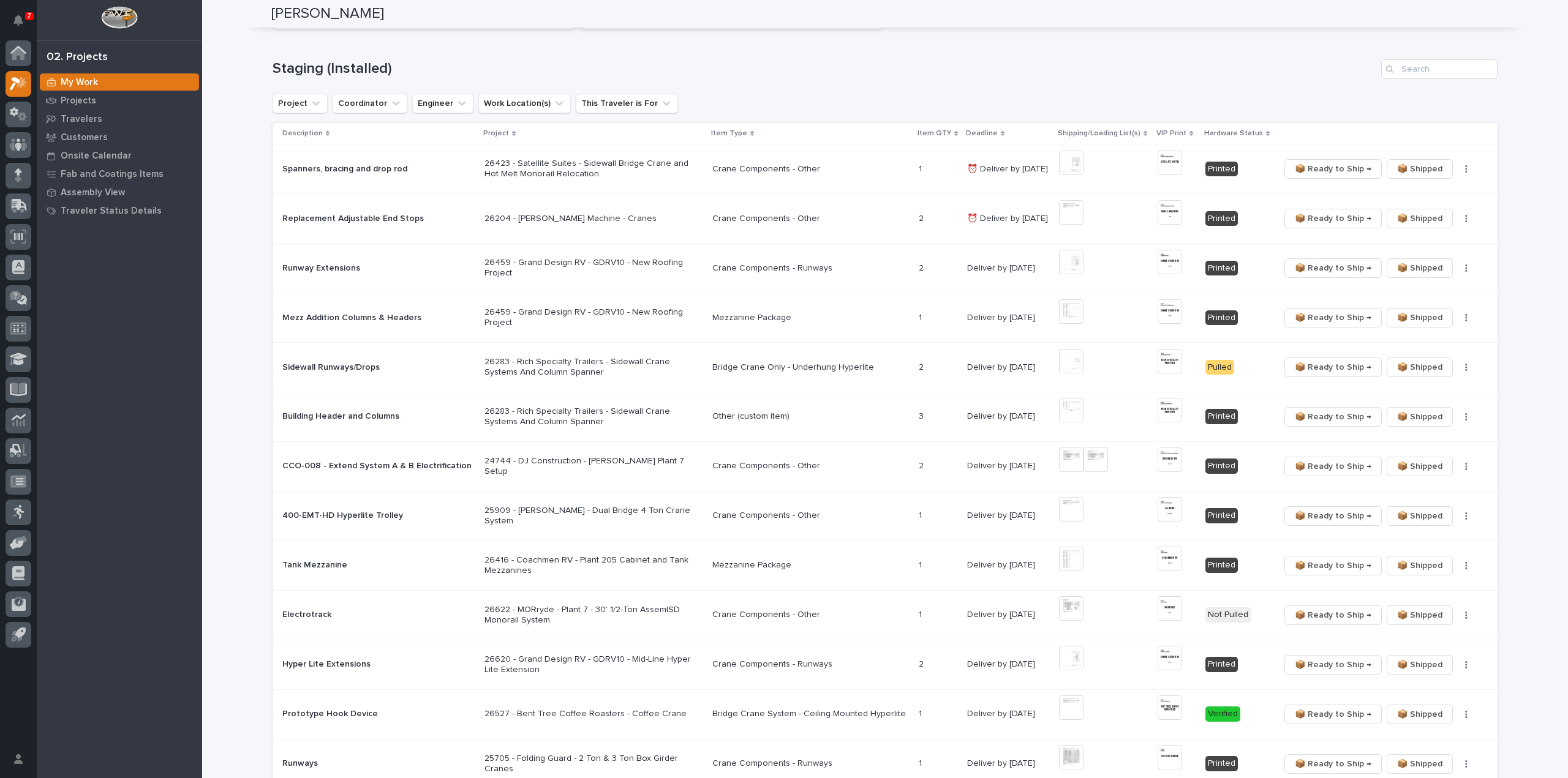
scroll to position [612, 0]
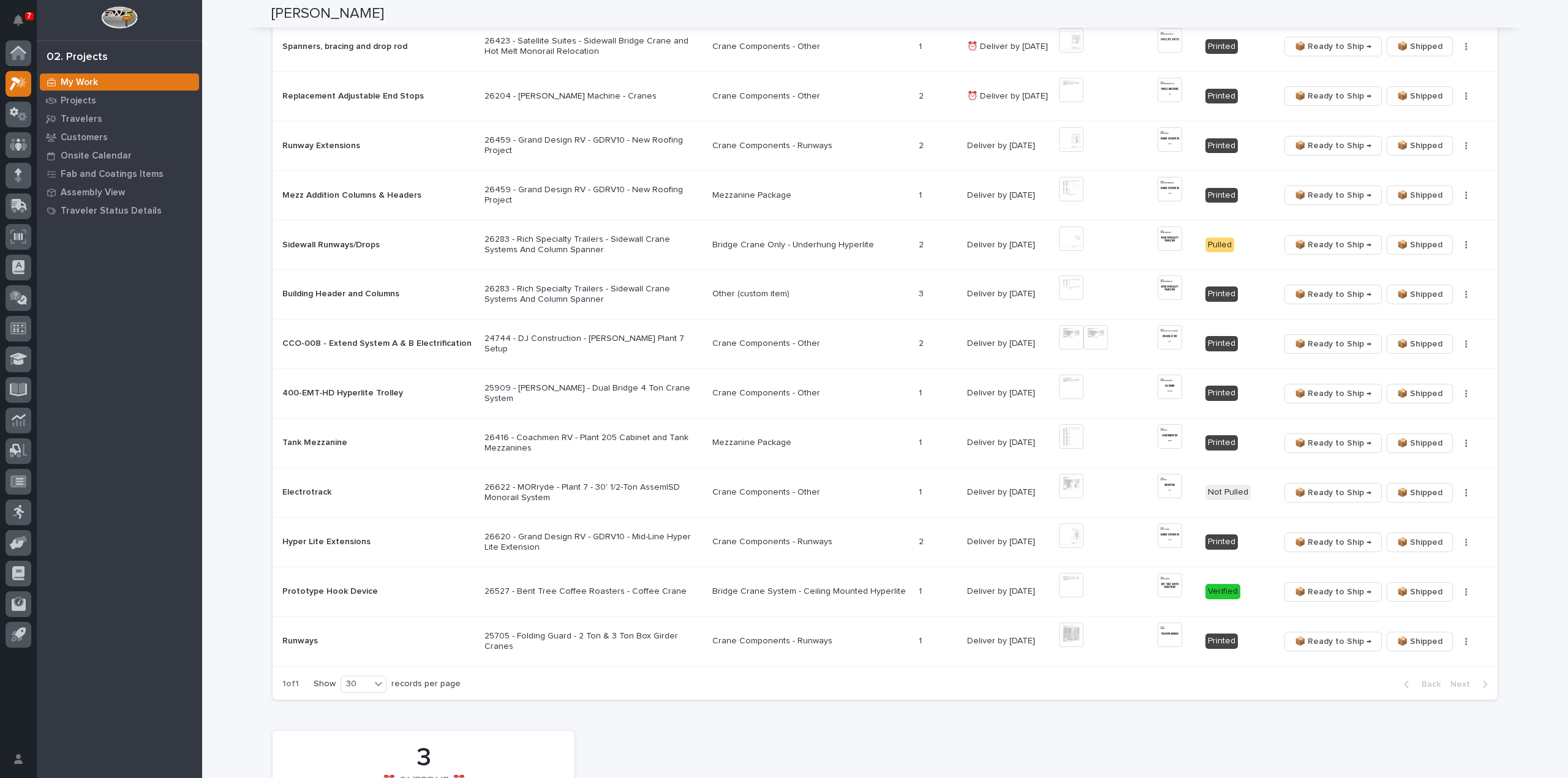
click at [570, 592] on p "26527 - Bent Tree Coffee Roasters - Coffee Crane" at bounding box center [592, 591] width 215 height 10
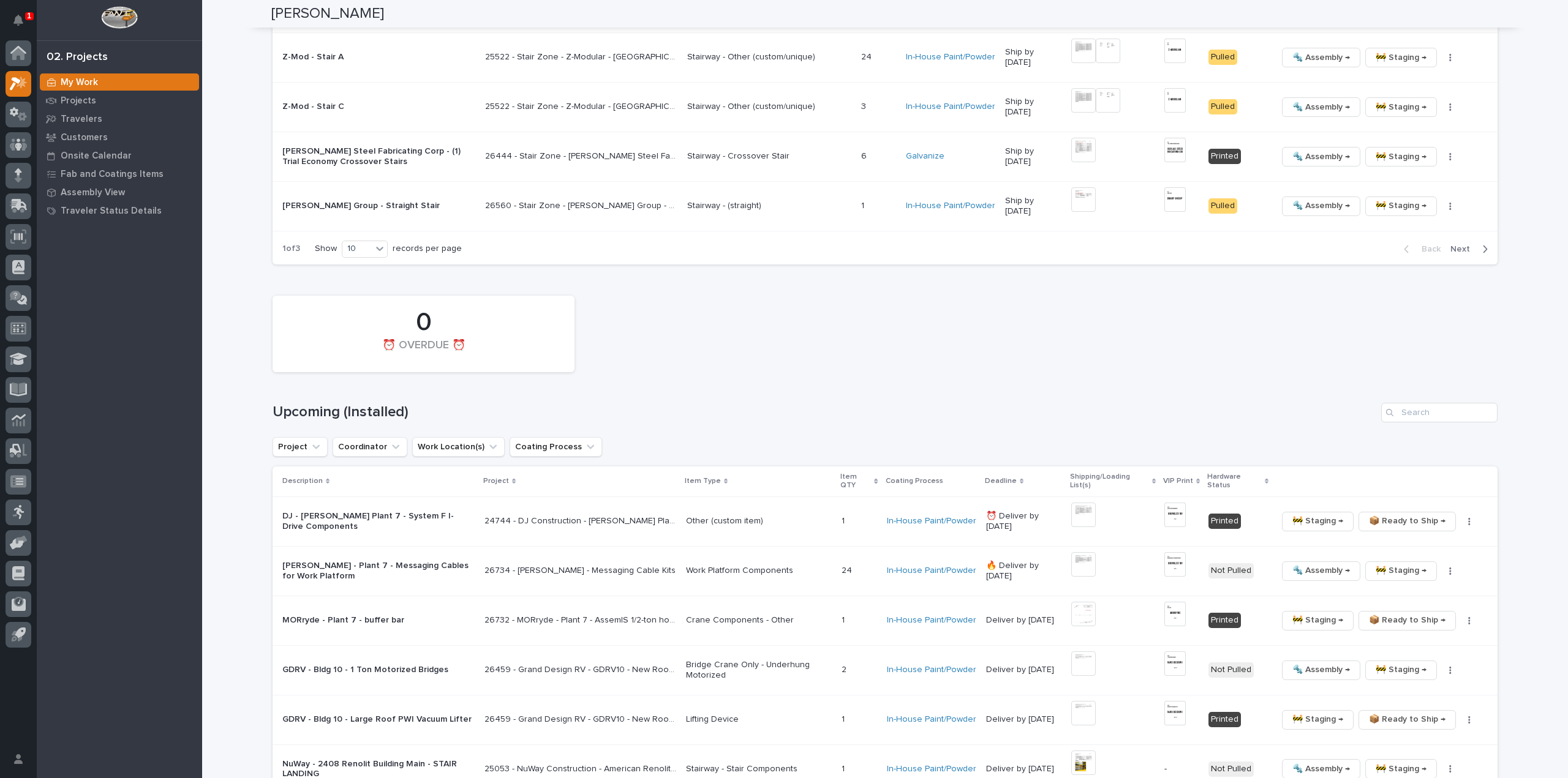
scroll to position [1959, 0]
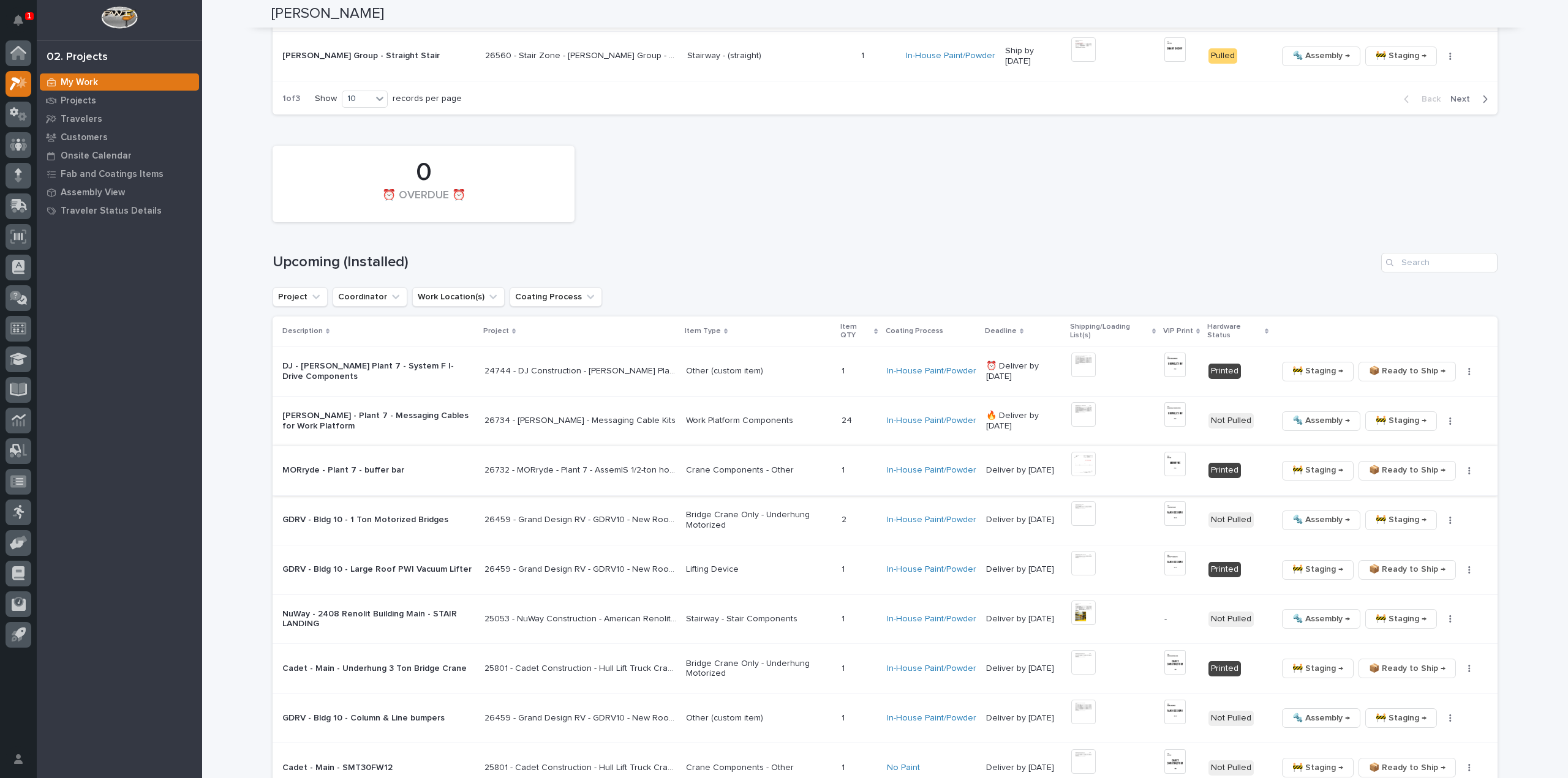
click at [1466, 467] on button "button" at bounding box center [1469, 471] width 17 height 8
click at [1423, 530] on span "🔩 Hardware" at bounding box center [1425, 533] width 51 height 15
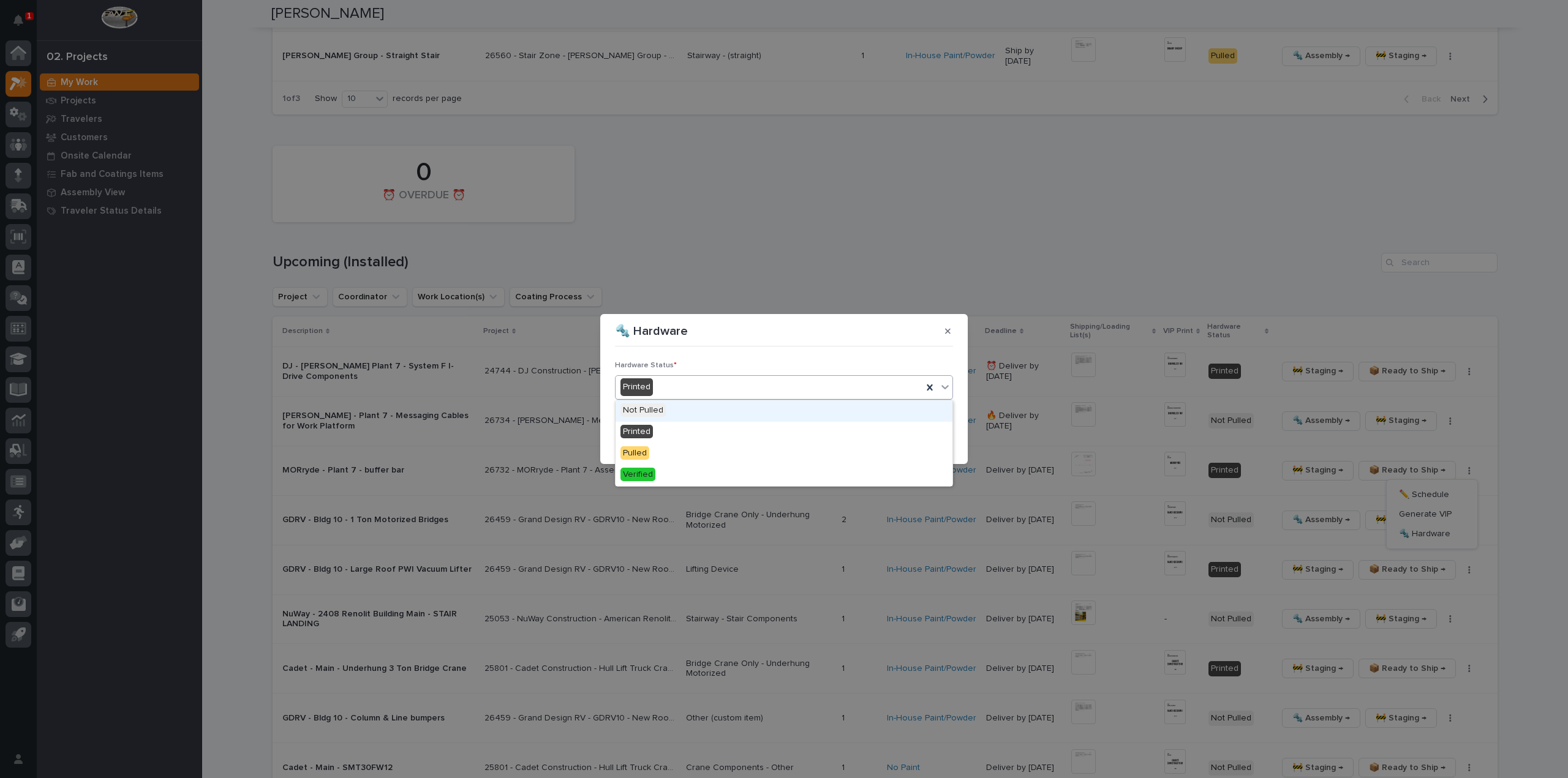
click at [881, 387] on div "Printed" at bounding box center [769, 387] width 307 height 20
click at [724, 483] on div "Verified" at bounding box center [784, 475] width 337 height 21
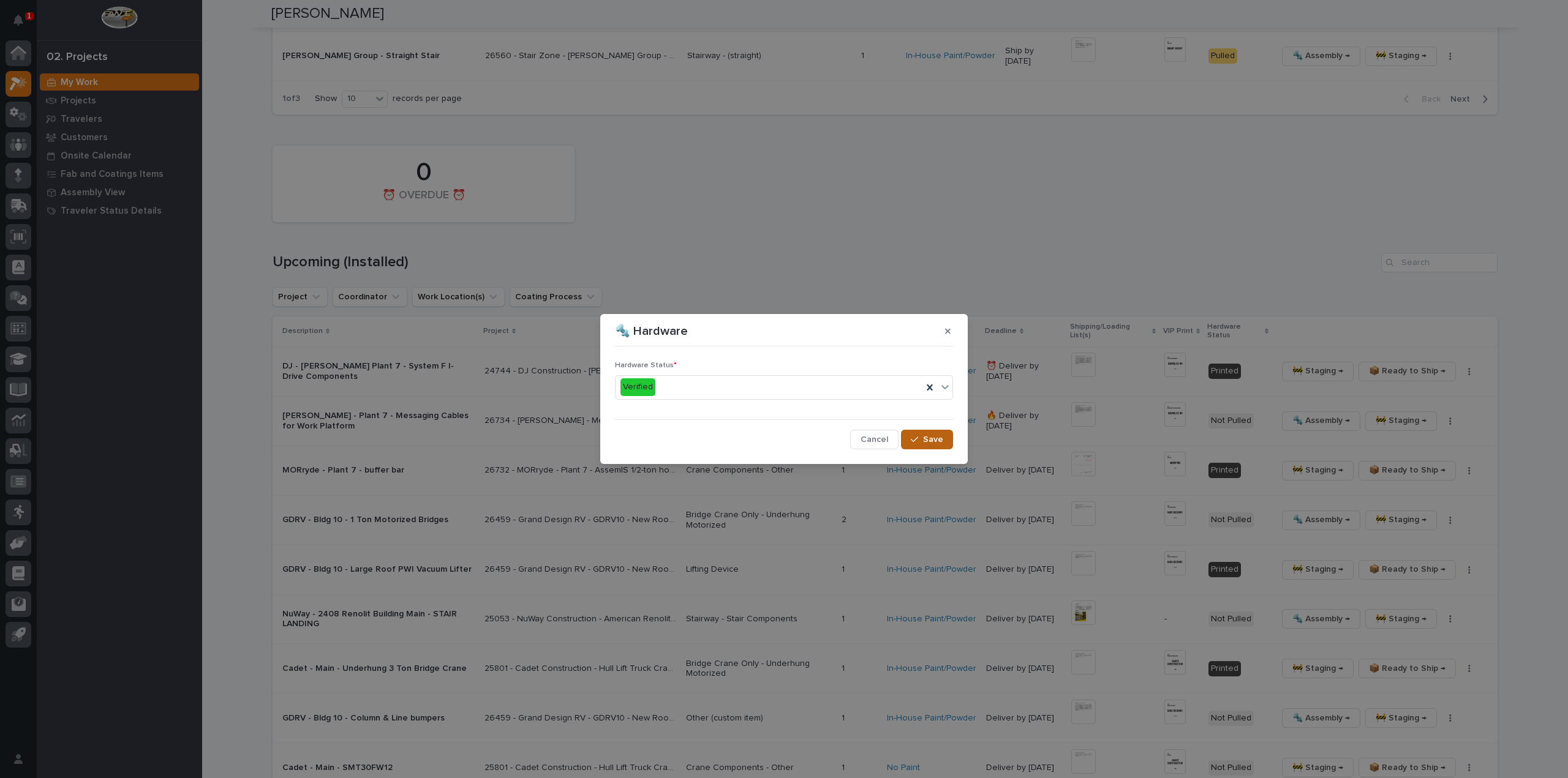
click at [935, 441] on span "Save" at bounding box center [933, 440] width 20 height 11
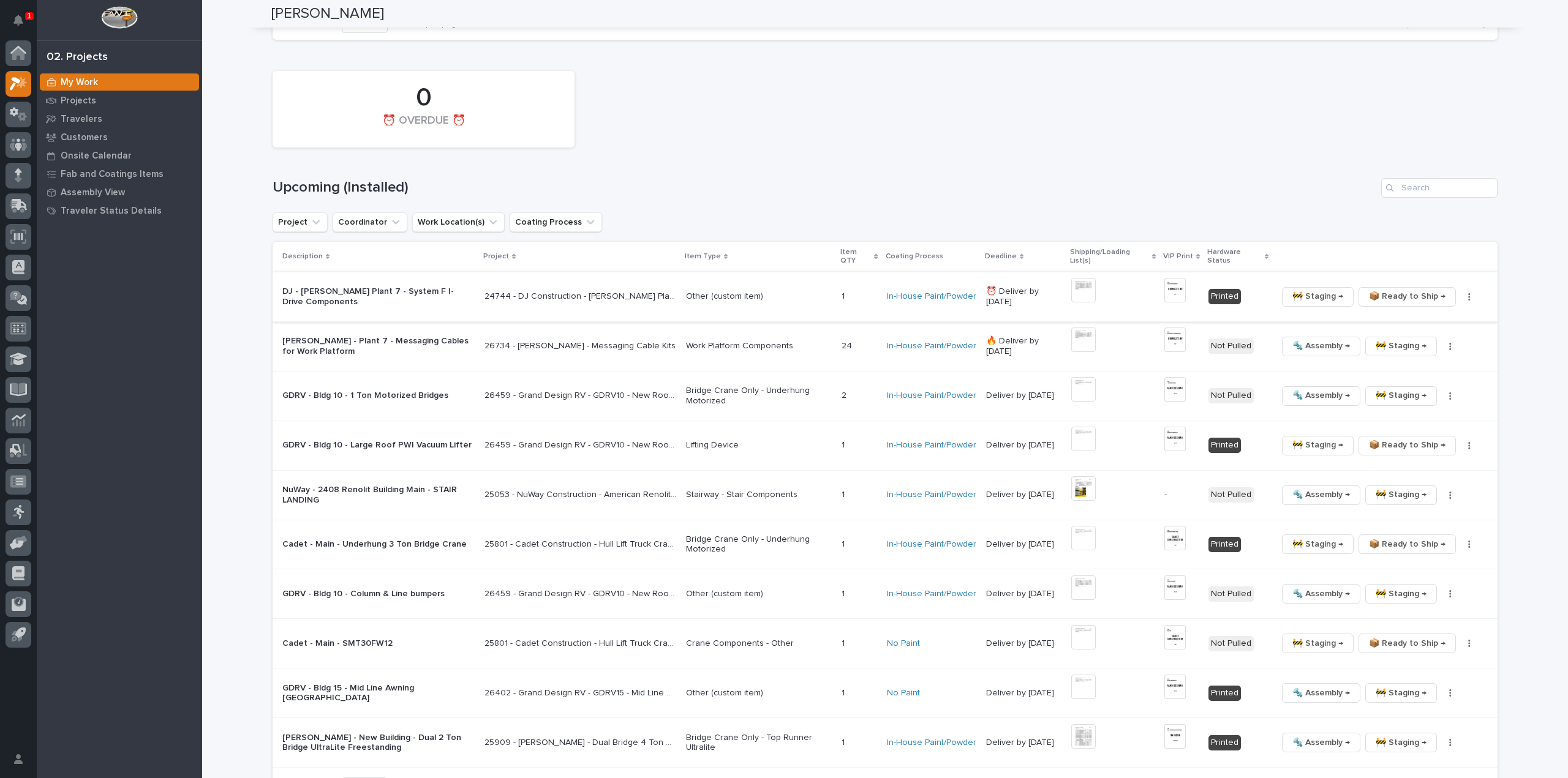
scroll to position [2156, 0]
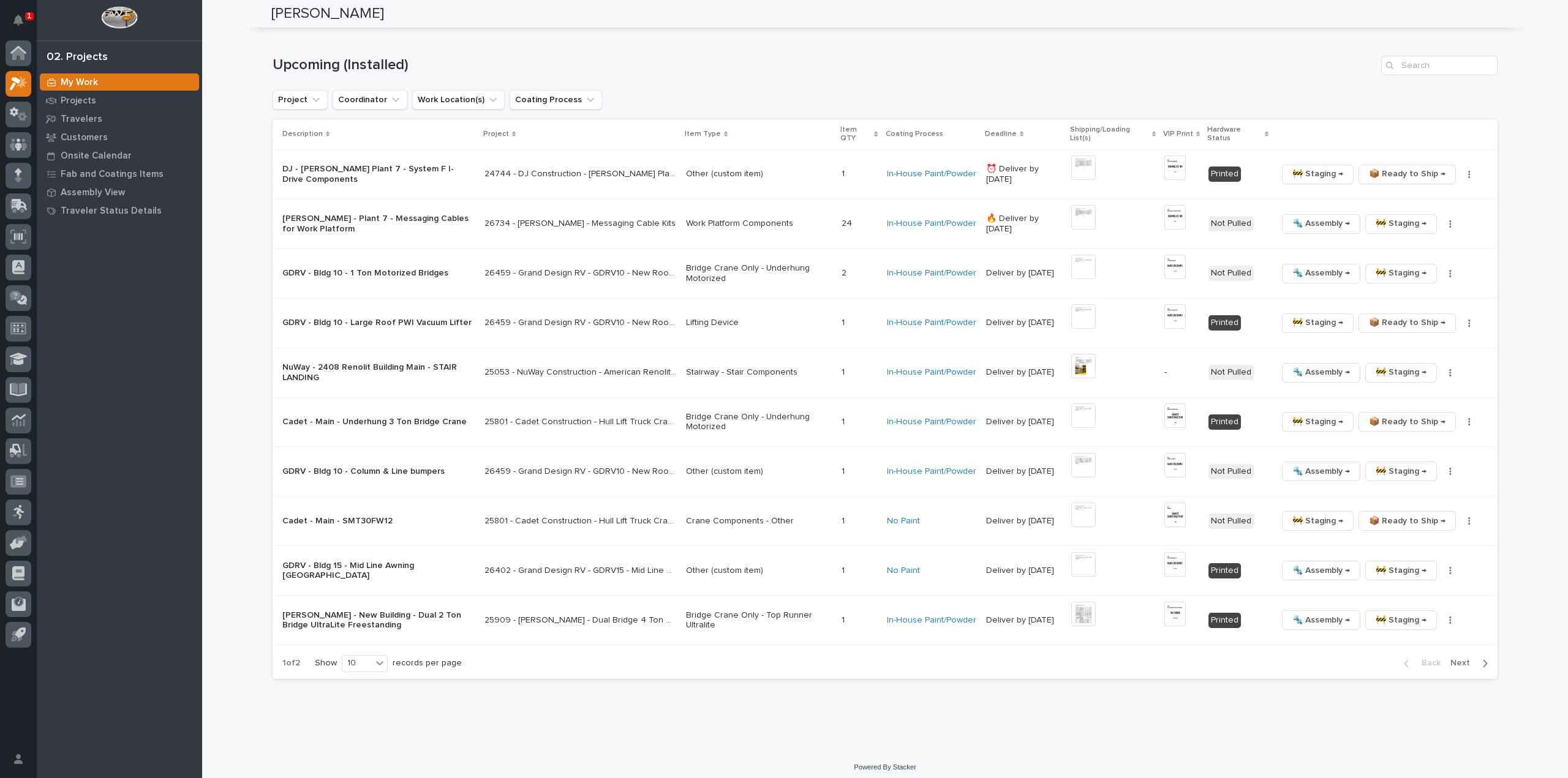
click at [1463, 658] on span "Next" at bounding box center [1464, 663] width 27 height 11
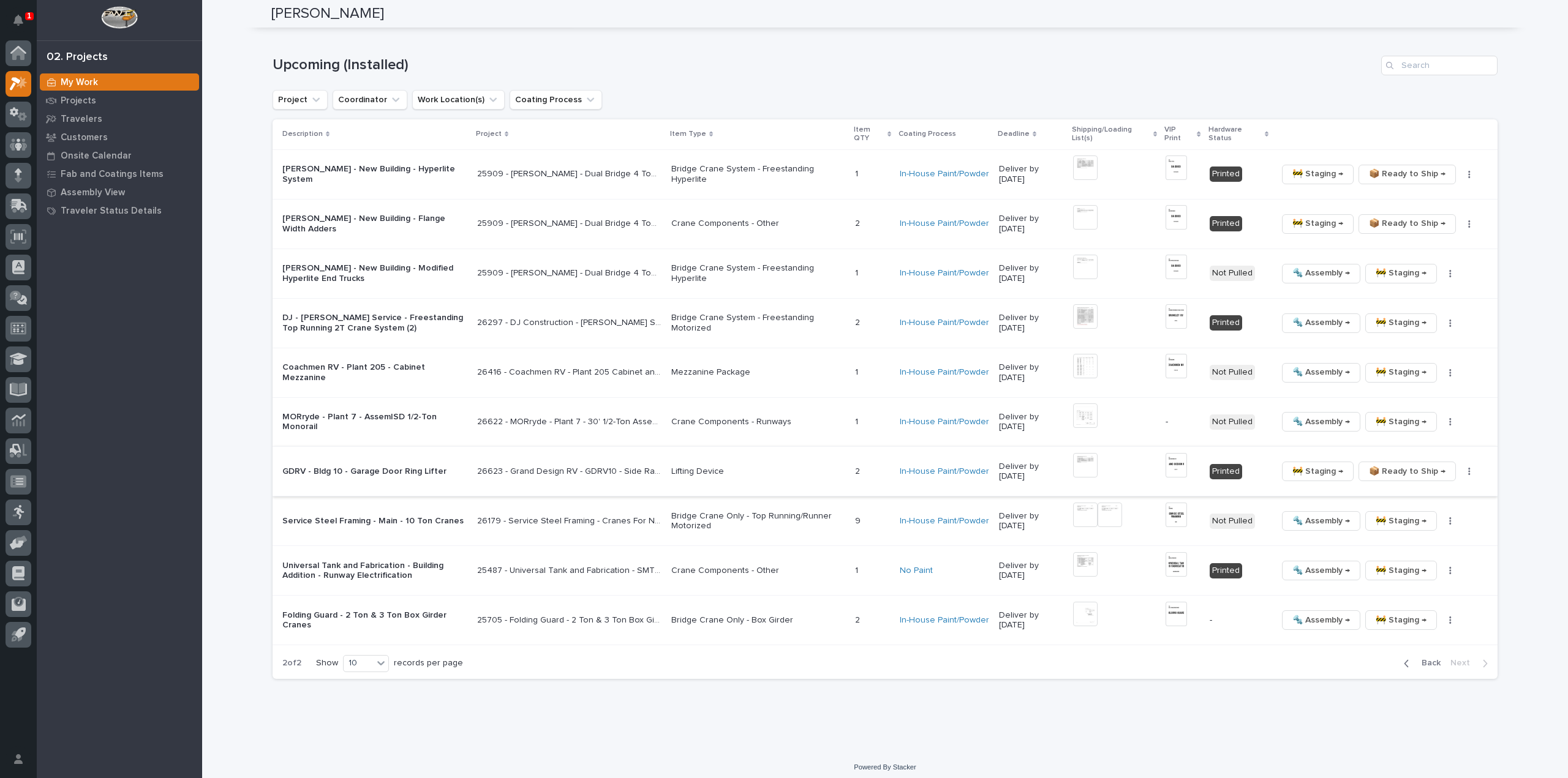
click at [1091, 462] on img at bounding box center [1085, 465] width 24 height 24
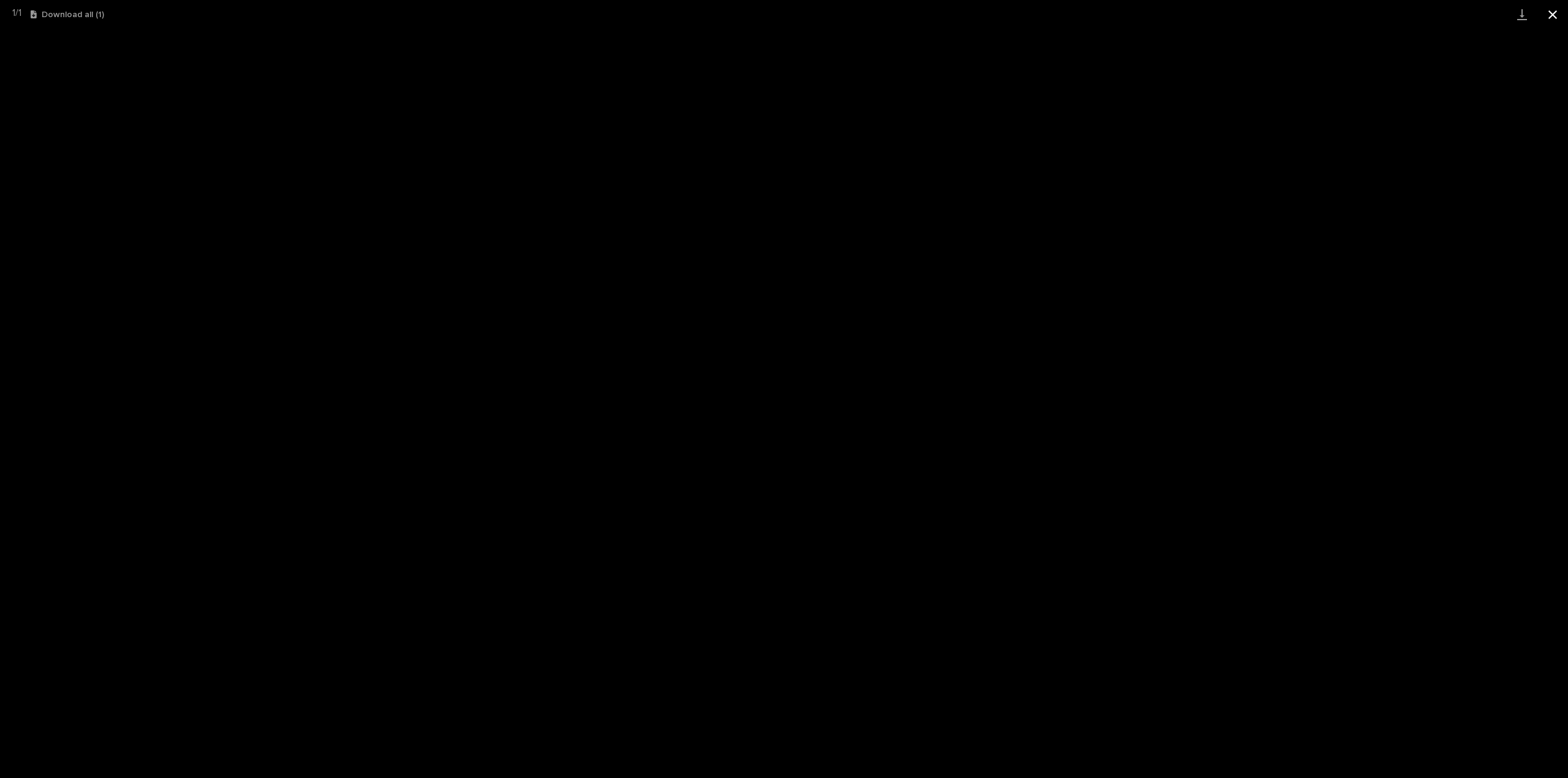
click at [1556, 17] on button "Close gallery" at bounding box center [1553, 15] width 30 height 29
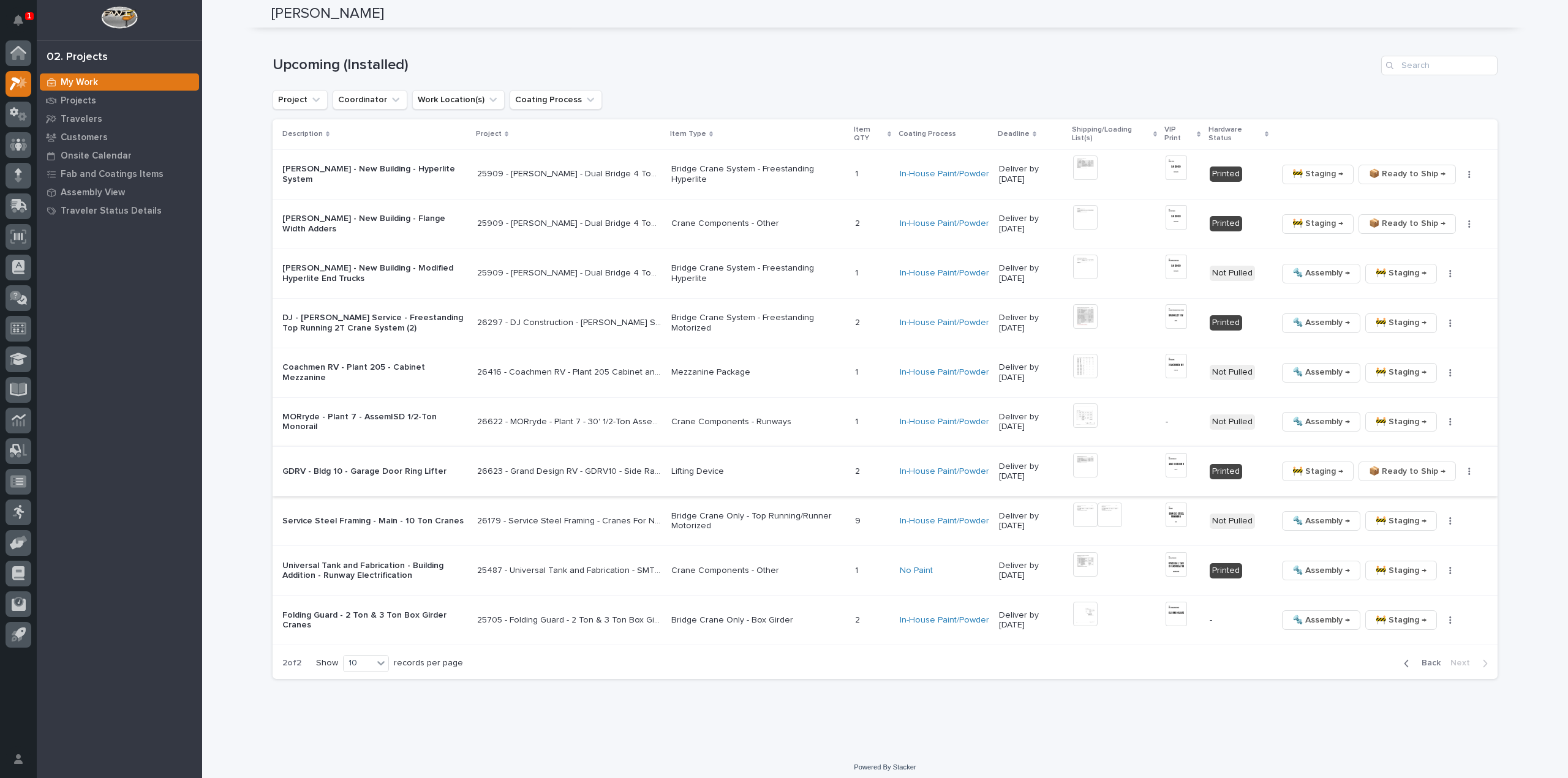
click at [1463, 467] on button "button" at bounding box center [1469, 471] width 17 height 8
click at [1437, 534] on span "🔩 Hardware" at bounding box center [1425, 533] width 51 height 15
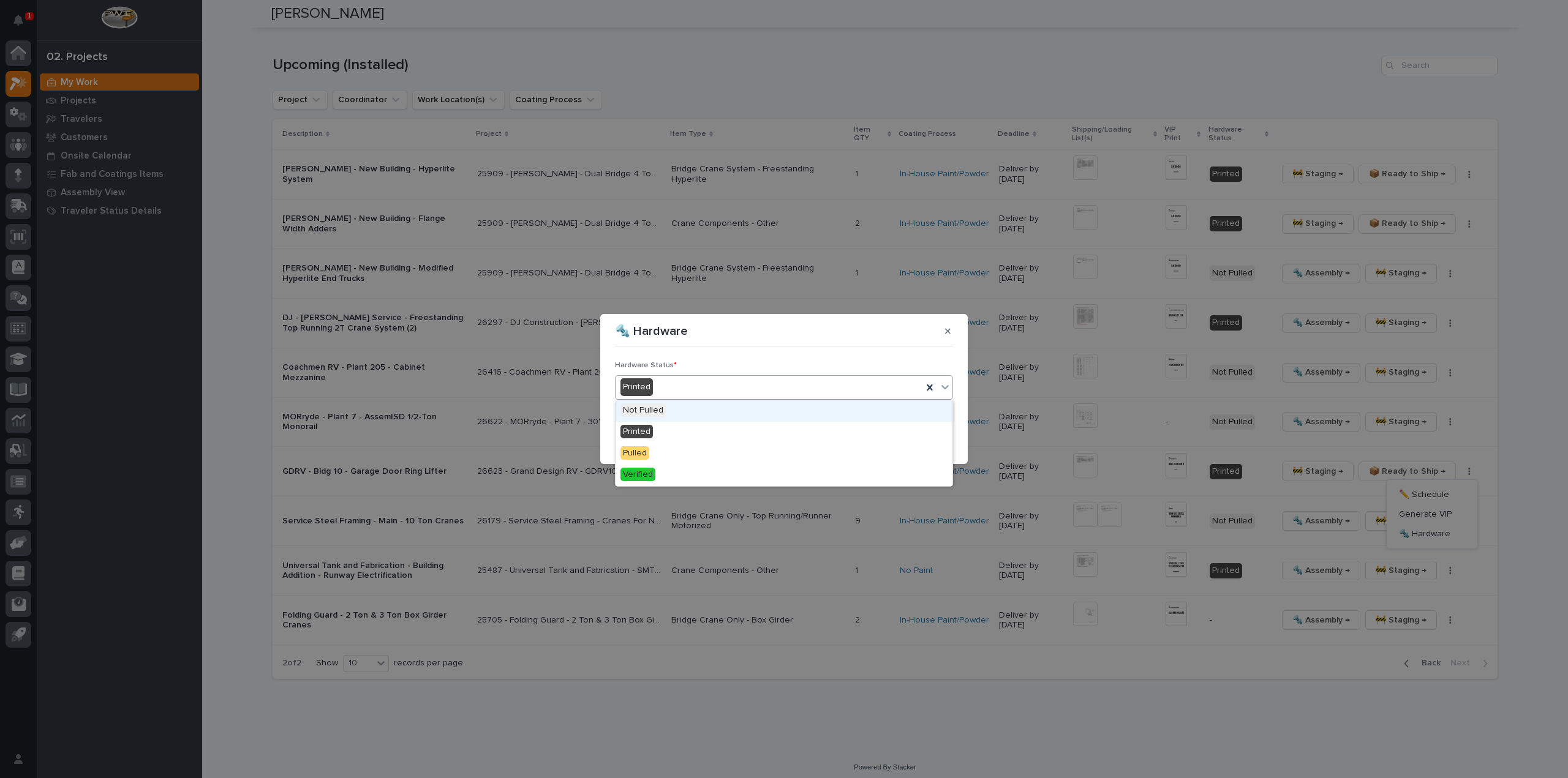
click at [671, 393] on div "Printed" at bounding box center [769, 387] width 307 height 20
click at [671, 475] on div "Verified" at bounding box center [784, 475] width 337 height 21
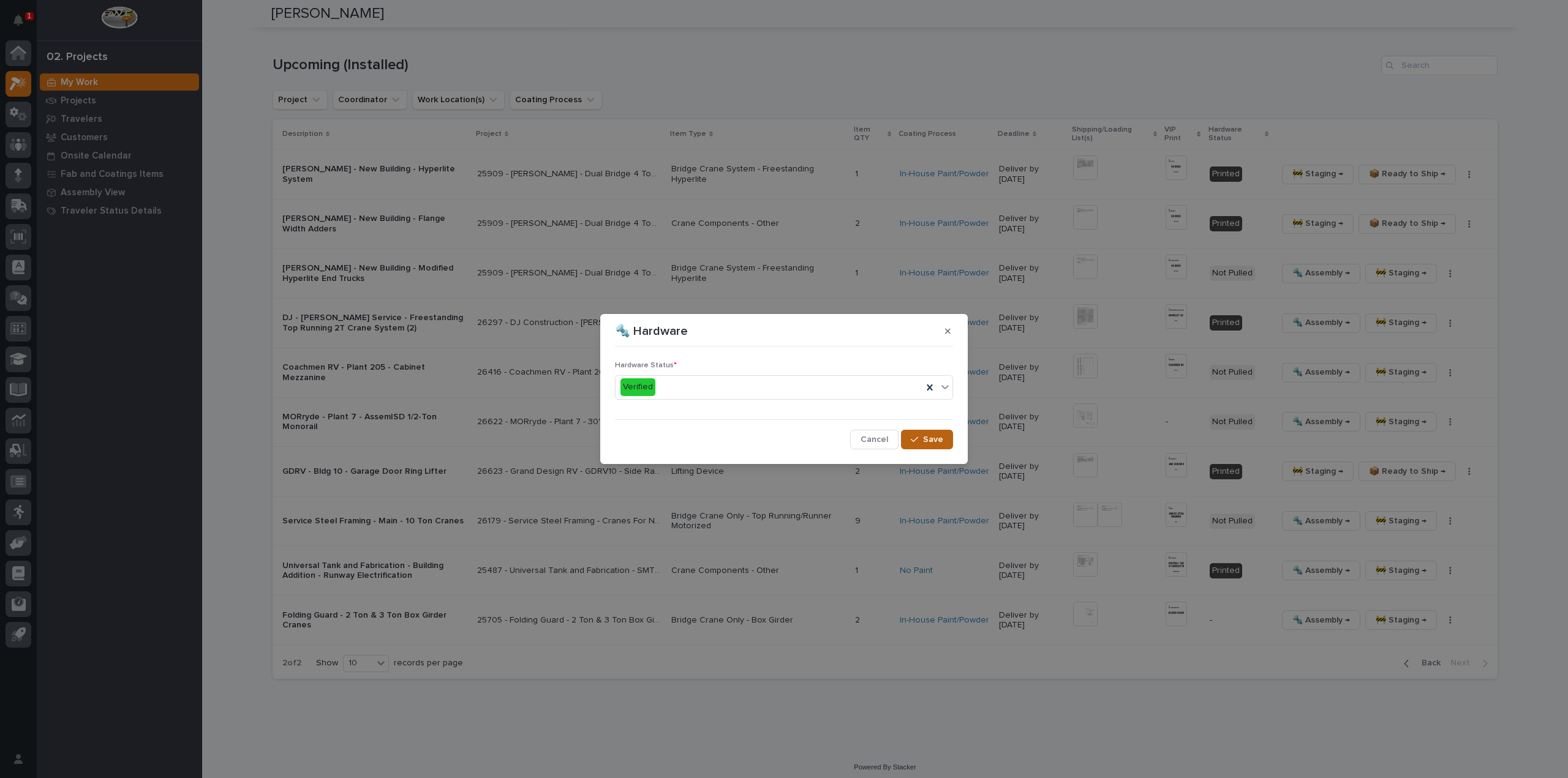
click at [920, 435] on div "button" at bounding box center [917, 439] width 12 height 8
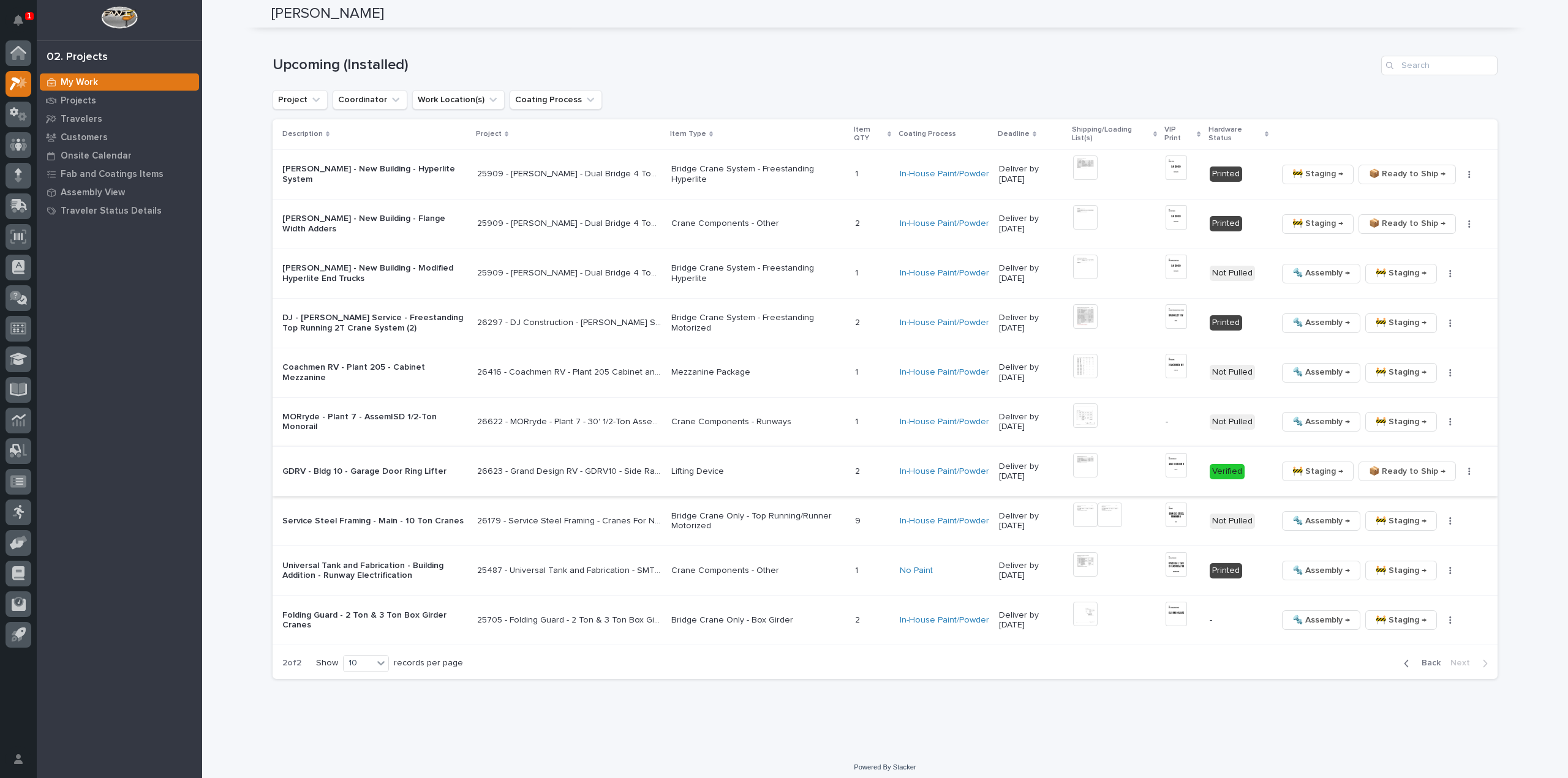
click at [1385, 467] on span "📦 Ready to Ship →" at bounding box center [1407, 471] width 77 height 15
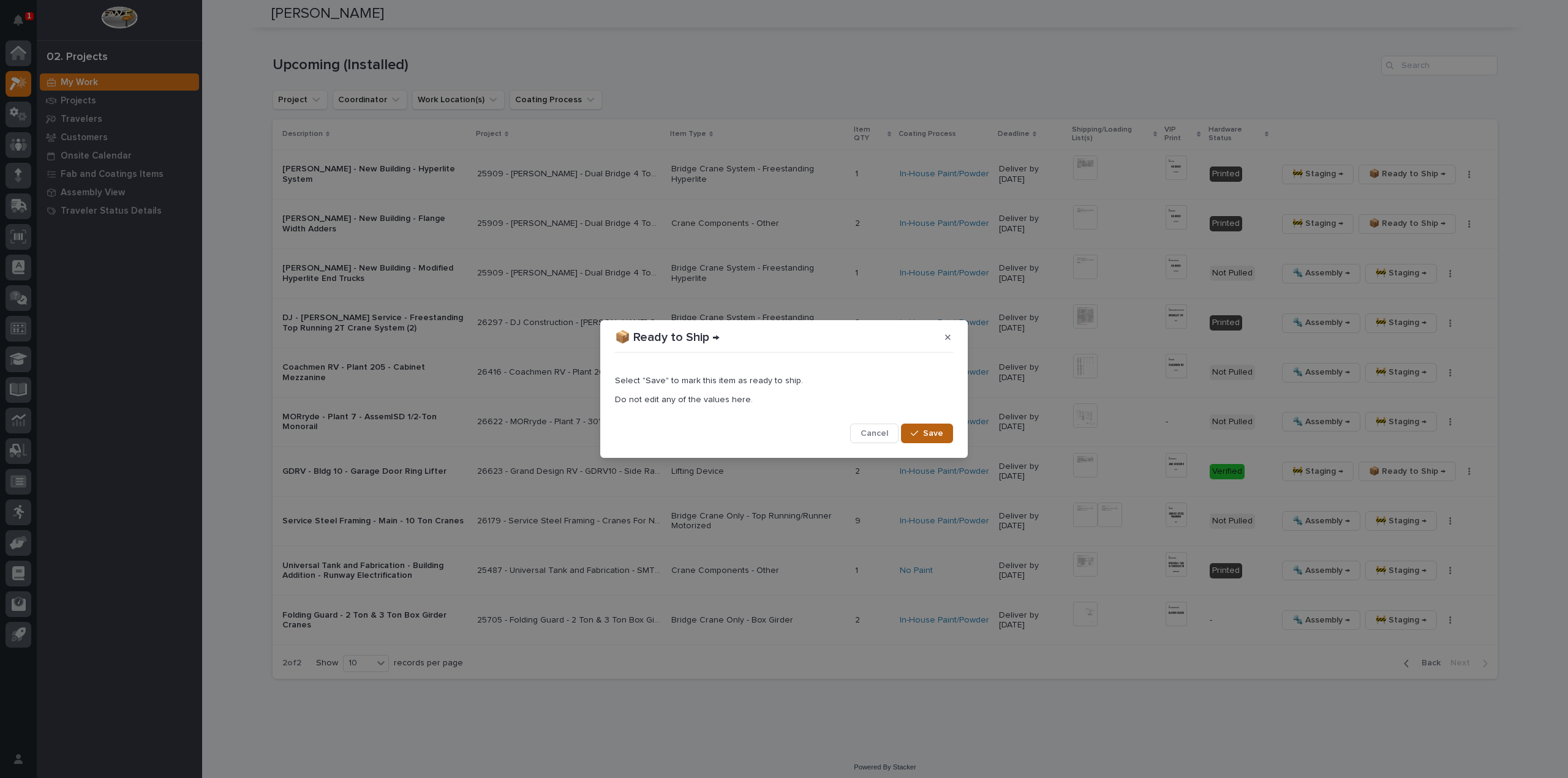
click at [945, 433] on button "Save" at bounding box center [927, 434] width 52 height 19
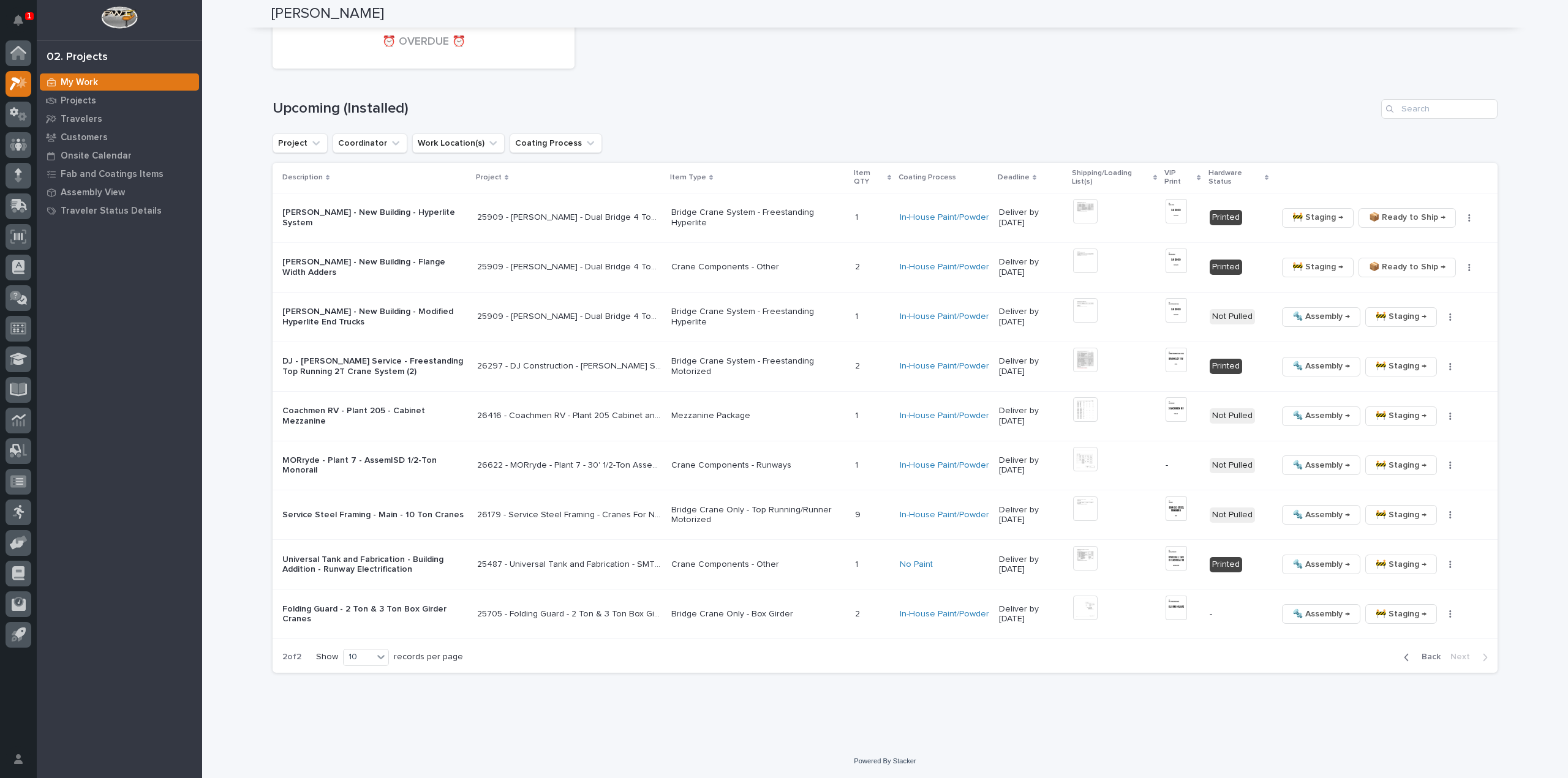
scroll to position [2106, 0]
